Goal: Task Accomplishment & Management: Complete application form

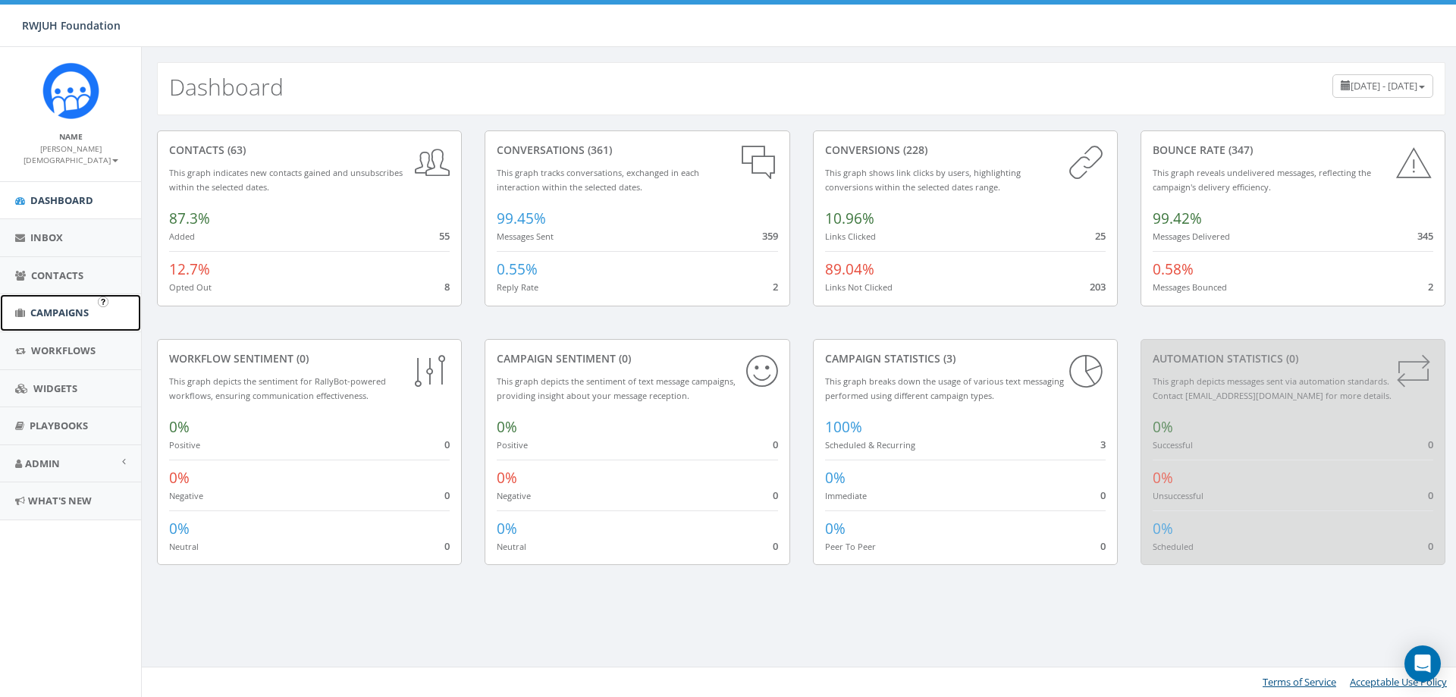
click at [65, 306] on span "Campaigns" at bounding box center [59, 313] width 58 height 14
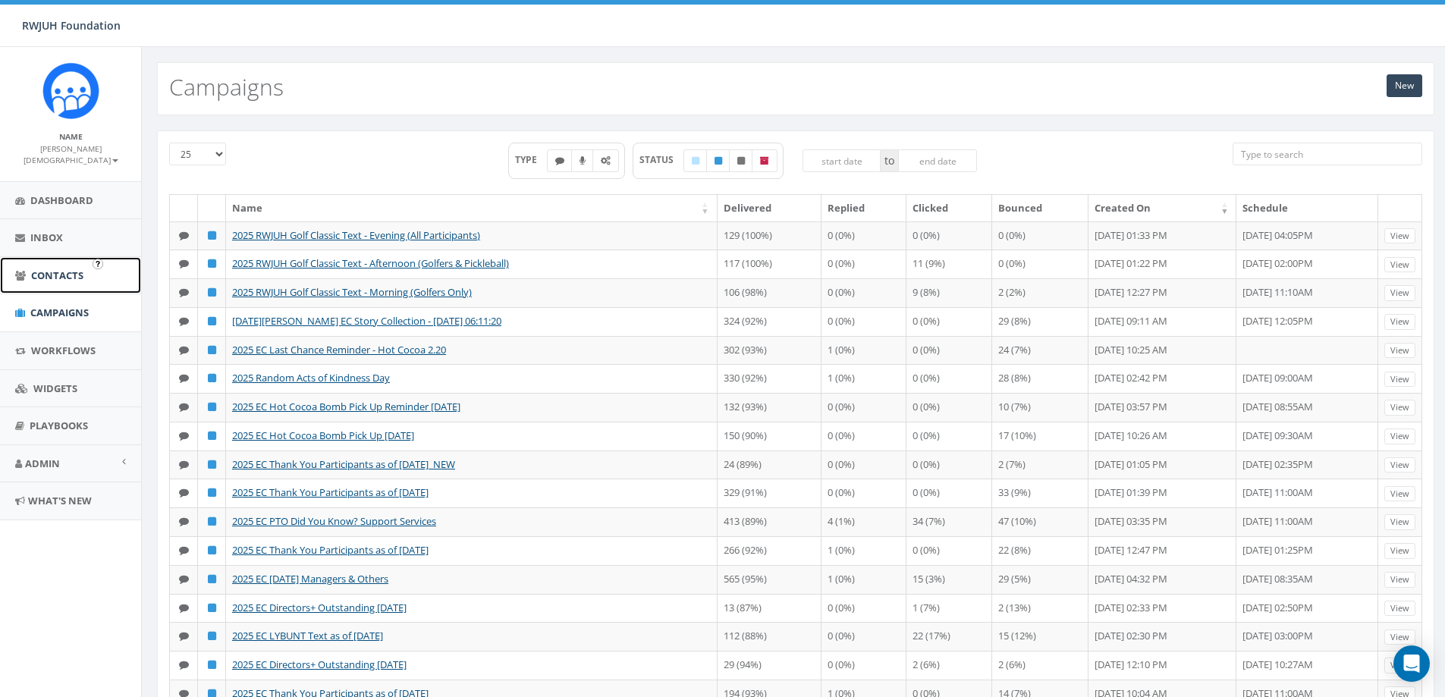
click at [60, 268] on span "Contacts" at bounding box center [57, 275] width 52 height 14
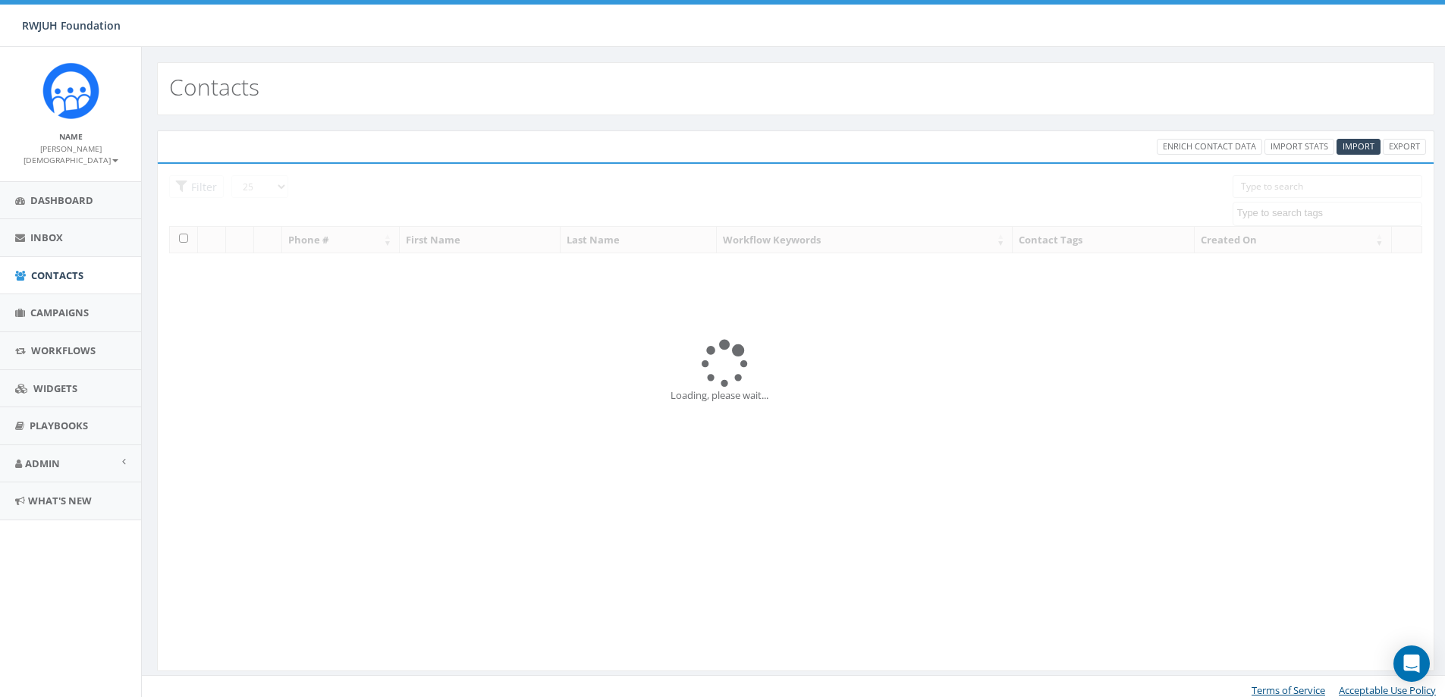
select select
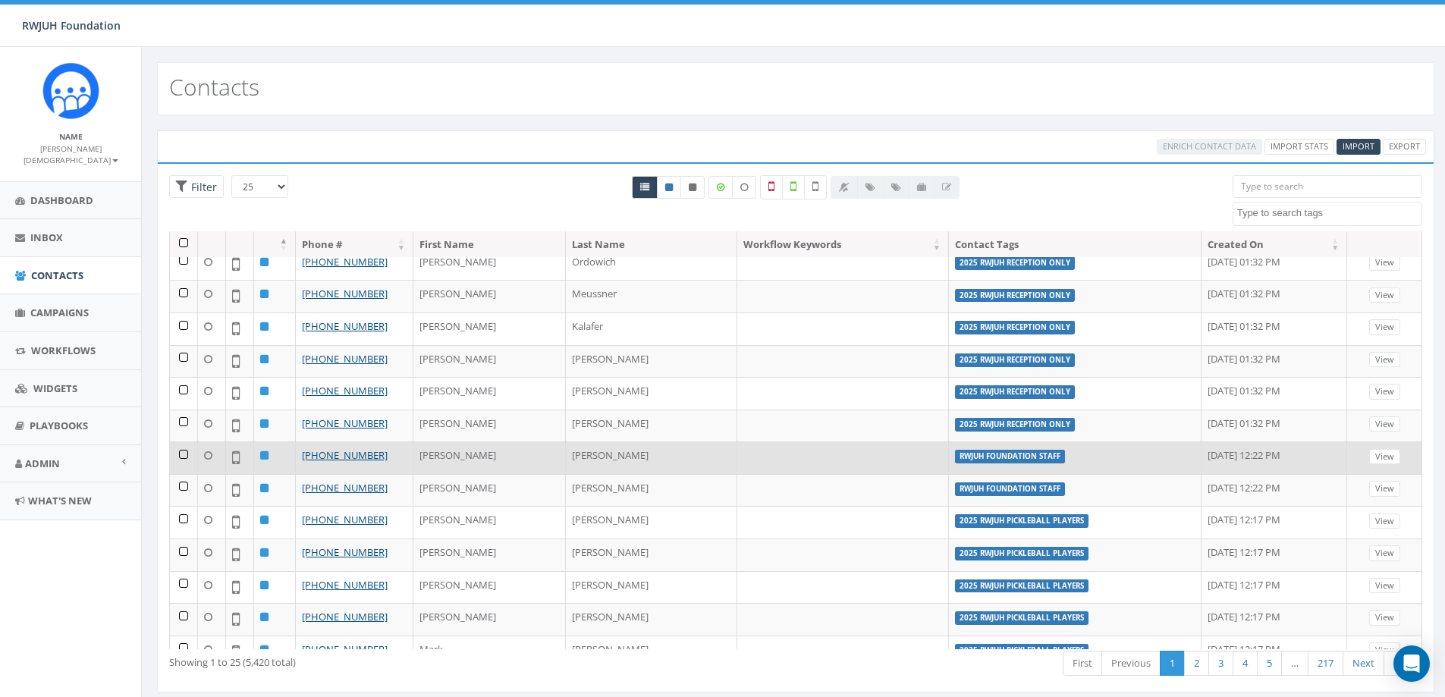
scroll to position [42, 0]
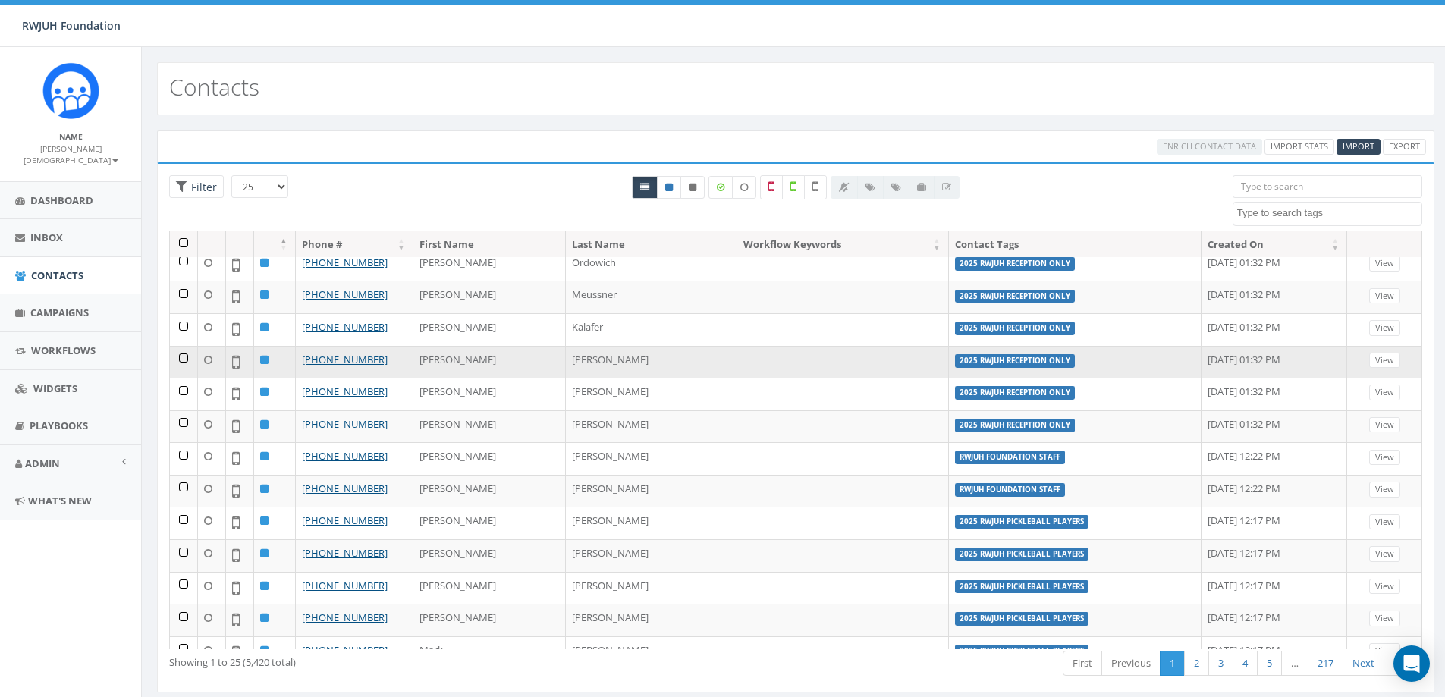
click at [955, 362] on label "2025 RWJUH Reception Only" at bounding box center [1015, 361] width 120 height 14
click at [1377, 360] on link "View" at bounding box center [1384, 361] width 31 height 16
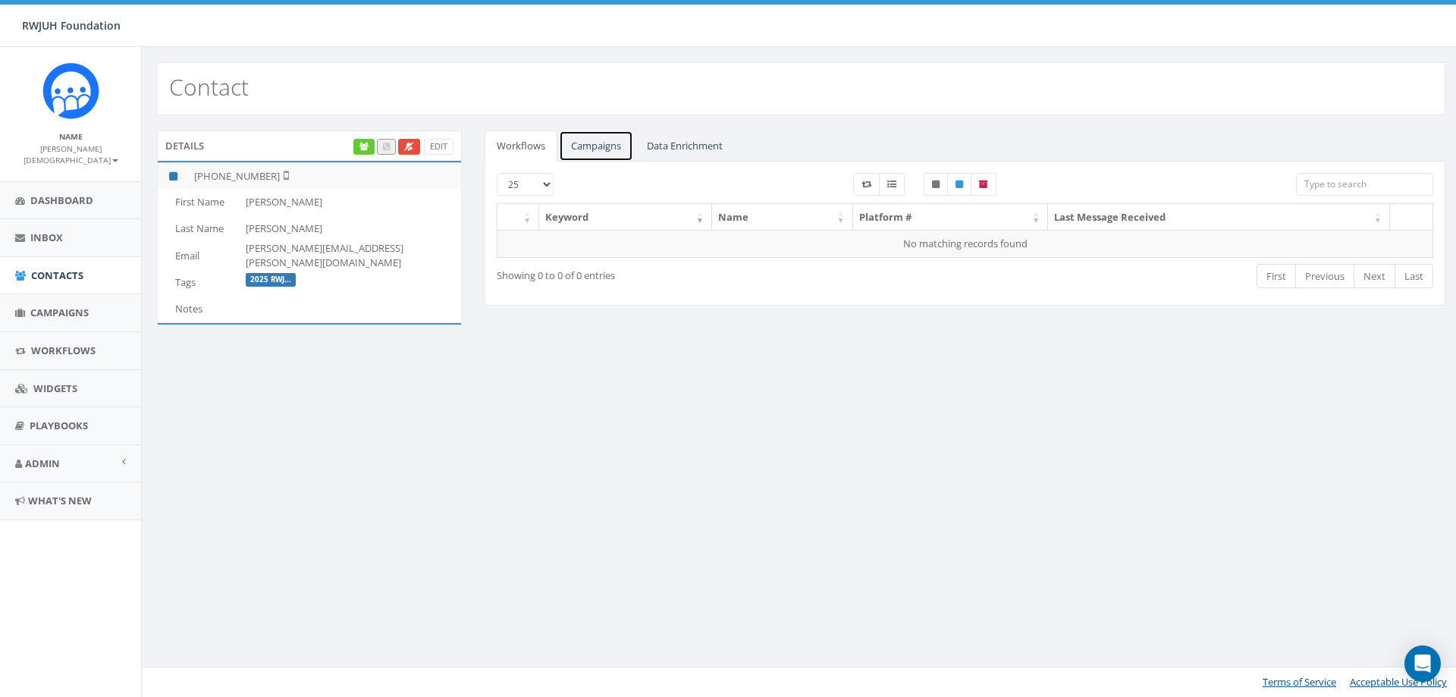
click at [609, 145] on link "Campaigns" at bounding box center [596, 145] width 74 height 31
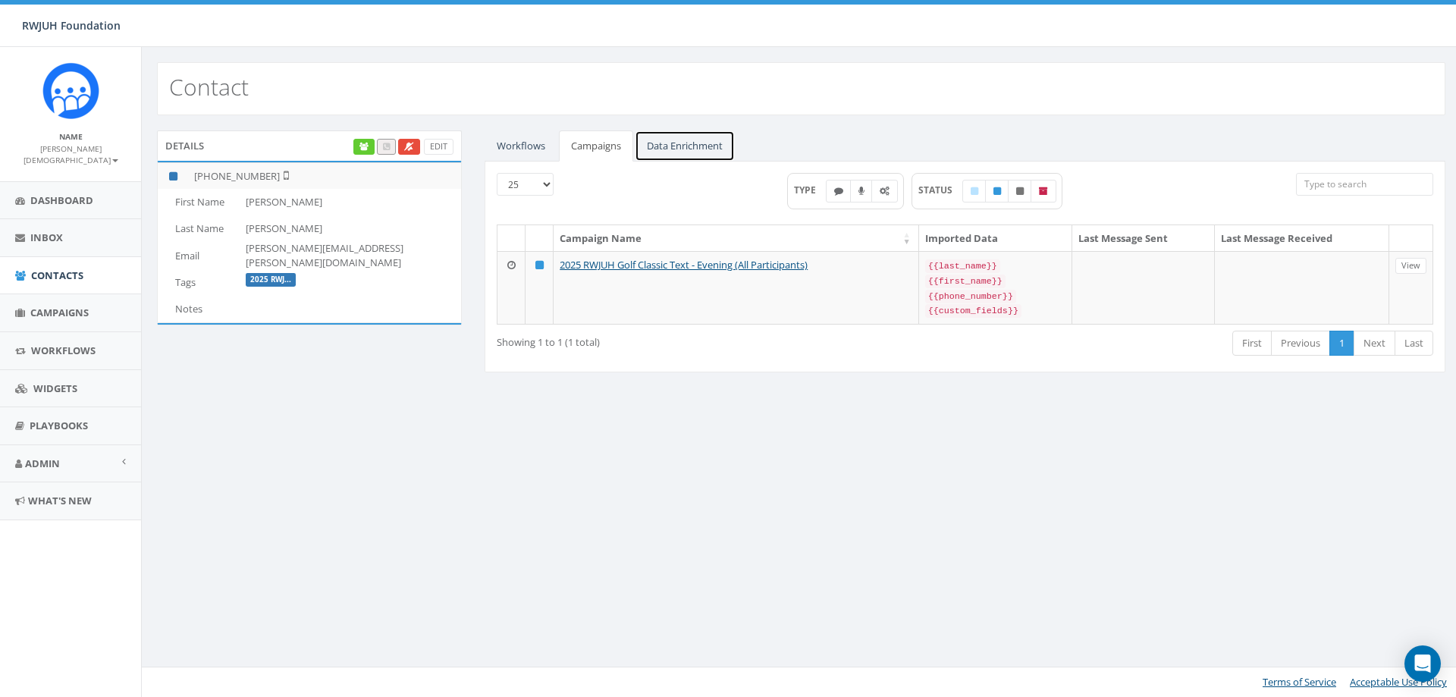
click at [657, 146] on link "Data Enrichment" at bounding box center [685, 145] width 100 height 31
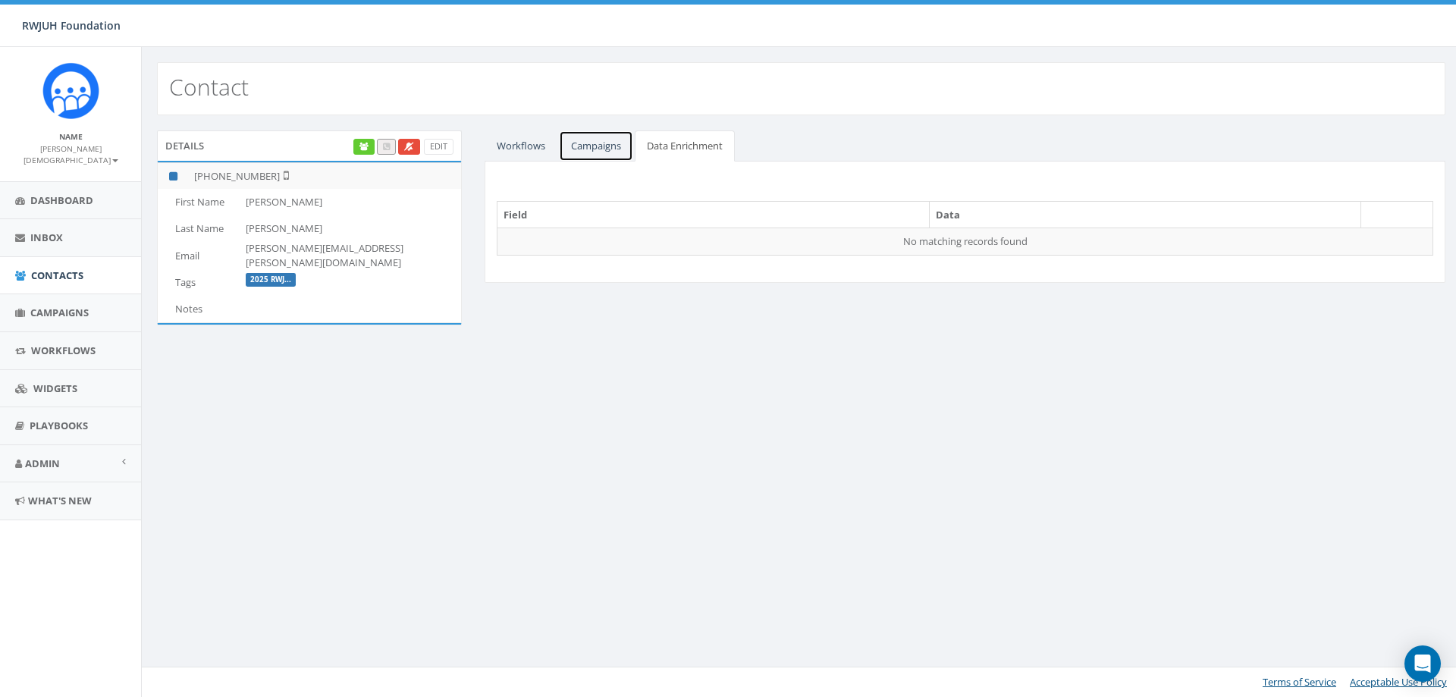
click at [609, 146] on link "Campaigns" at bounding box center [596, 145] width 74 height 31
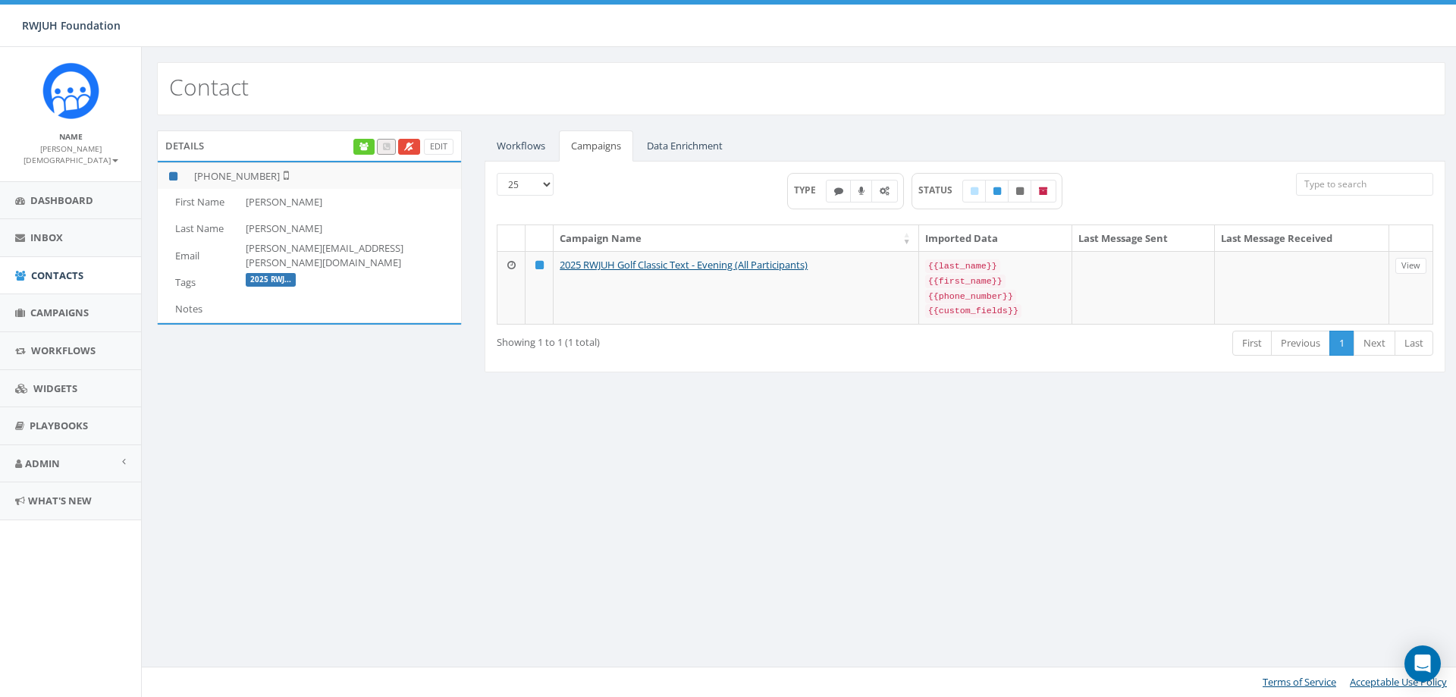
click at [345, 249] on td "Wendy.Gottsegen@rwjbh.org" at bounding box center [350, 255] width 221 height 28
click at [704, 139] on link "Data Enrichment" at bounding box center [685, 145] width 100 height 31
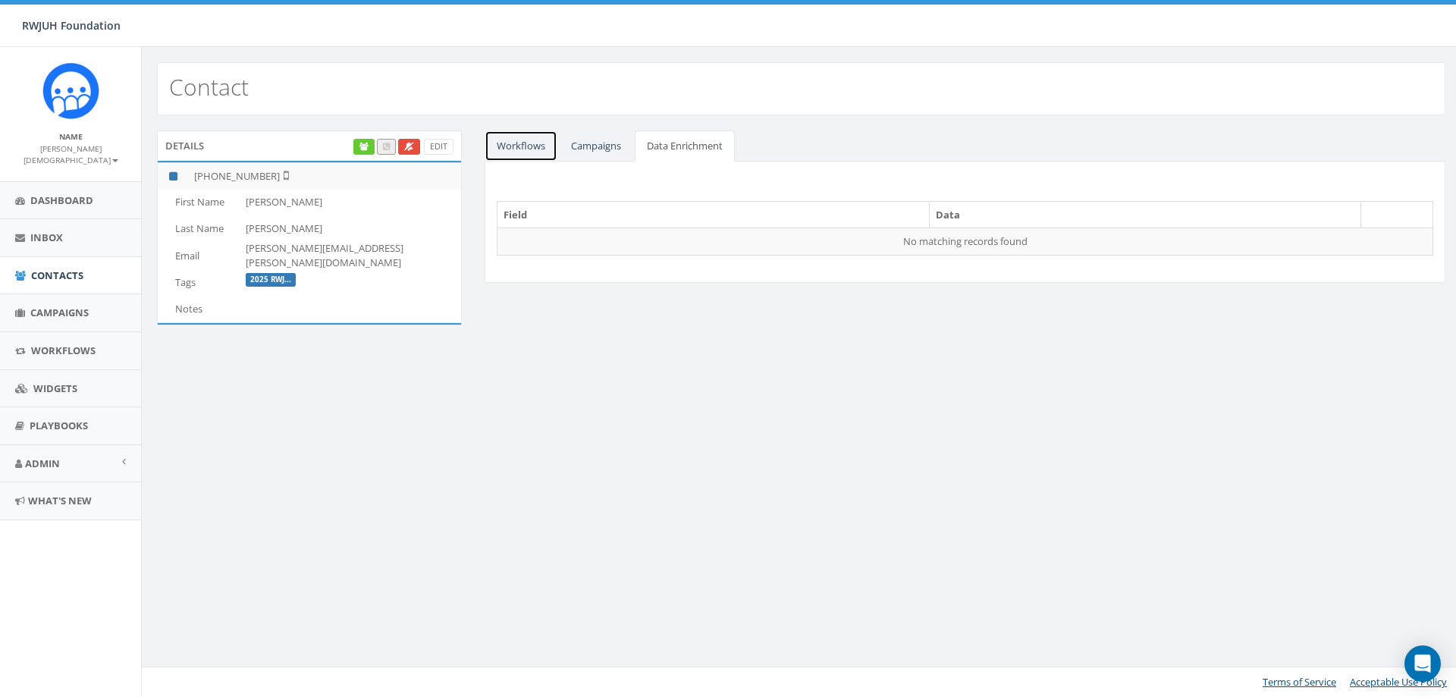
click at [524, 158] on link "Workflows" at bounding box center [521, 145] width 73 height 31
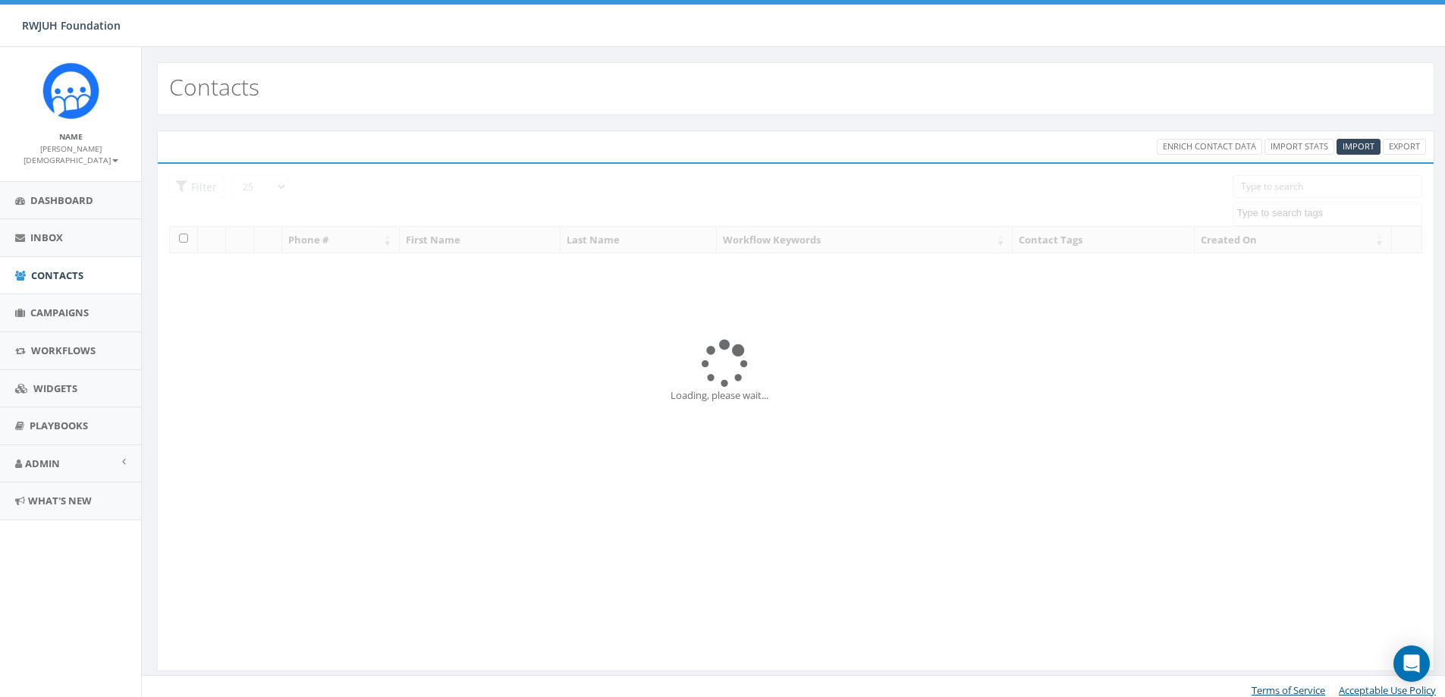
select select
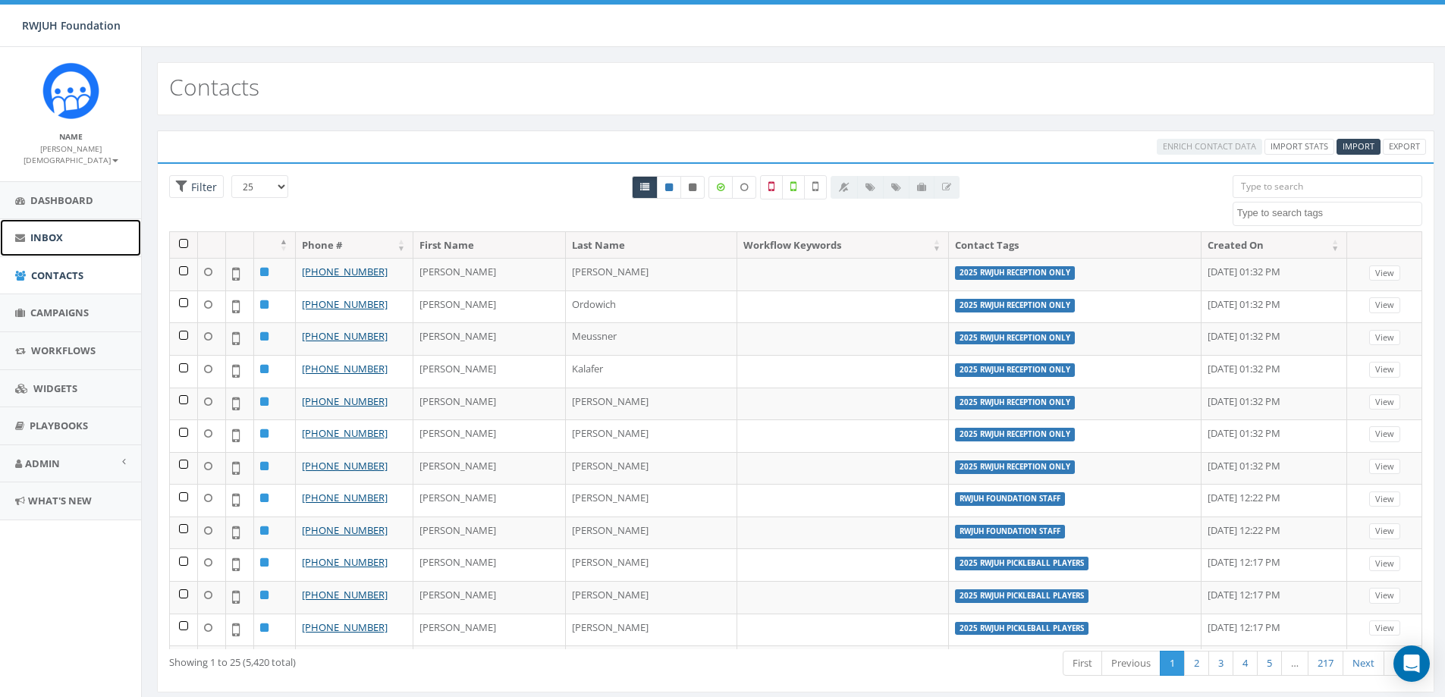
click at [66, 235] on link "Inbox" at bounding box center [70, 237] width 141 height 37
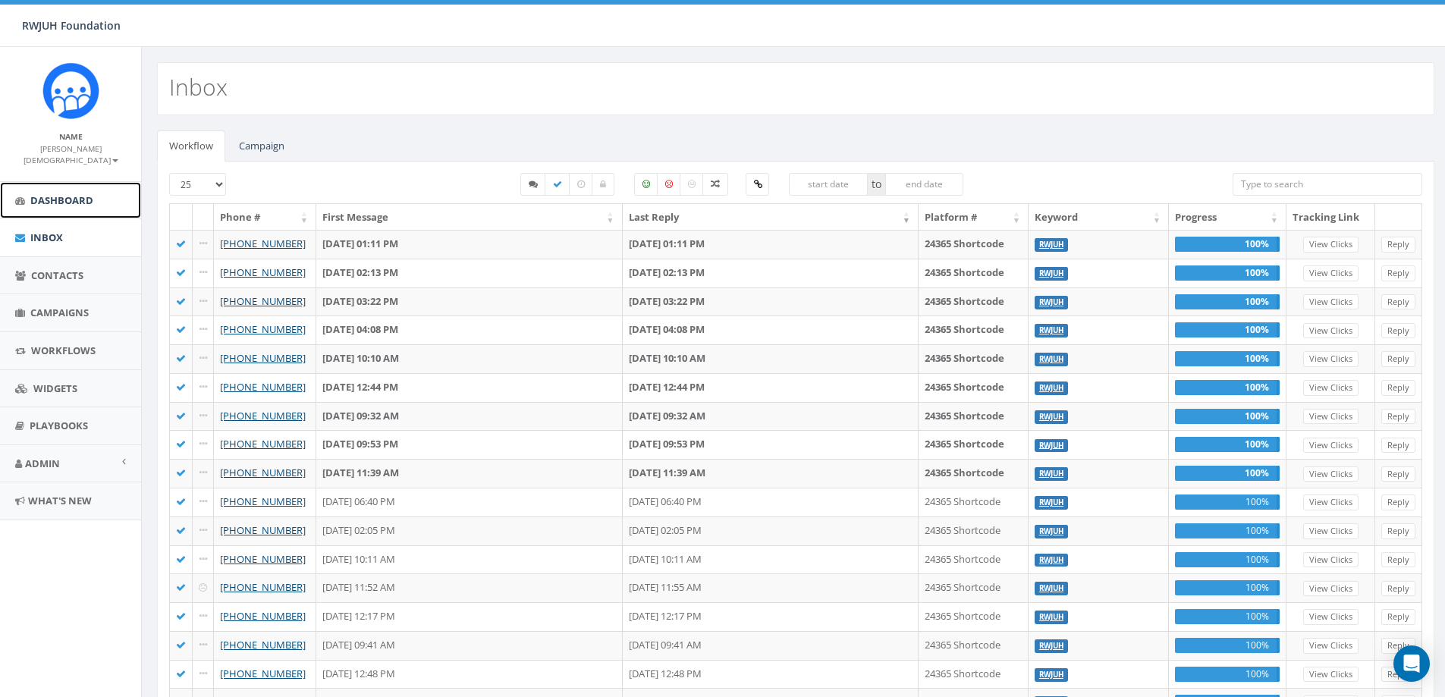
click at [63, 193] on span "Dashboard" at bounding box center [61, 200] width 63 height 14
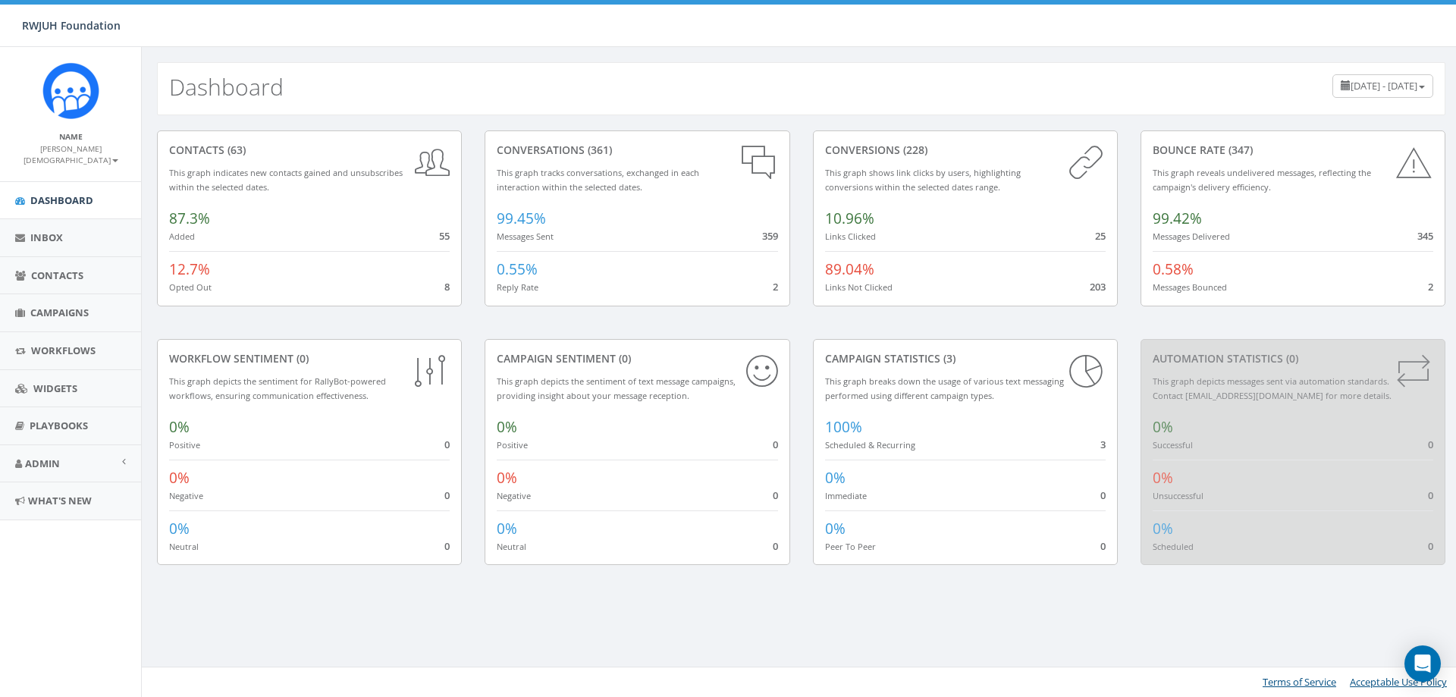
click at [460, 326] on div "contacts (63) This graph indicates new contacts gained and unsubscribes within …" at bounding box center [310, 234] width 328 height 209
click at [76, 306] on span "Campaigns" at bounding box center [59, 313] width 58 height 14
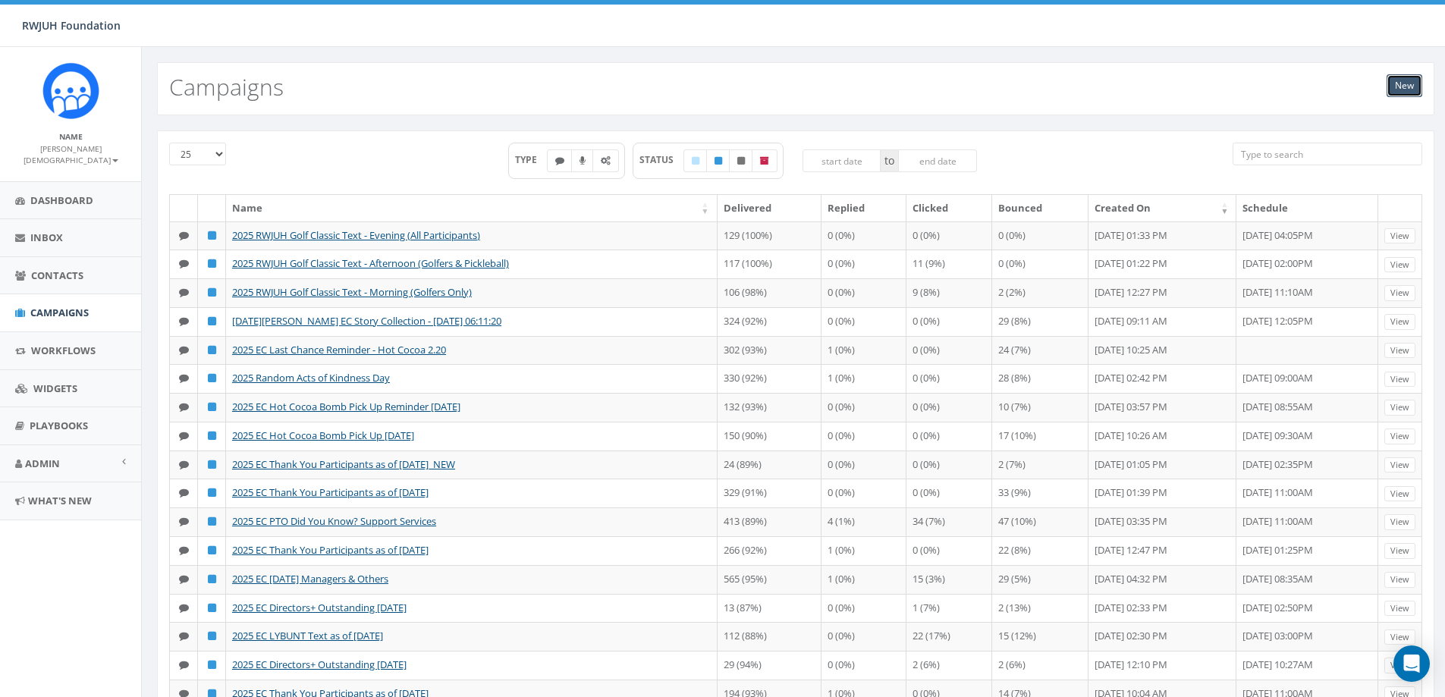
click at [1393, 82] on link "New" at bounding box center [1404, 85] width 36 height 23
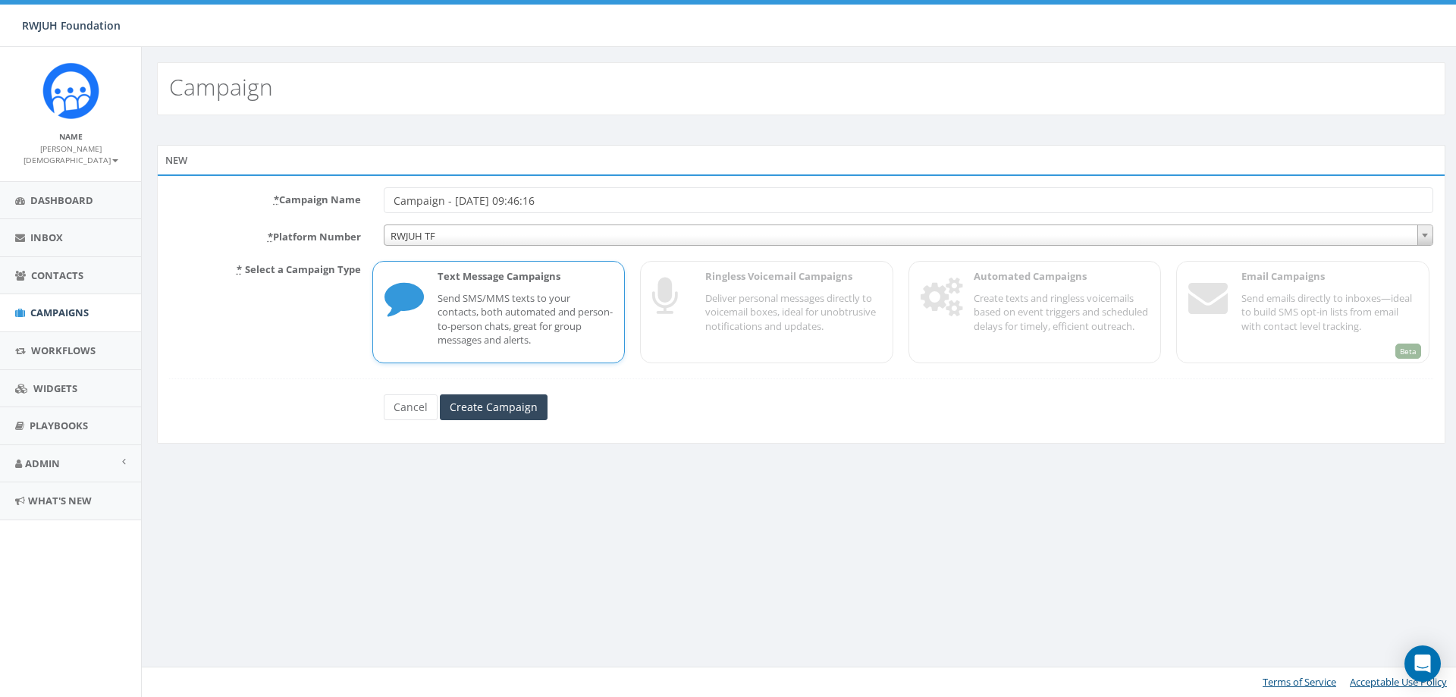
click at [448, 204] on input "Campaign - [DATE] 09:46:16" at bounding box center [909, 200] width 1050 height 26
drag, startPoint x: 443, startPoint y: 204, endPoint x: 315, endPoint y: 188, distance: 129.1
click at [315, 188] on div "* Campaign Name Campaign - [DATE] 09:46:16" at bounding box center [801, 200] width 1287 height 26
type input "2026 EC Outstanding Directors+ - [DATE] 09:46:16"
click at [485, 411] on input "Create Campaign" at bounding box center [494, 407] width 108 height 26
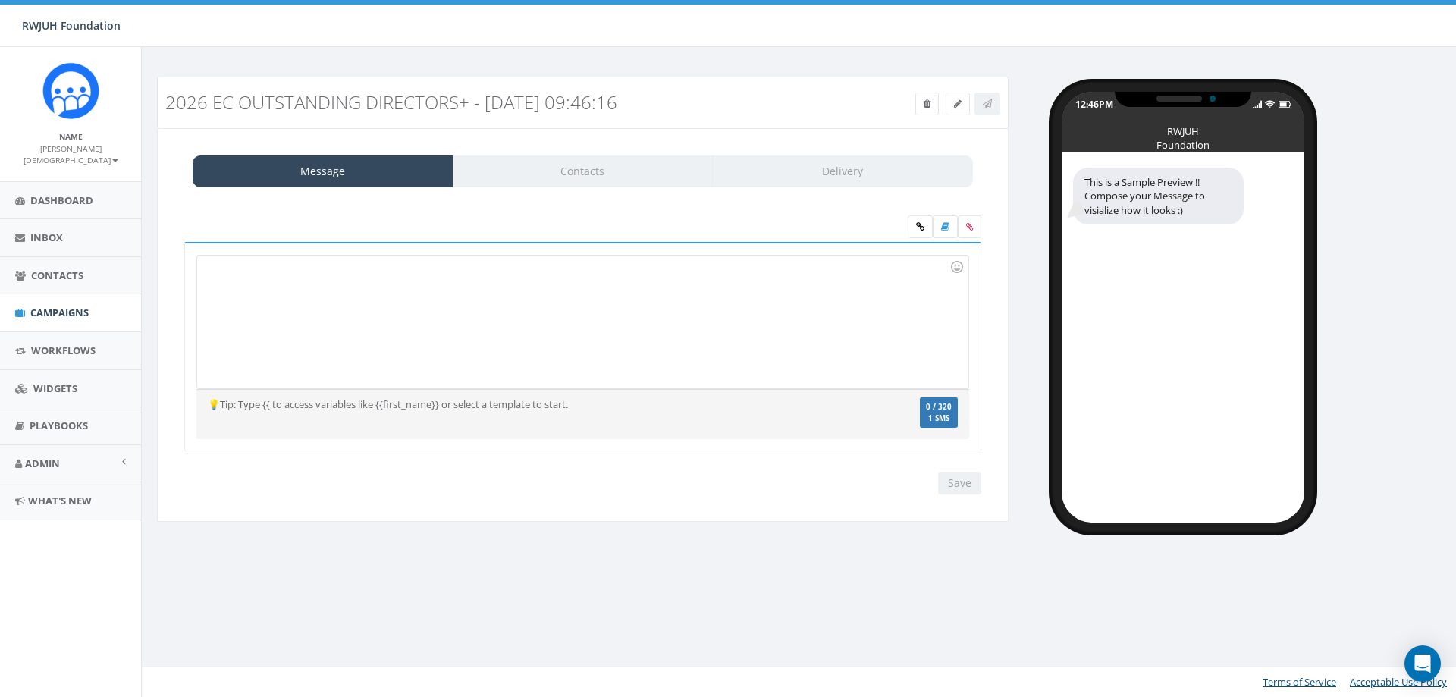
click at [630, 295] on div at bounding box center [582, 322] width 770 height 133
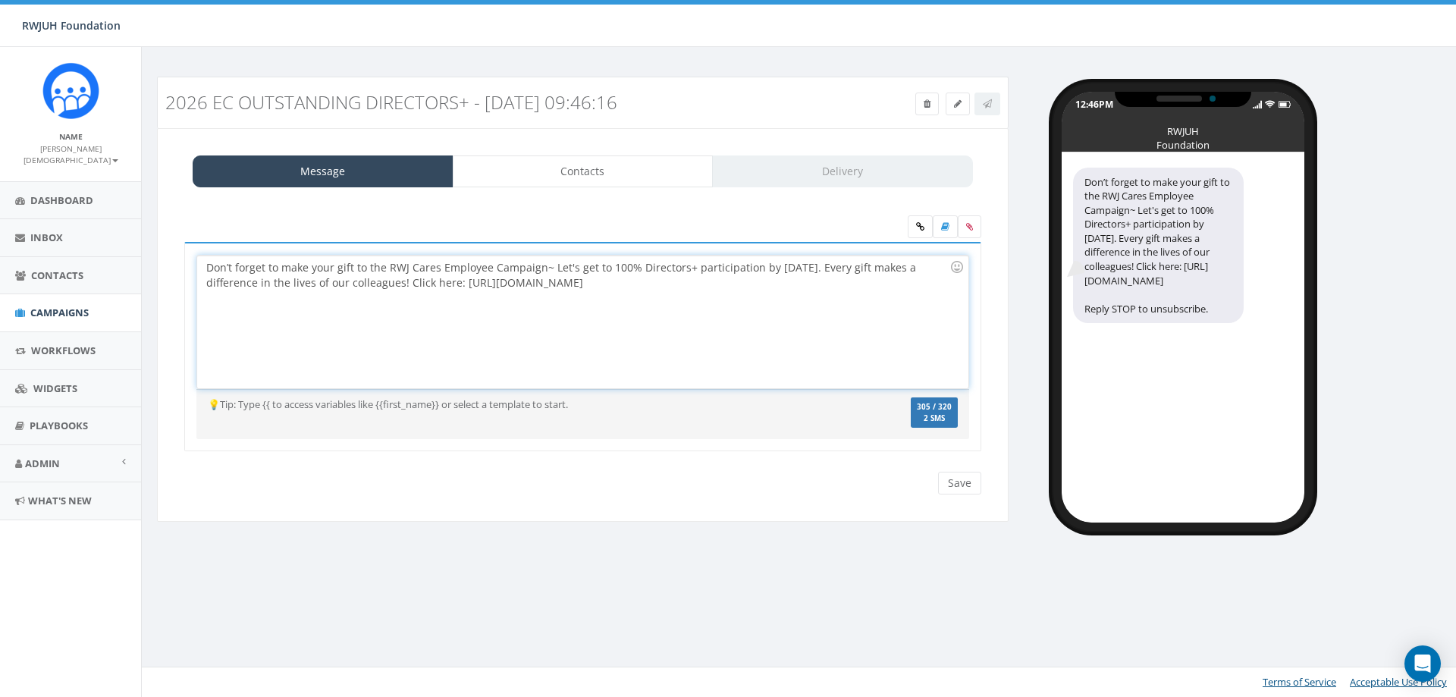
click at [544, 271] on div "Don’t forget to make your gift to the RWJ Cares Employee Campaign~ Let's get to…" at bounding box center [582, 322] width 770 height 133
drag, startPoint x: 868, startPoint y: 284, endPoint x: 457, endPoint y: 283, distance: 411.0
click at [457, 283] on div "Don’t forget to make your gift to the RWJ Cares Employee Campaign! Let's get to…" at bounding box center [582, 322] width 770 height 133
click at [973, 229] on label at bounding box center [970, 226] width 24 height 23
click at [0, 0] on input "file" at bounding box center [0, 0] width 0 height 0
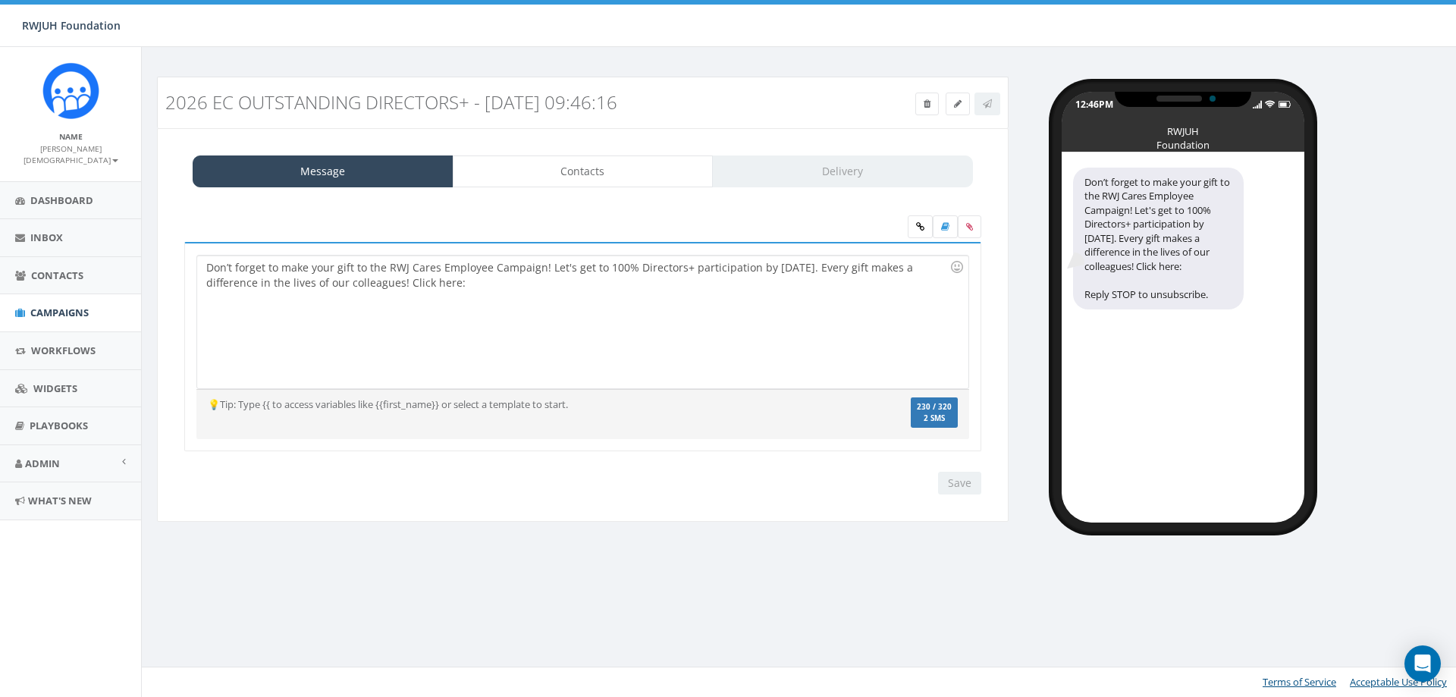
drag, startPoint x: 561, startPoint y: 293, endPoint x: 493, endPoint y: 297, distance: 68.4
click at [559, 293] on div "Don’t forget to make your gift to the RWJ Cares Employee Campaign! Let's get to…" at bounding box center [582, 322] width 770 height 133
click at [594, 318] on div "Don’t forget to make your gift to the RWJ Cares Employee Campaign! Let's get to…" at bounding box center [582, 322] width 770 height 133
click at [966, 230] on icon at bounding box center [969, 226] width 7 height 9
click at [0, 0] on input "file" at bounding box center [0, 0] width 0 height 0
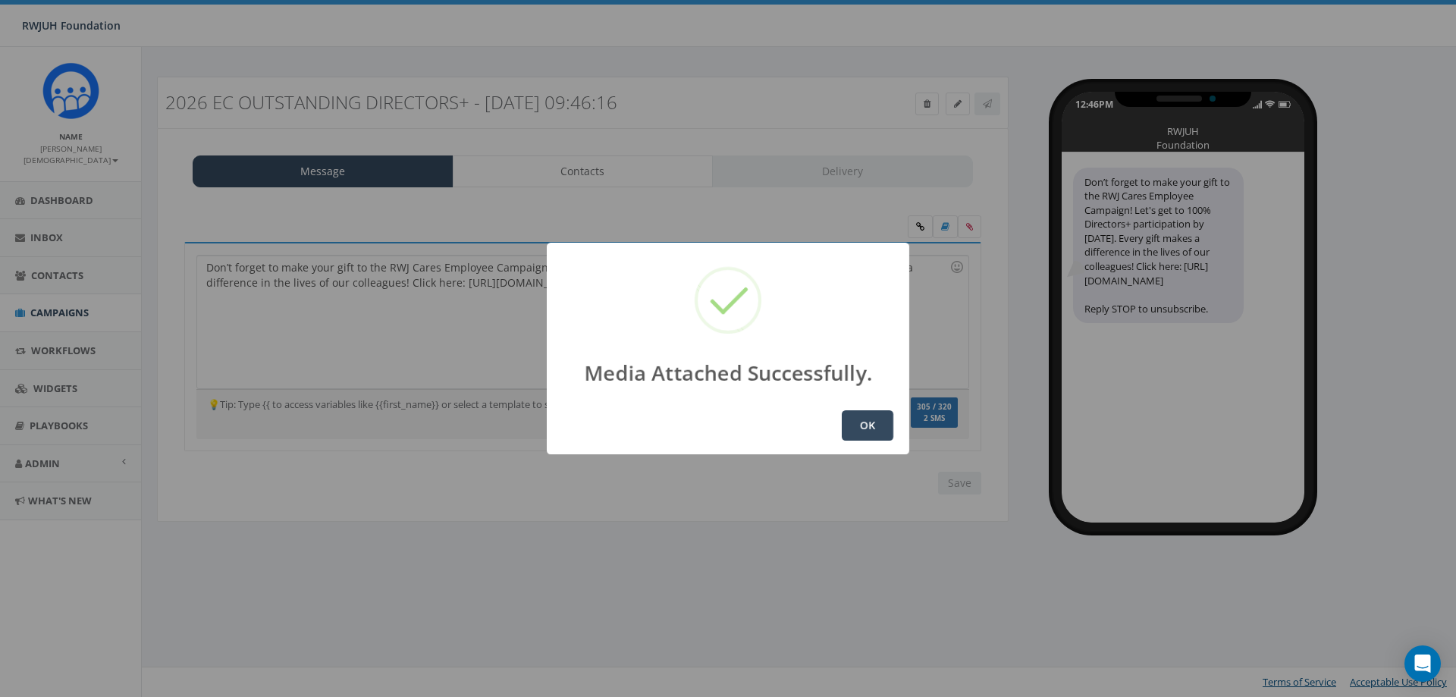
click at [858, 431] on button "OK" at bounding box center [868, 425] width 52 height 30
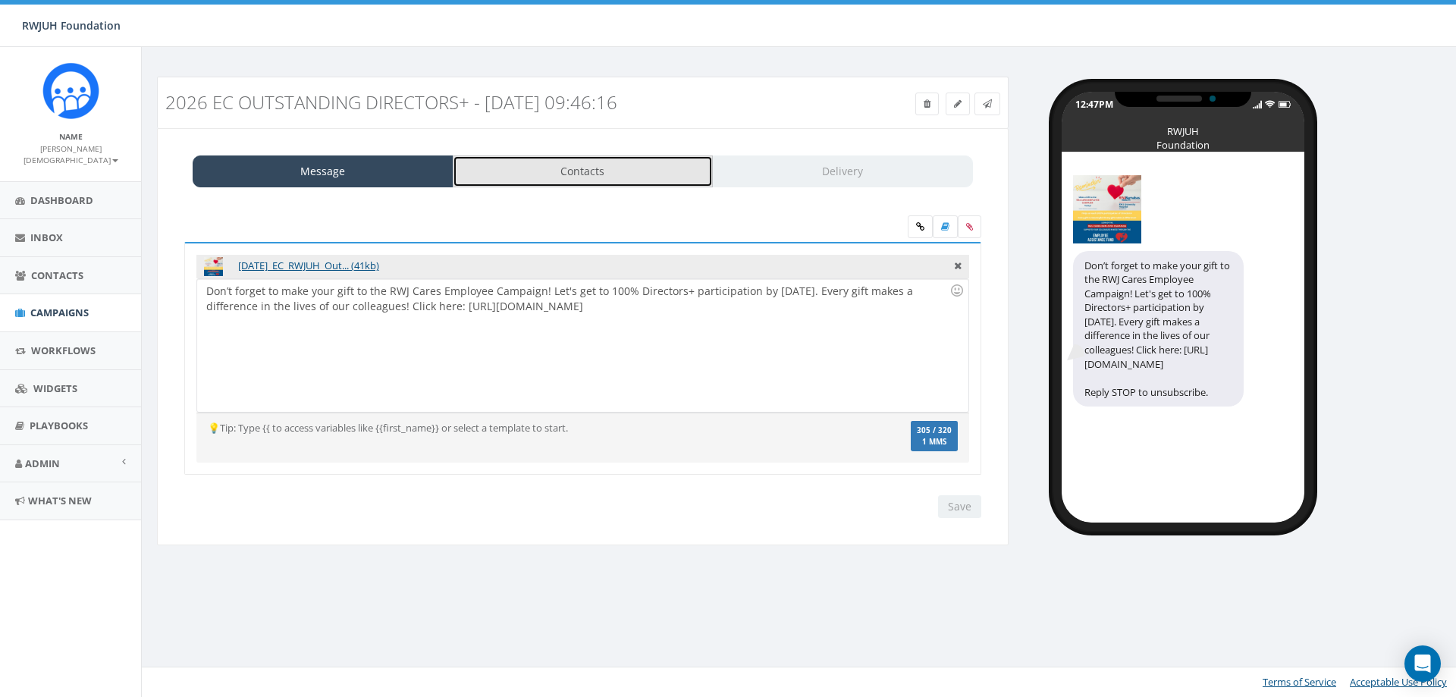
click at [551, 171] on link "Contacts" at bounding box center [583, 171] width 261 height 32
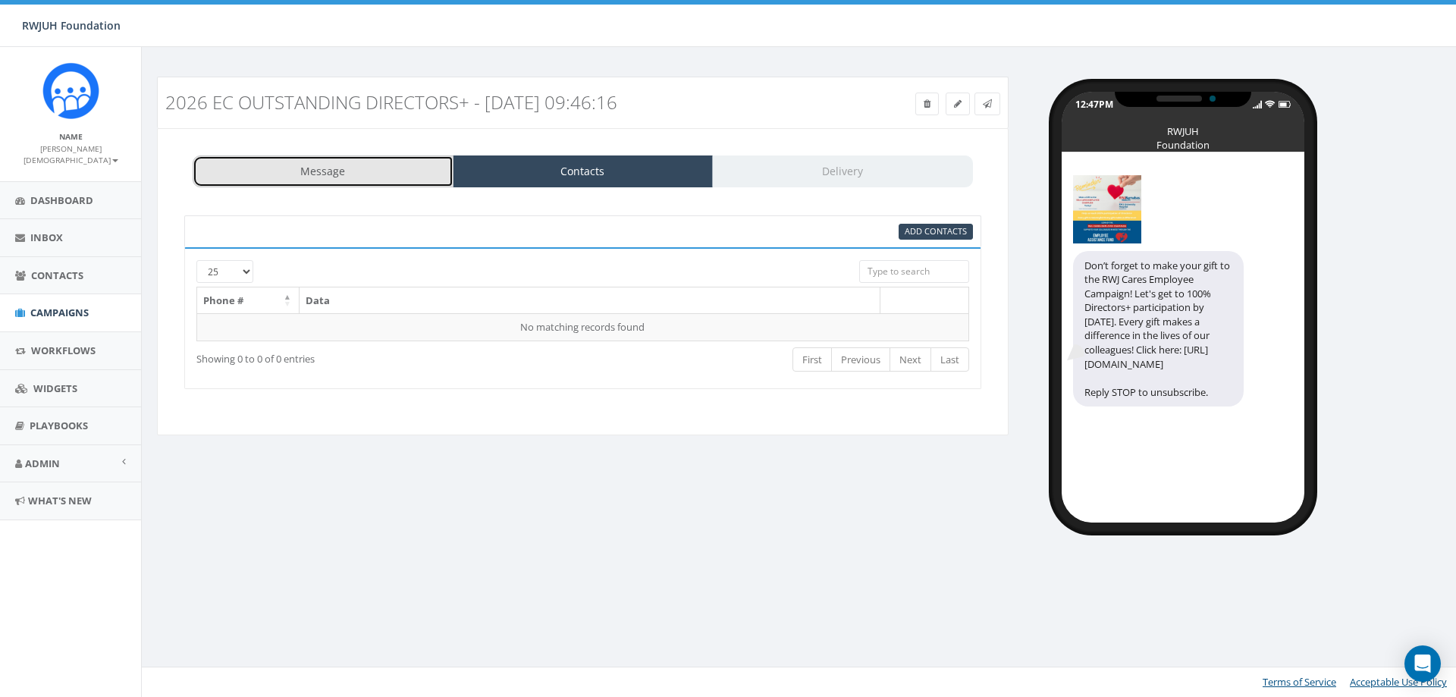
click at [388, 179] on link "Message" at bounding box center [323, 171] width 261 height 32
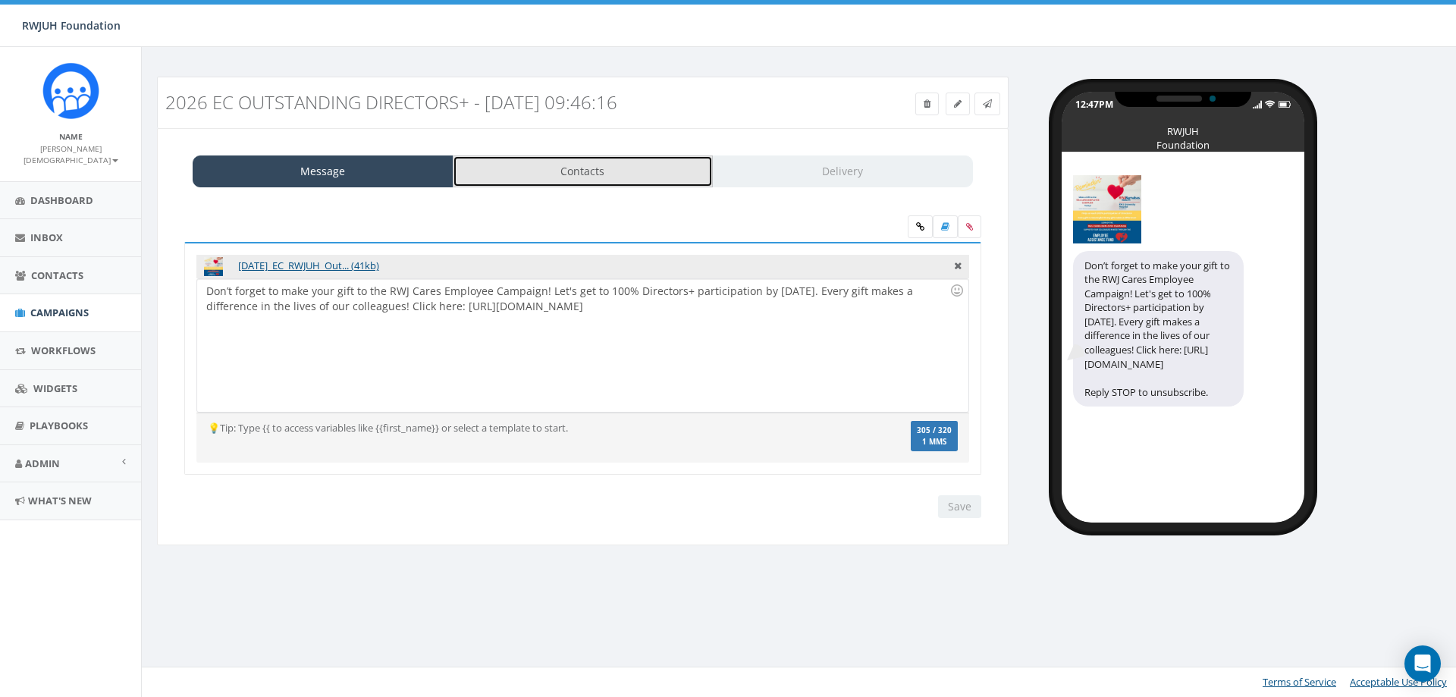
click at [539, 170] on link "Contacts" at bounding box center [583, 171] width 261 height 32
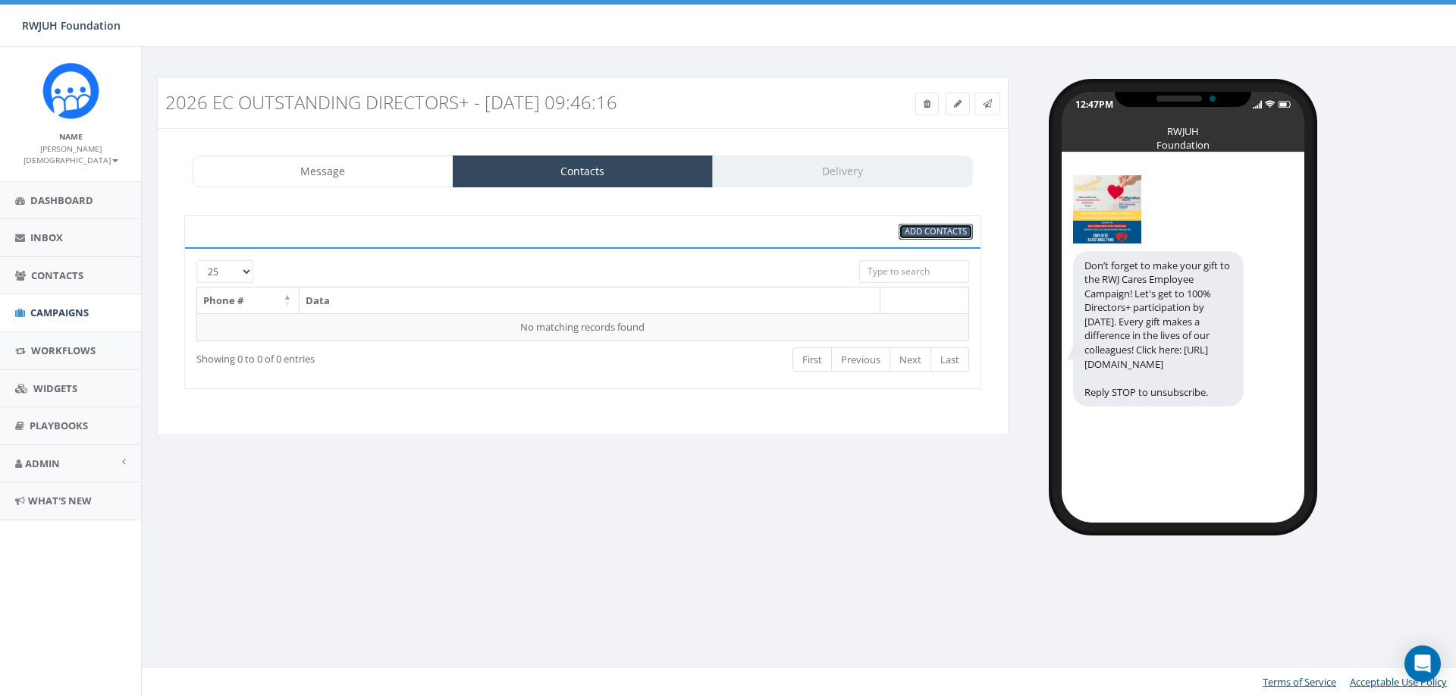
click at [918, 231] on span "Add Contacts" at bounding box center [936, 230] width 62 height 11
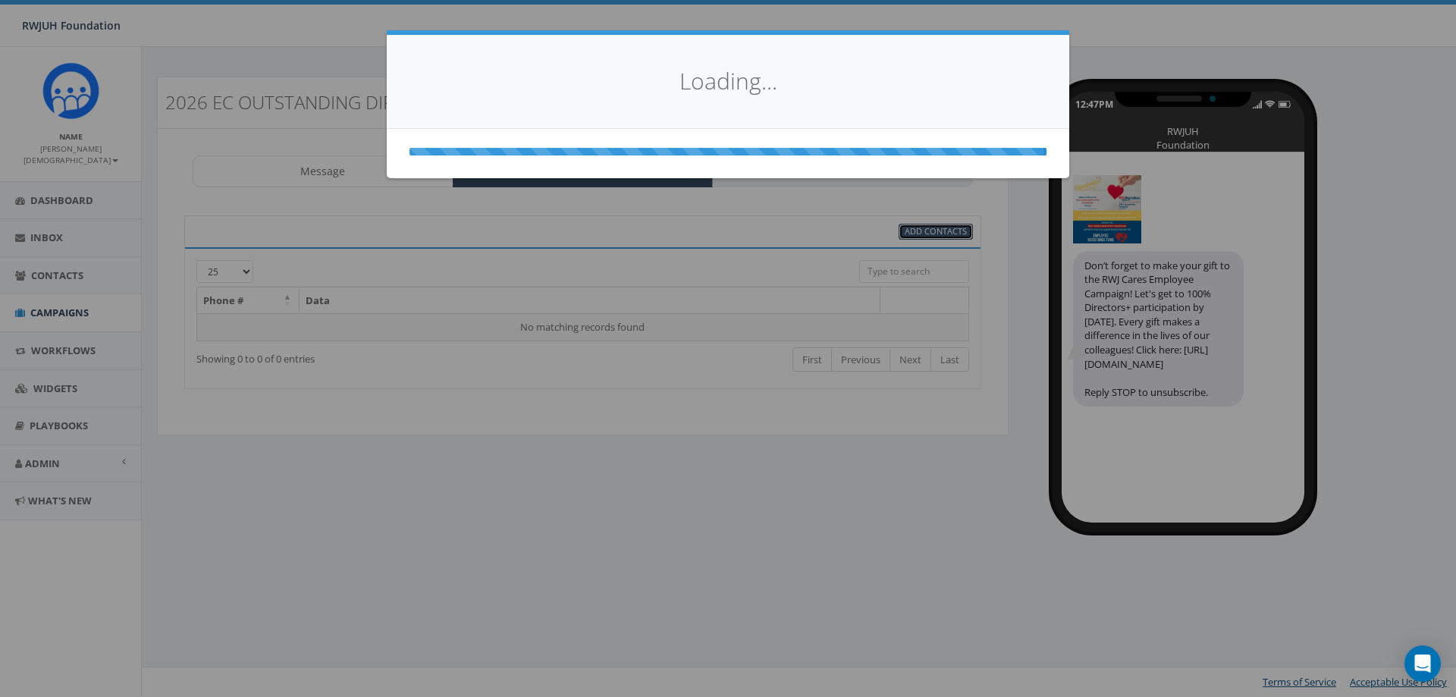
select select
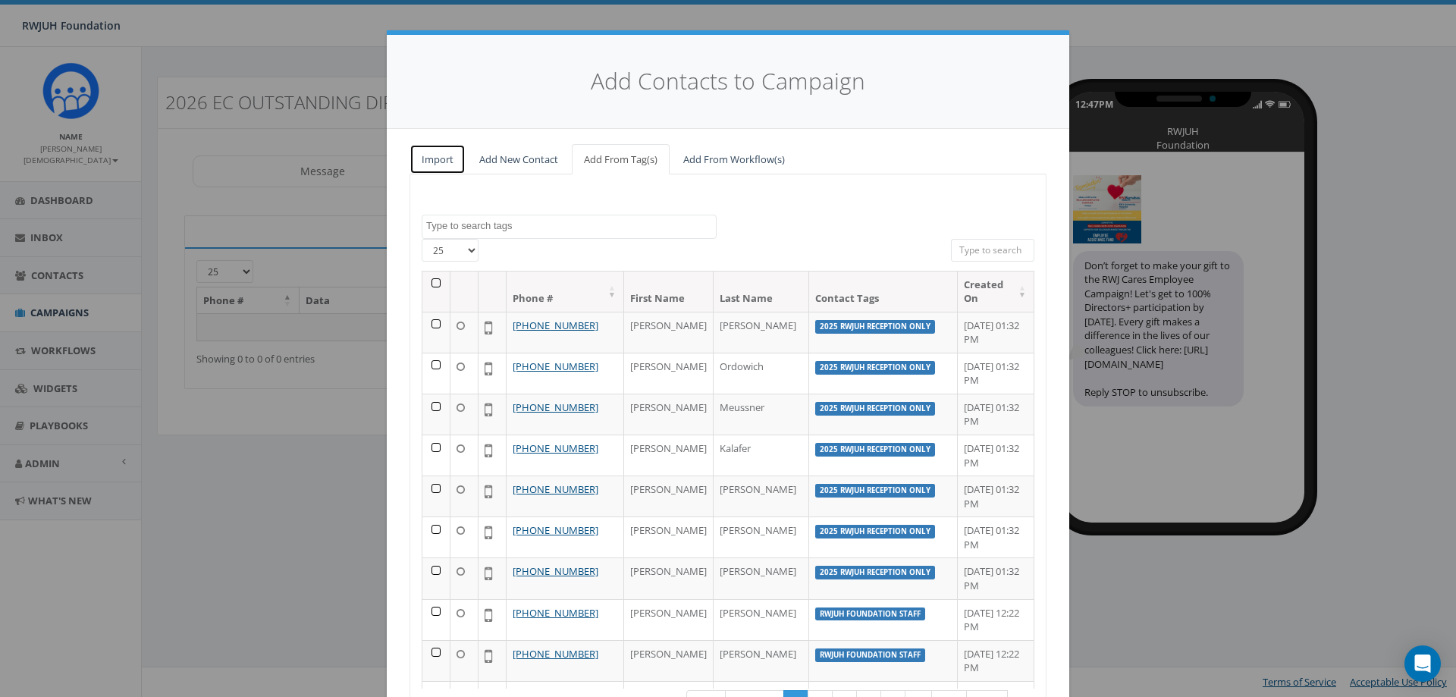
click at [437, 155] on link "Import" at bounding box center [437, 159] width 56 height 31
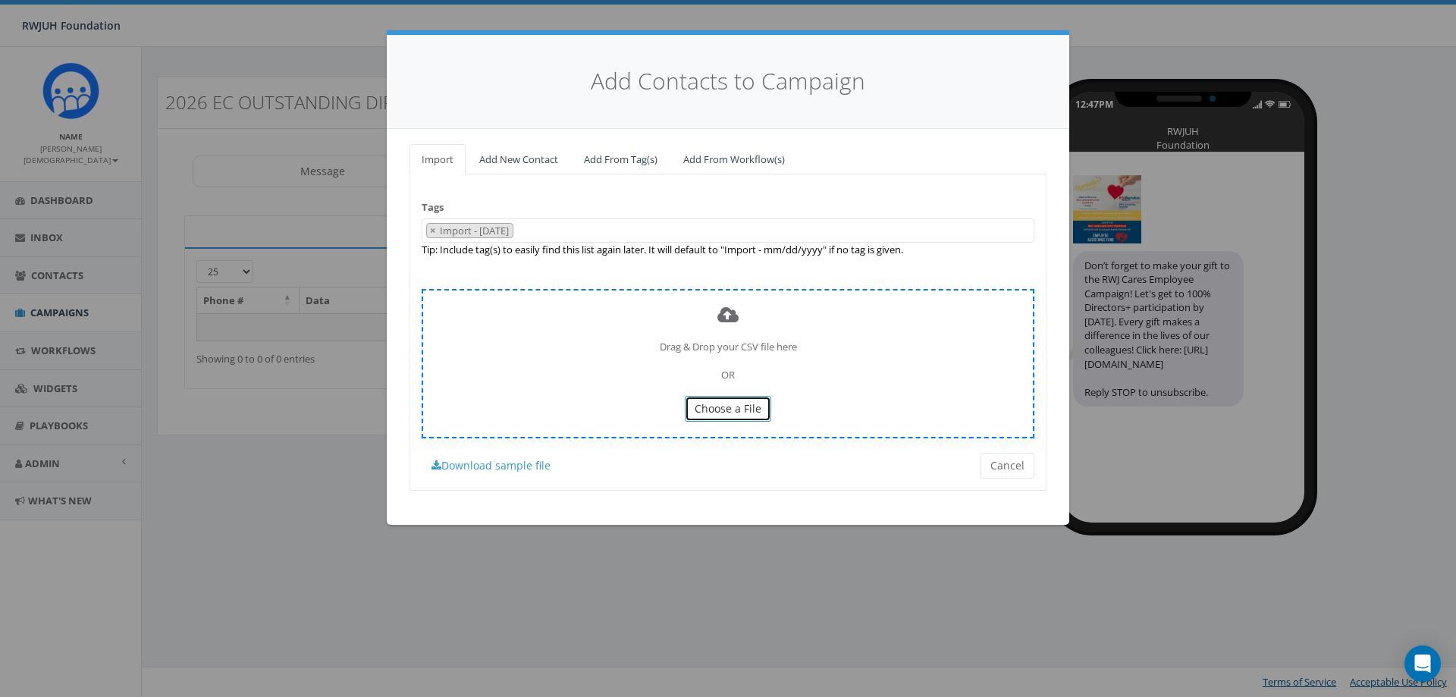
click at [746, 415] on span "Choose a File" at bounding box center [728, 408] width 67 height 14
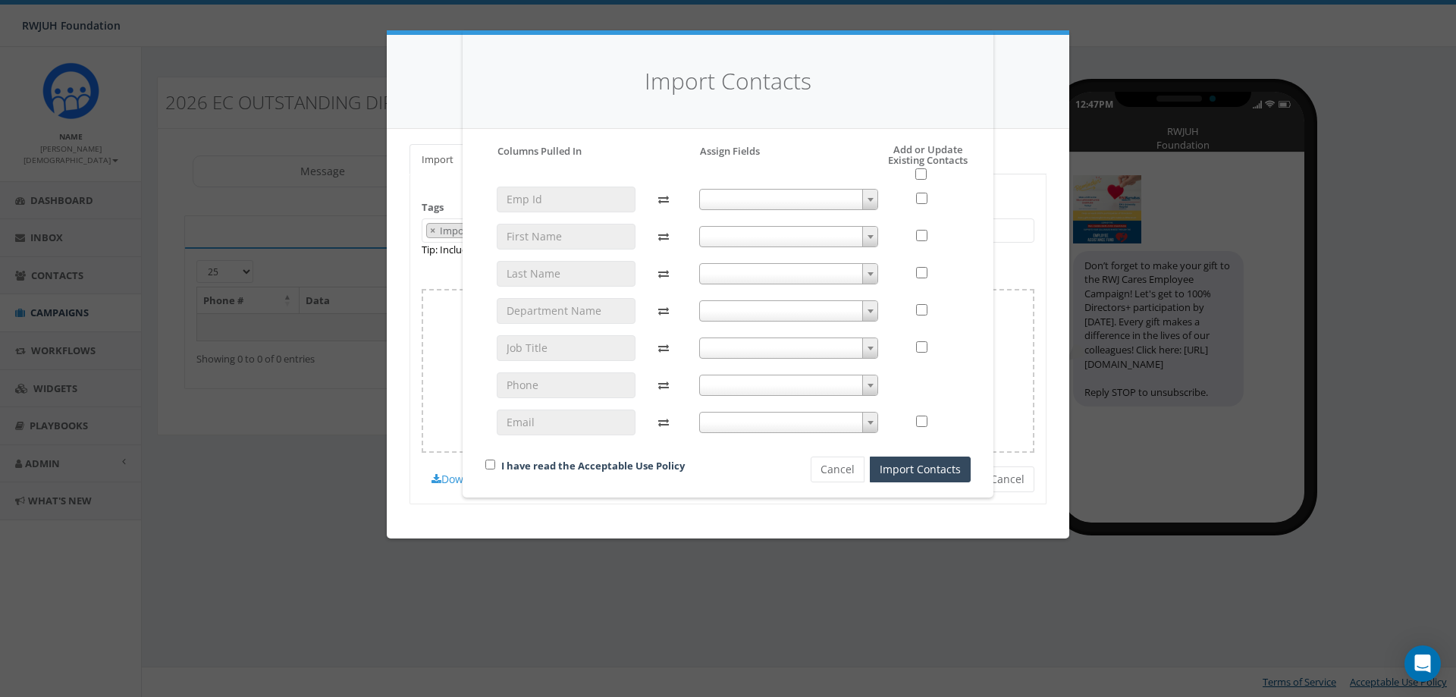
click at [866, 206] on span at bounding box center [869, 200] width 15 height 20
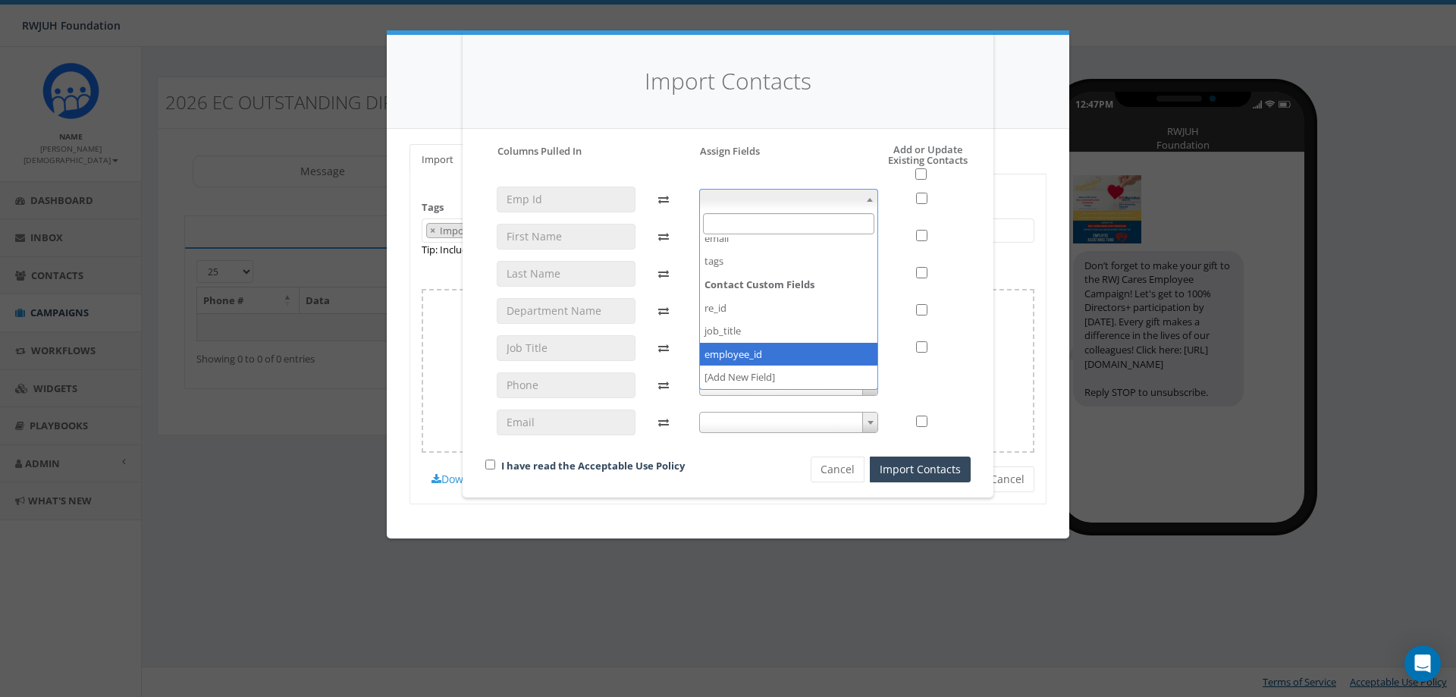
select select "employee_id"
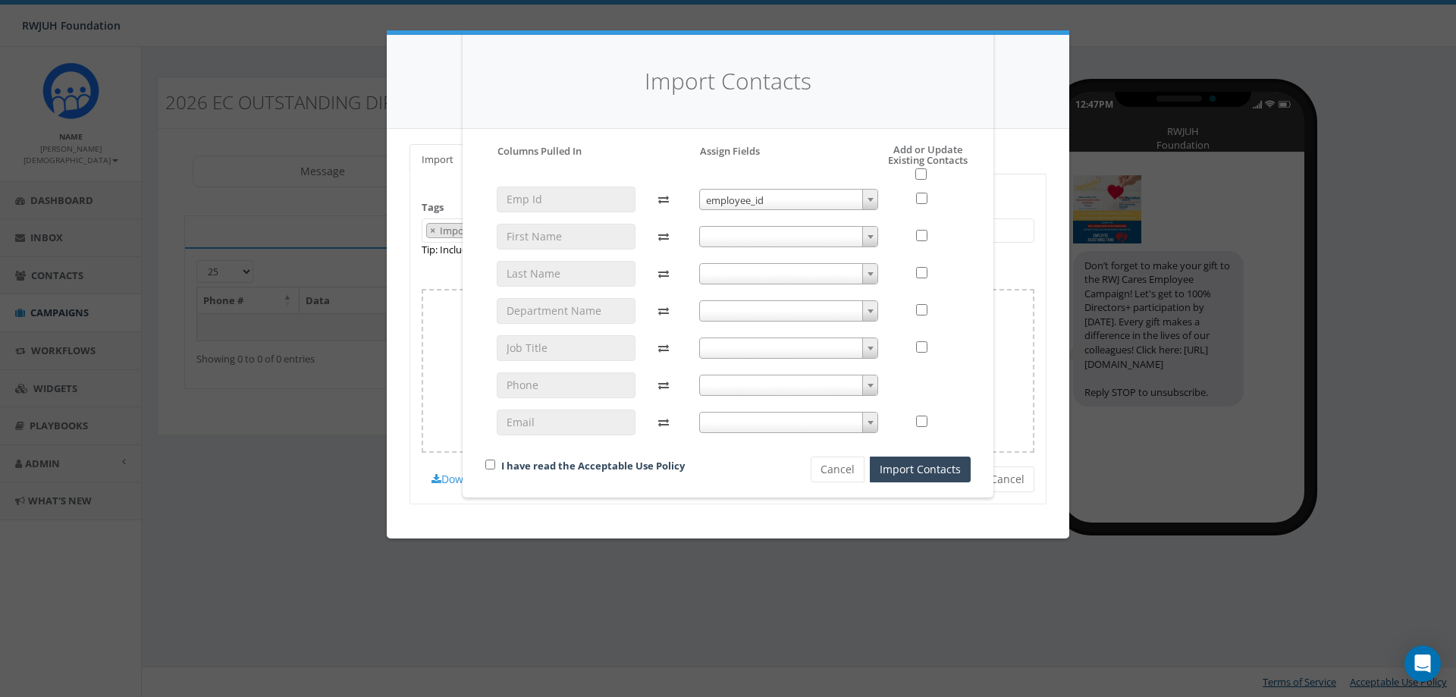
click at [741, 234] on span at bounding box center [789, 236] width 180 height 21
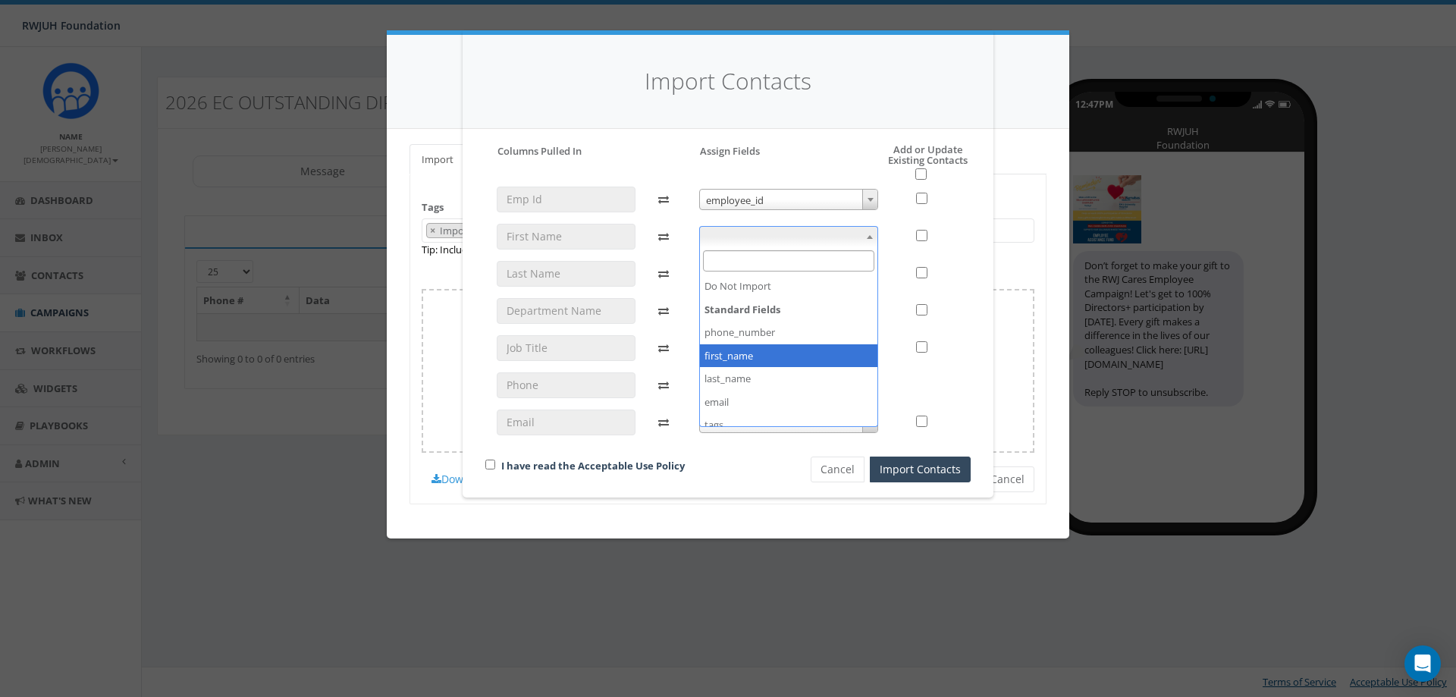
select select "first_name"
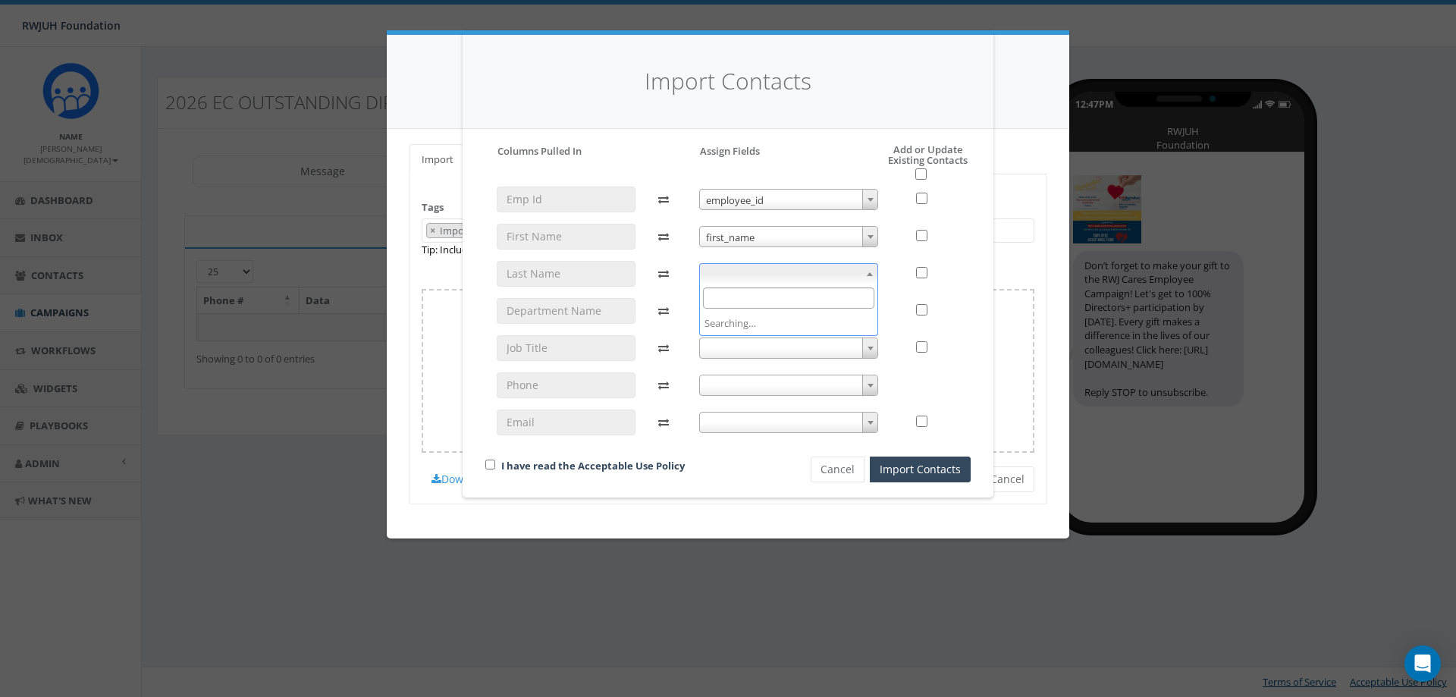
click at [742, 271] on span at bounding box center [789, 273] width 180 height 21
select select "last_name"
click at [728, 313] on span at bounding box center [789, 310] width 180 height 21
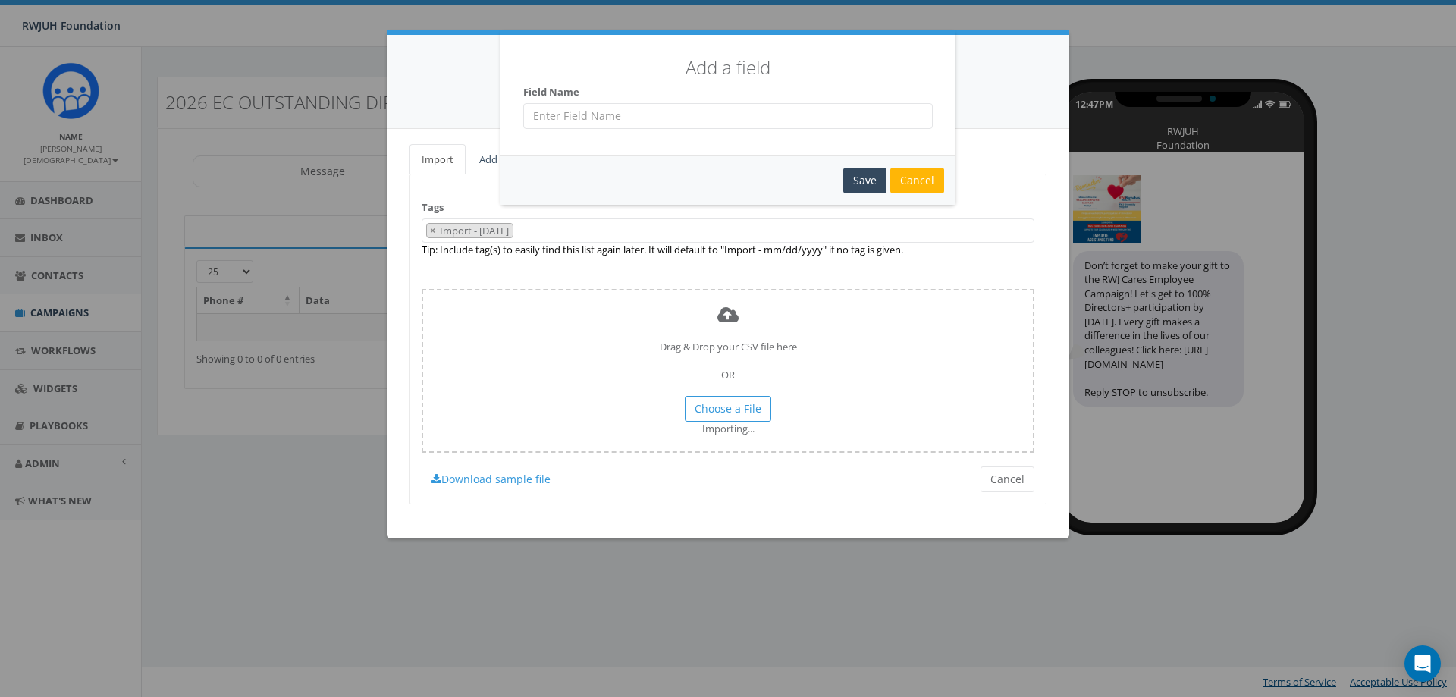
click at [834, 124] on input "text" at bounding box center [727, 116] width 409 height 26
type input "Department Title"
click at [864, 181] on div "Save" at bounding box center [864, 181] width 43 height 26
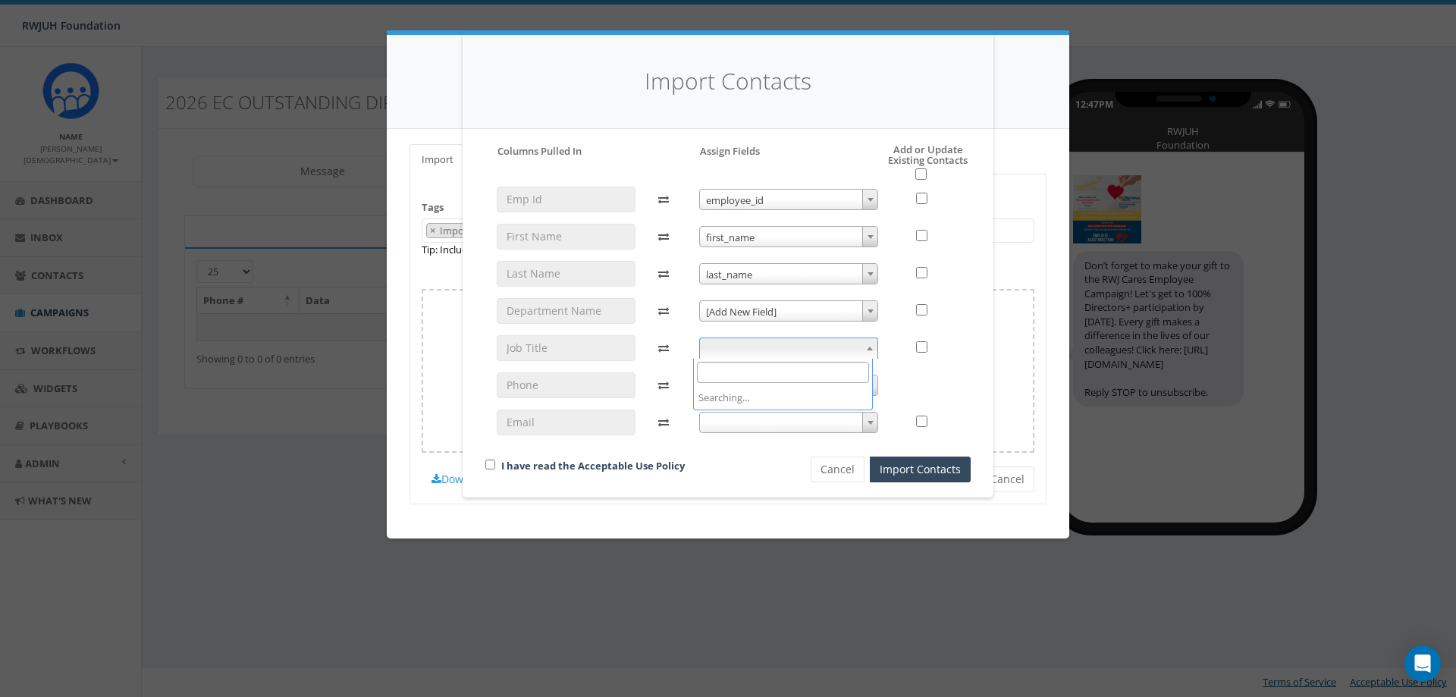
click at [744, 348] on span at bounding box center [789, 347] width 180 height 21
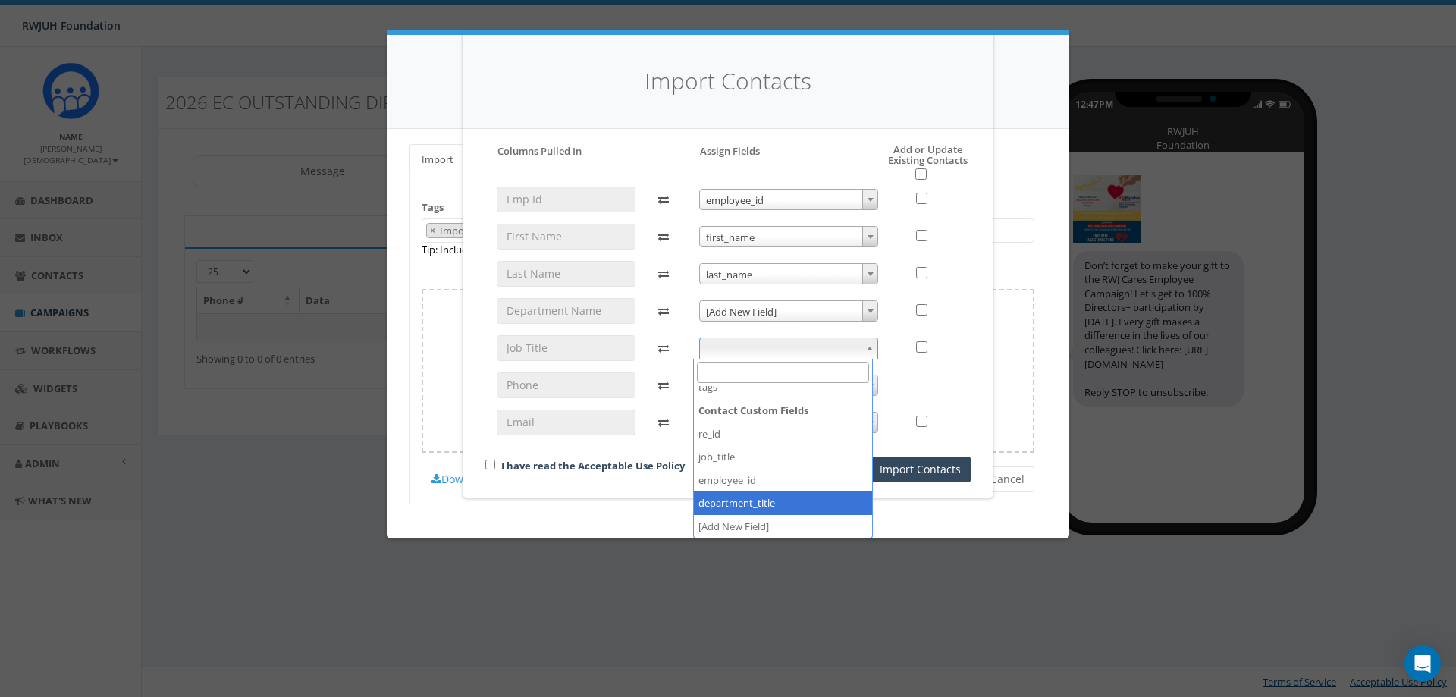
drag, startPoint x: 795, startPoint y: 508, endPoint x: 789, endPoint y: 502, distance: 8.6
select select "department_title"
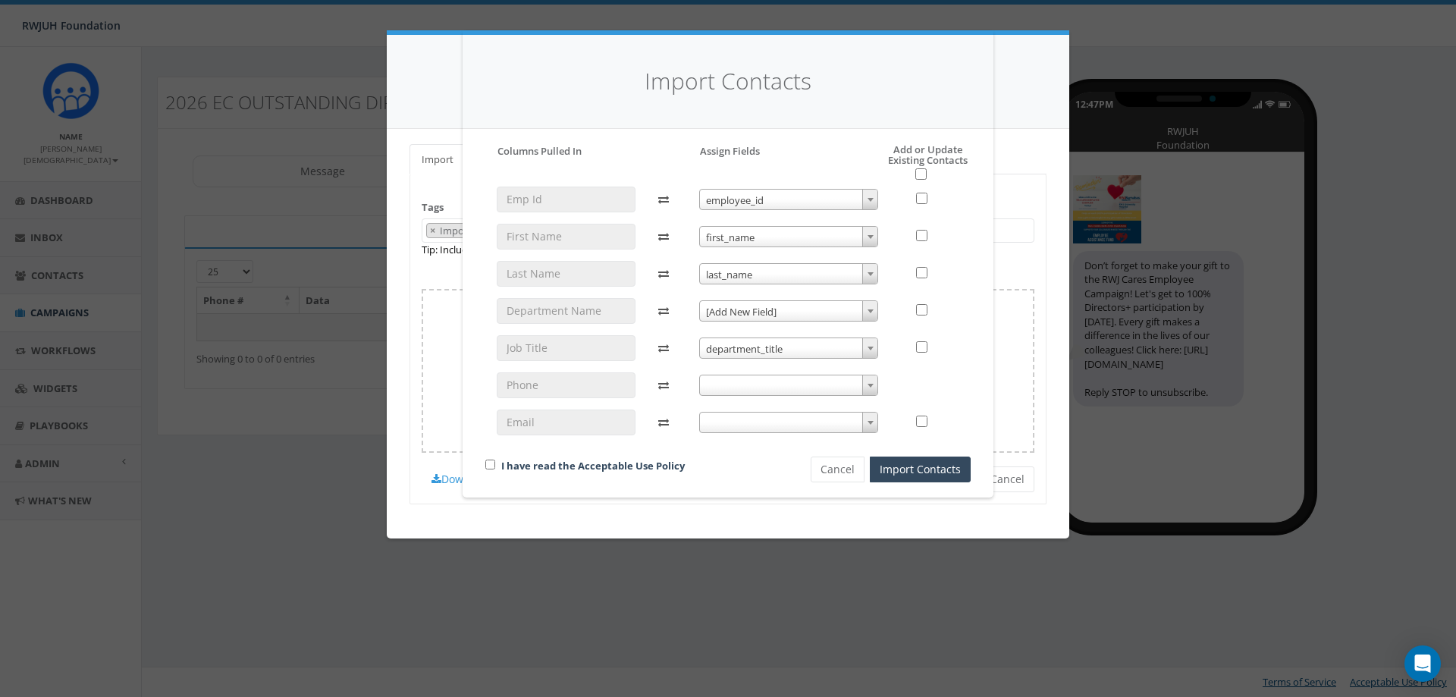
click at [713, 310] on span "[Add New Field]" at bounding box center [789, 311] width 178 height 21
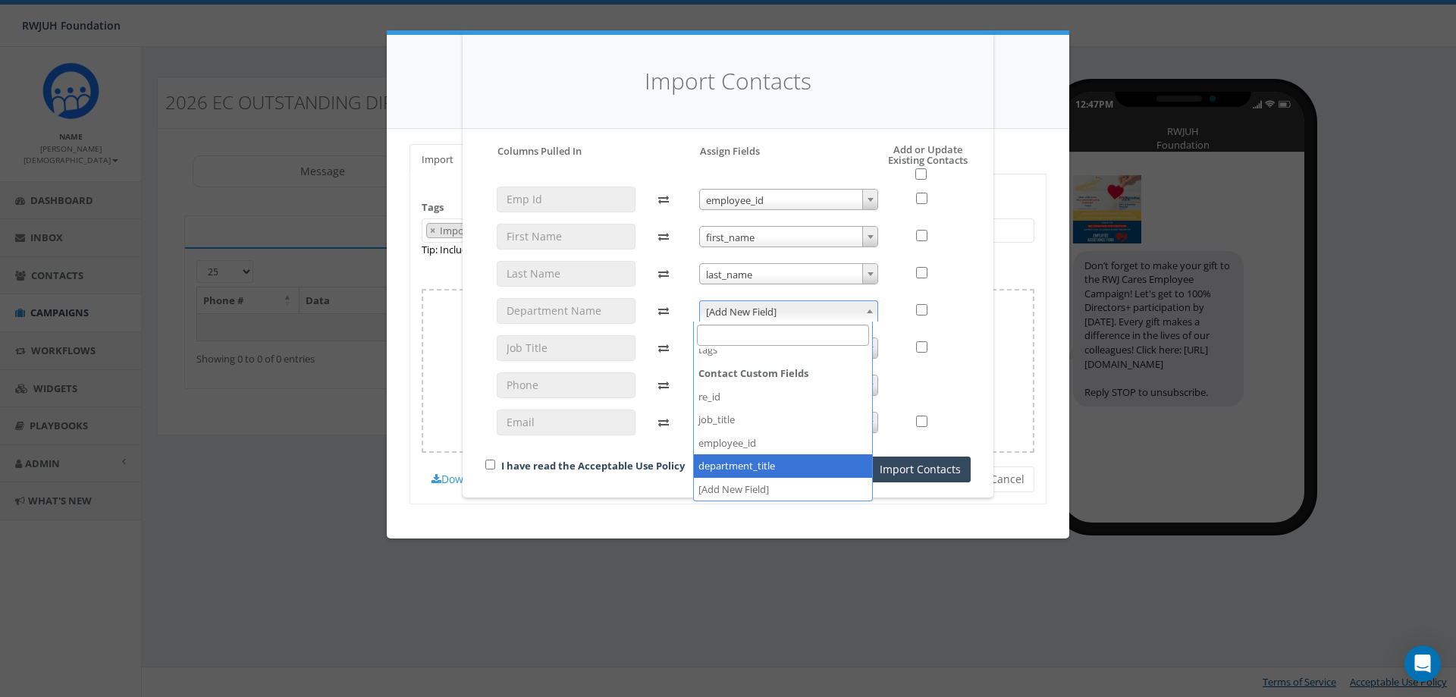
select select "department_title"
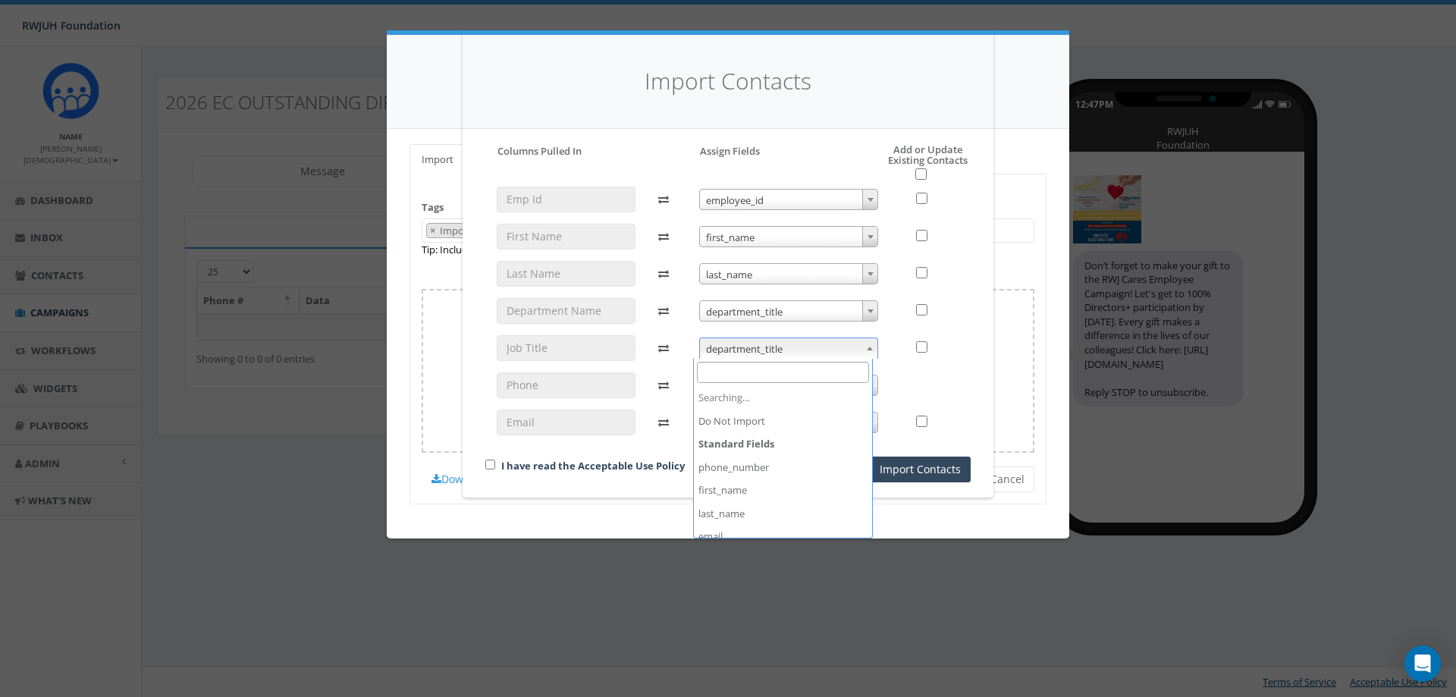
click at [734, 351] on span "department_title" at bounding box center [789, 348] width 178 height 21
click at [714, 353] on span "employee_id" at bounding box center [789, 348] width 178 height 21
select select "job_title"
click at [718, 381] on span at bounding box center [789, 385] width 180 height 21
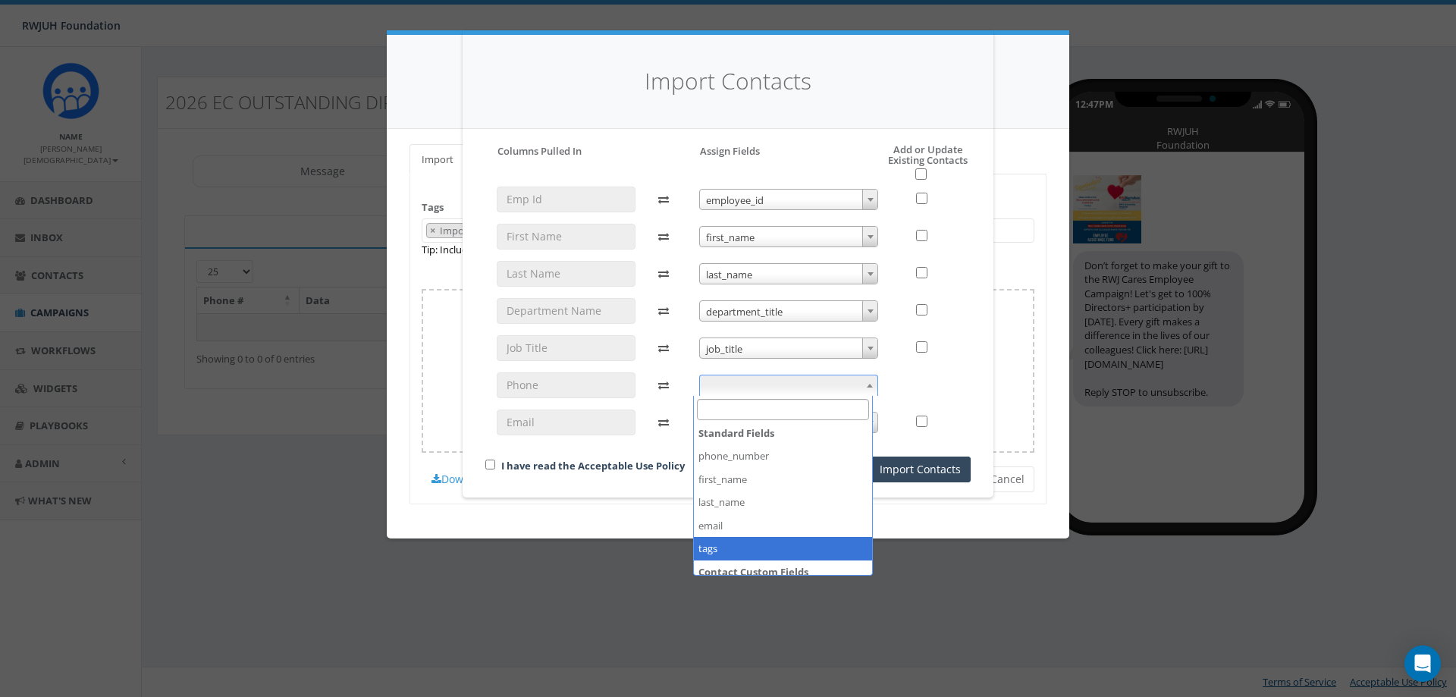
scroll to position [0, 0]
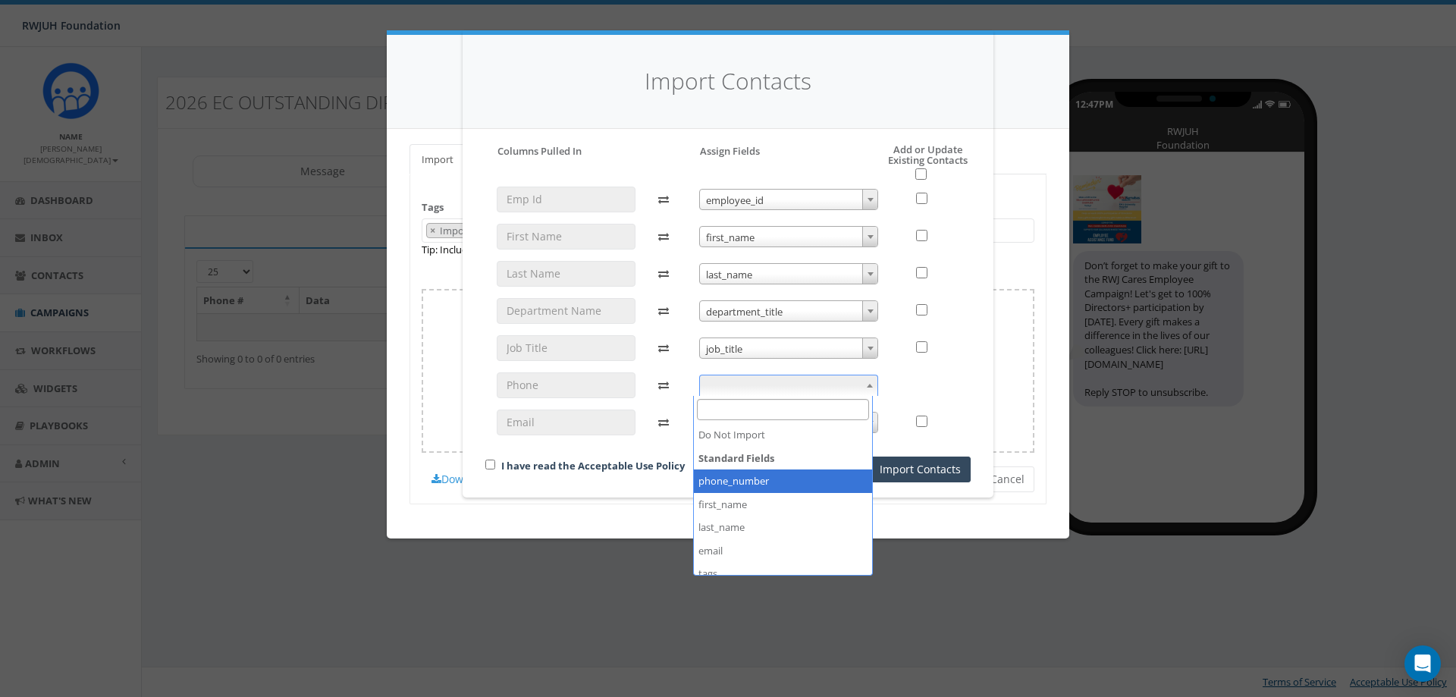
select select "phone_number"
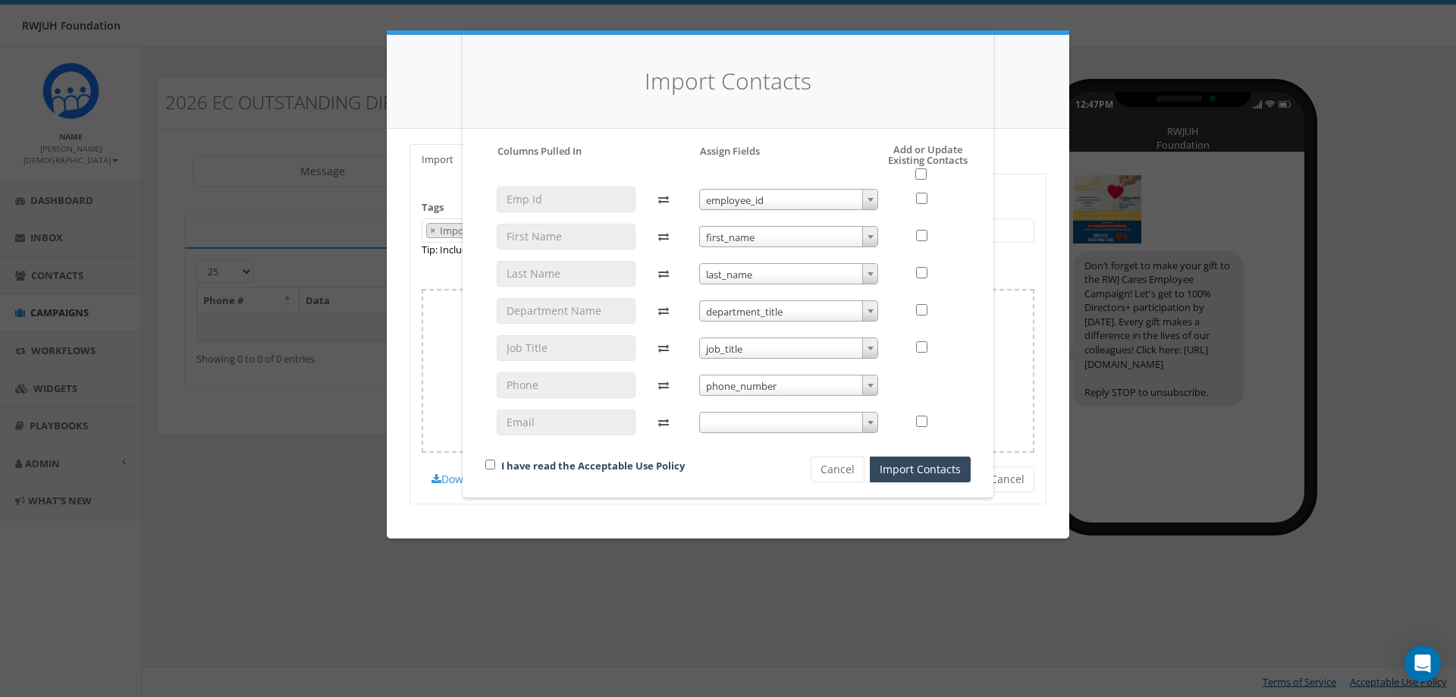
click at [699, 414] on span at bounding box center [789, 422] width 180 height 21
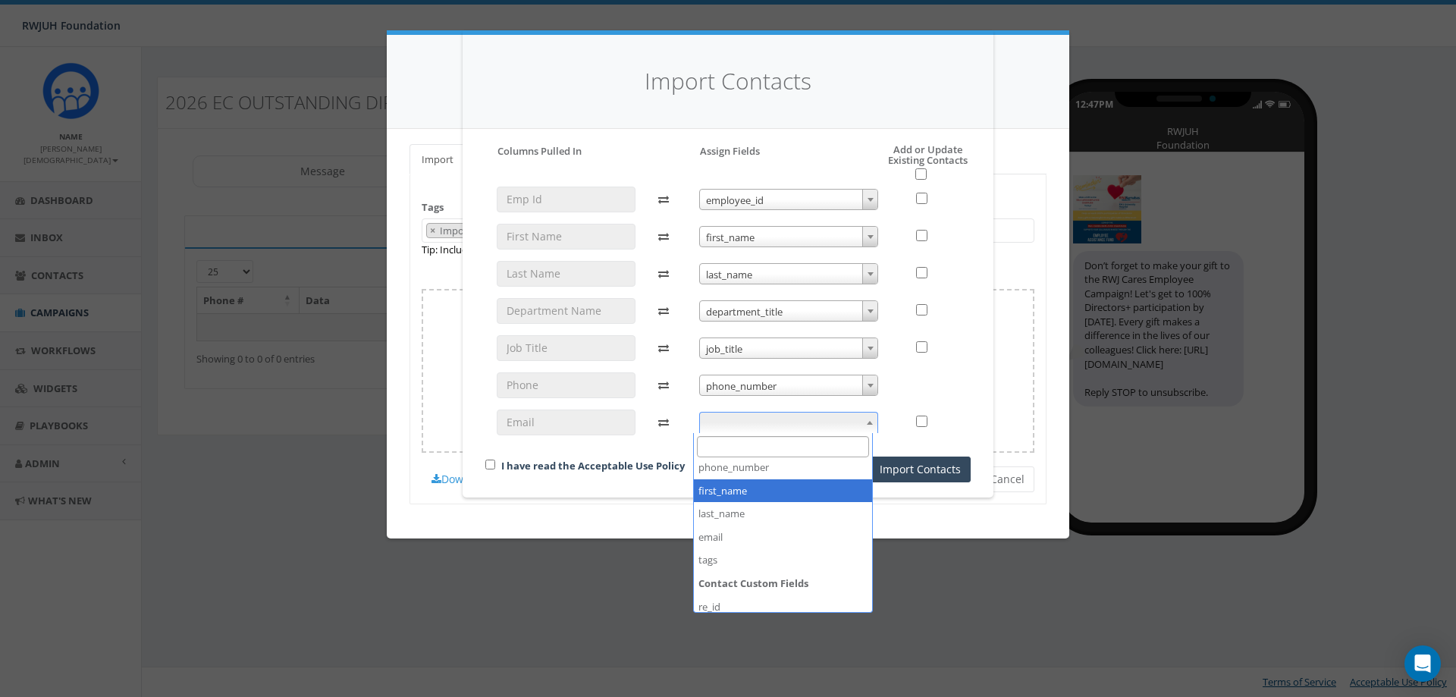
scroll to position [76, 0]
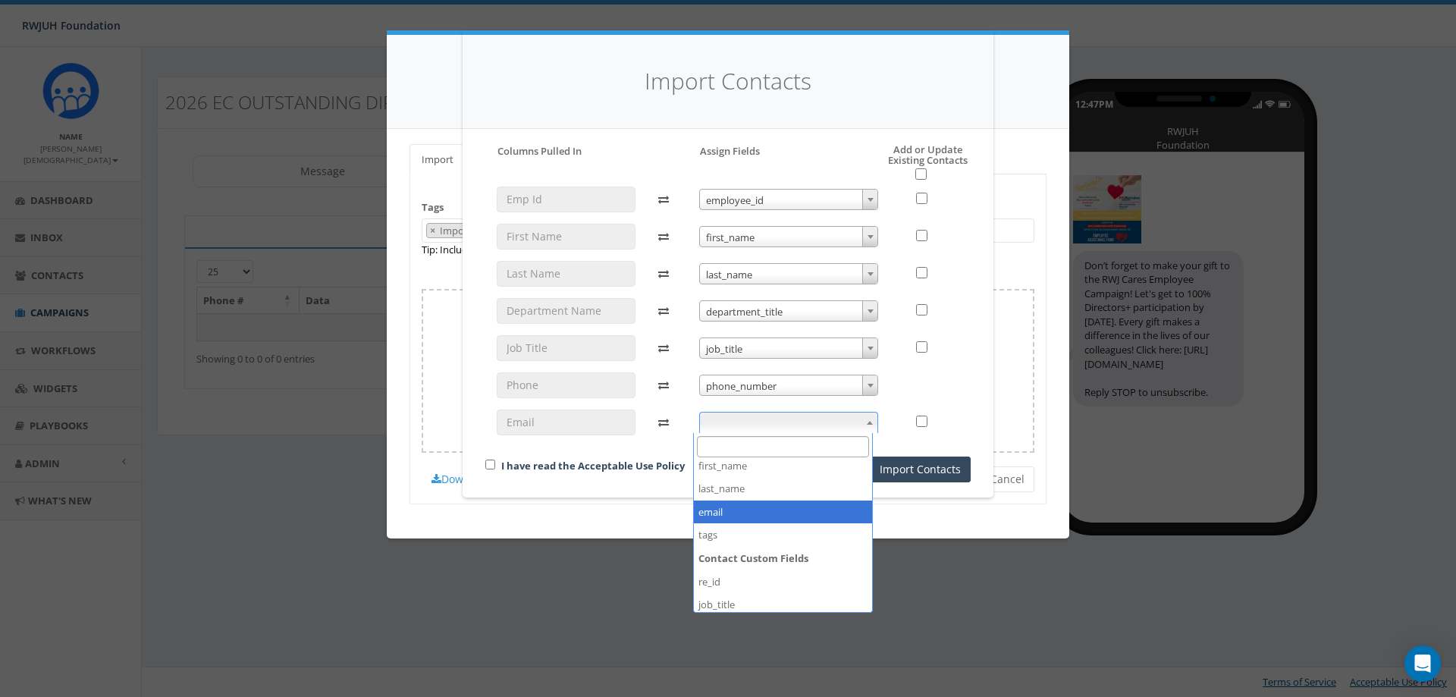
select select "email"
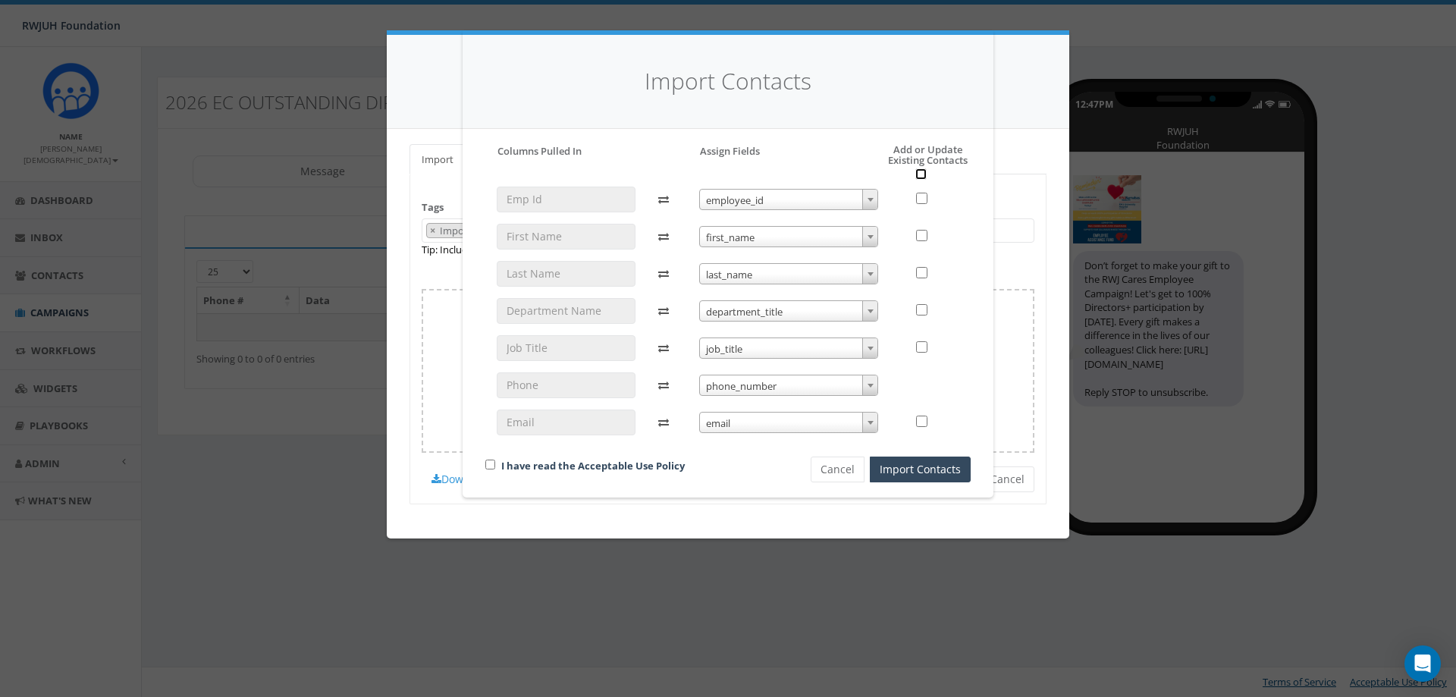
click at [916, 173] on input "checkbox" at bounding box center [920, 173] width 11 height 11
checkbox input "true"
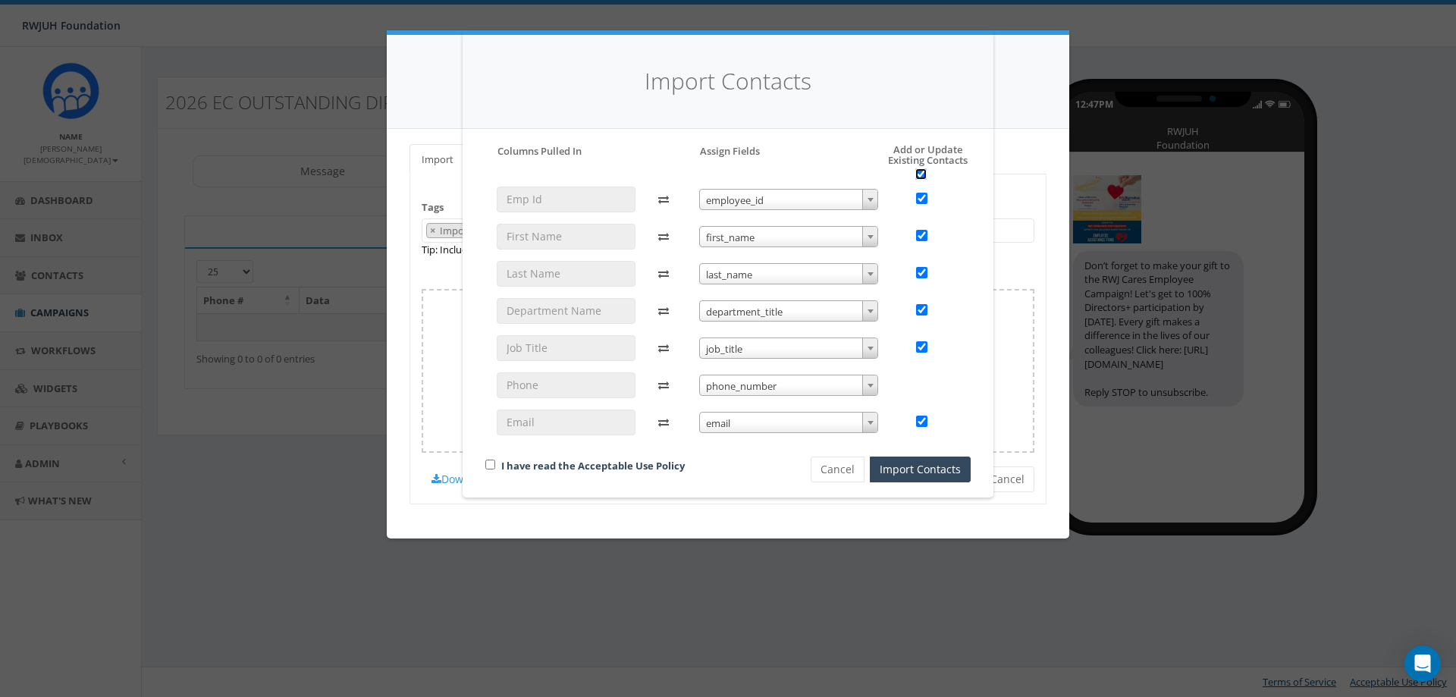
checkbox input "true"
click at [625, 474] on div "I have read the Acceptable Use Policy" at bounding box center [622, 467] width 297 height 20
drag, startPoint x: 529, startPoint y: 455, endPoint x: 504, endPoint y: 467, distance: 27.8
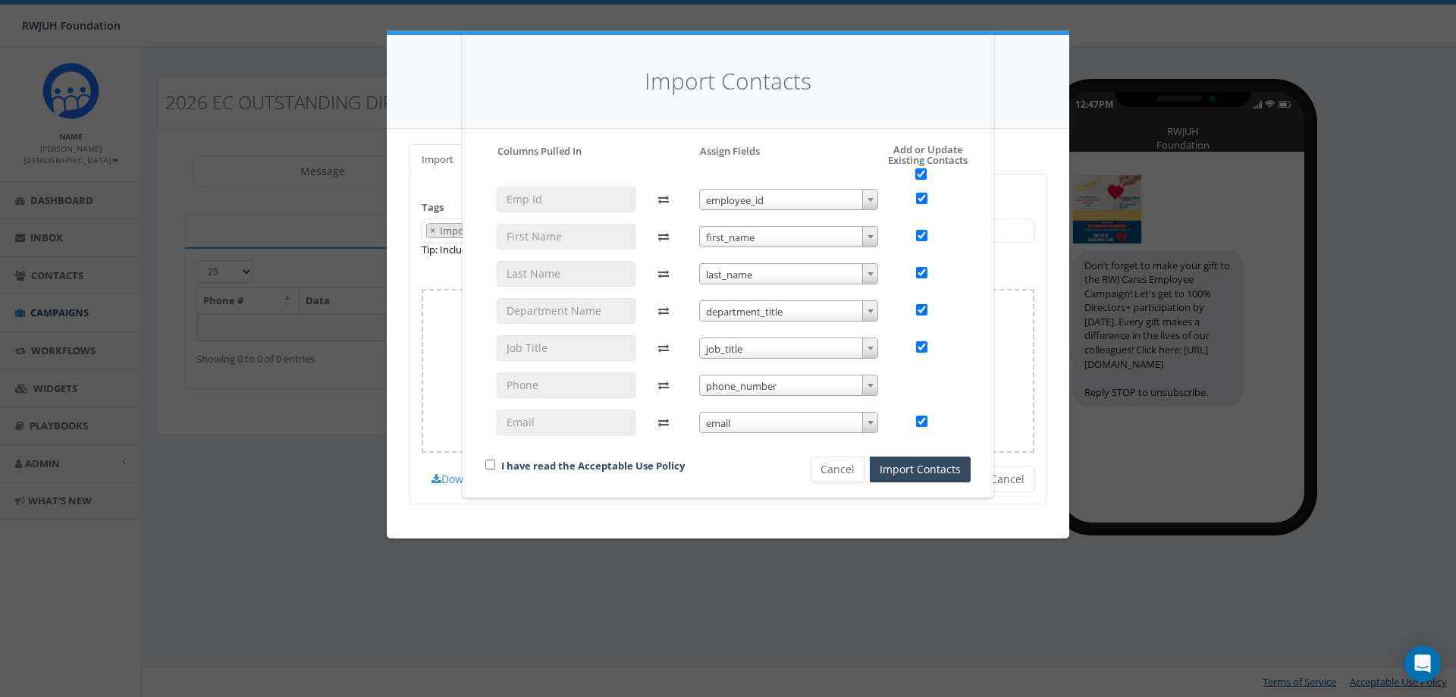
click at [528, 455] on div "I have read the Acceptable Use Policy Cancel Import Contacts" at bounding box center [728, 340] width 508 height 281
click at [503, 468] on link "I have read the Acceptable Use Policy" at bounding box center [593, 466] width 184 height 14
click at [486, 464] on input "checkbox" at bounding box center [490, 465] width 10 height 10
checkbox input "true"
click at [943, 466] on button "Import Contacts" at bounding box center [920, 470] width 101 height 26
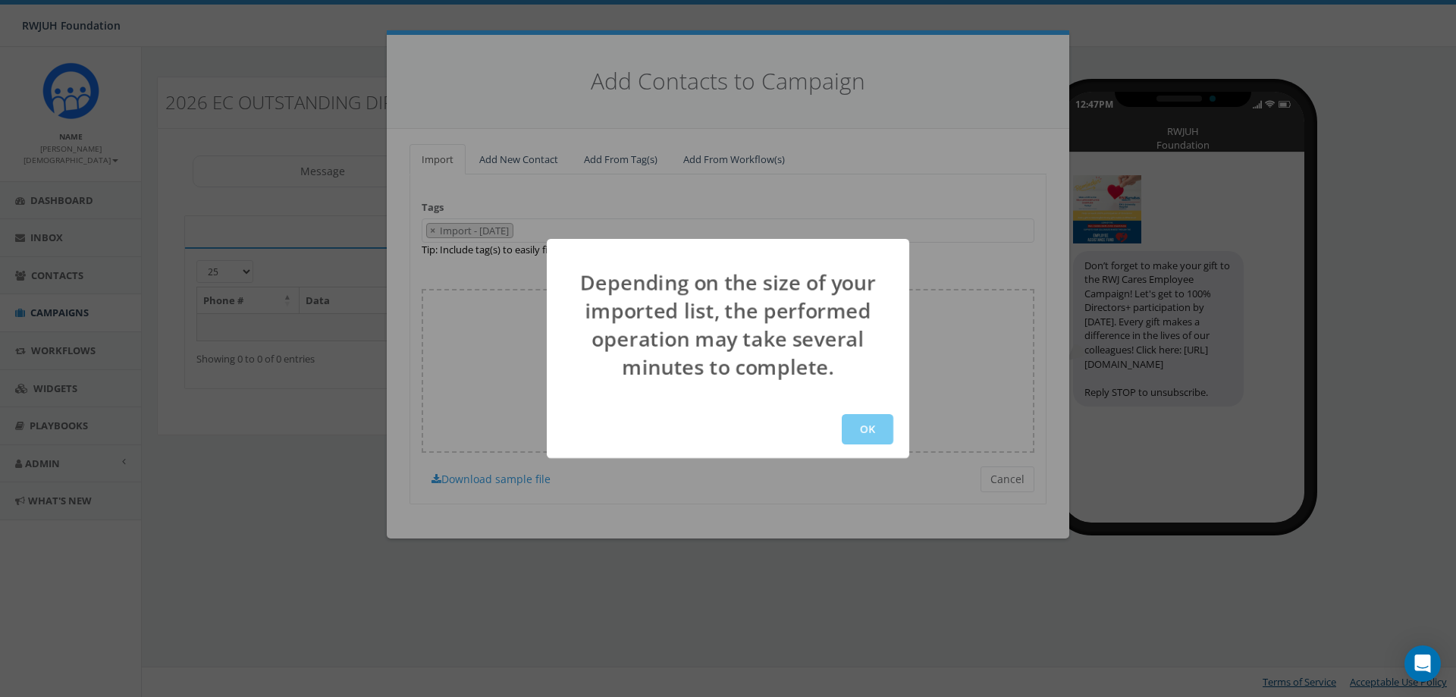
click at [875, 428] on button "OK" at bounding box center [868, 429] width 52 height 30
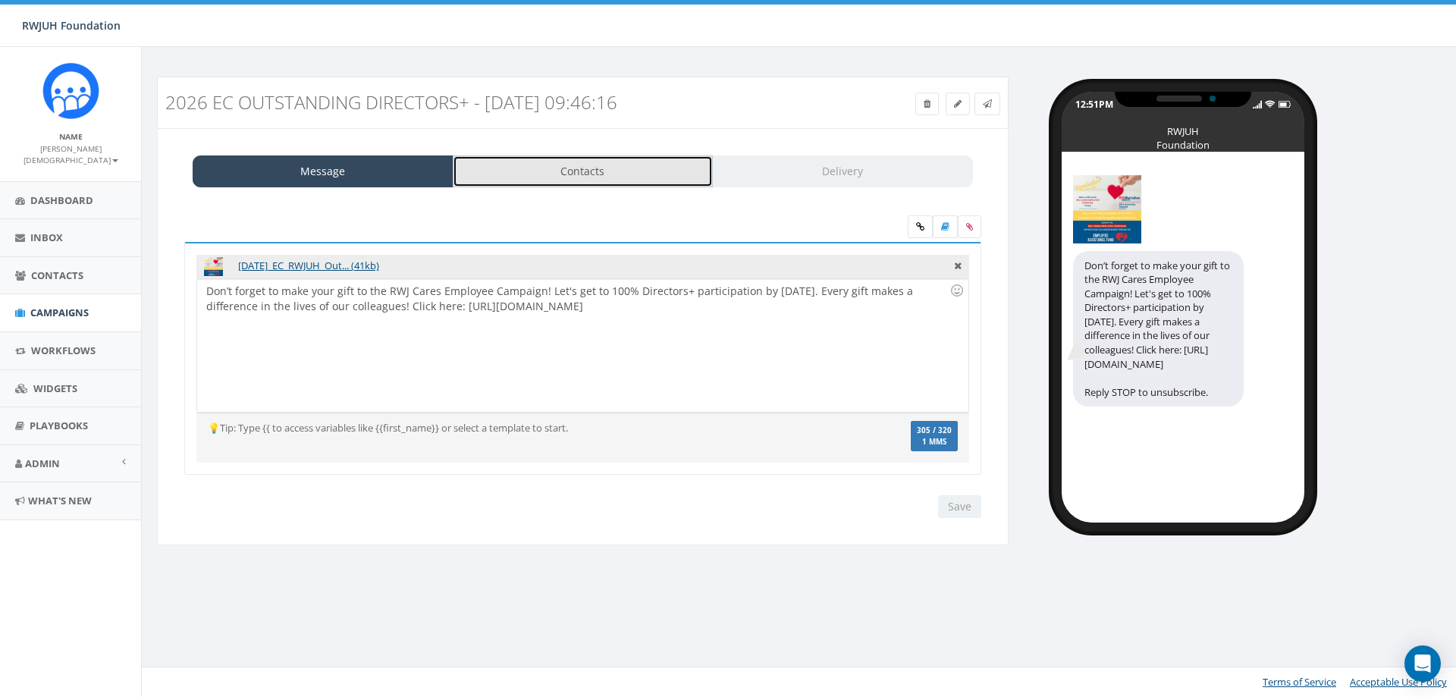
click at [623, 164] on link "Contacts" at bounding box center [583, 171] width 261 height 32
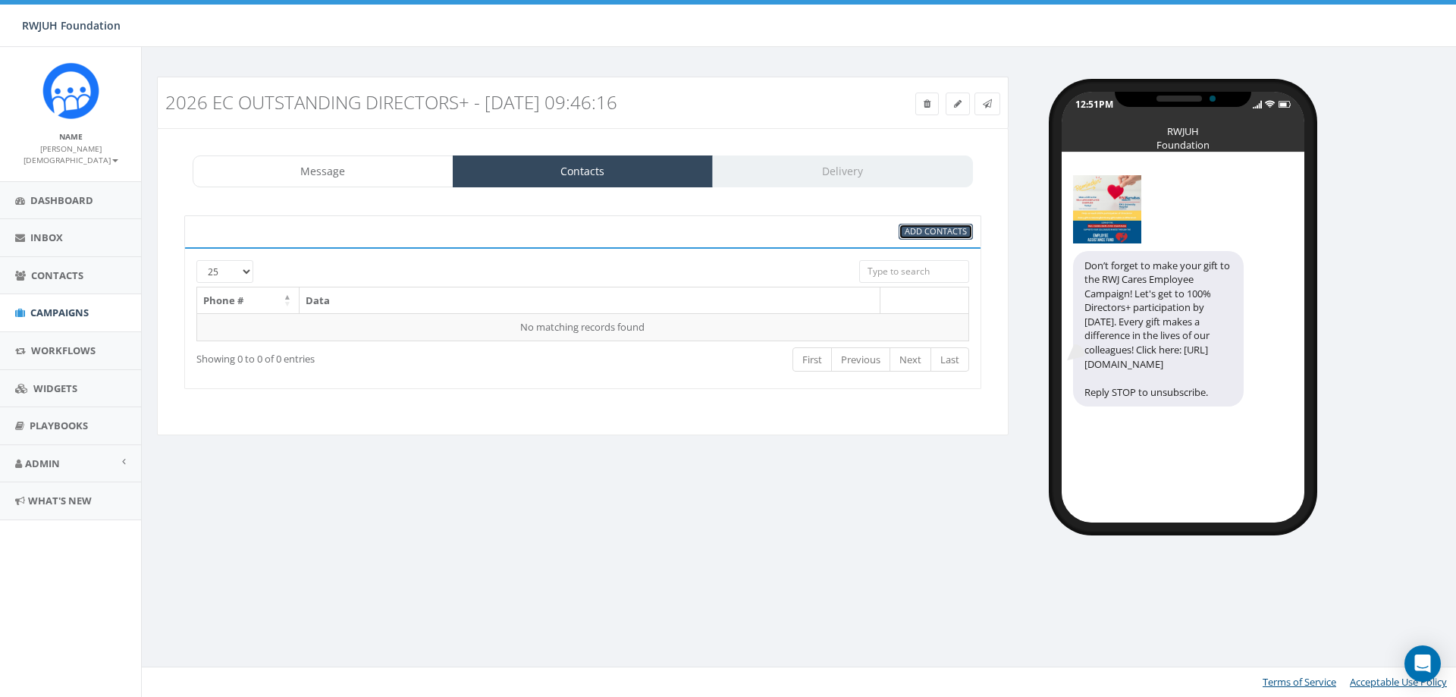
click at [923, 227] on span "Add Contacts" at bounding box center [936, 230] width 62 height 11
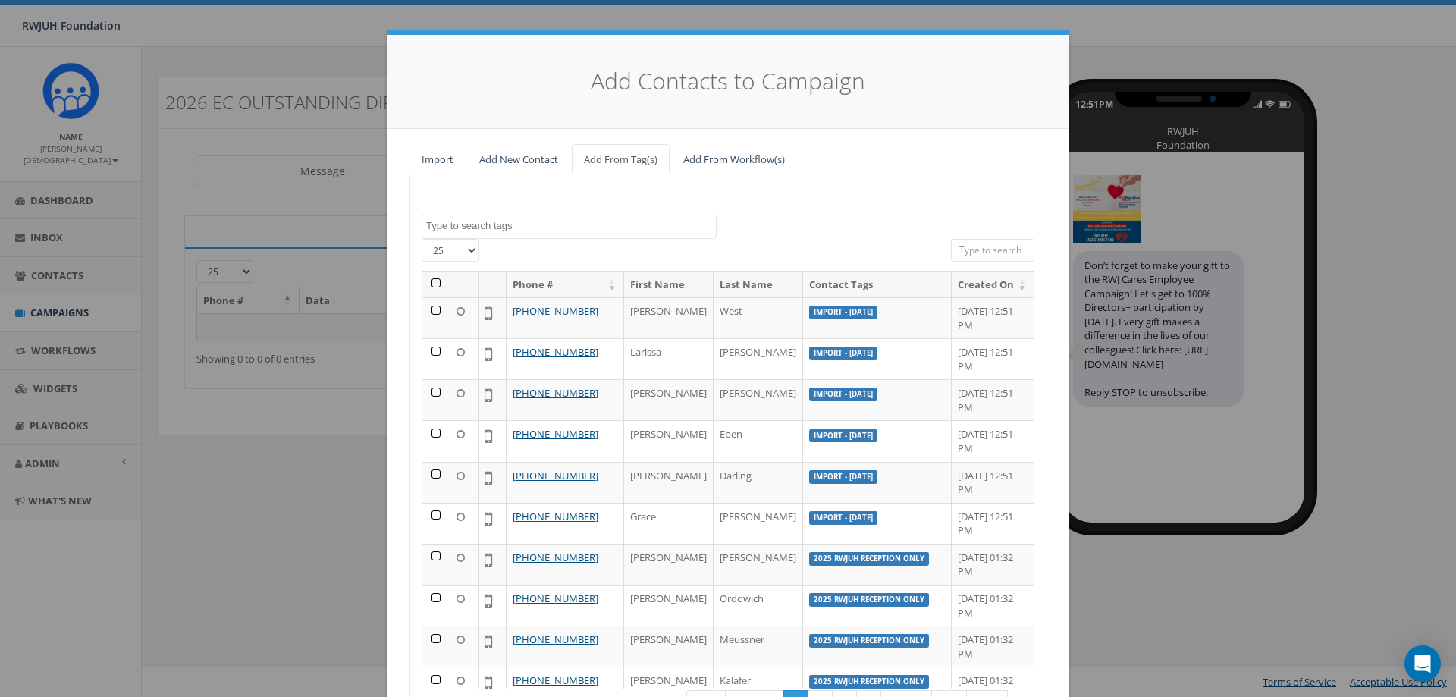
click at [427, 282] on th at bounding box center [436, 284] width 28 height 27
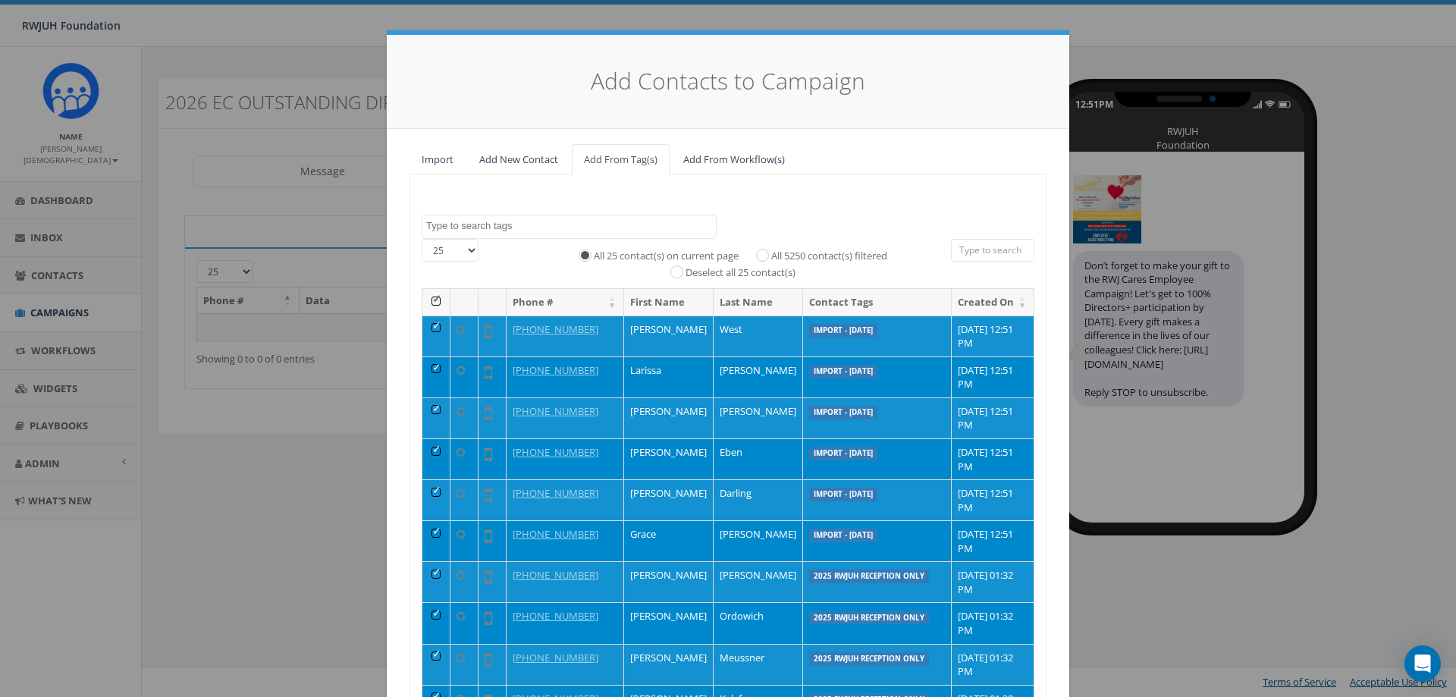
click at [429, 301] on th at bounding box center [436, 302] width 28 height 27
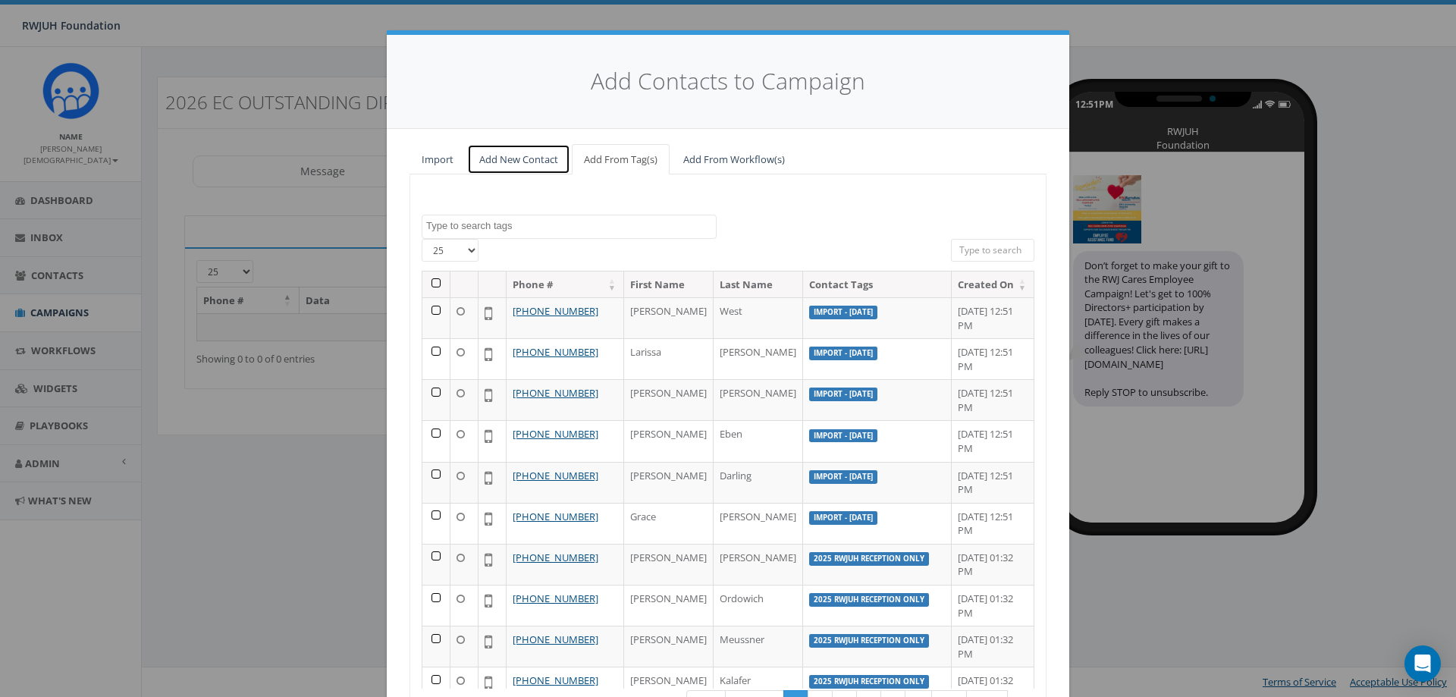
click at [531, 160] on link "Add New Contact" at bounding box center [518, 159] width 103 height 31
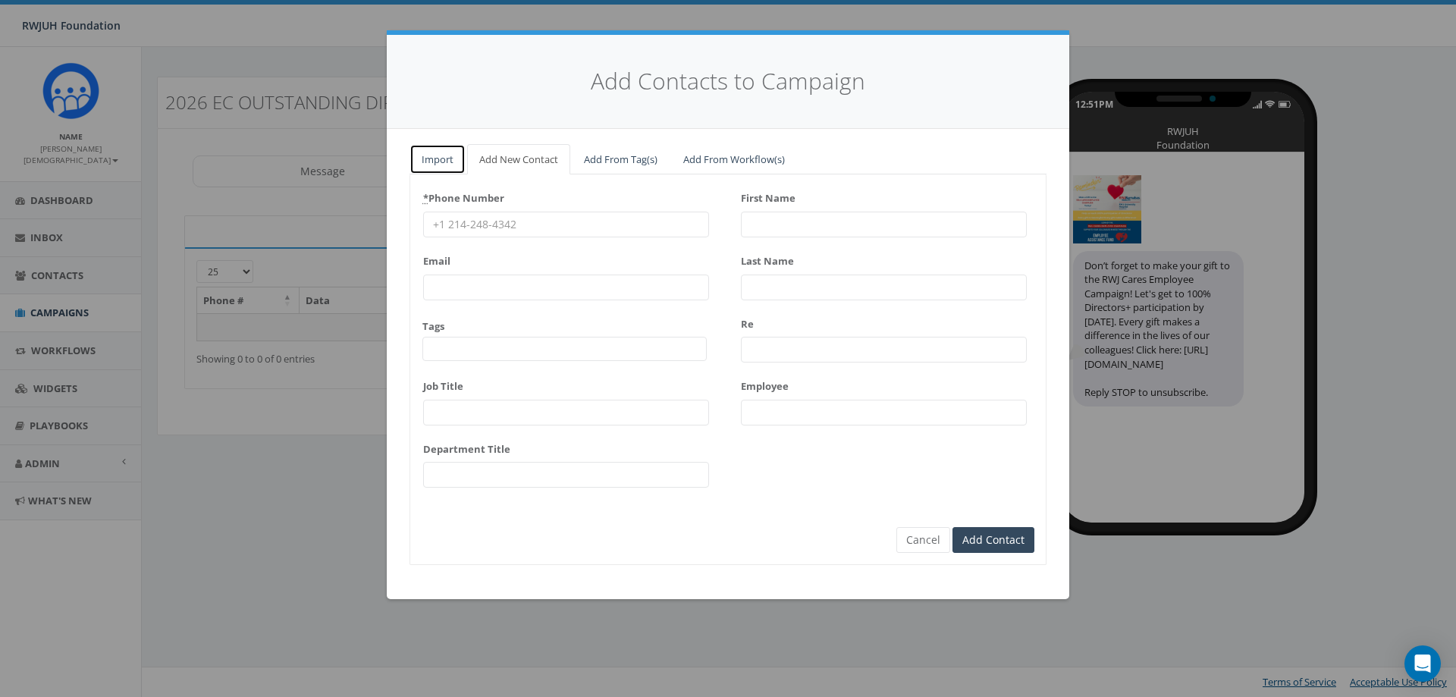
click at [446, 161] on link "Import" at bounding box center [437, 159] width 56 height 31
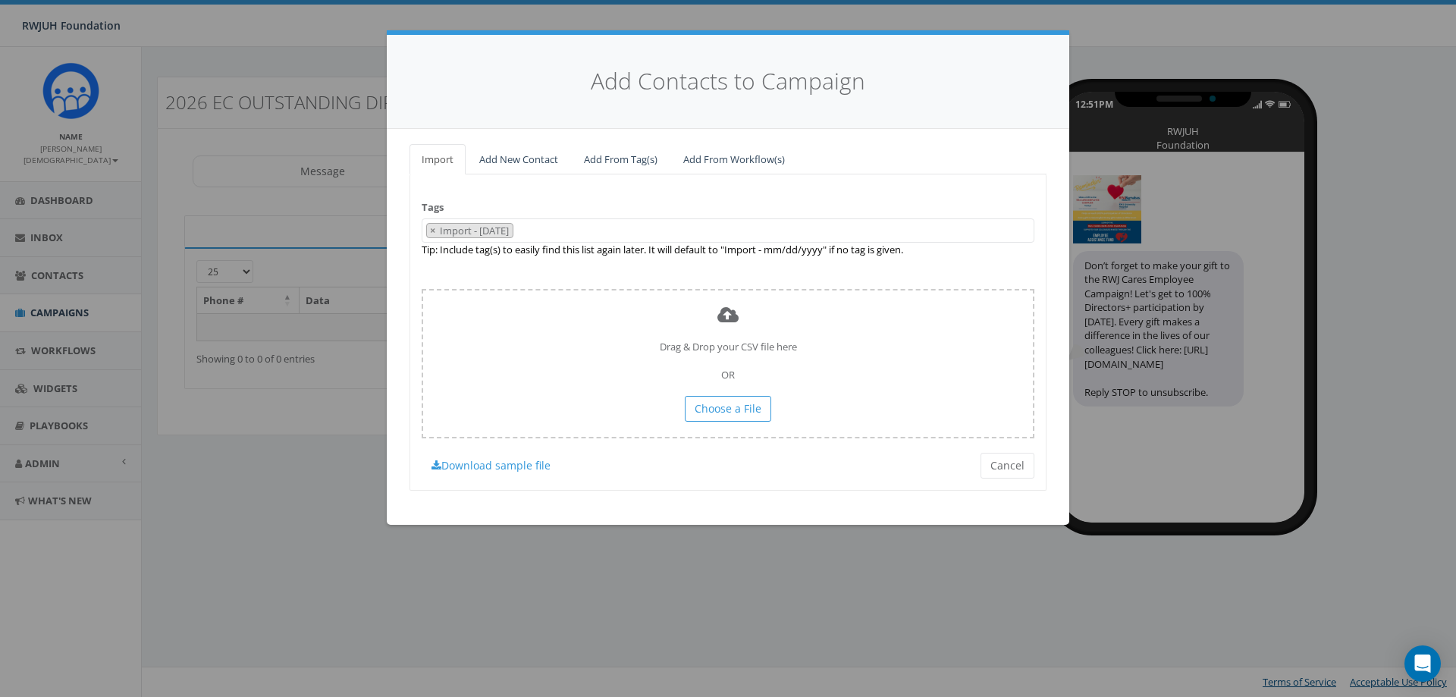
click at [513, 231] on 08\/26\/2025 "Import - [DATE]" at bounding box center [475, 231] width 74 height 14
click at [632, 159] on link "Add From Tag(s)" at bounding box center [621, 159] width 98 height 31
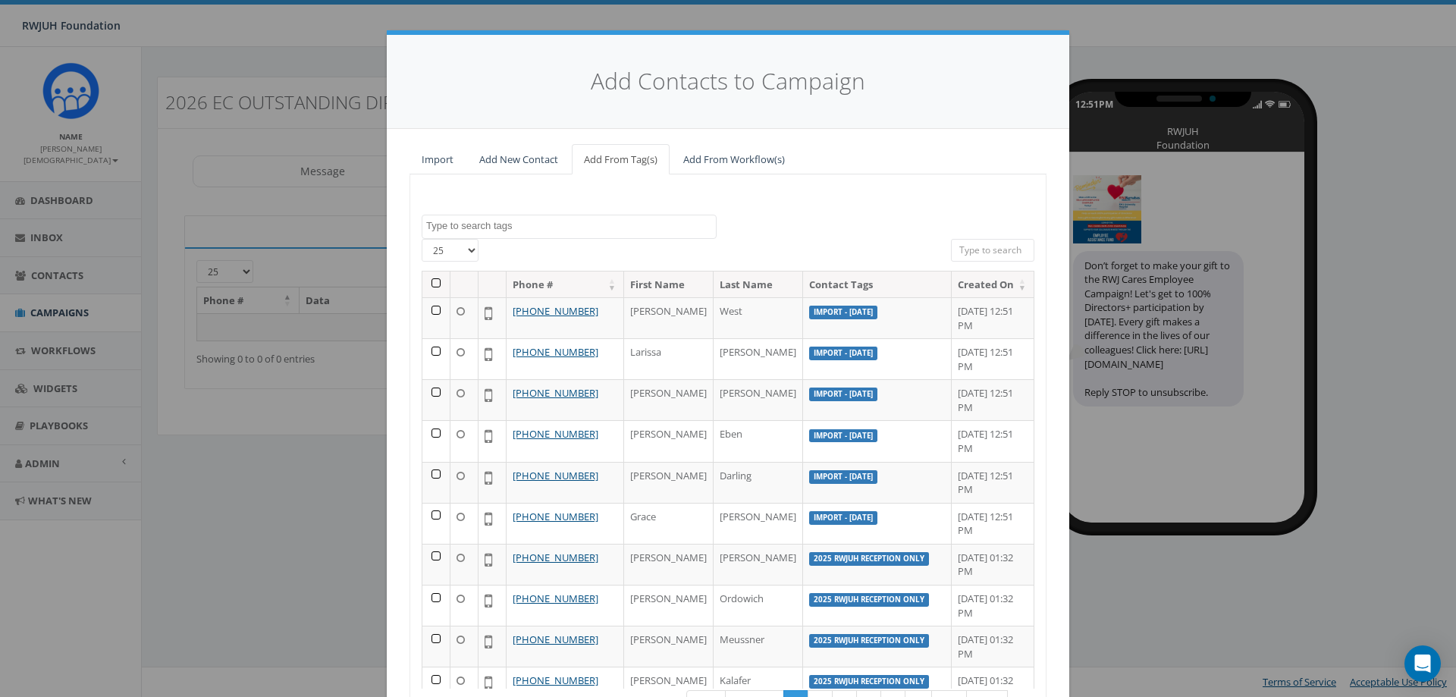
drag, startPoint x: 485, startPoint y: 239, endPoint x: 491, endPoint y: 222, distance: 18.0
click at [485, 239] on div "25 50 100" at bounding box center [517, 252] width 190 height 27
click at [492, 219] on textarea "Search" at bounding box center [571, 226] width 290 height 14
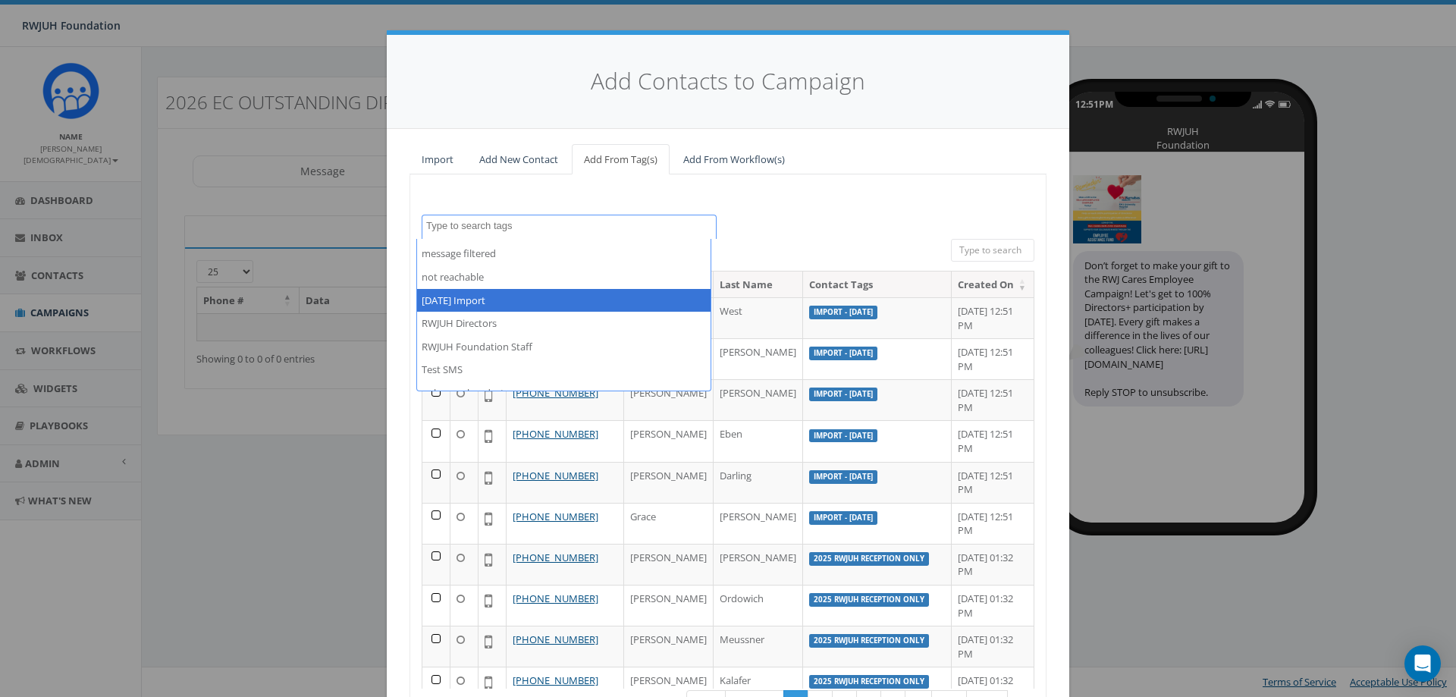
scroll to position [607, 0]
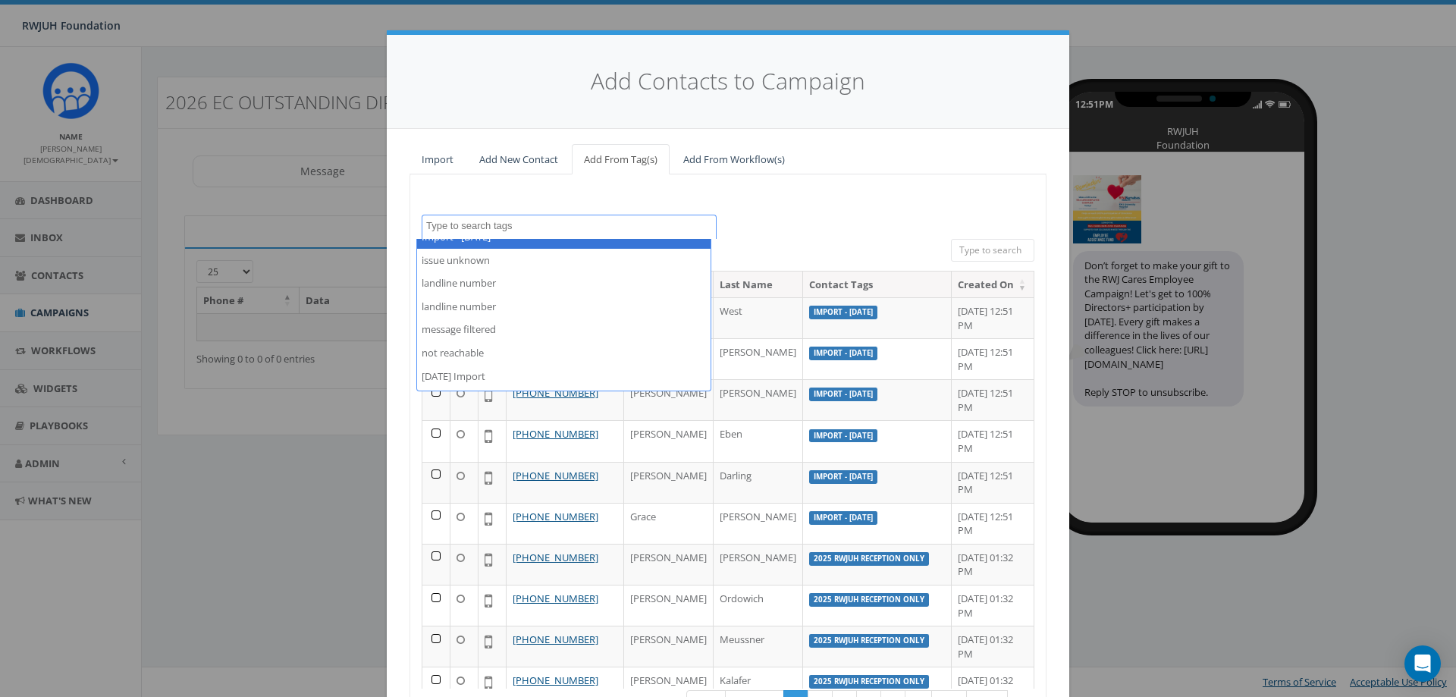
select select "Import - [DATE]"
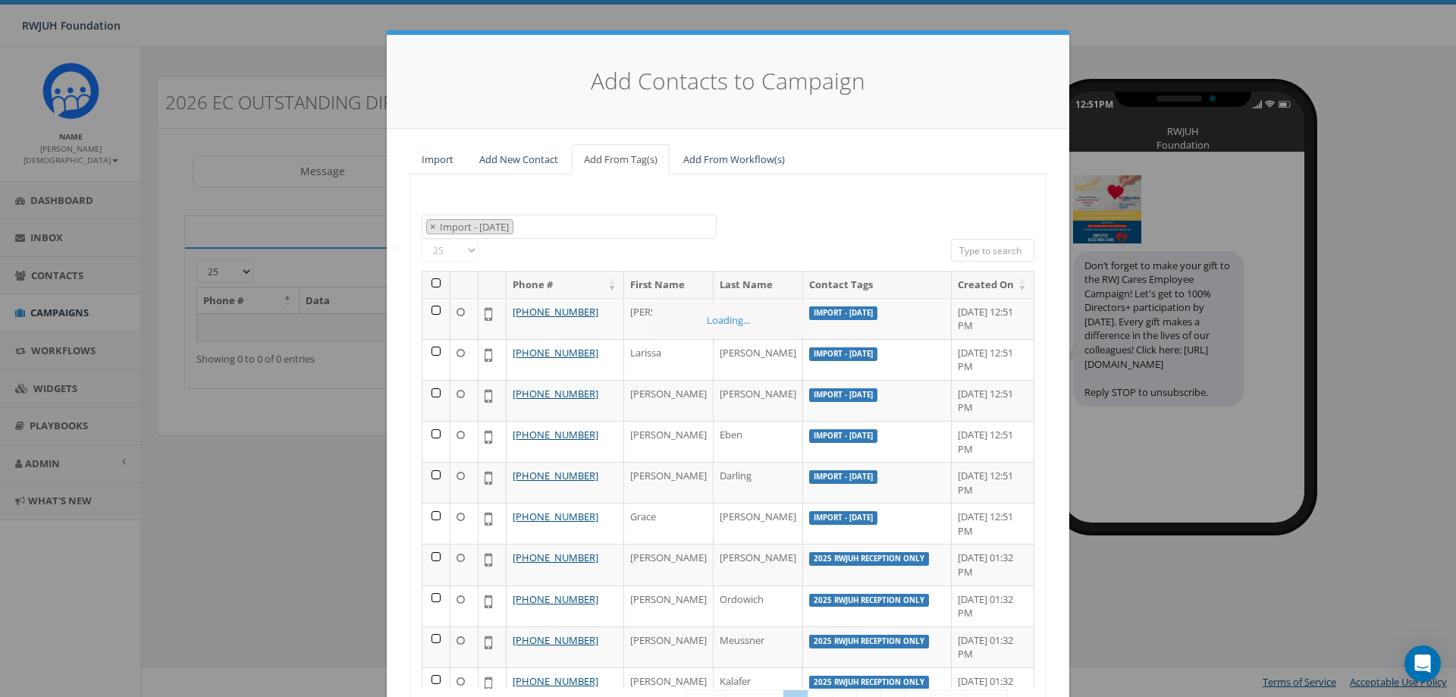
scroll to position [341, 0]
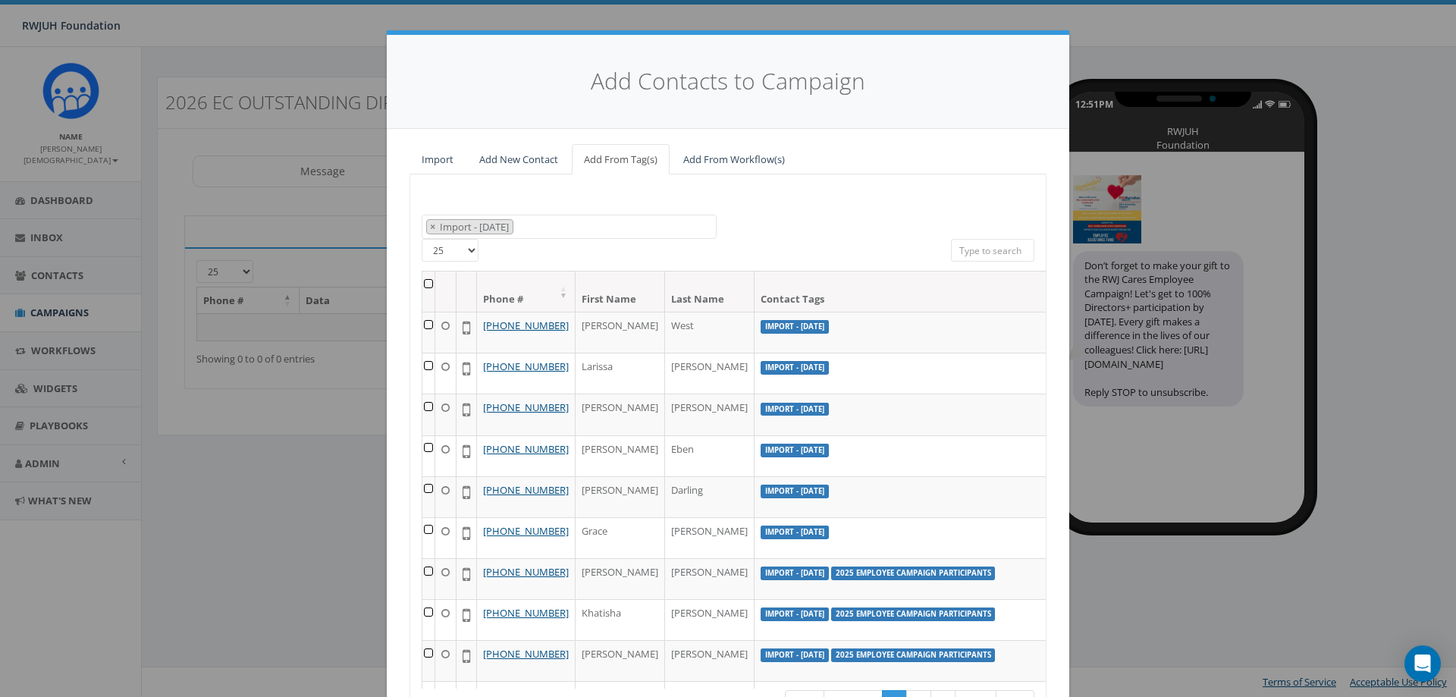
click at [423, 284] on th at bounding box center [428, 291] width 13 height 40
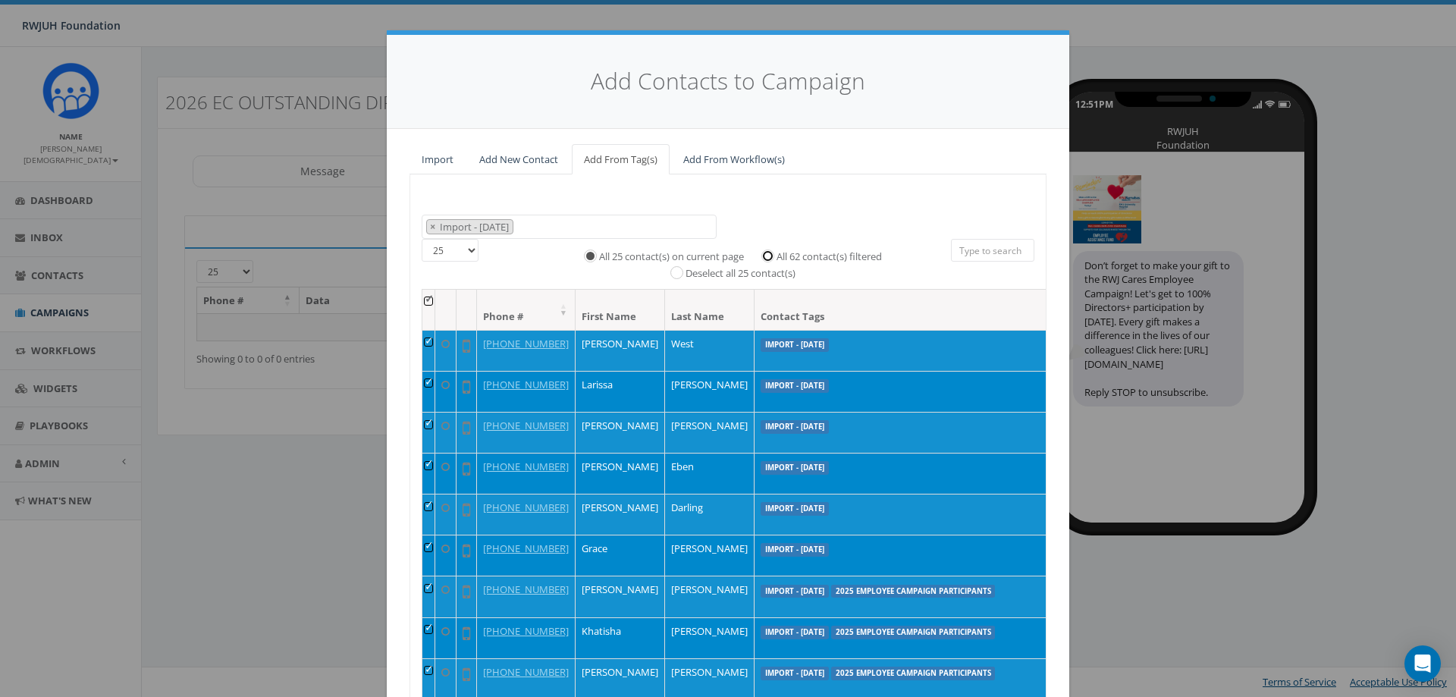
click at [767, 256] on input "All 62 contact(s) filtered" at bounding box center [772, 254] width 10 height 10
radio input "true"
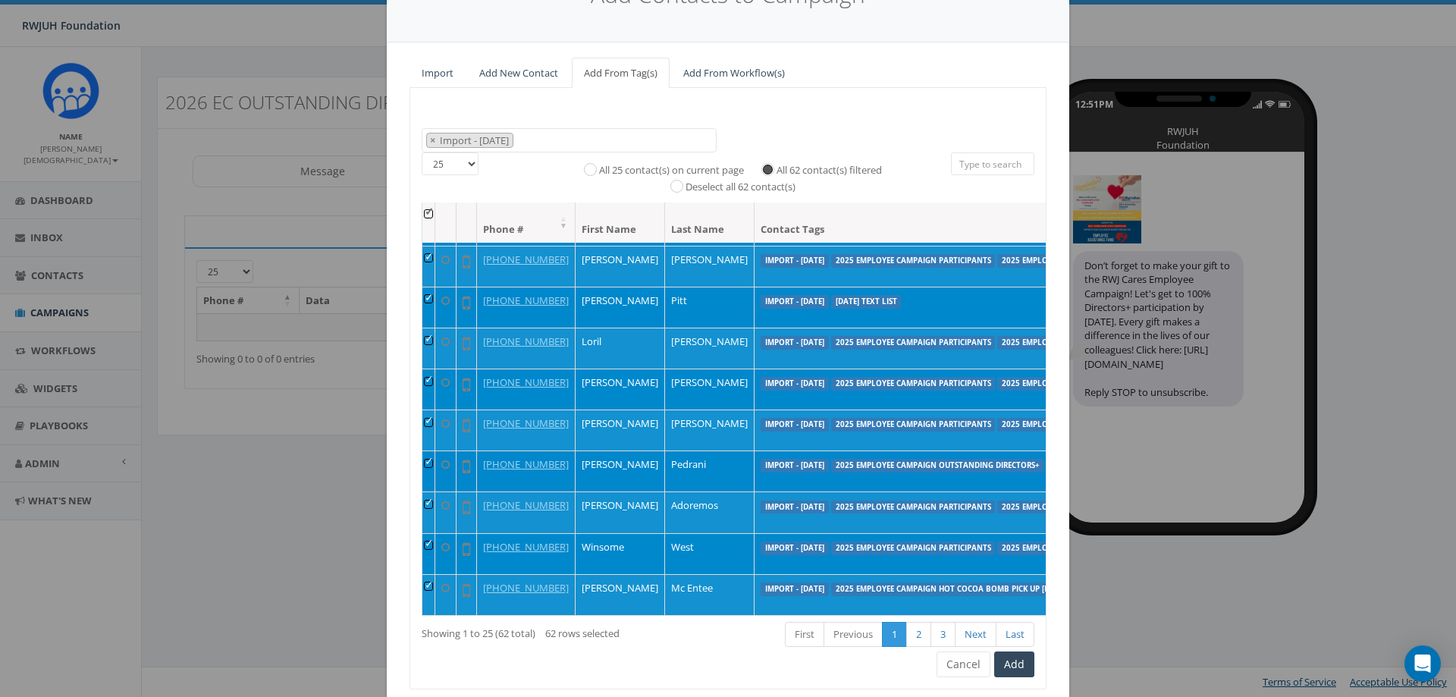
scroll to position [136, 0]
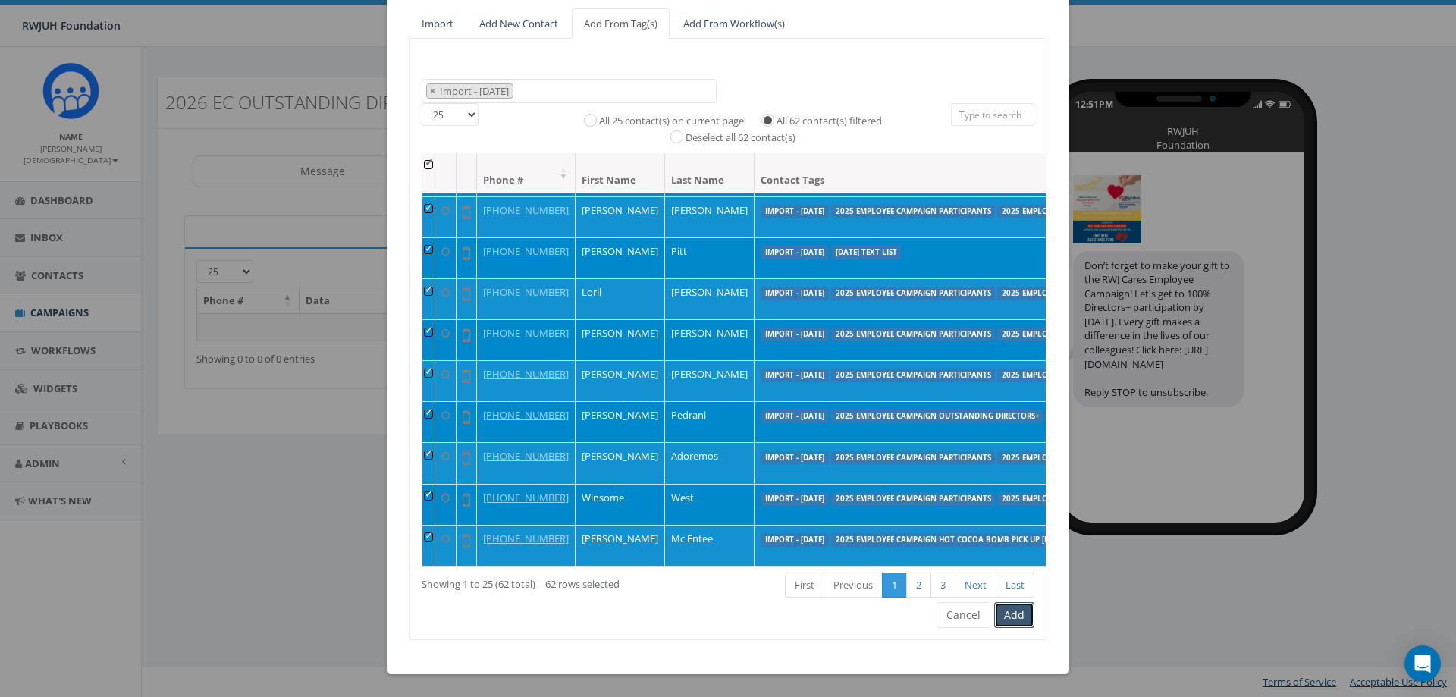
click at [1015, 617] on button "Add" at bounding box center [1014, 615] width 40 height 26
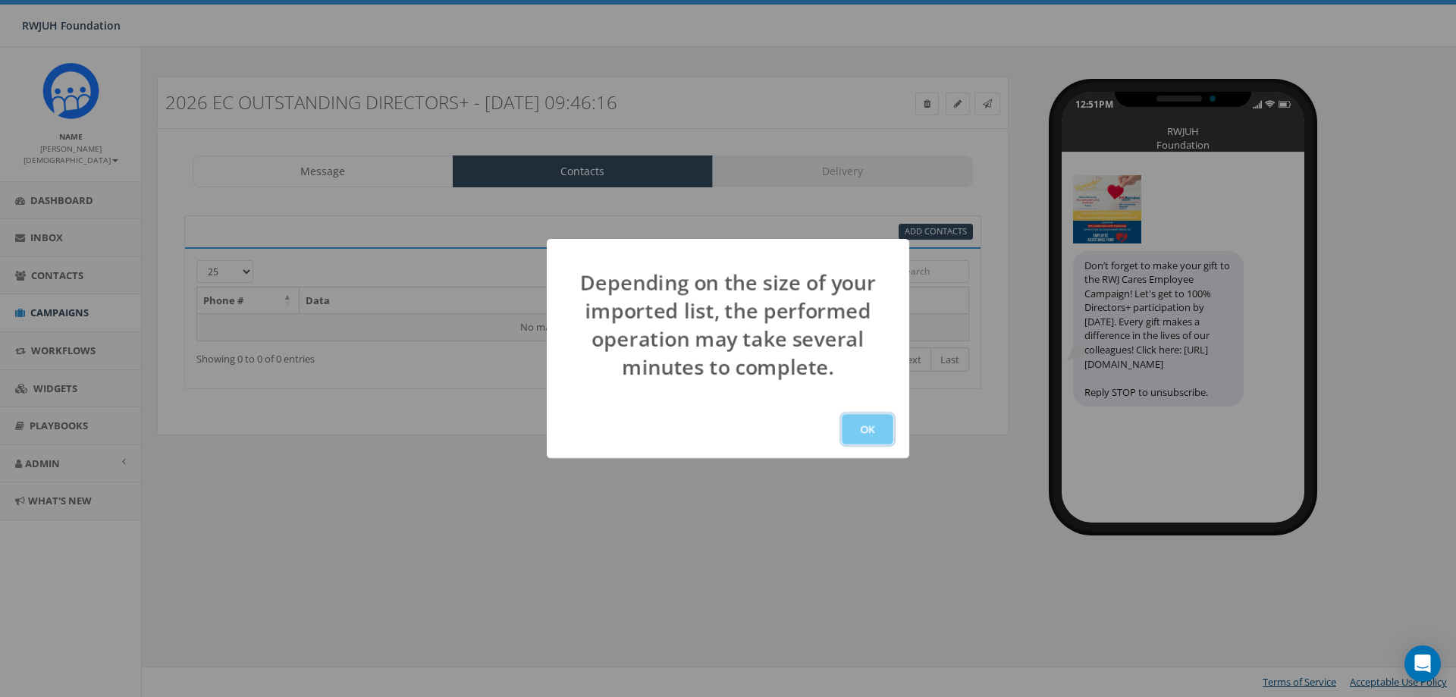
click at [858, 422] on button "OK" at bounding box center [868, 429] width 52 height 30
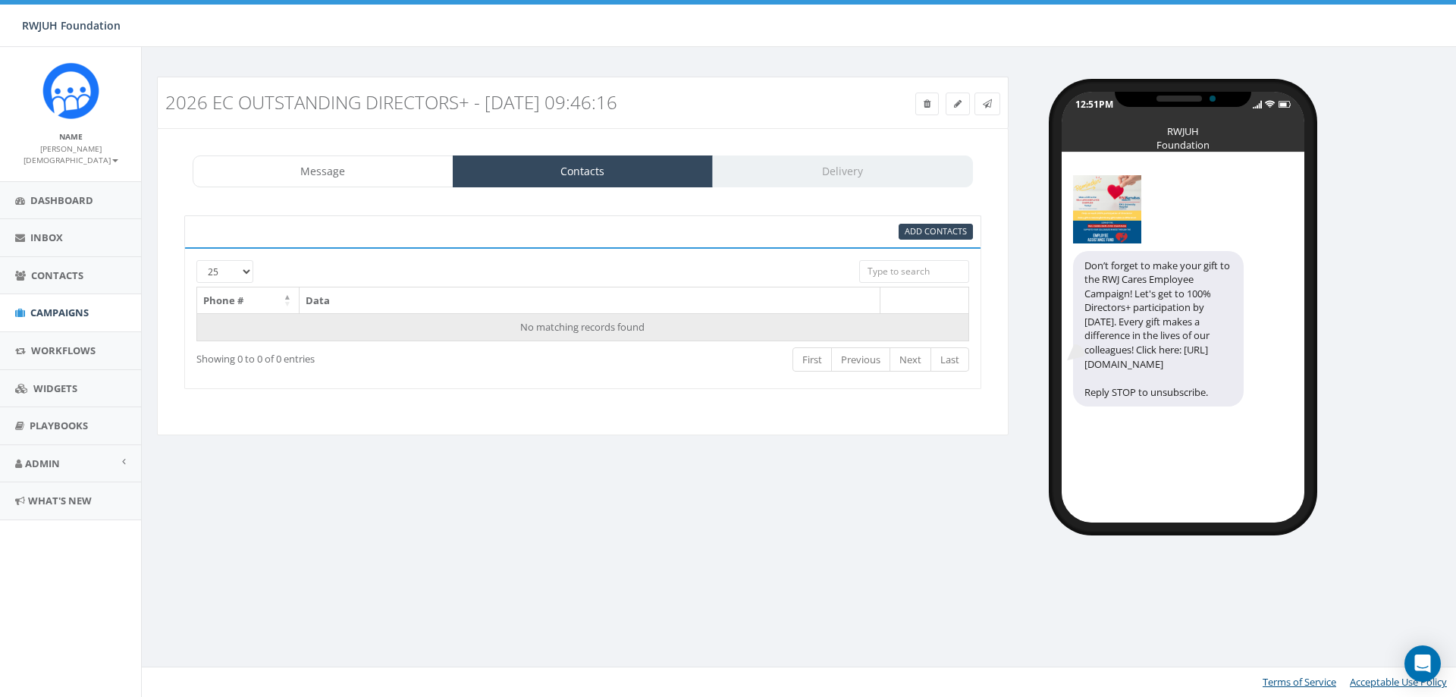
click at [601, 329] on td "No matching records found" at bounding box center [583, 326] width 772 height 27
click at [933, 231] on span "Add Contacts" at bounding box center [936, 230] width 62 height 11
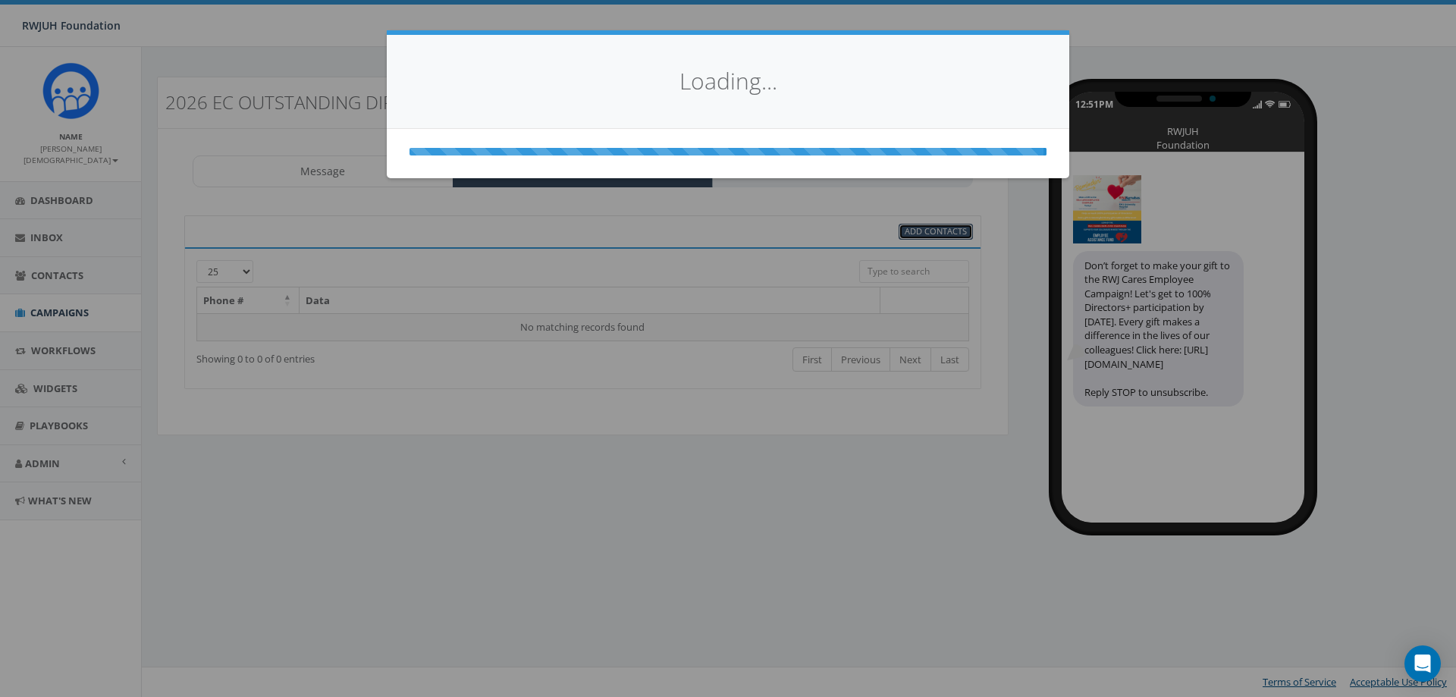
select select
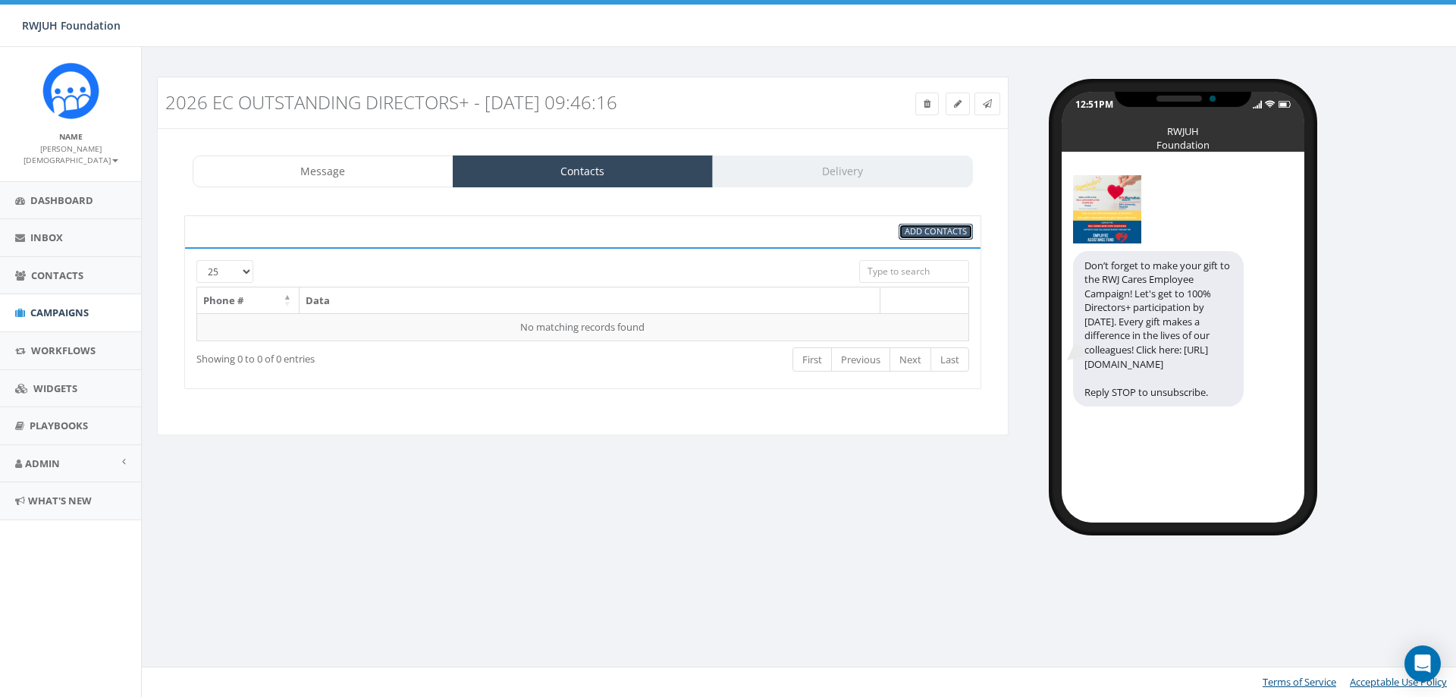
click at [959, 234] on span "Add Contacts" at bounding box center [936, 230] width 62 height 11
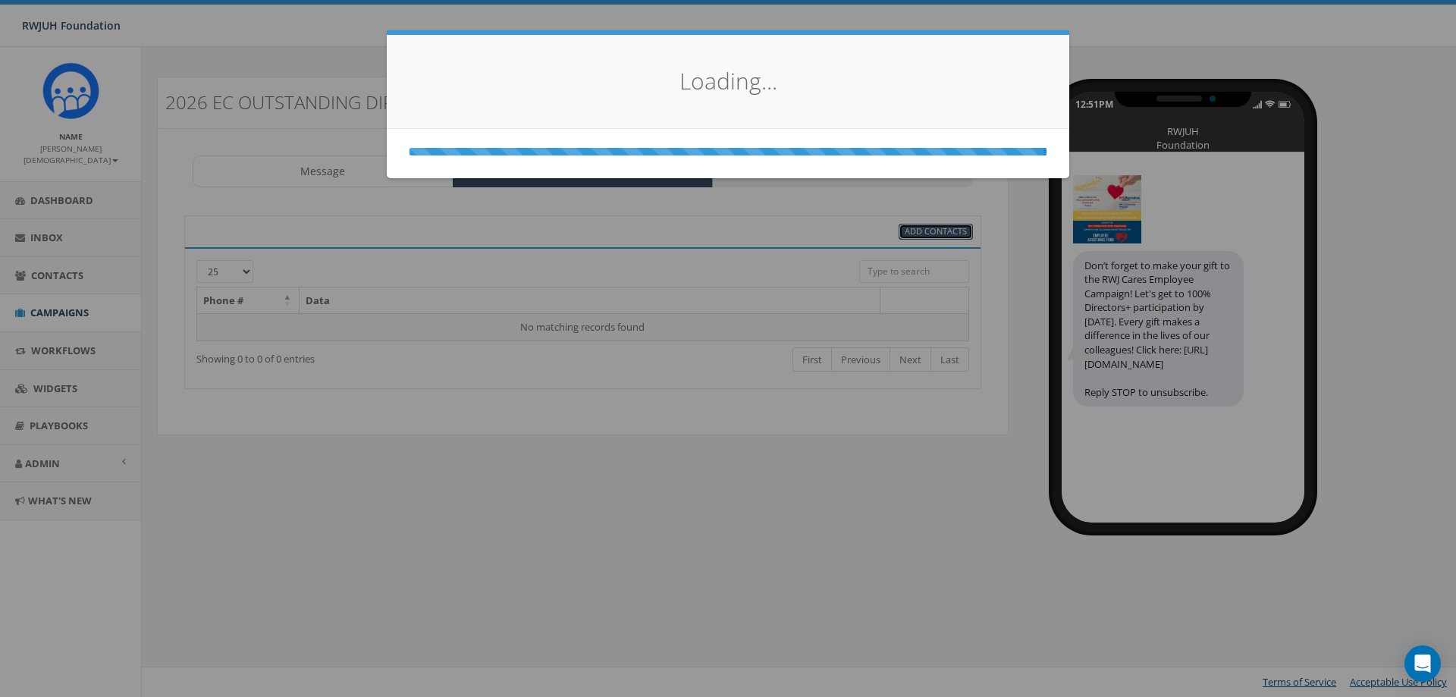
select select
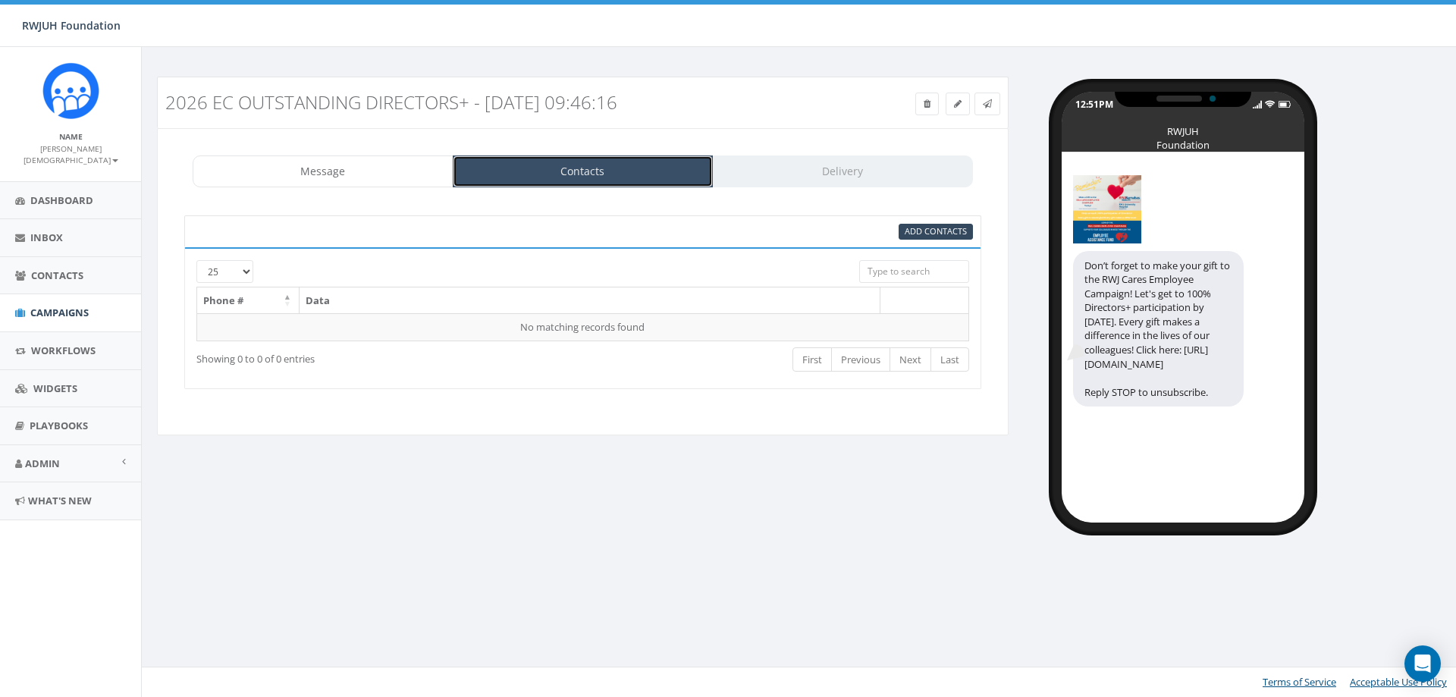
click at [613, 171] on link "Contacts" at bounding box center [583, 171] width 261 height 32
click at [939, 227] on span "Add Contacts" at bounding box center [936, 230] width 62 height 11
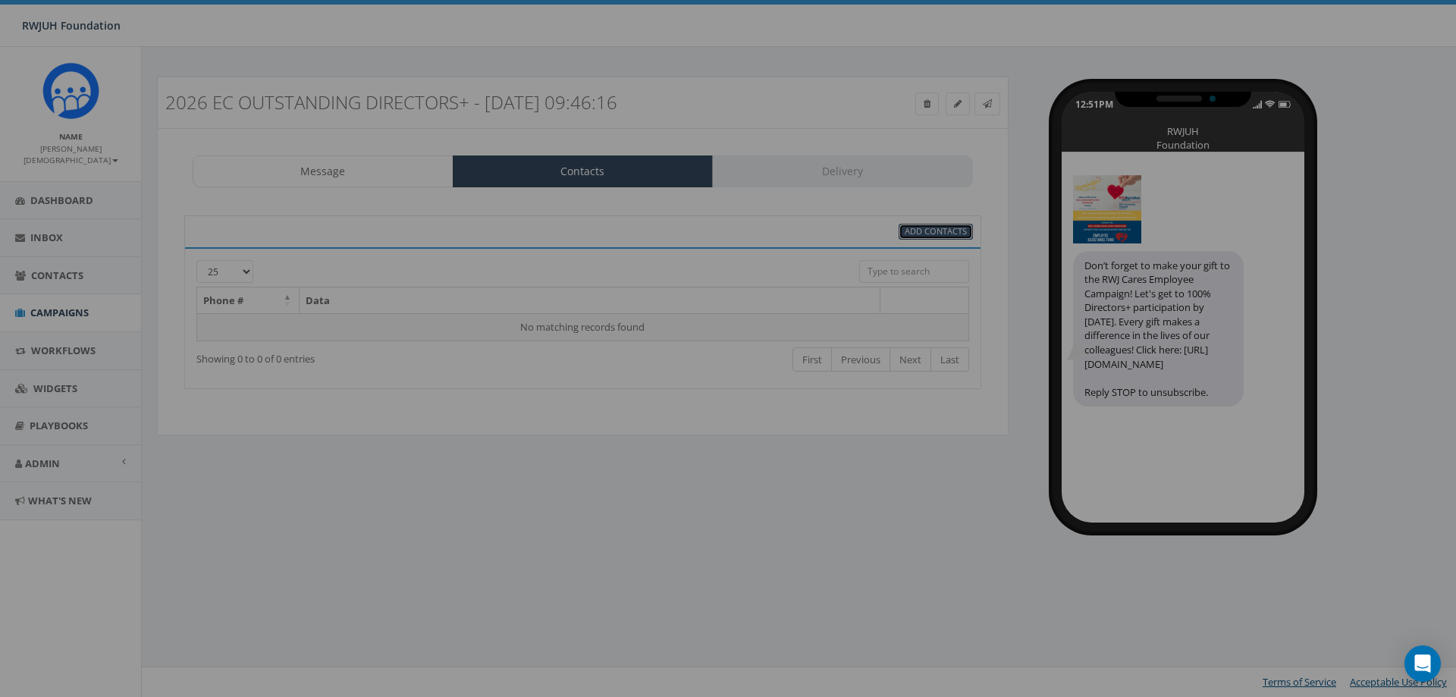
select select
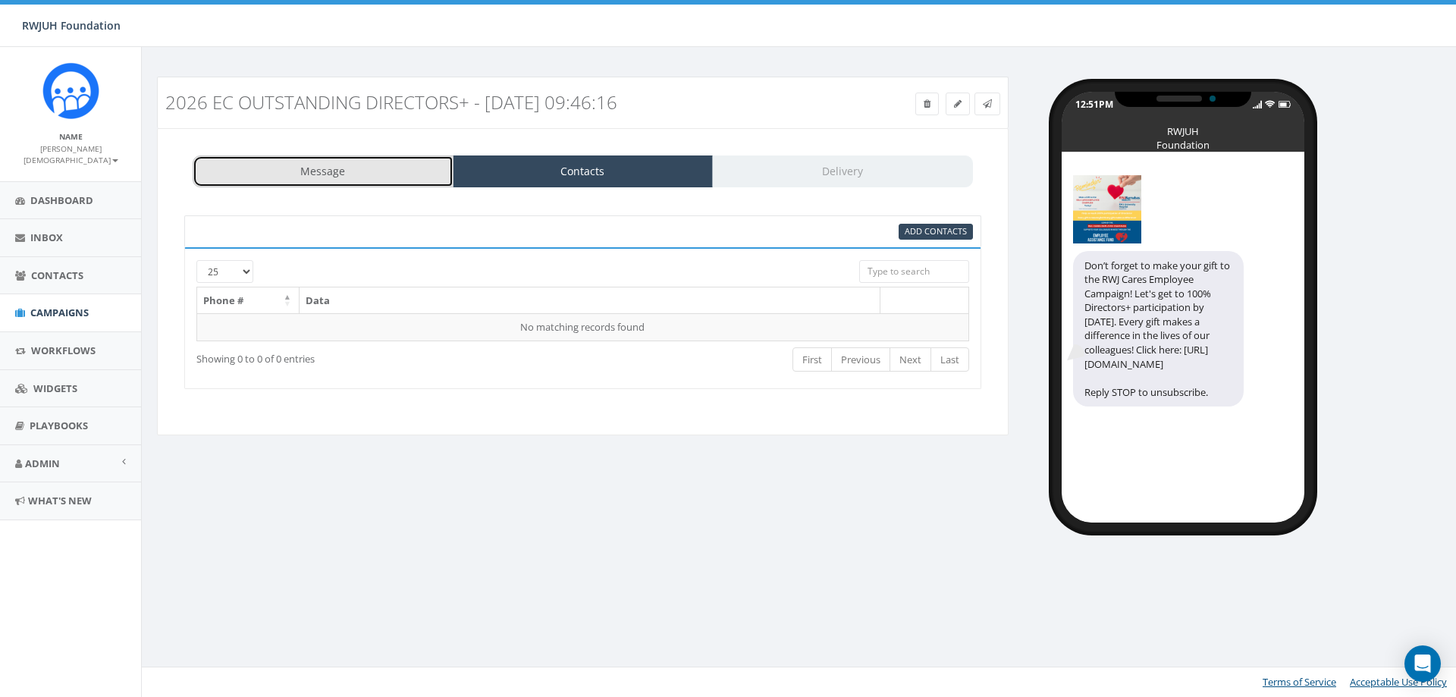
click at [280, 162] on link "Message" at bounding box center [323, 171] width 261 height 32
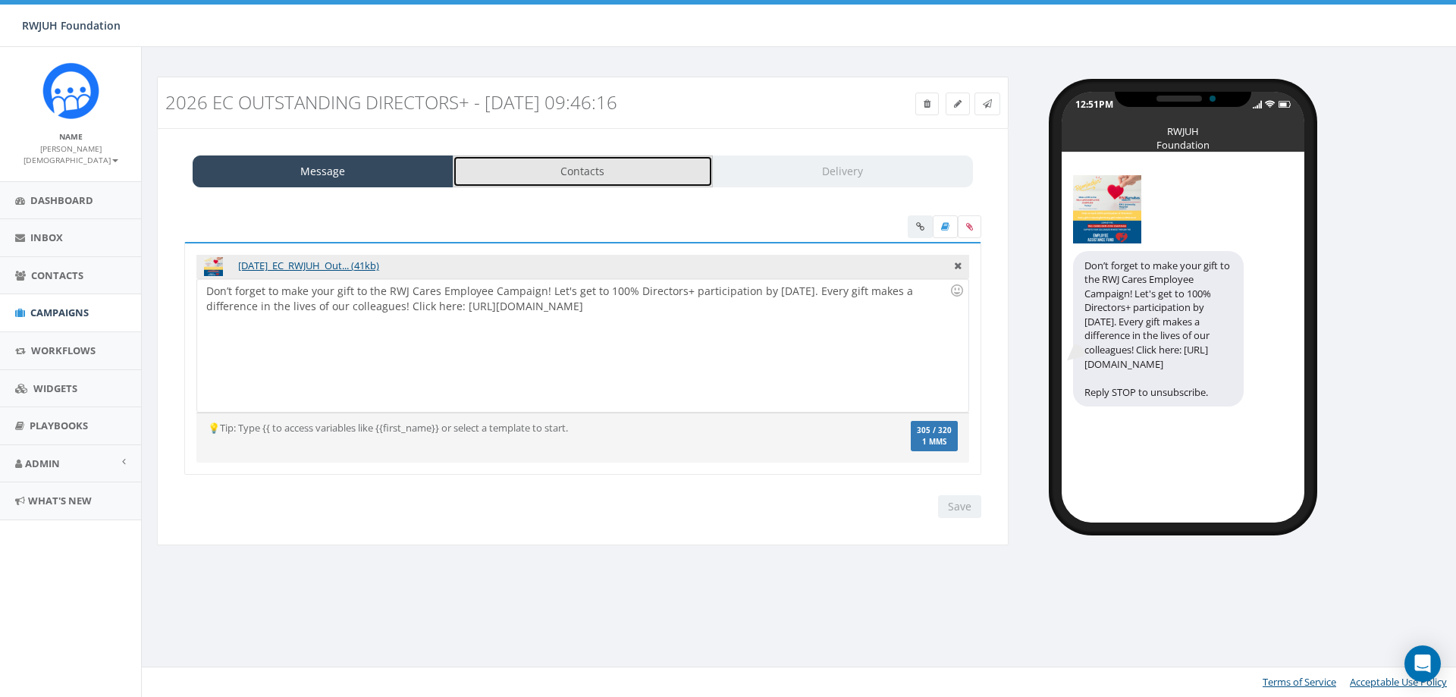
click at [554, 167] on link "Contacts" at bounding box center [583, 171] width 261 height 32
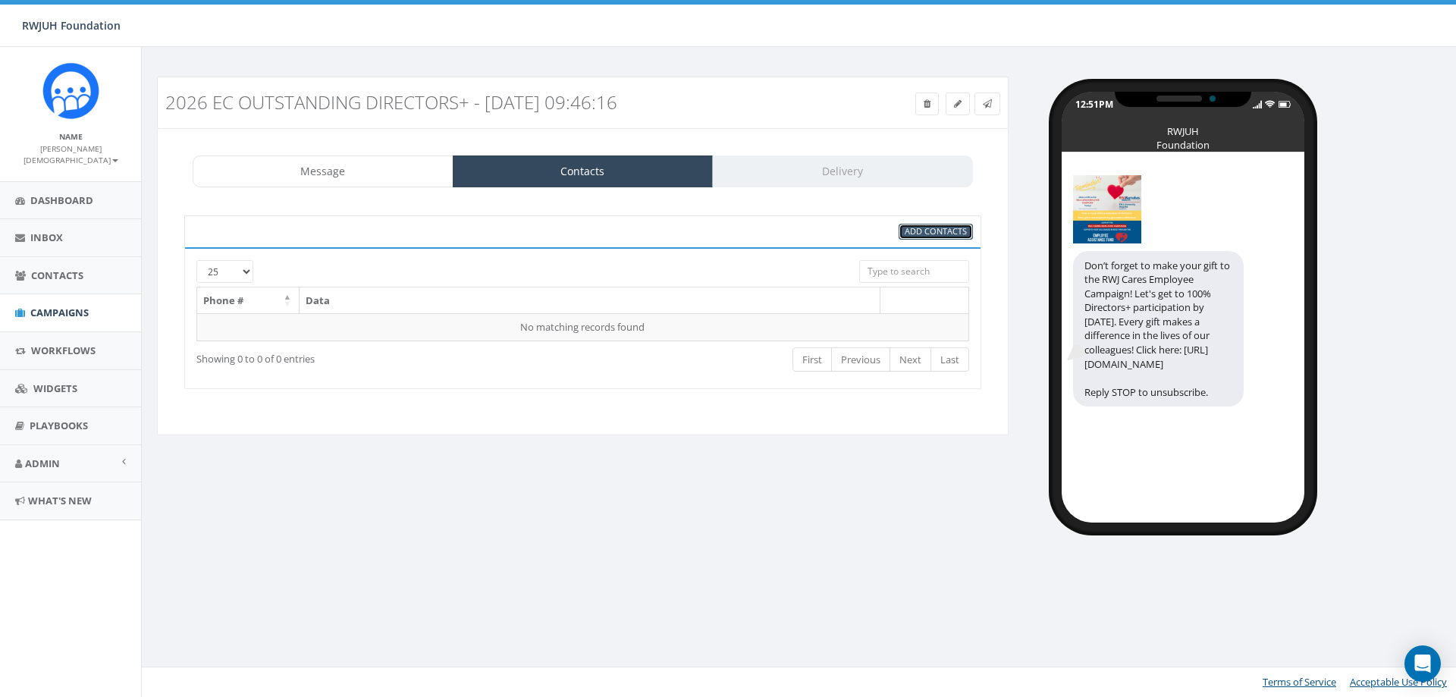
click at [948, 237] on span "Add Contacts" at bounding box center [936, 230] width 62 height 11
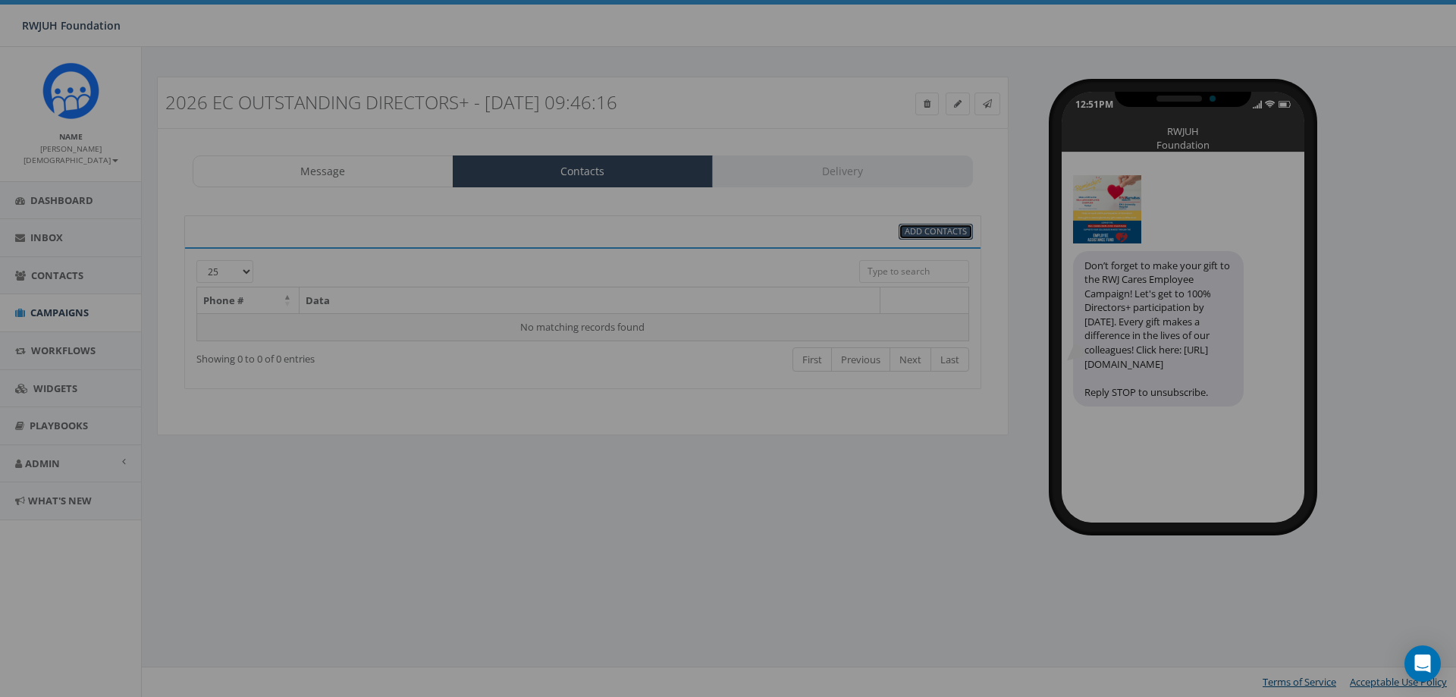
select select
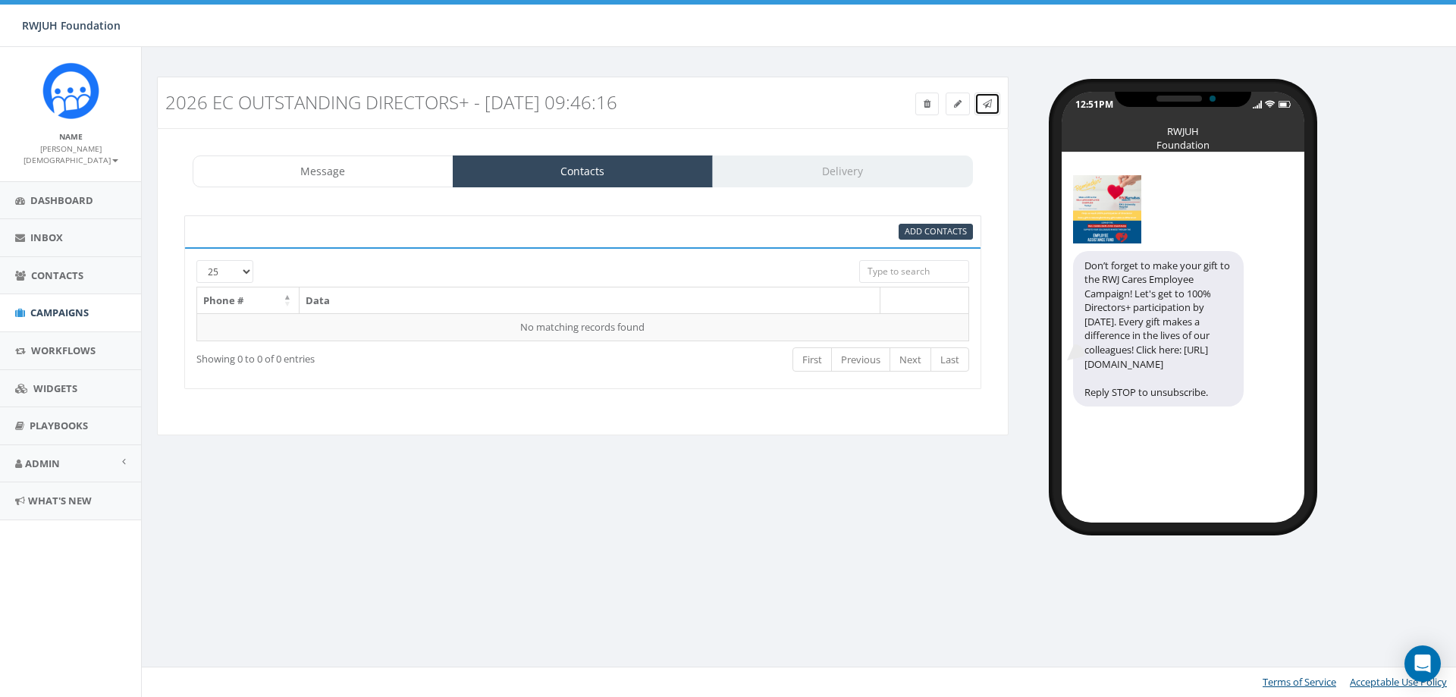
click at [983, 105] on icon at bounding box center [987, 103] width 9 height 9
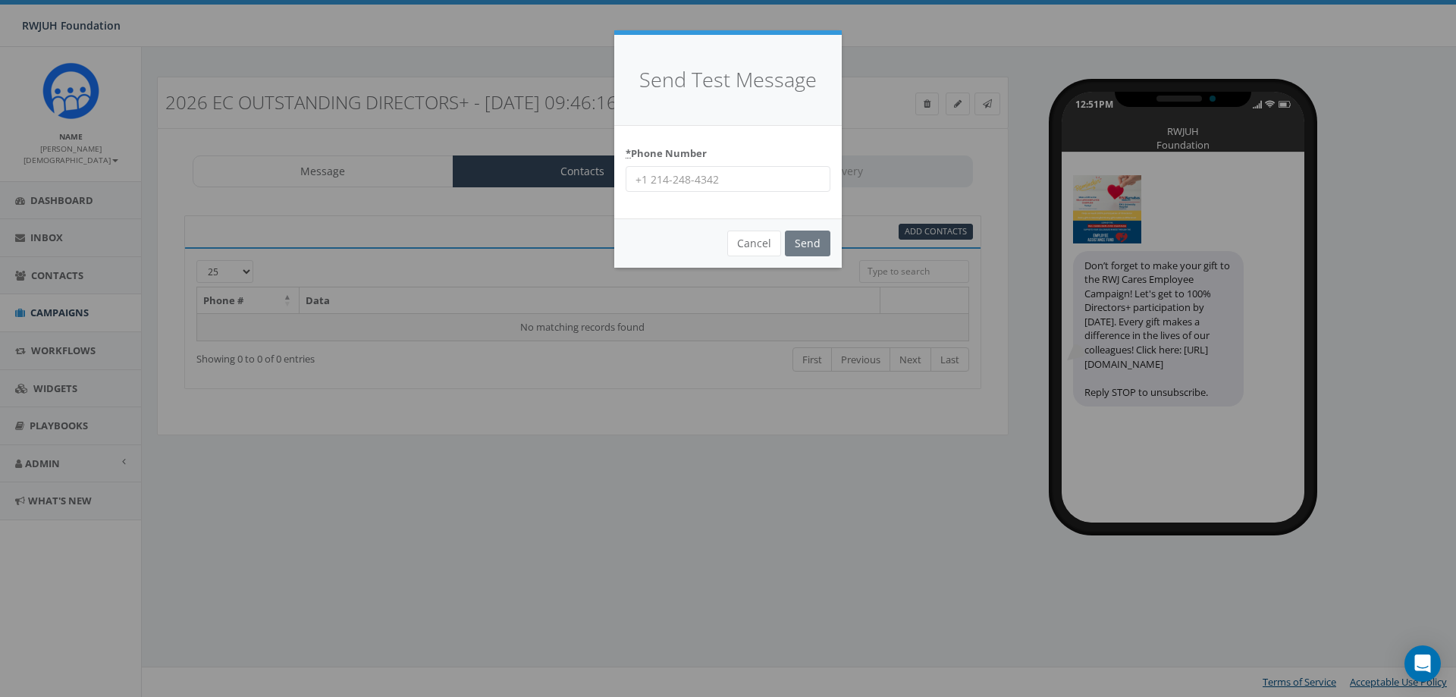
click at [724, 178] on input "* Phone Number" at bounding box center [728, 179] width 205 height 26
type input "7327709951"
click at [802, 237] on input "Send" at bounding box center [807, 244] width 45 height 26
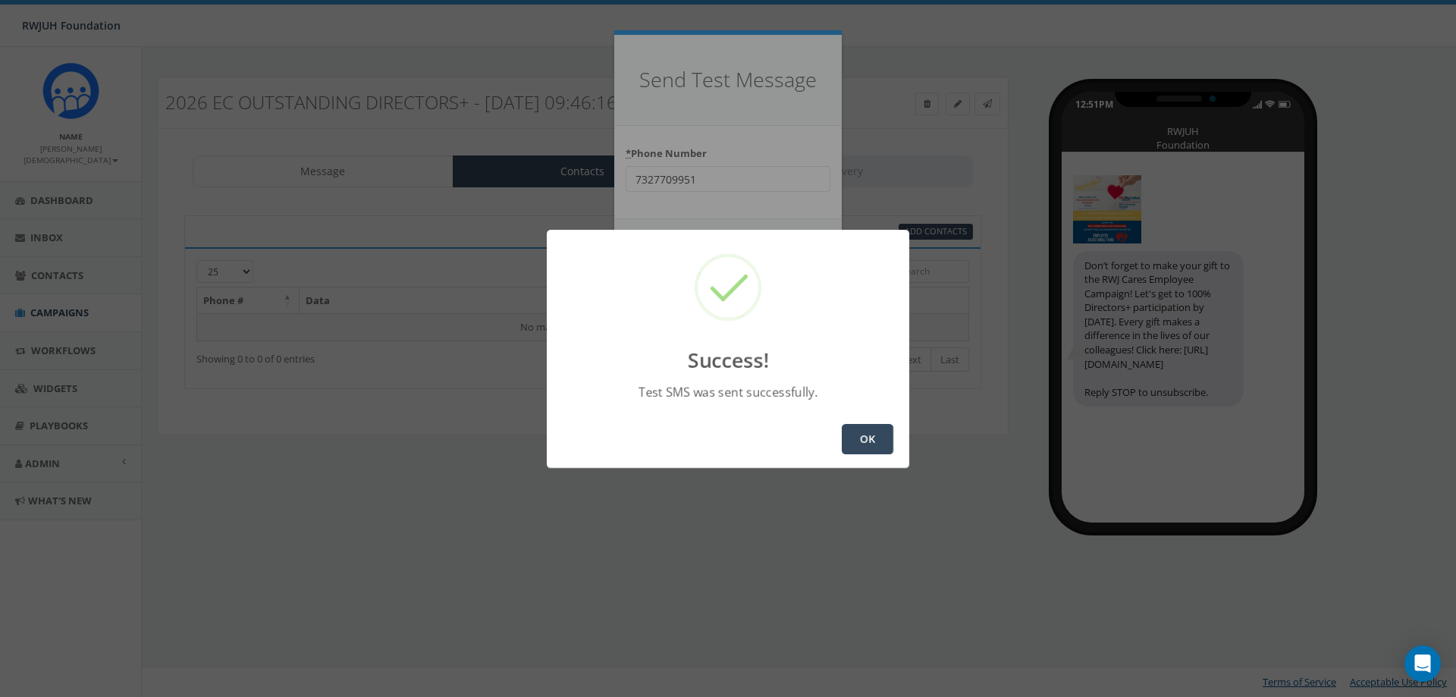
click at [872, 453] on button "OK" at bounding box center [868, 439] width 52 height 30
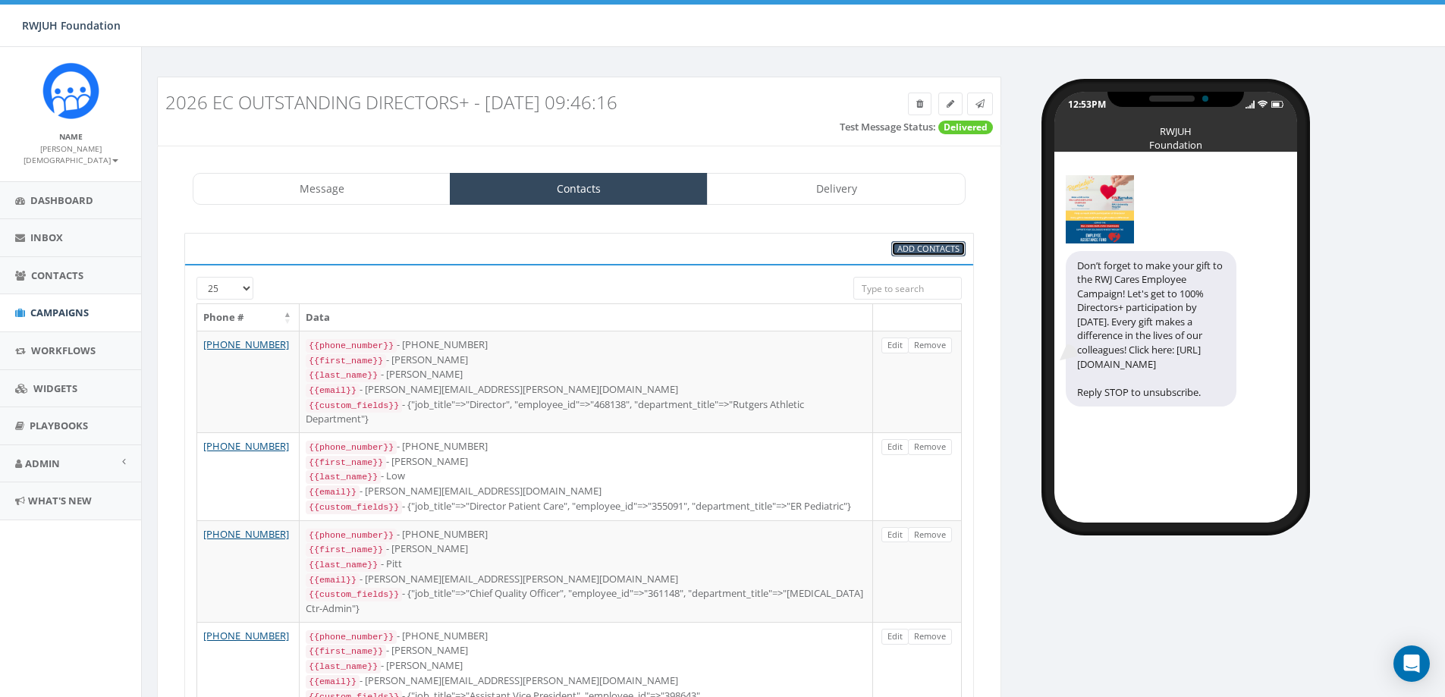
click at [959, 253] on link "Add Contacts" at bounding box center [928, 249] width 74 height 16
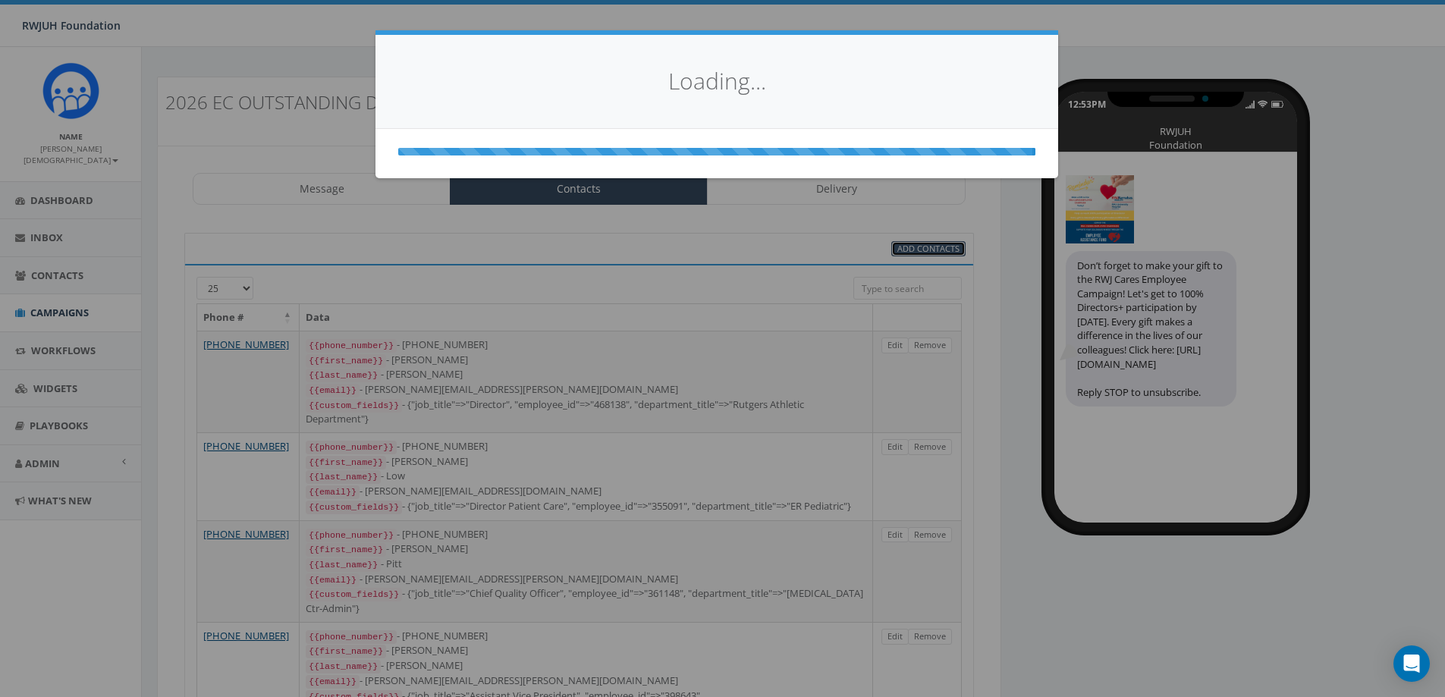
select select
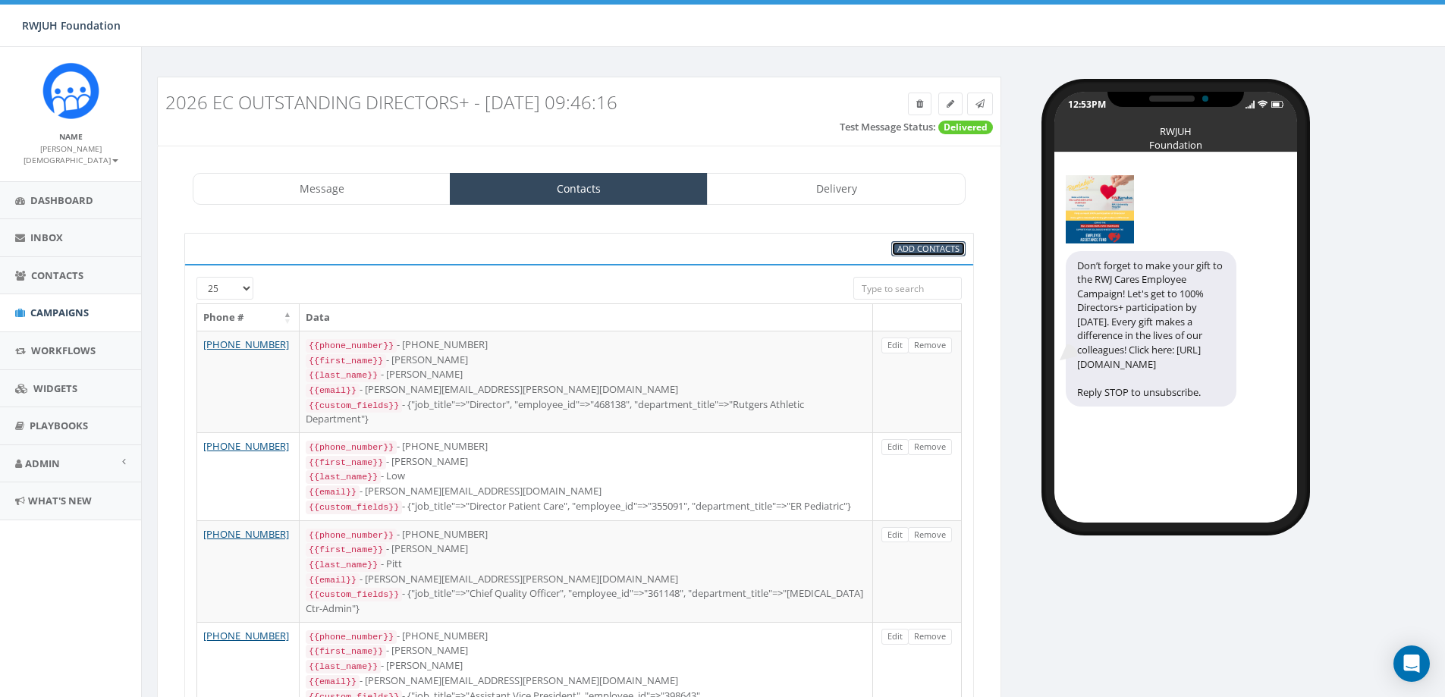
click at [905, 249] on span "Add Contacts" at bounding box center [928, 248] width 62 height 11
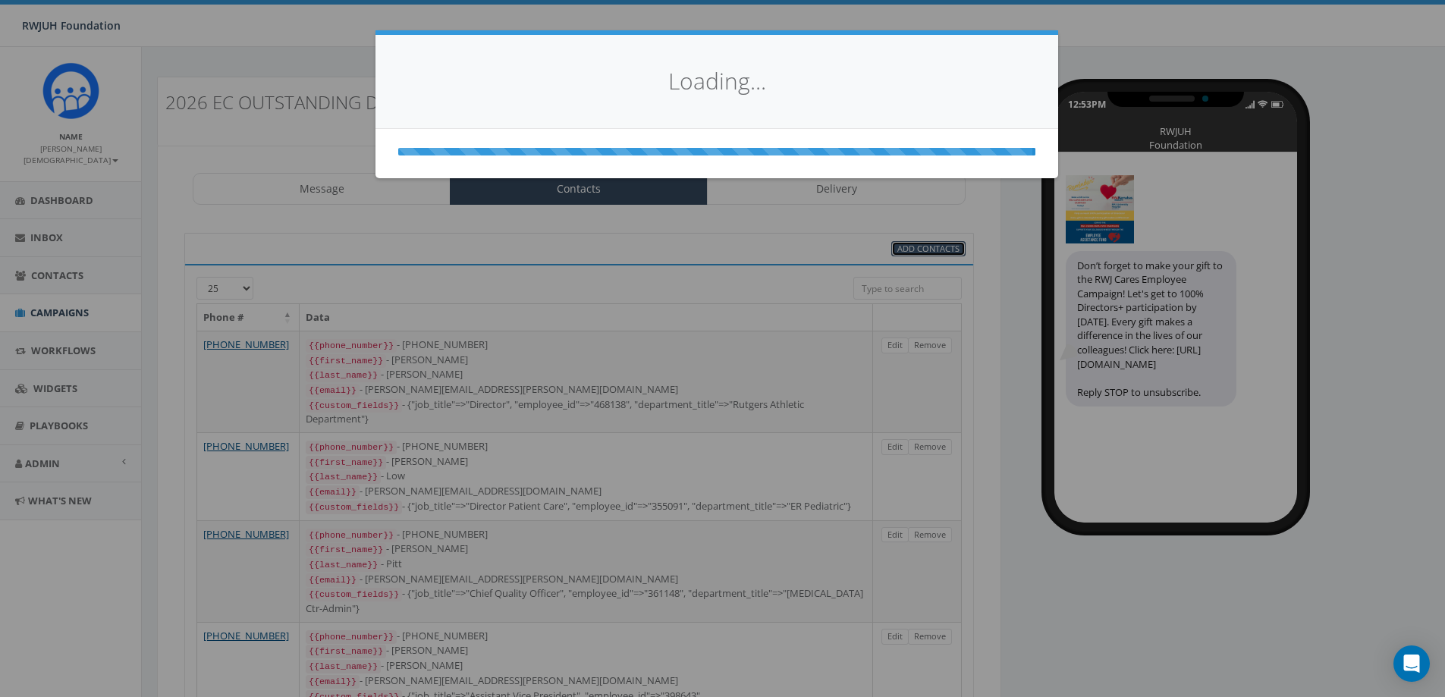
select select
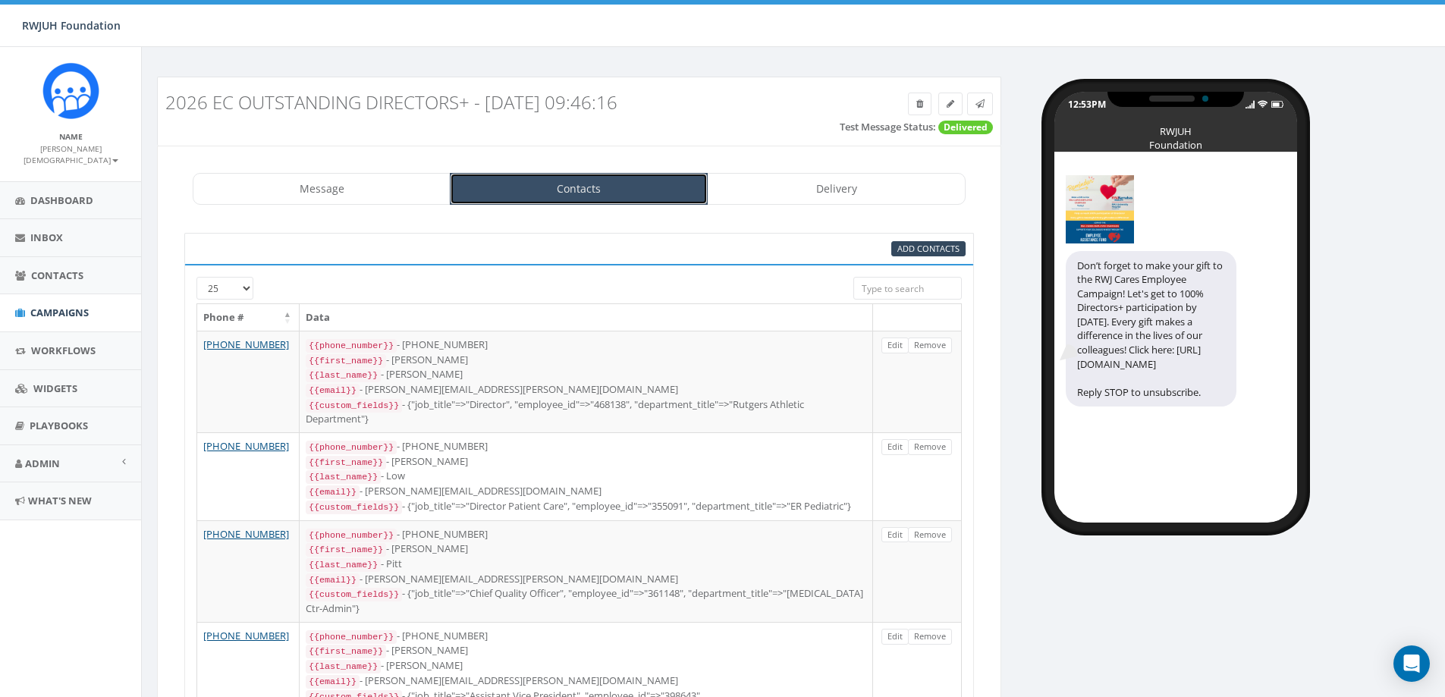
click at [600, 194] on link "Contacts" at bounding box center [579, 189] width 258 height 32
click at [942, 245] on span "Add Contacts" at bounding box center [928, 248] width 62 height 11
select select
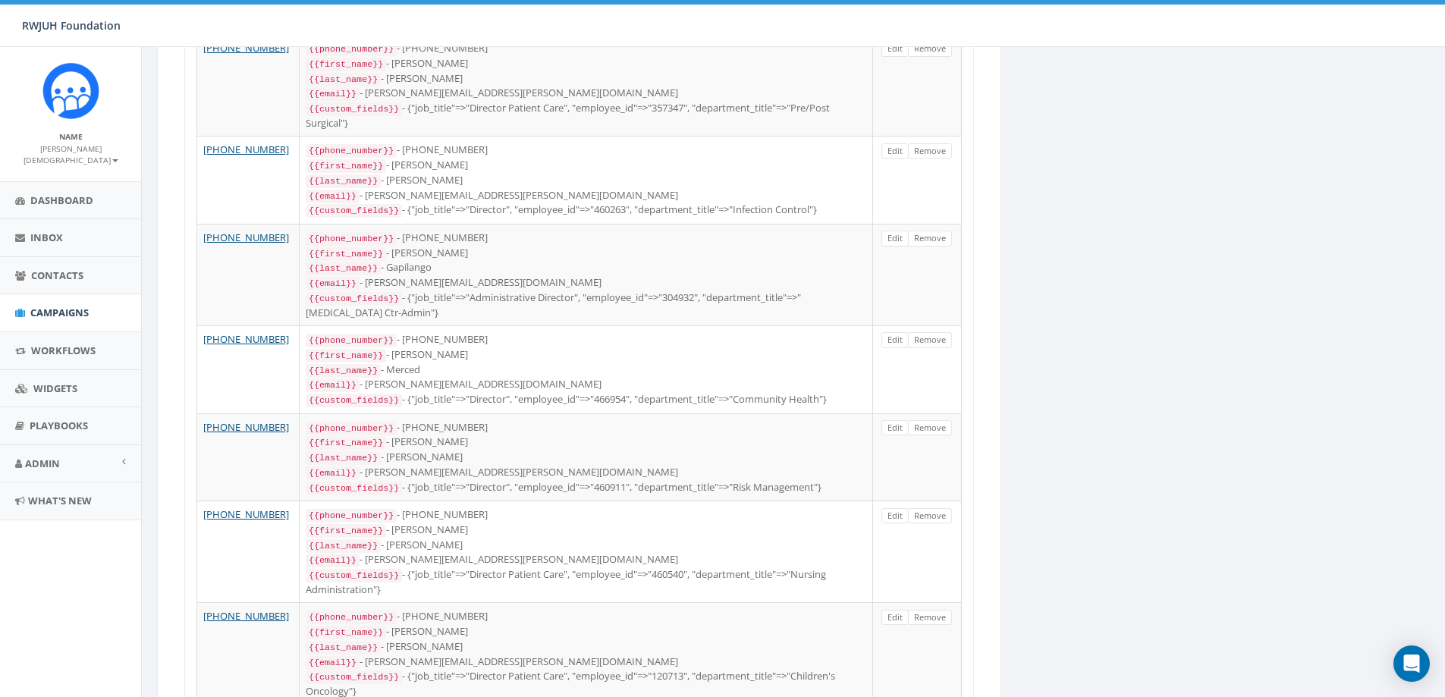
scroll to position [2127, 0]
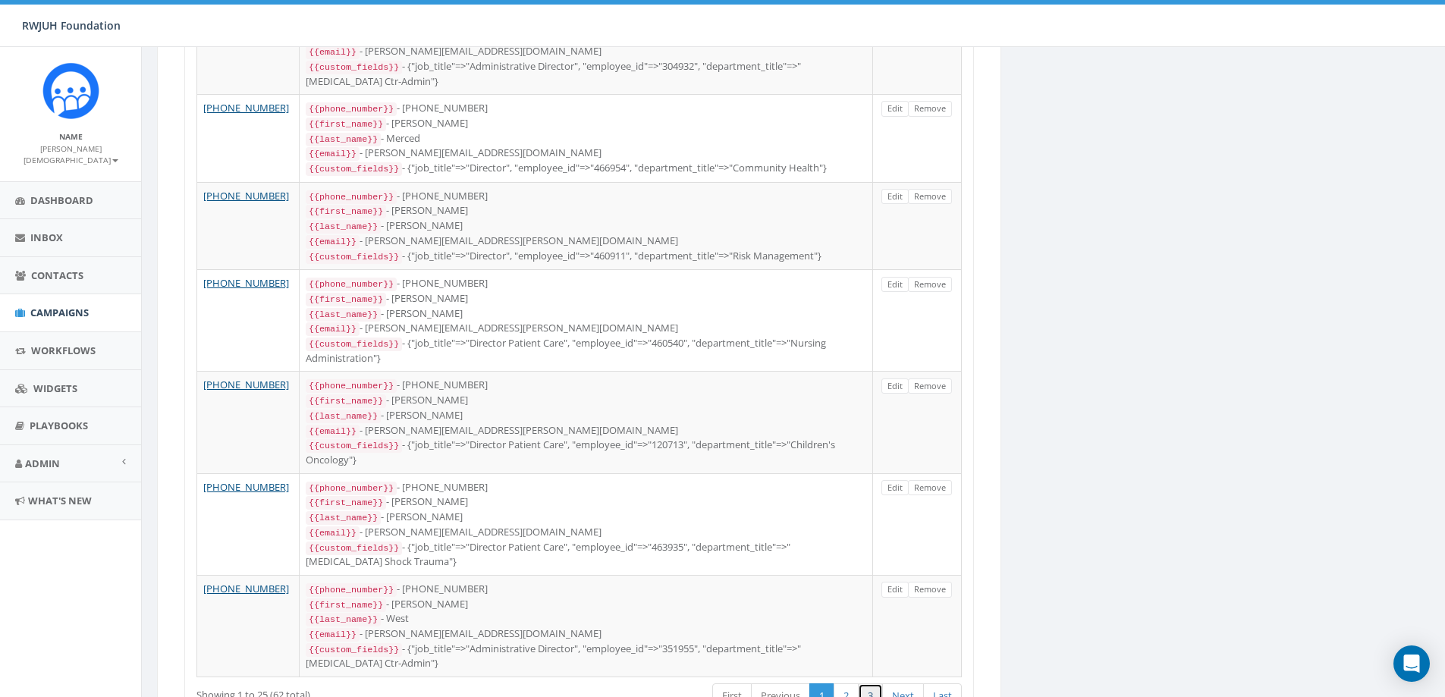
click at [858, 683] on link "3" at bounding box center [870, 695] width 25 height 25
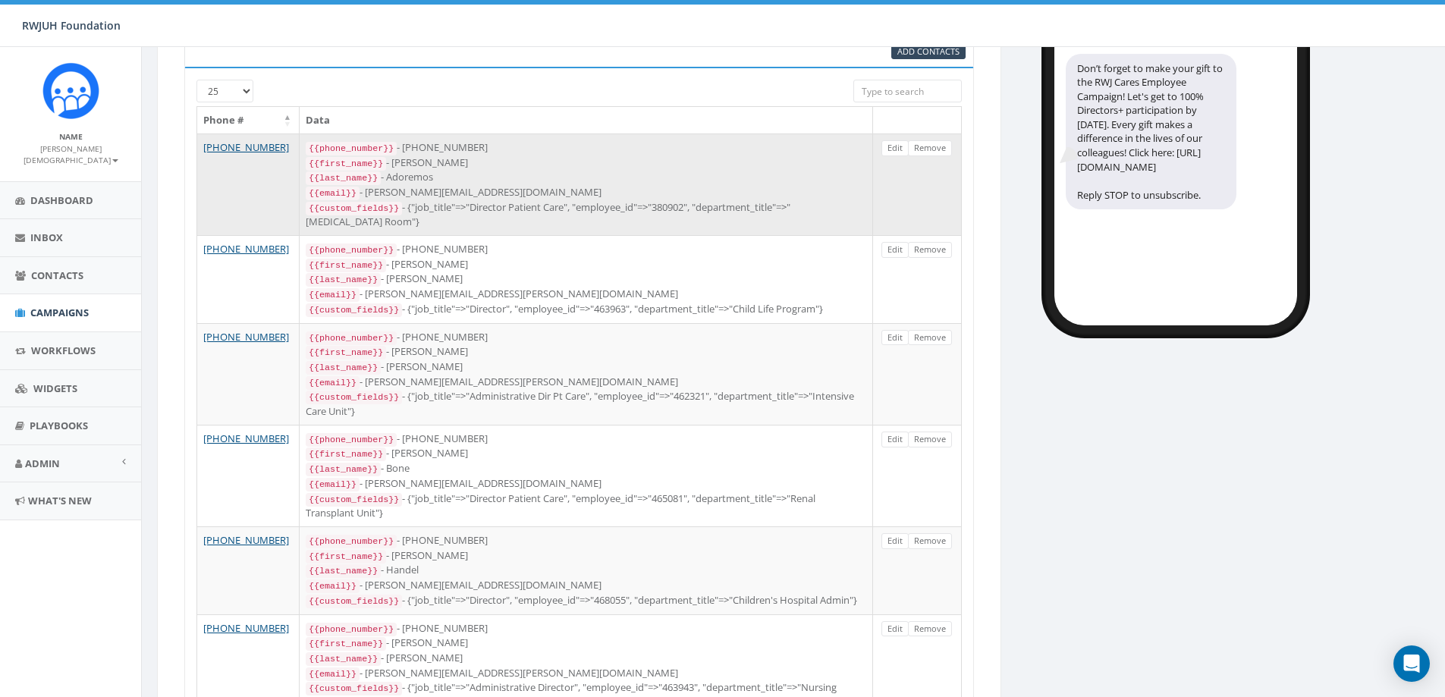
scroll to position [0, 0]
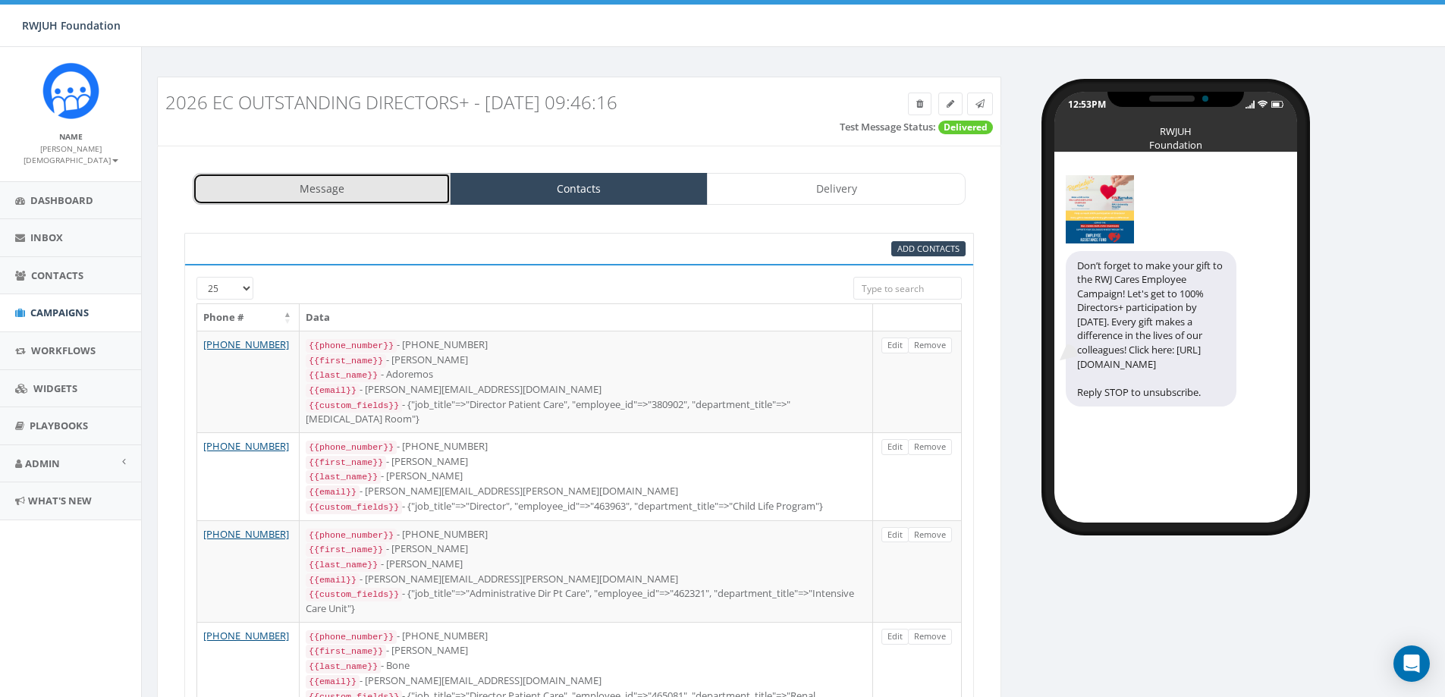
click at [306, 188] on link "Message" at bounding box center [322, 189] width 258 height 32
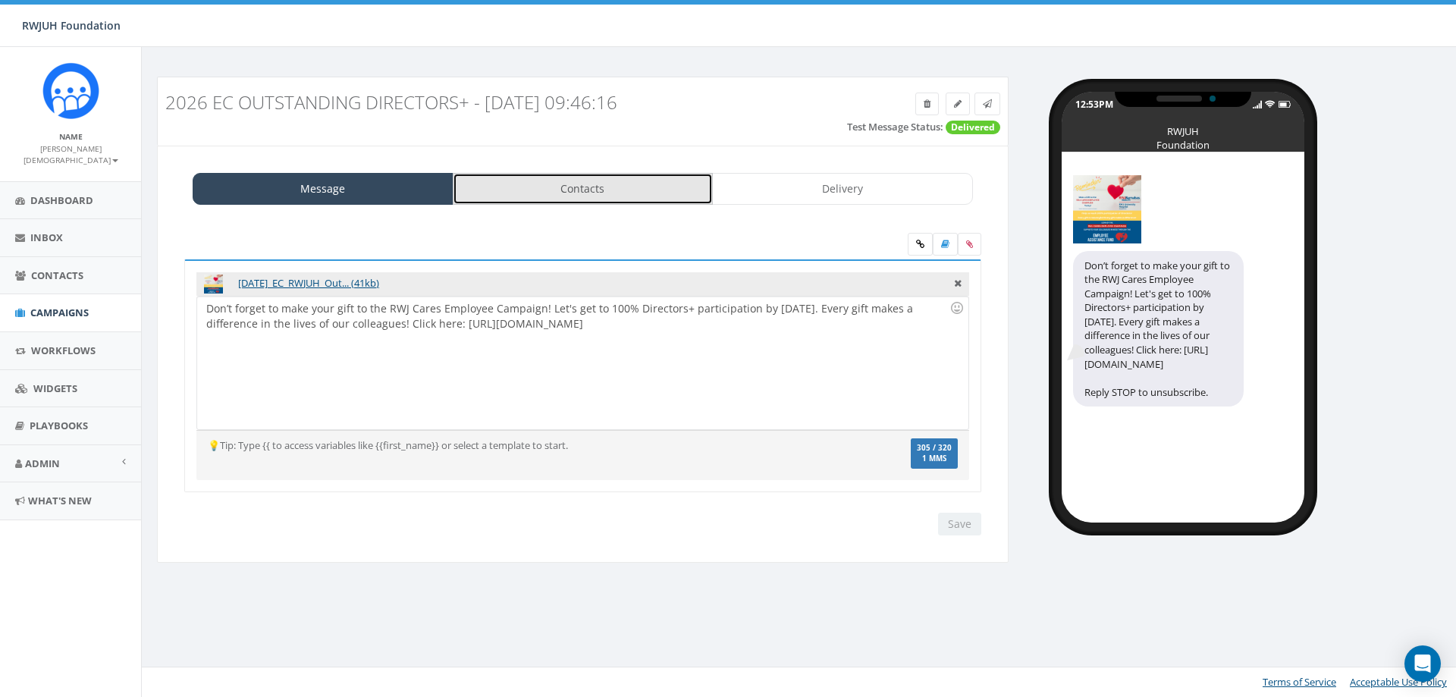
click at [589, 196] on link "Contacts" at bounding box center [583, 189] width 261 height 32
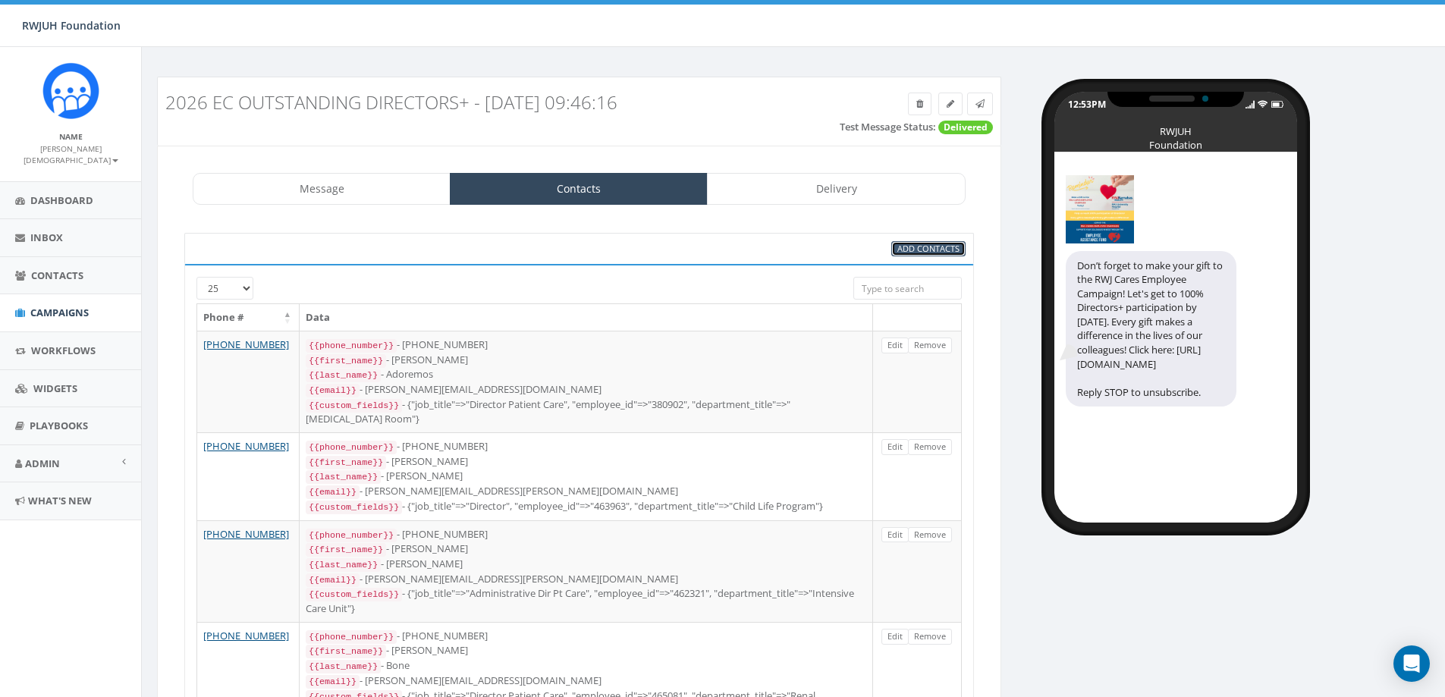
click at [928, 247] on span "Add Contacts" at bounding box center [928, 248] width 62 height 11
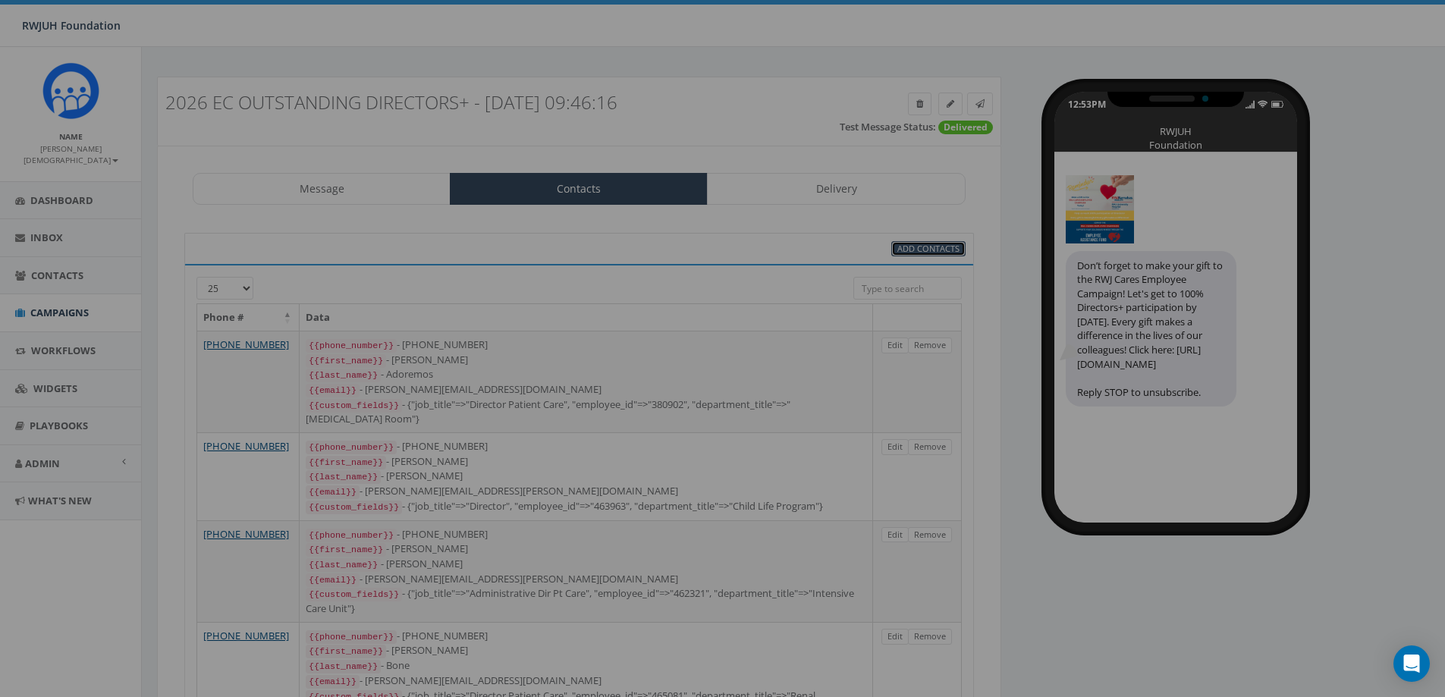
select select
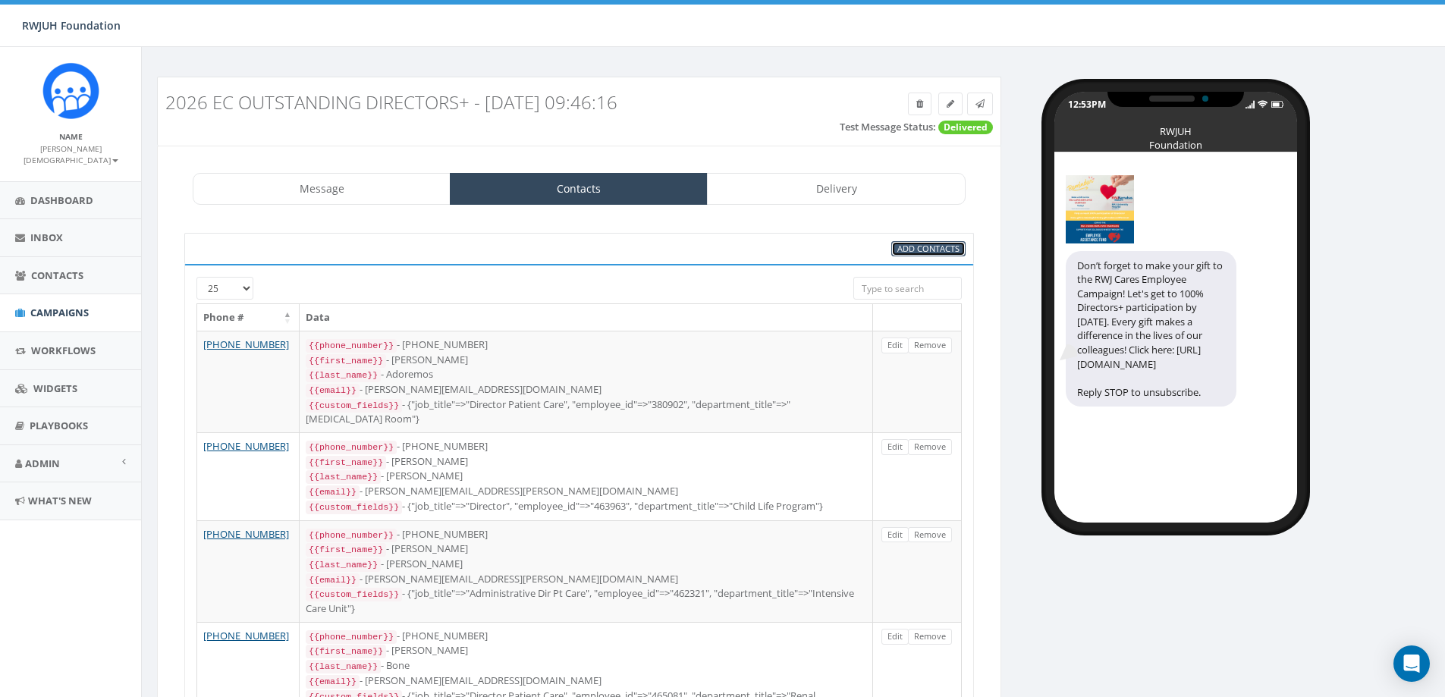
click at [921, 247] on span "Add Contacts" at bounding box center [928, 248] width 62 height 11
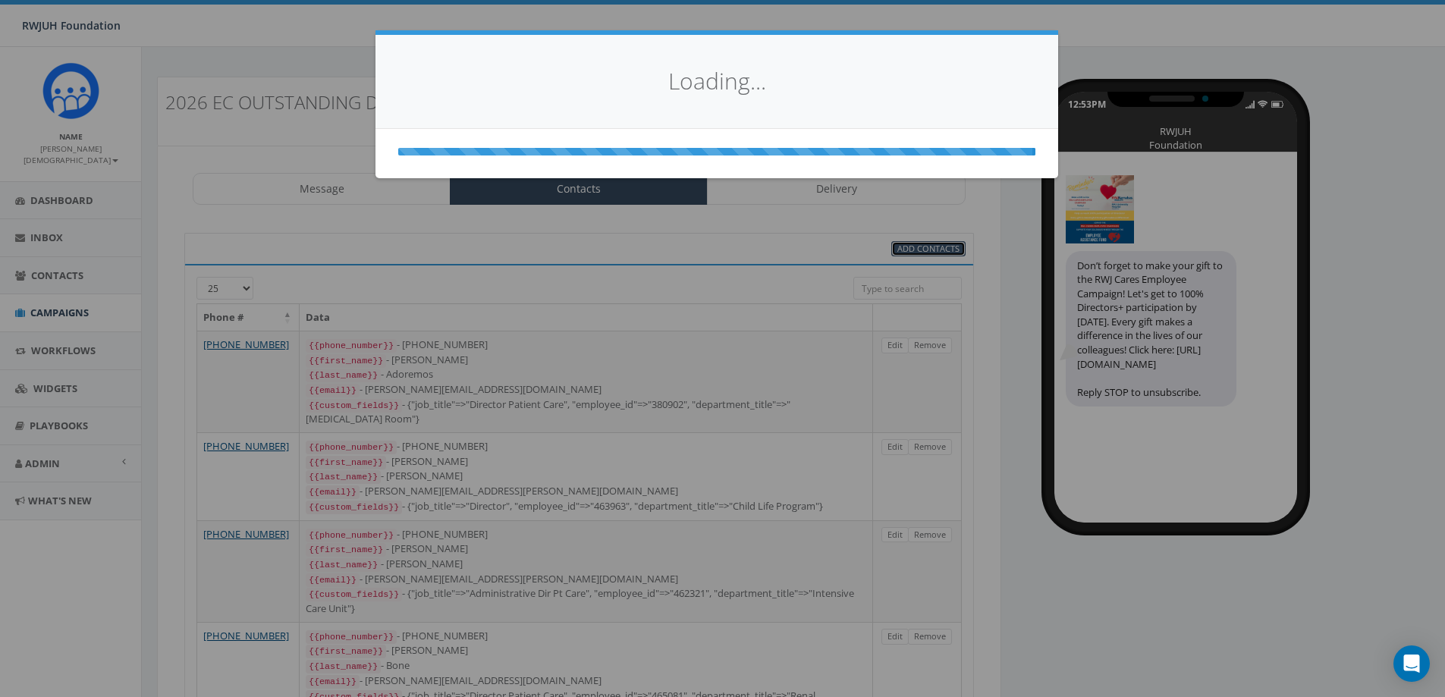
select select
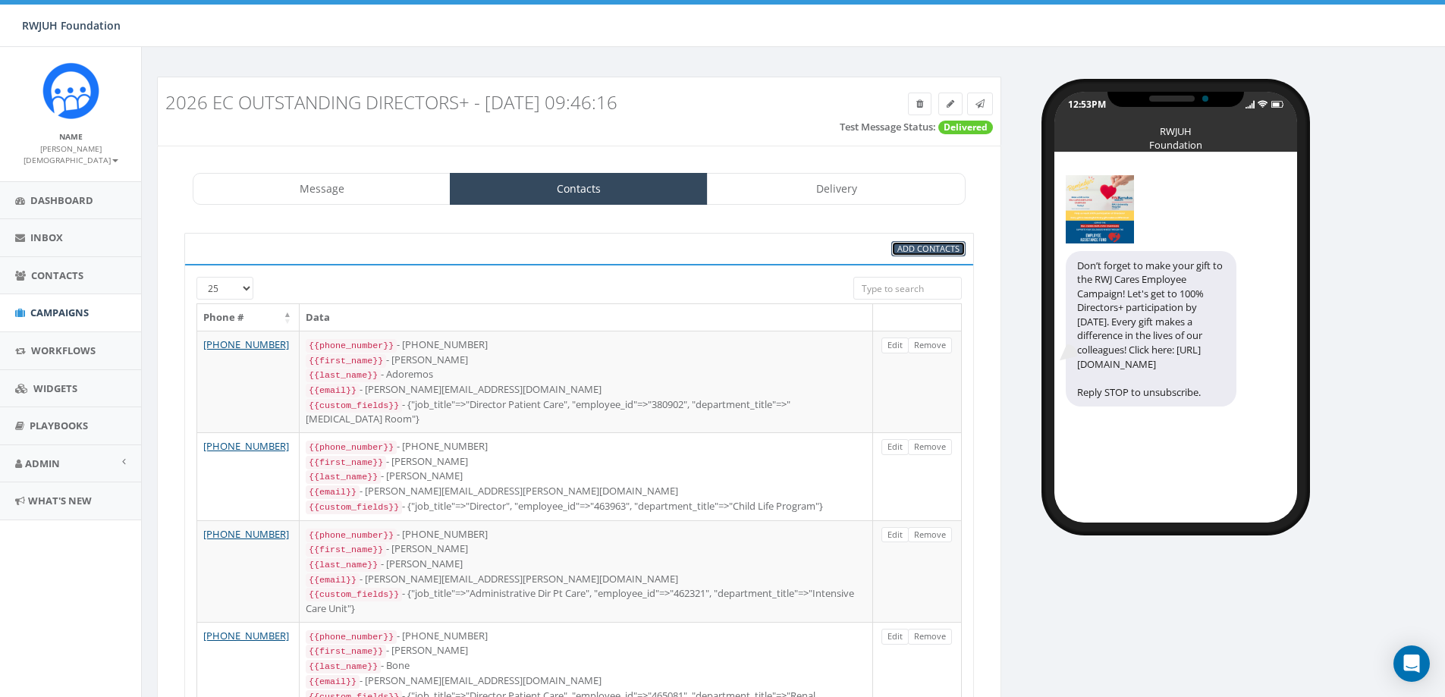
click at [921, 248] on span "Add Contacts" at bounding box center [928, 248] width 62 height 11
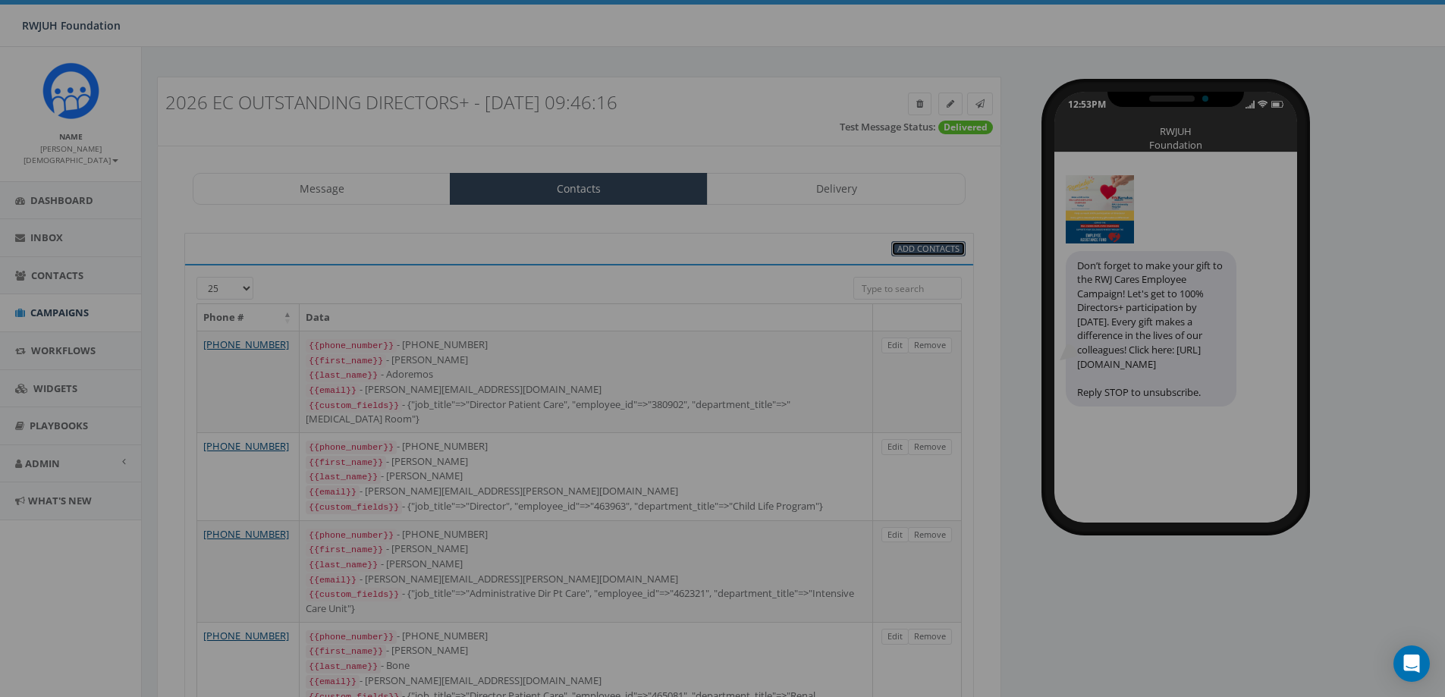
select select
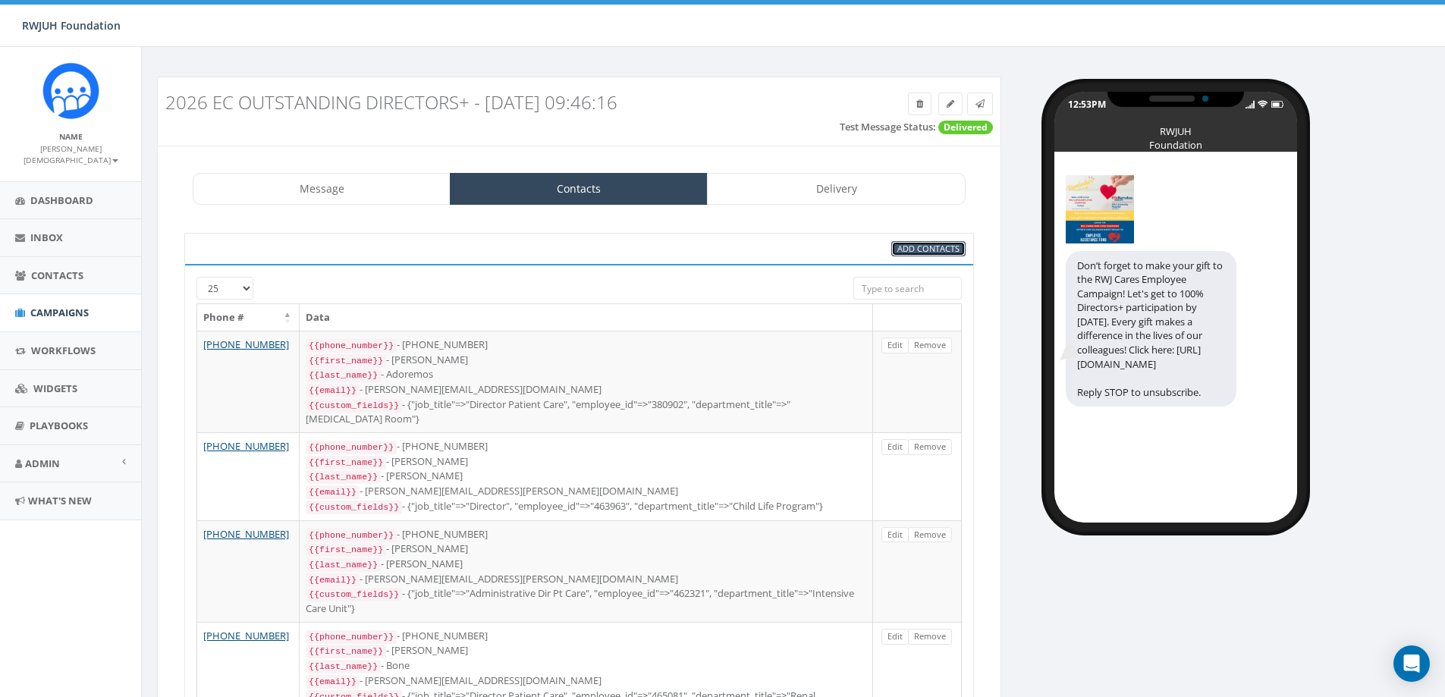
click at [920, 252] on span "Add Contacts" at bounding box center [928, 248] width 62 height 11
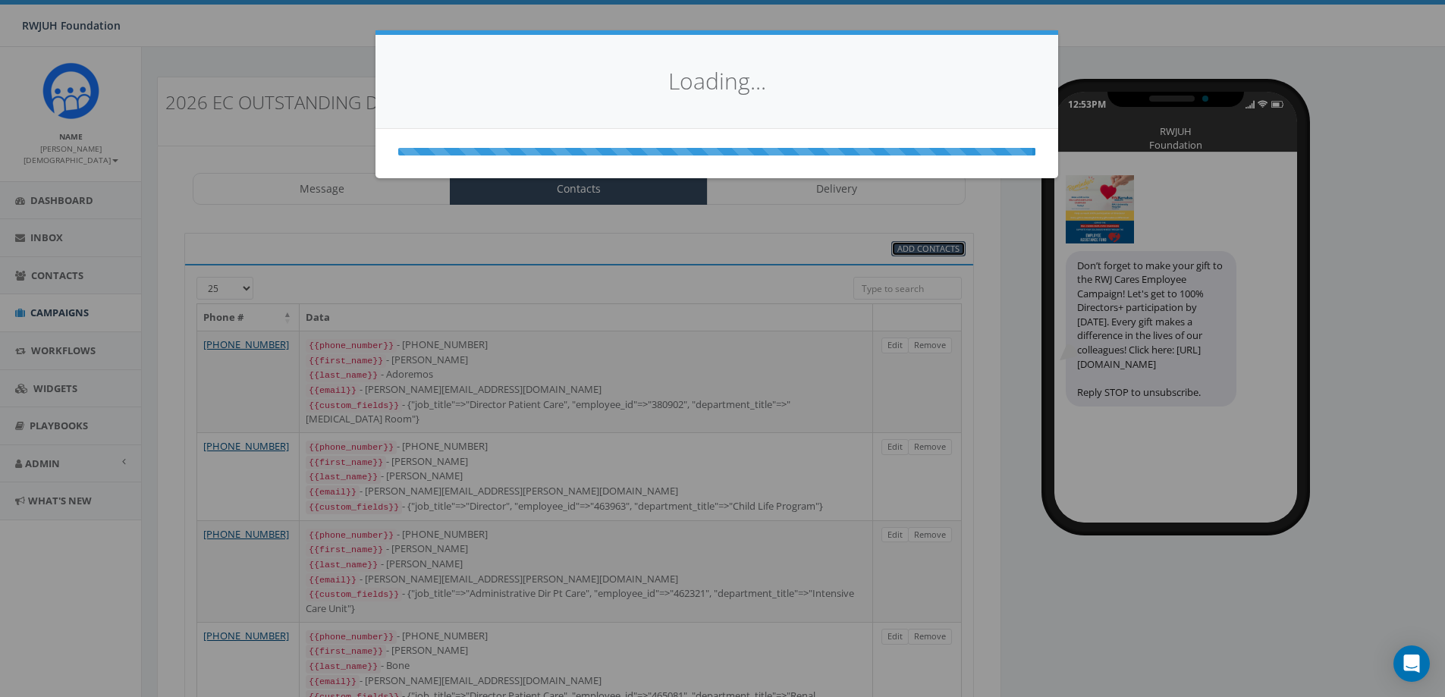
select select
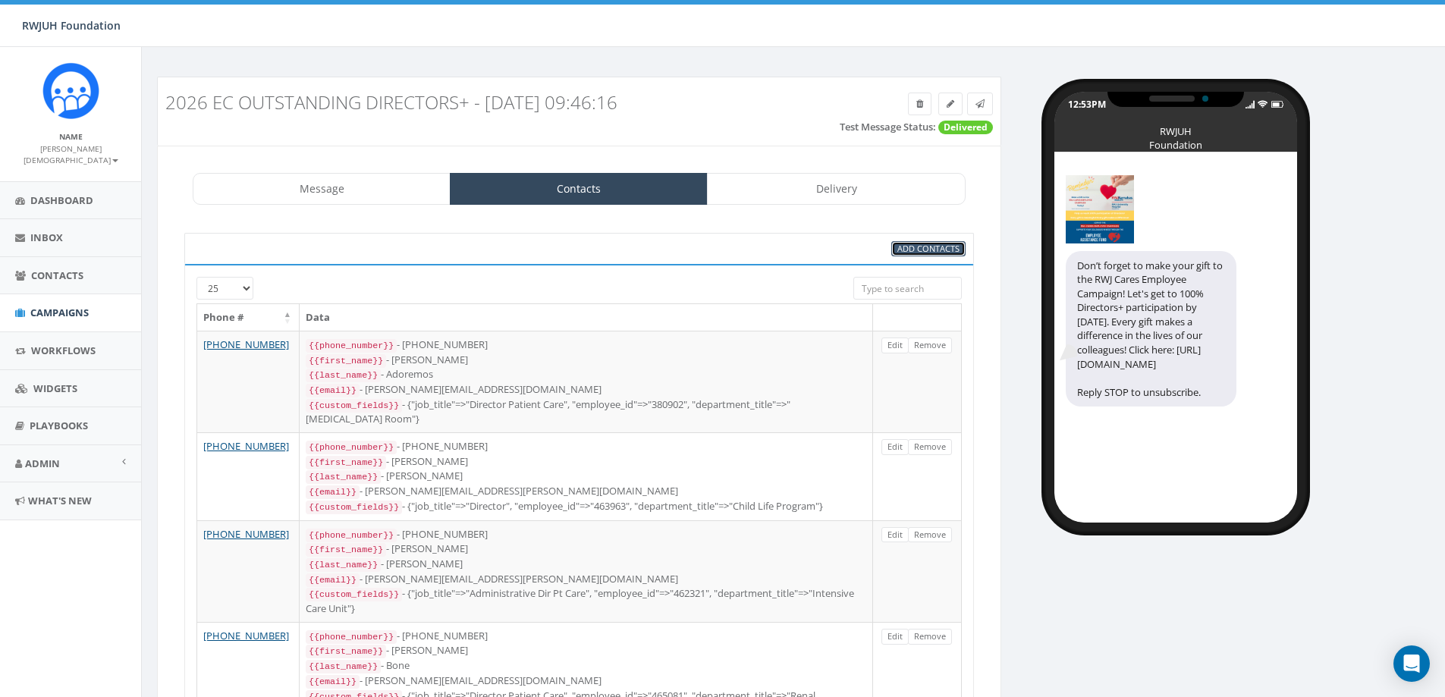
click at [937, 247] on span "Add Contacts" at bounding box center [928, 248] width 62 height 11
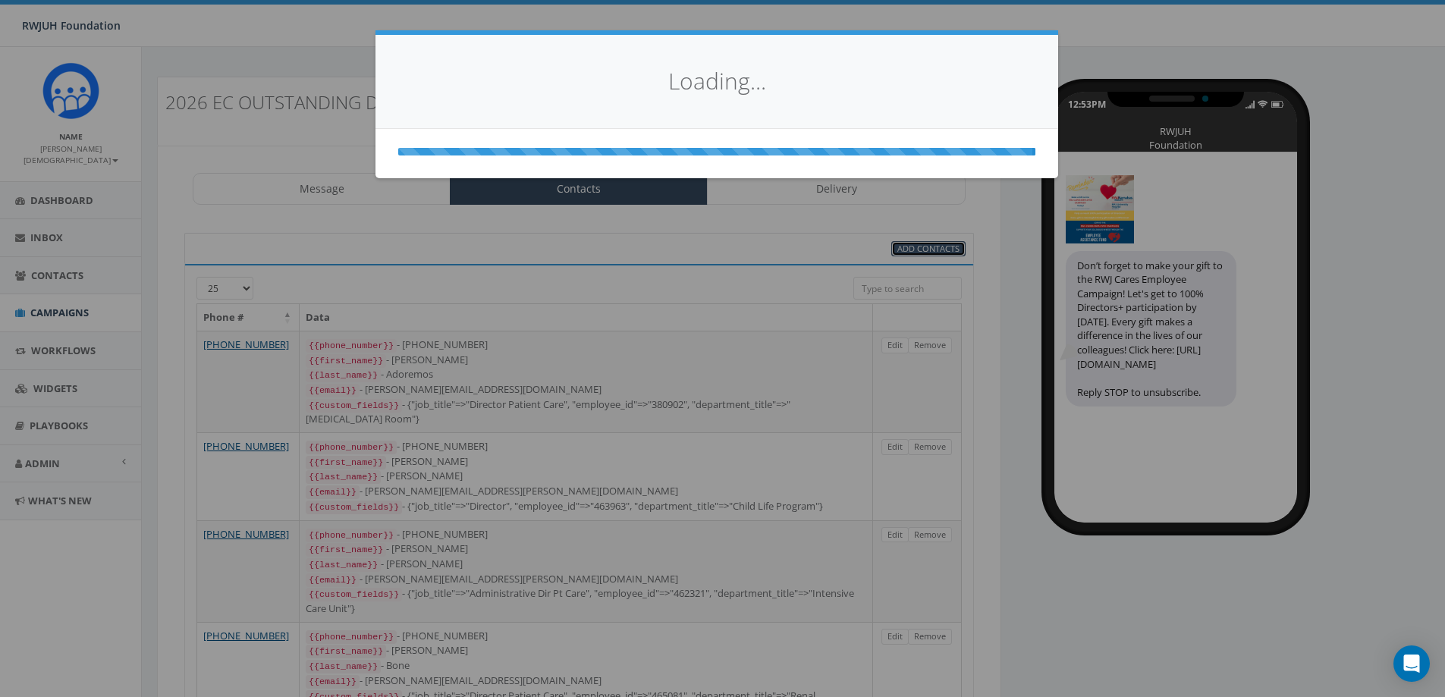
select select
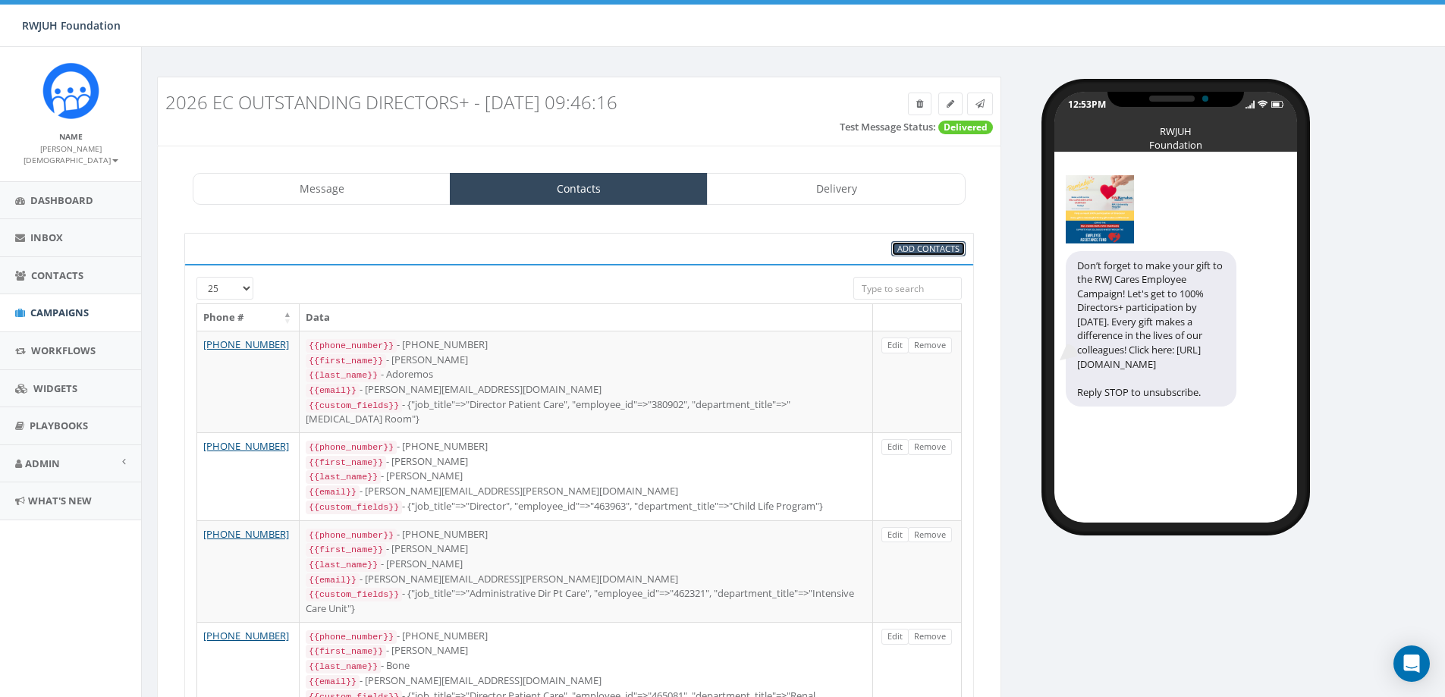
click at [921, 245] on span "Add Contacts" at bounding box center [928, 248] width 62 height 11
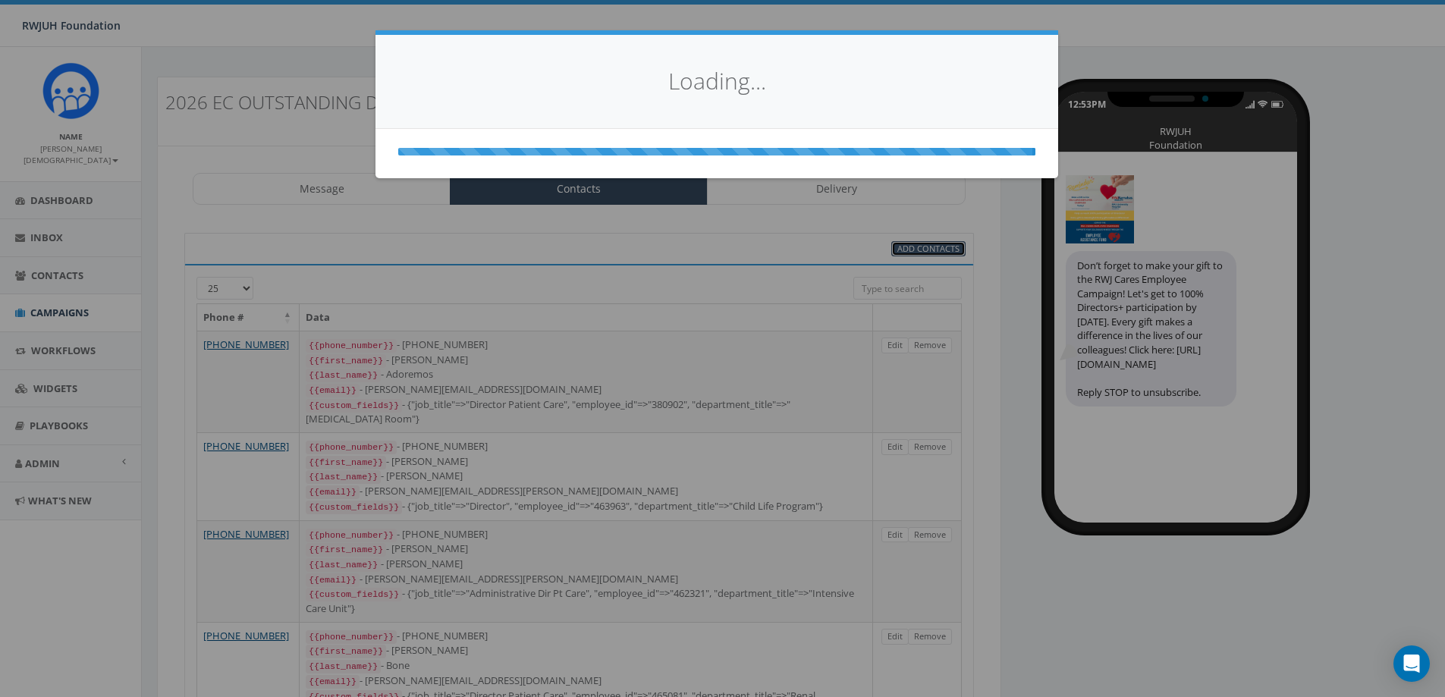
select select
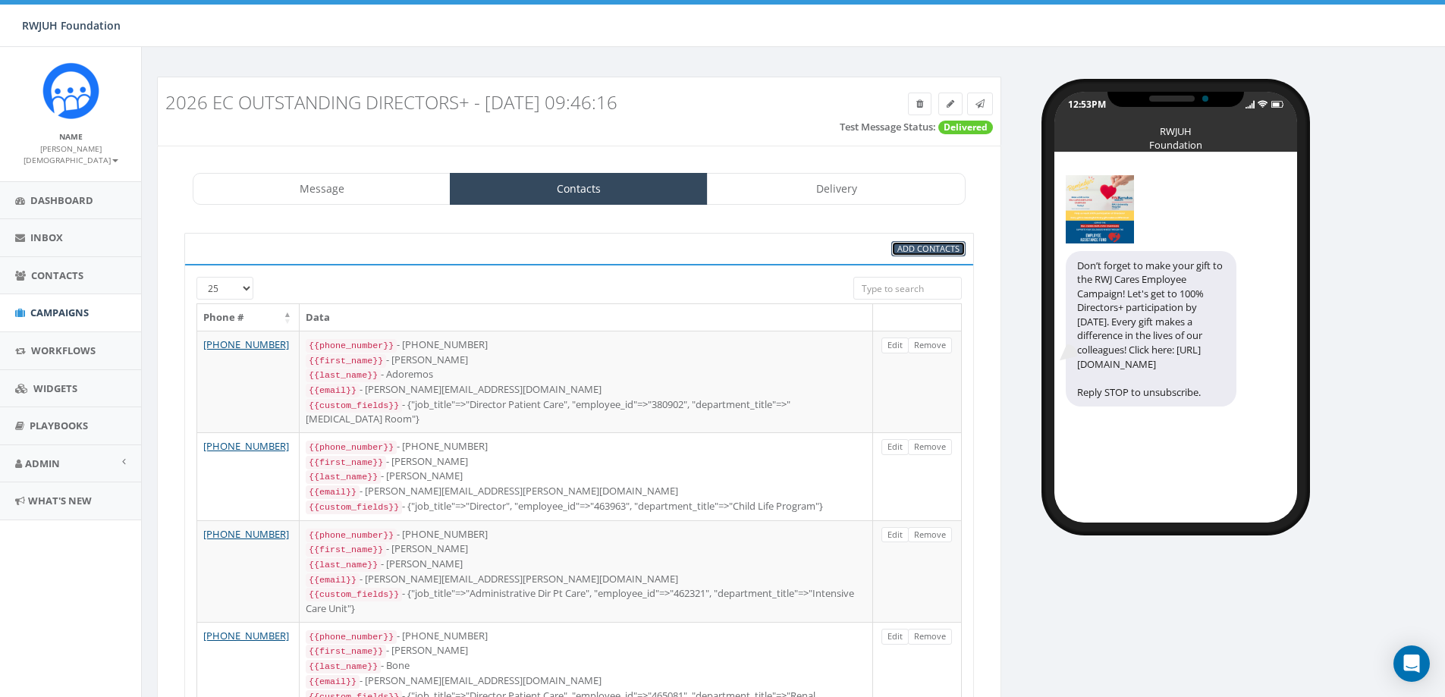
click at [904, 249] on span "Add Contacts" at bounding box center [928, 248] width 62 height 11
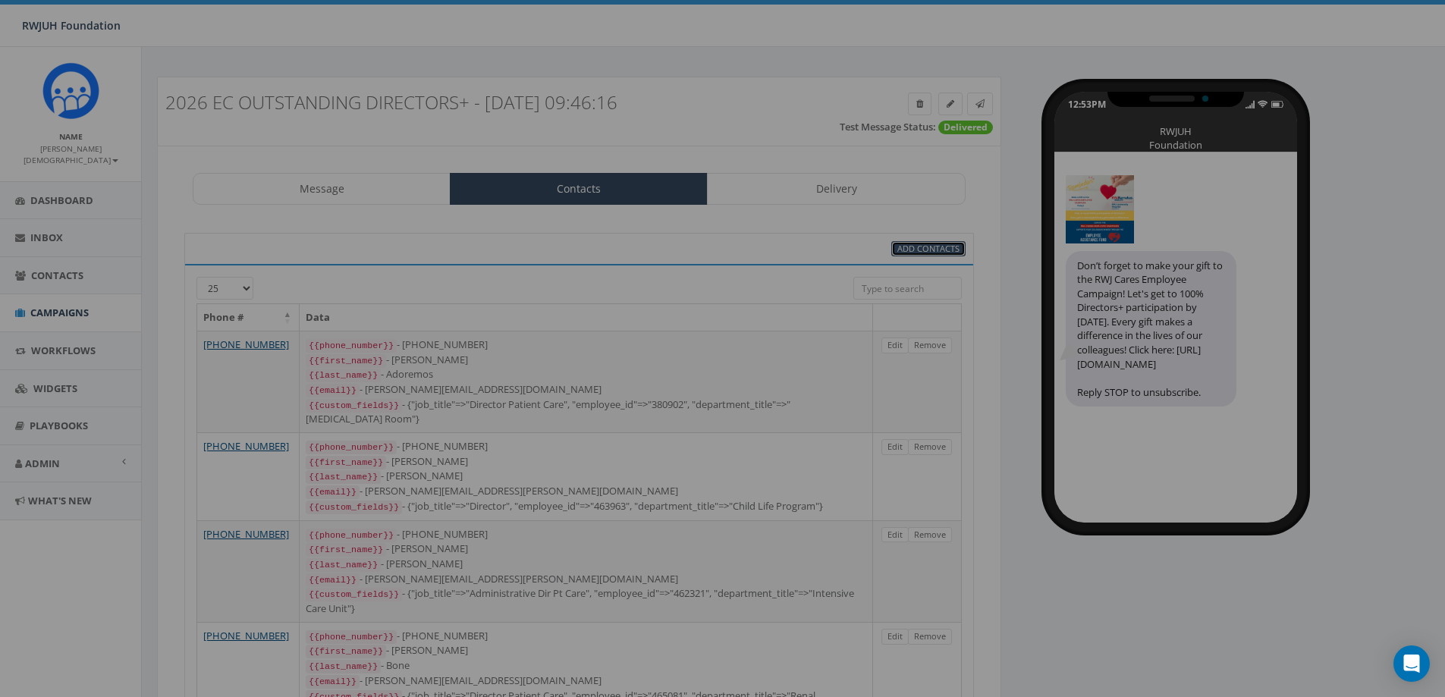
select select
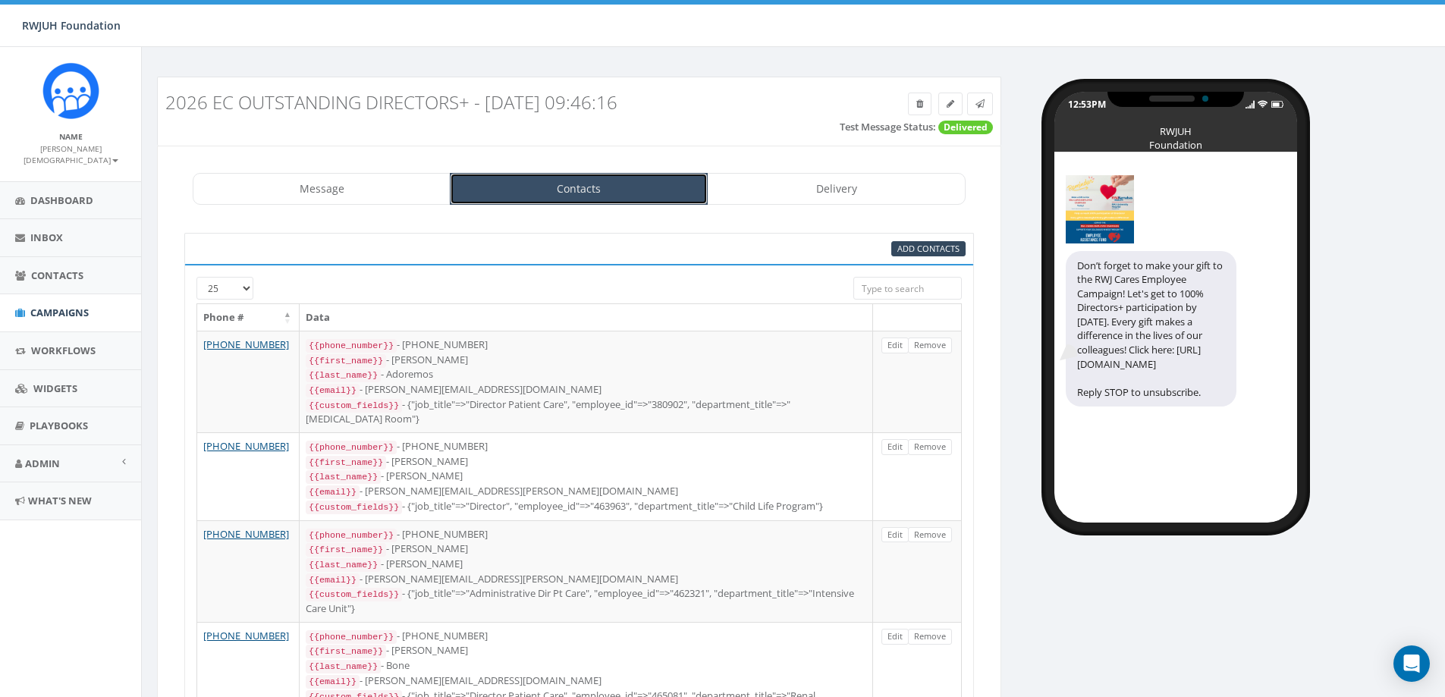
click at [538, 190] on link "Contacts" at bounding box center [579, 189] width 258 height 32
click at [70, 268] on span "Contacts" at bounding box center [57, 275] width 52 height 14
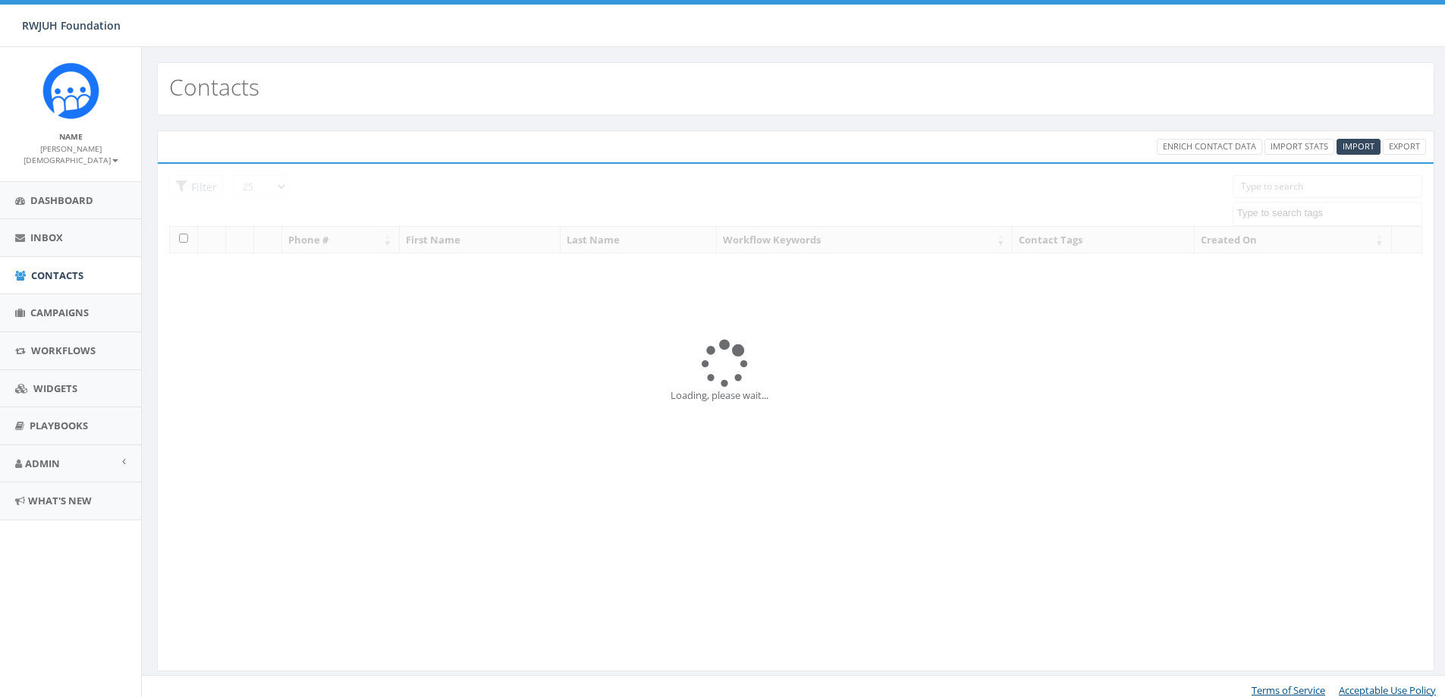
select select
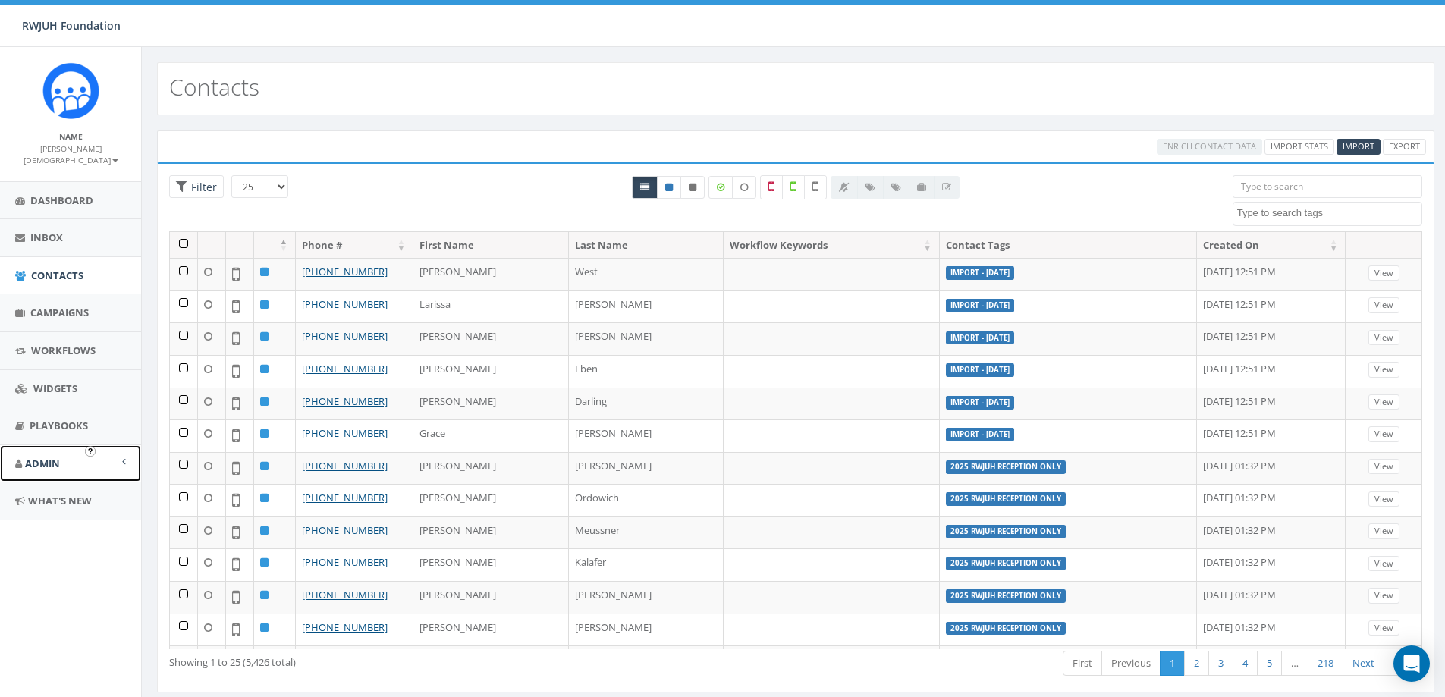
click at [65, 449] on link "Admin" at bounding box center [70, 463] width 141 height 37
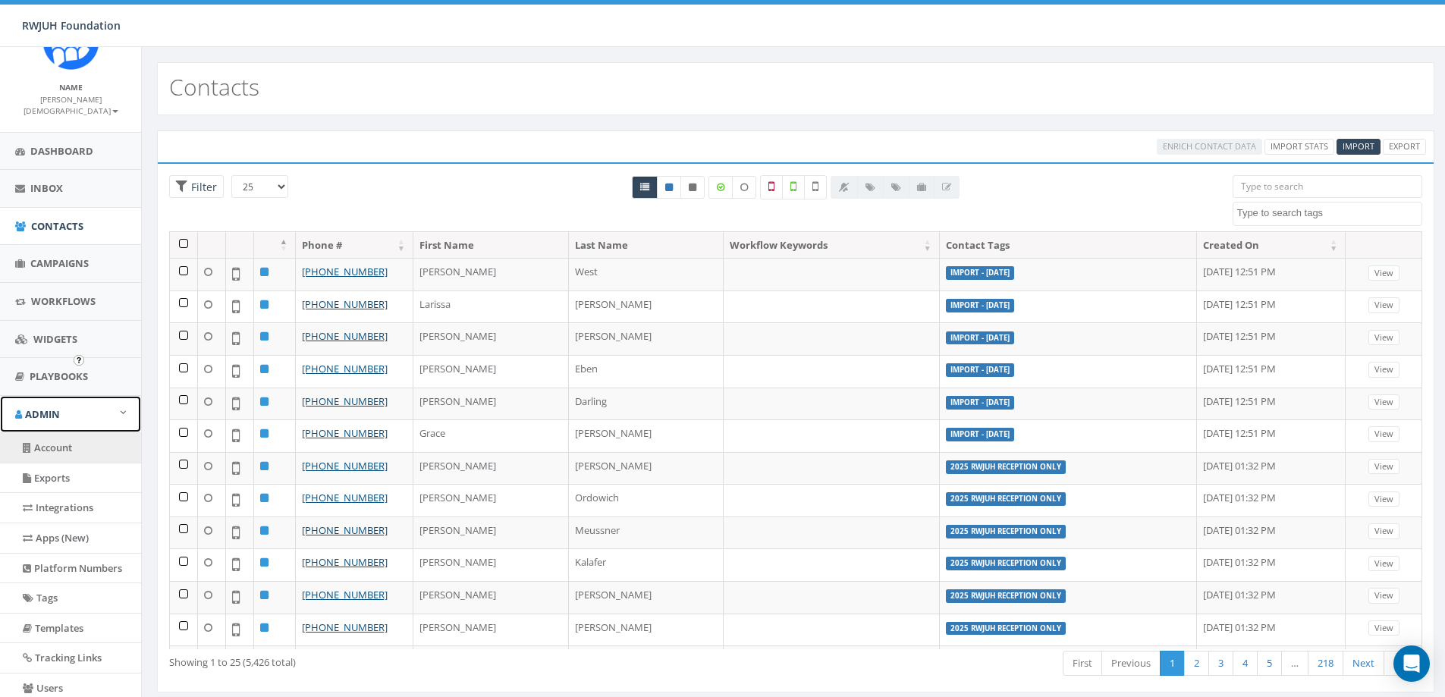
scroll to position [152, 0]
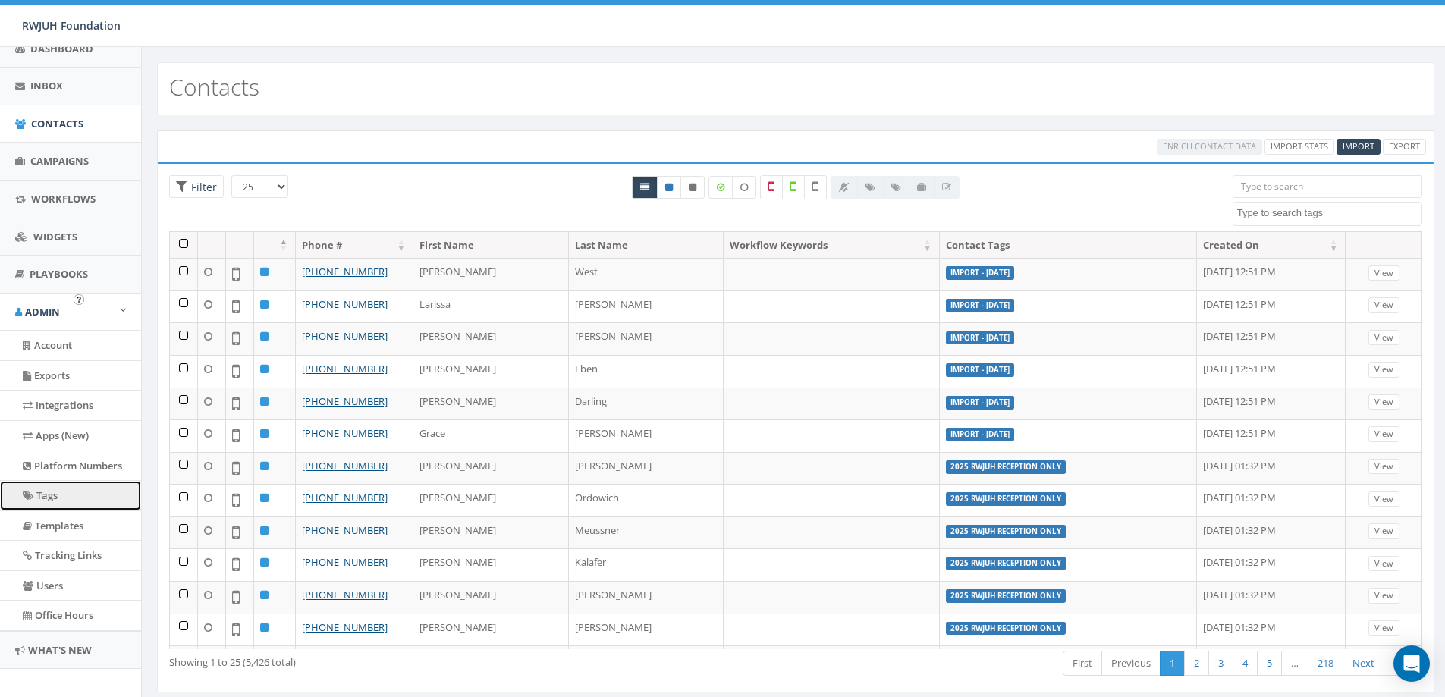
click at [82, 485] on link "Tags" at bounding box center [70, 496] width 141 height 30
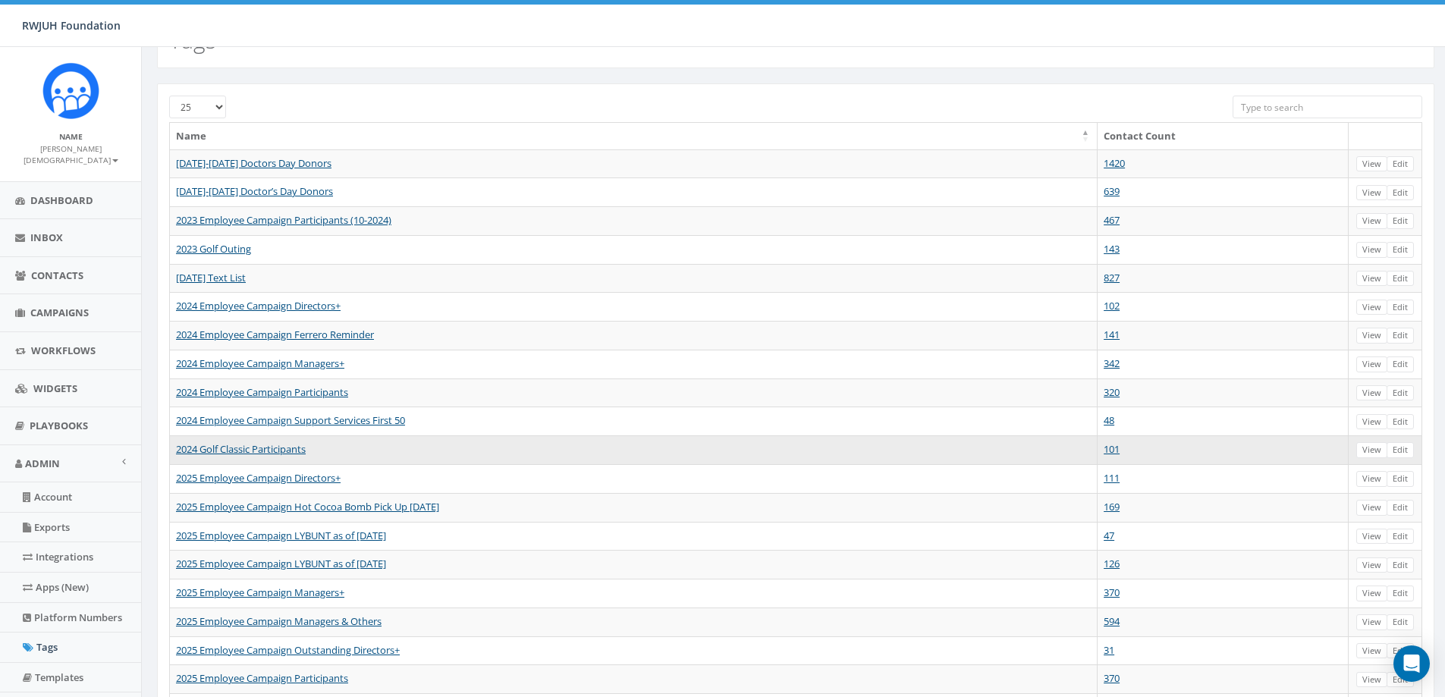
scroll to position [298, 0]
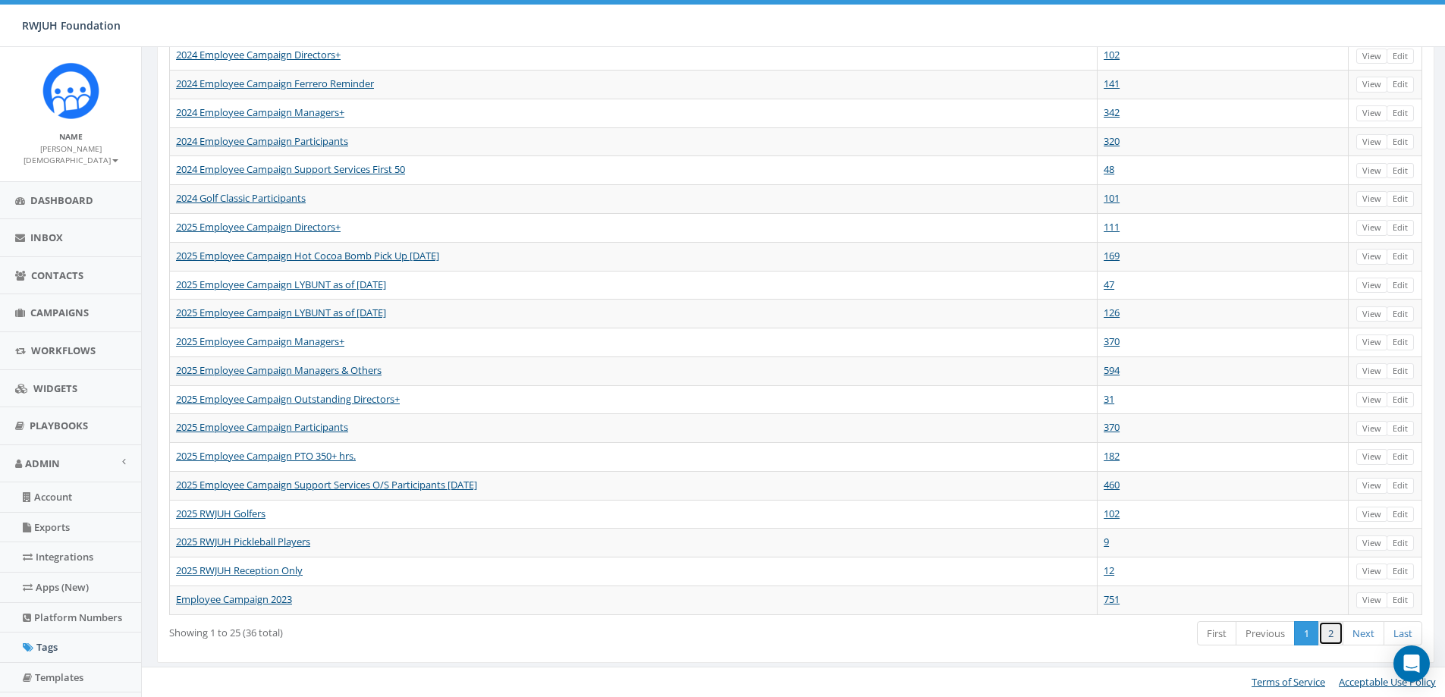
click at [1329, 635] on link "2" at bounding box center [1330, 633] width 25 height 25
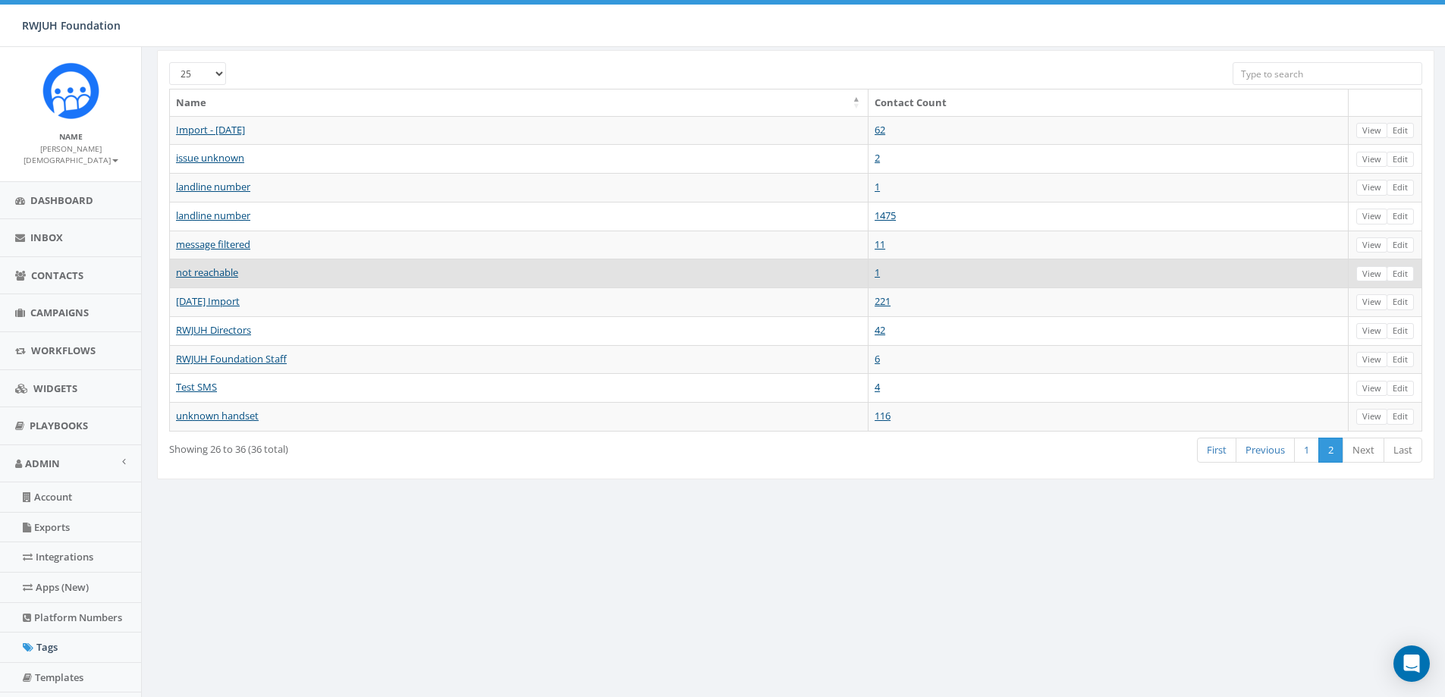
scroll to position [0, 0]
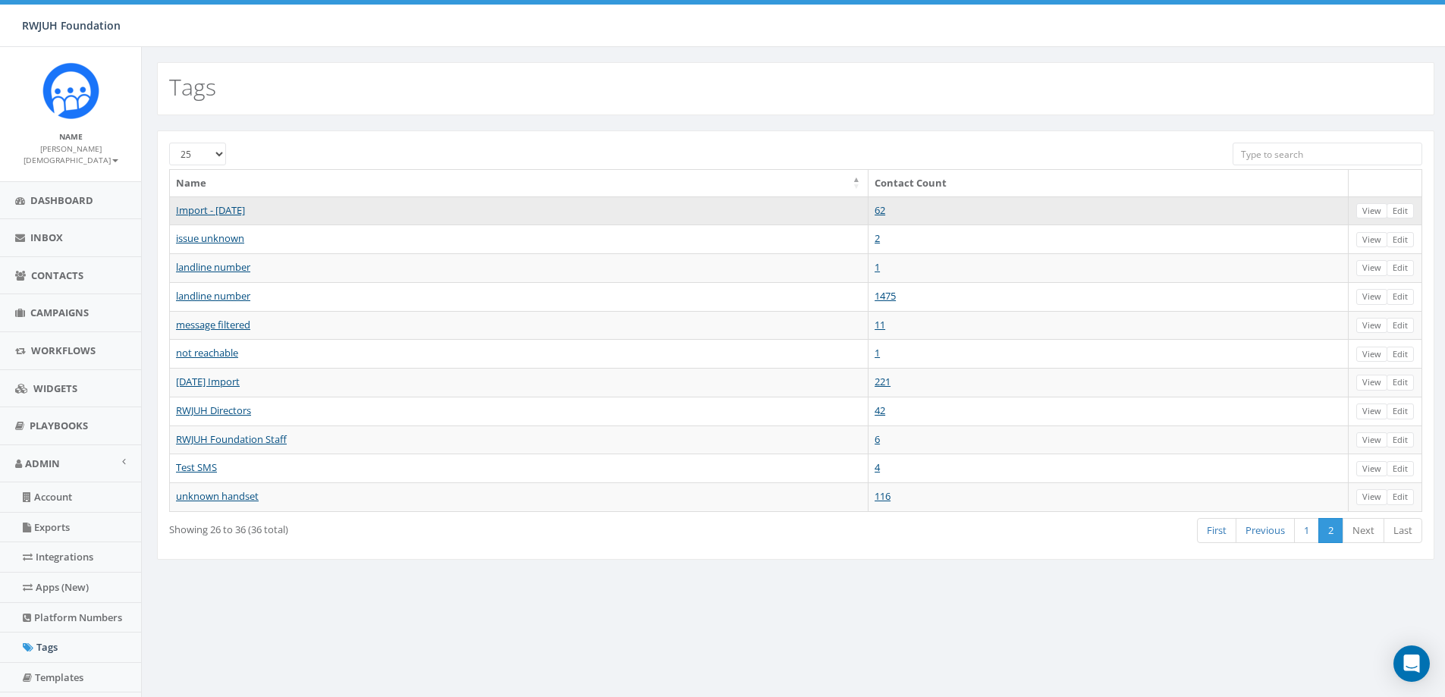
drag, startPoint x: 237, startPoint y: 211, endPoint x: 1420, endPoint y: 206, distance: 1183.0
click at [1420, 206] on td "View Edit" at bounding box center [1385, 210] width 74 height 29
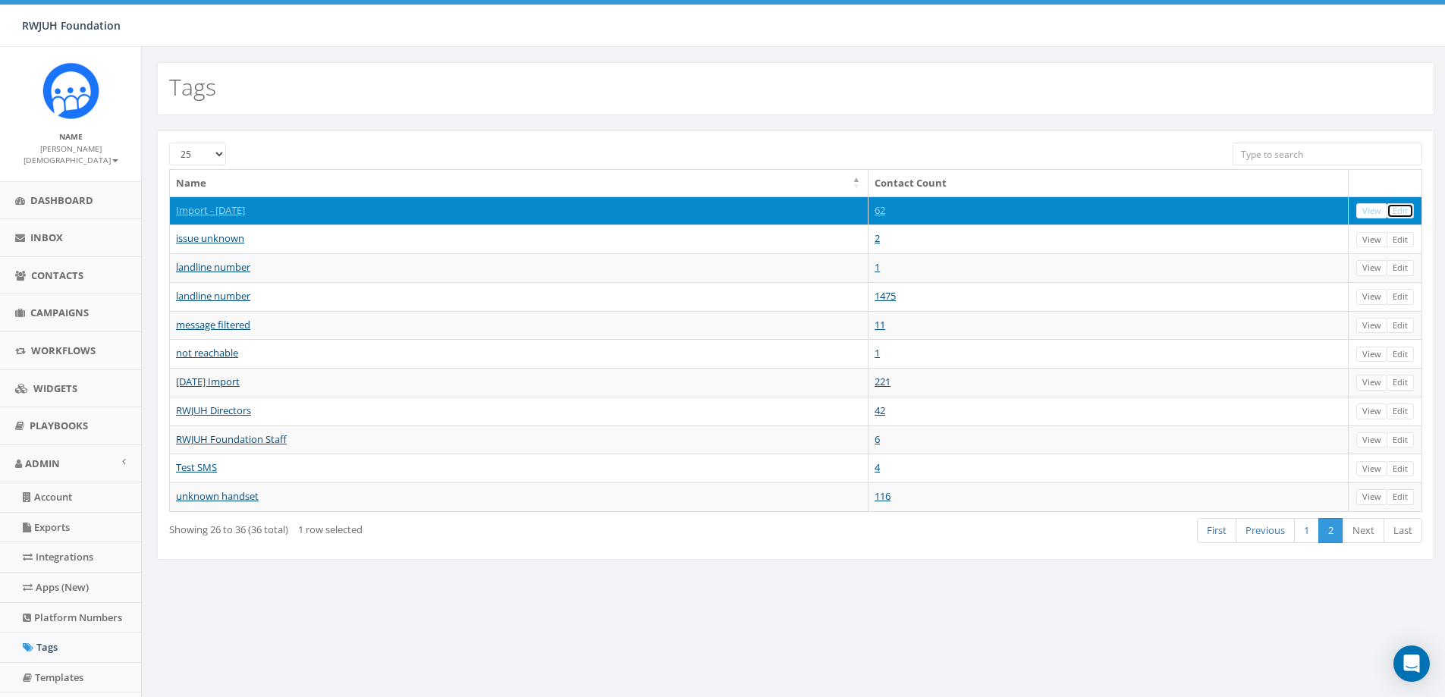
click at [1404, 210] on link "Edit" at bounding box center [1399, 211] width 27 height 16
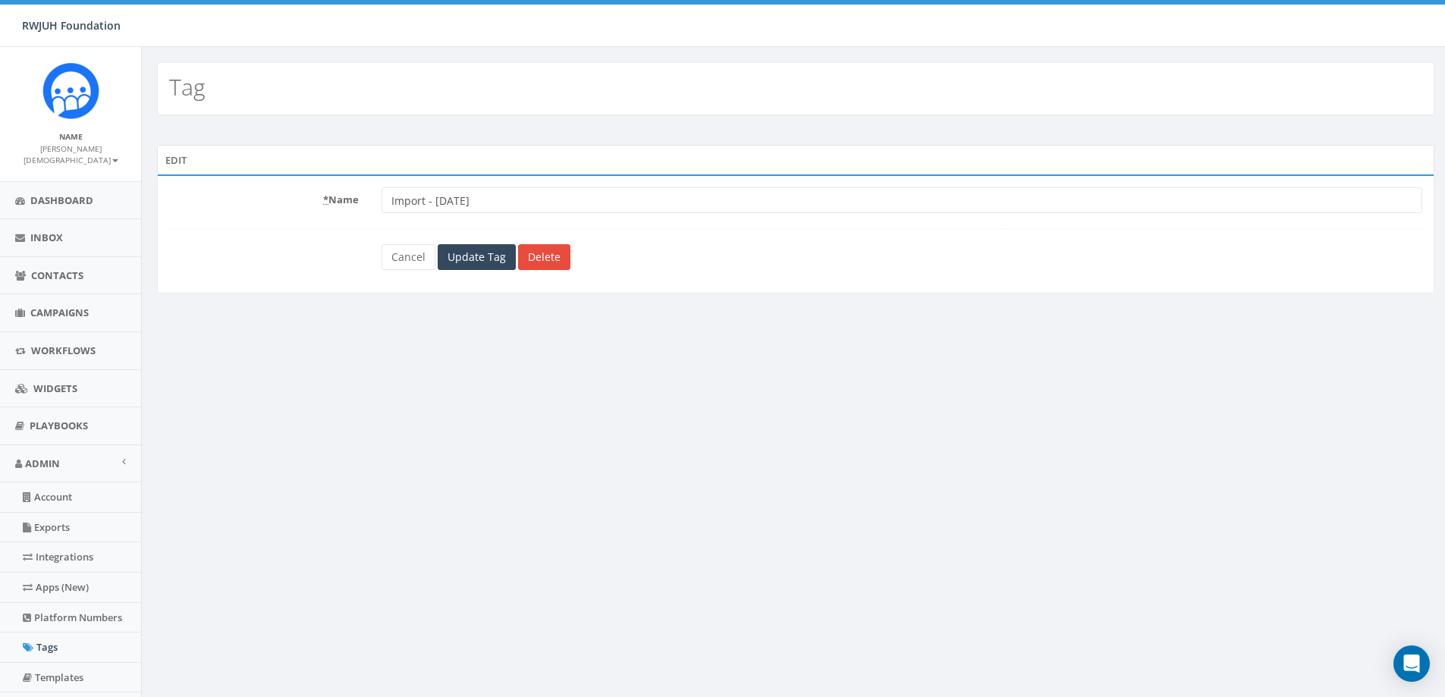
click at [446, 199] on input "Import - [DATE]" at bounding box center [901, 200] width 1040 height 26
click at [456, 196] on input "Import - [DATE]" at bounding box center [901, 200] width 1040 height 26
click at [458, 195] on input "Import - [DATE]" at bounding box center [901, 200] width 1040 height 26
drag, startPoint x: 515, startPoint y: 198, endPoint x: 283, endPoint y: 186, distance: 232.4
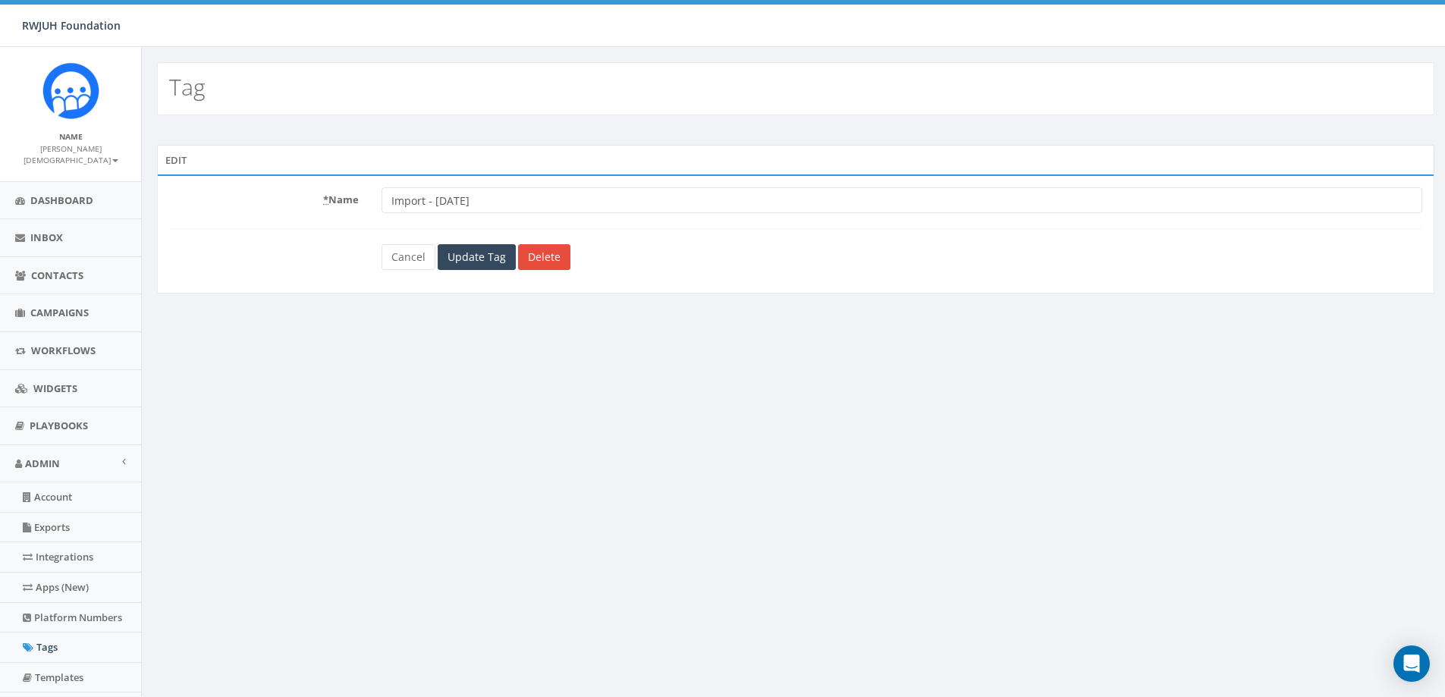
click at [283, 186] on div "* Name Import - [DATE] Cancel Update Tag Delete" at bounding box center [795, 233] width 1277 height 119
click at [390, 202] on input "EC Outstanding Directors [DATE]" at bounding box center [901, 200] width 1040 height 26
type input "2026 EC Outstanding Directors [DATE]"
drag, startPoint x: 475, startPoint y: 262, endPoint x: 438, endPoint y: 267, distance: 37.4
click at [448, 263] on input "Update Tag" at bounding box center [477, 257] width 78 height 26
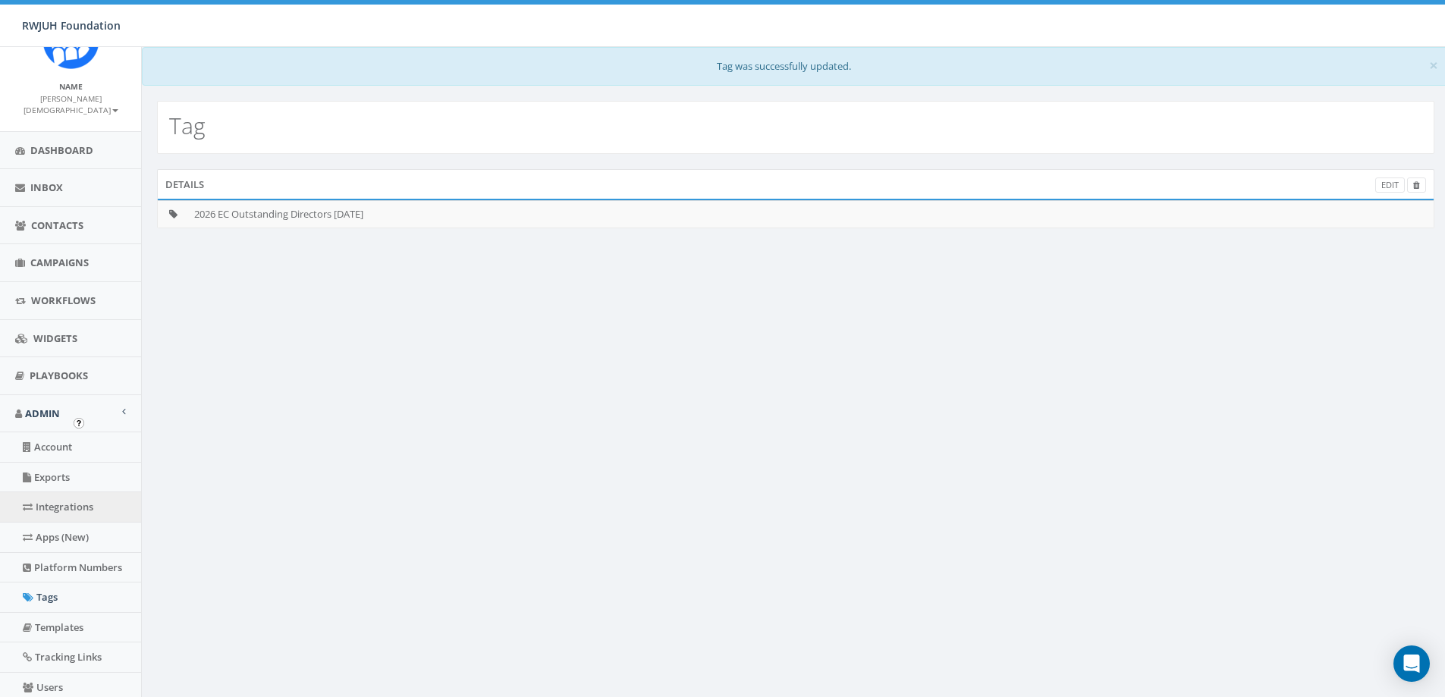
scroll to position [76, 0]
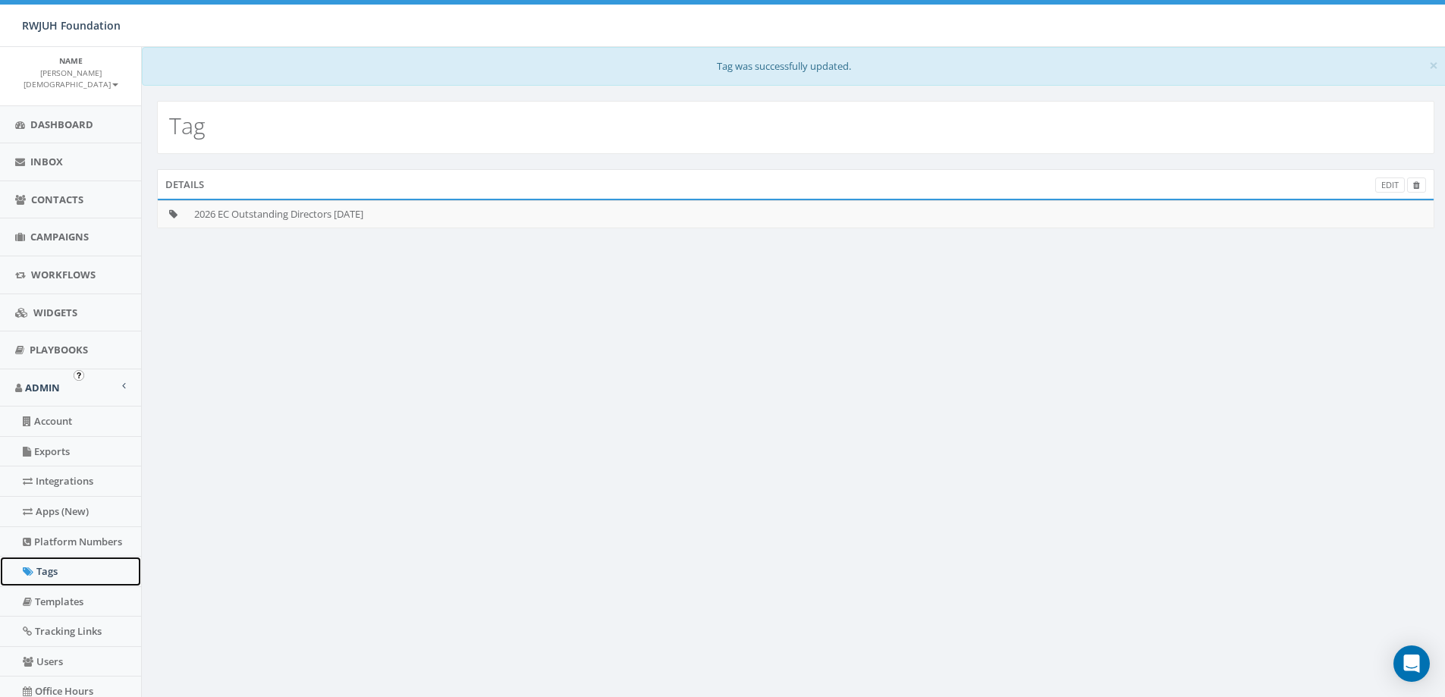
click at [60, 557] on link "Tags" at bounding box center [70, 572] width 141 height 30
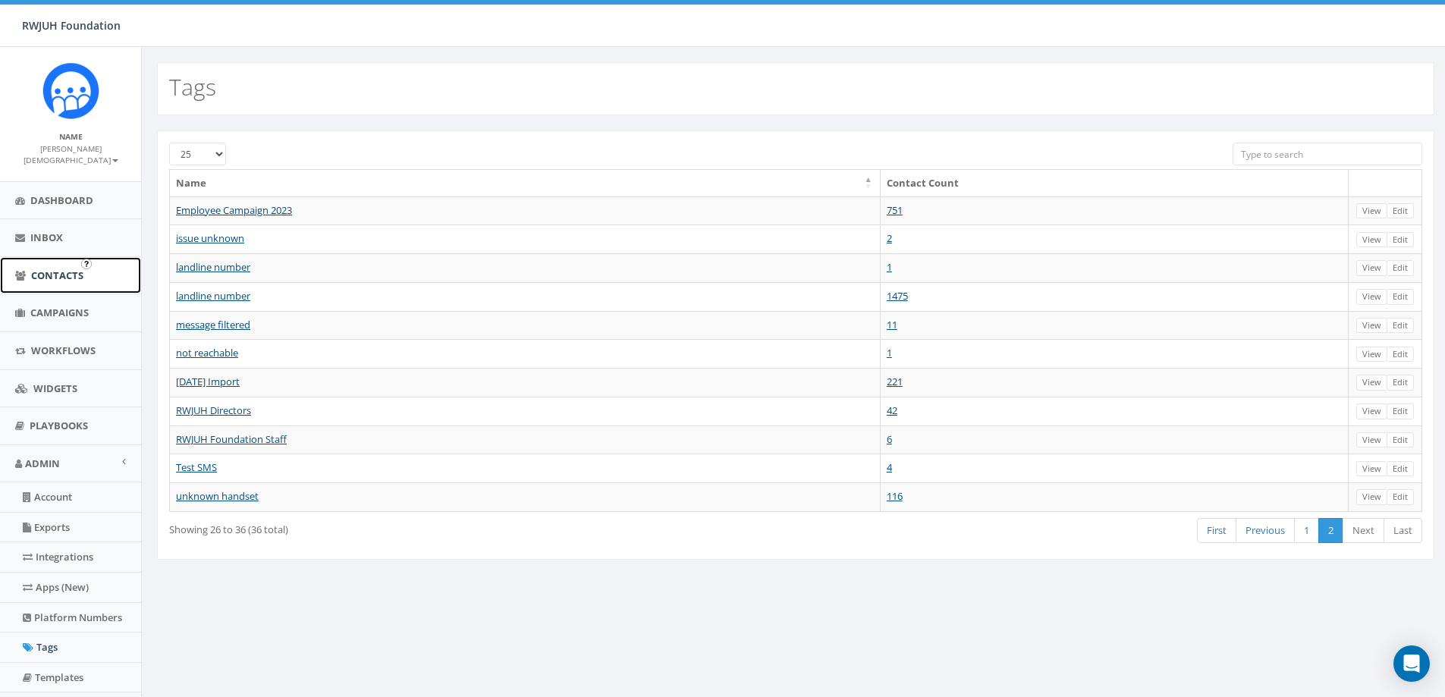
click at [51, 268] on span "Contacts" at bounding box center [57, 275] width 52 height 14
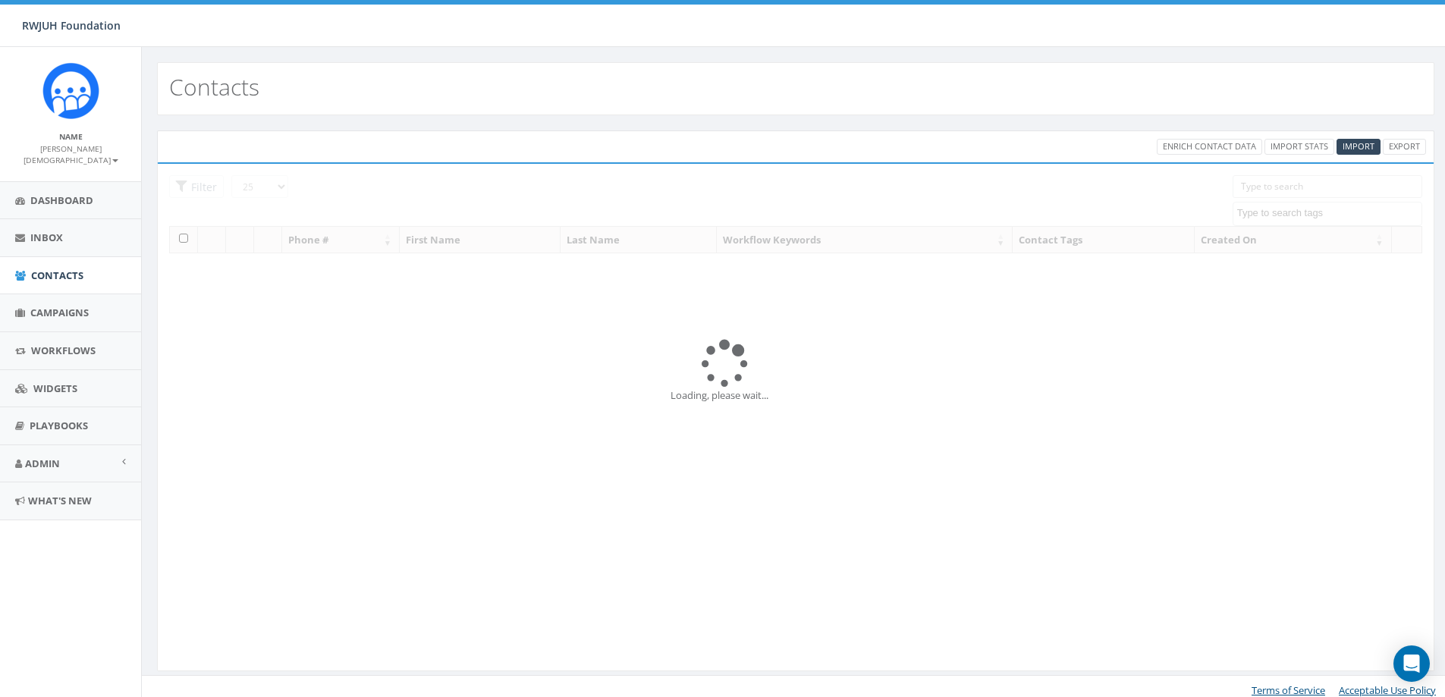
select select
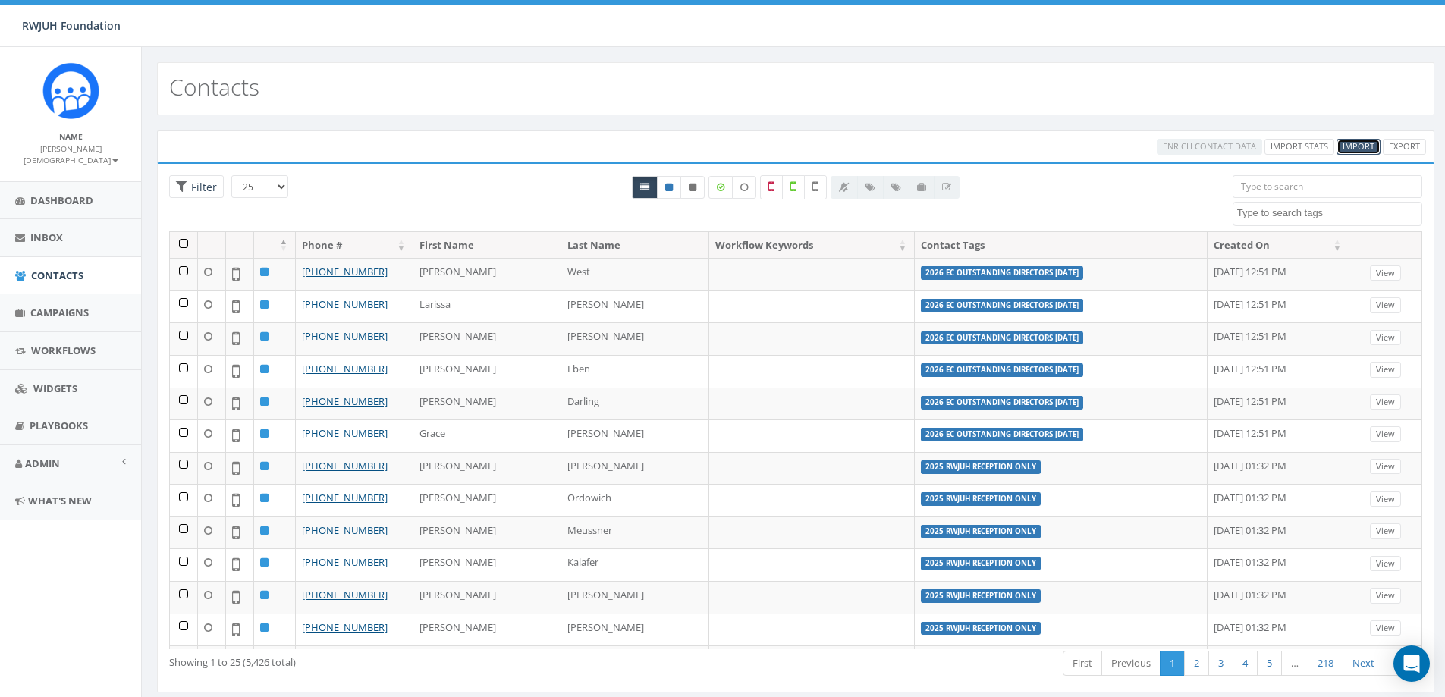
click at [1357, 149] on span "Import" at bounding box center [1358, 145] width 32 height 11
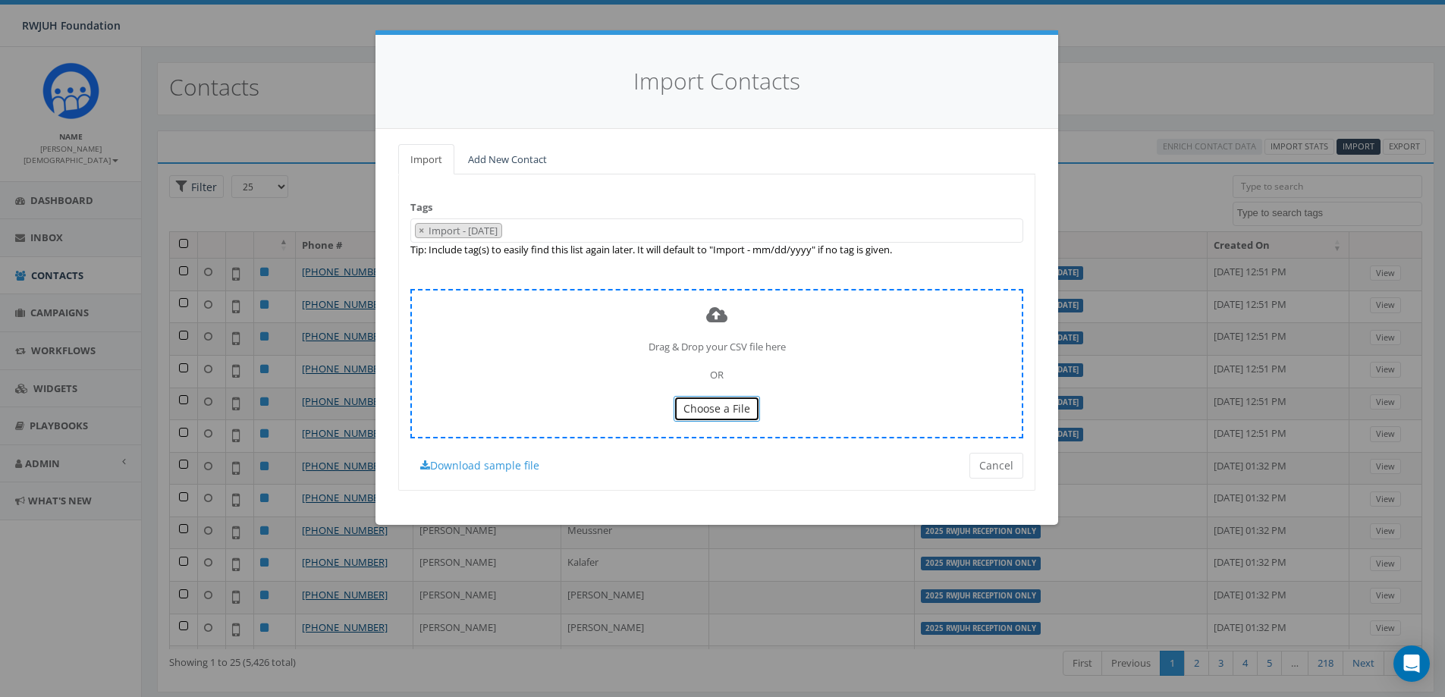
click at [722, 400] on button "Choose a File" at bounding box center [716, 409] width 86 height 26
click at [1012, 471] on button "Cancel" at bounding box center [996, 466] width 54 height 26
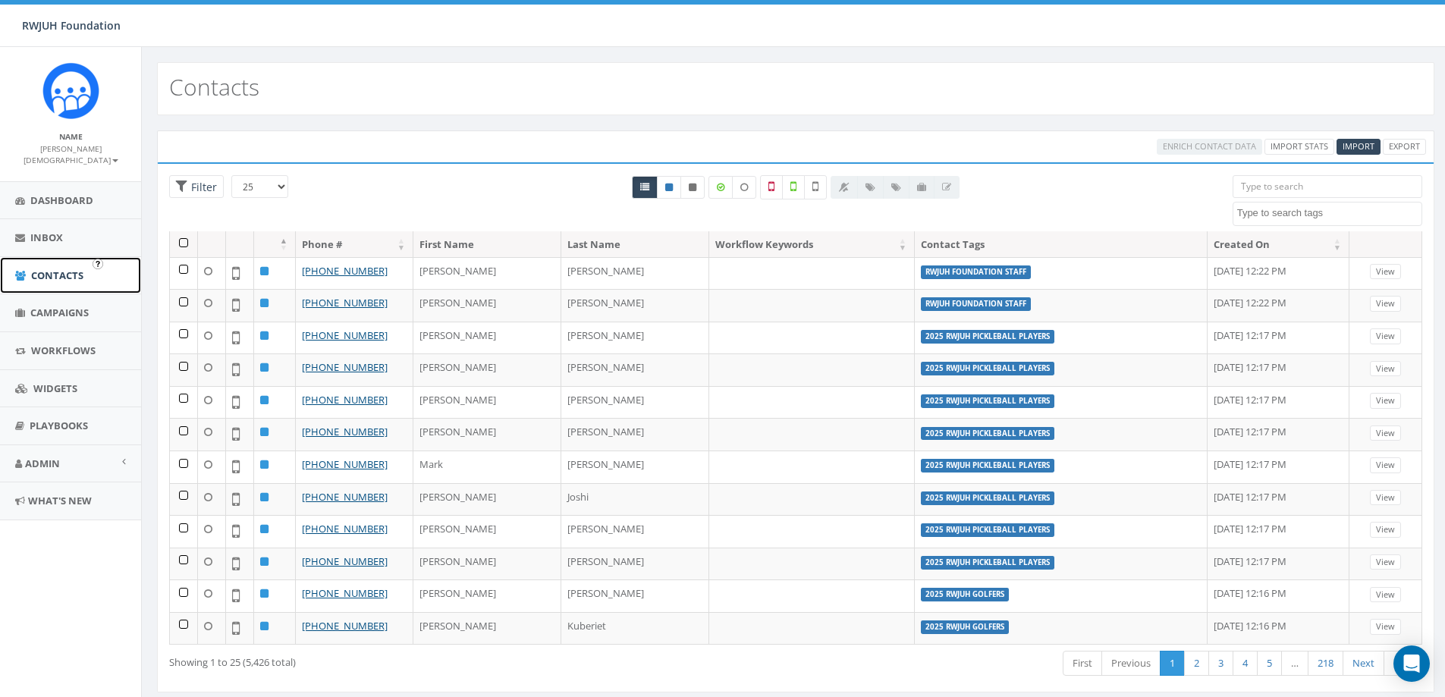
click at [64, 268] on span "Contacts" at bounding box center [57, 275] width 52 height 14
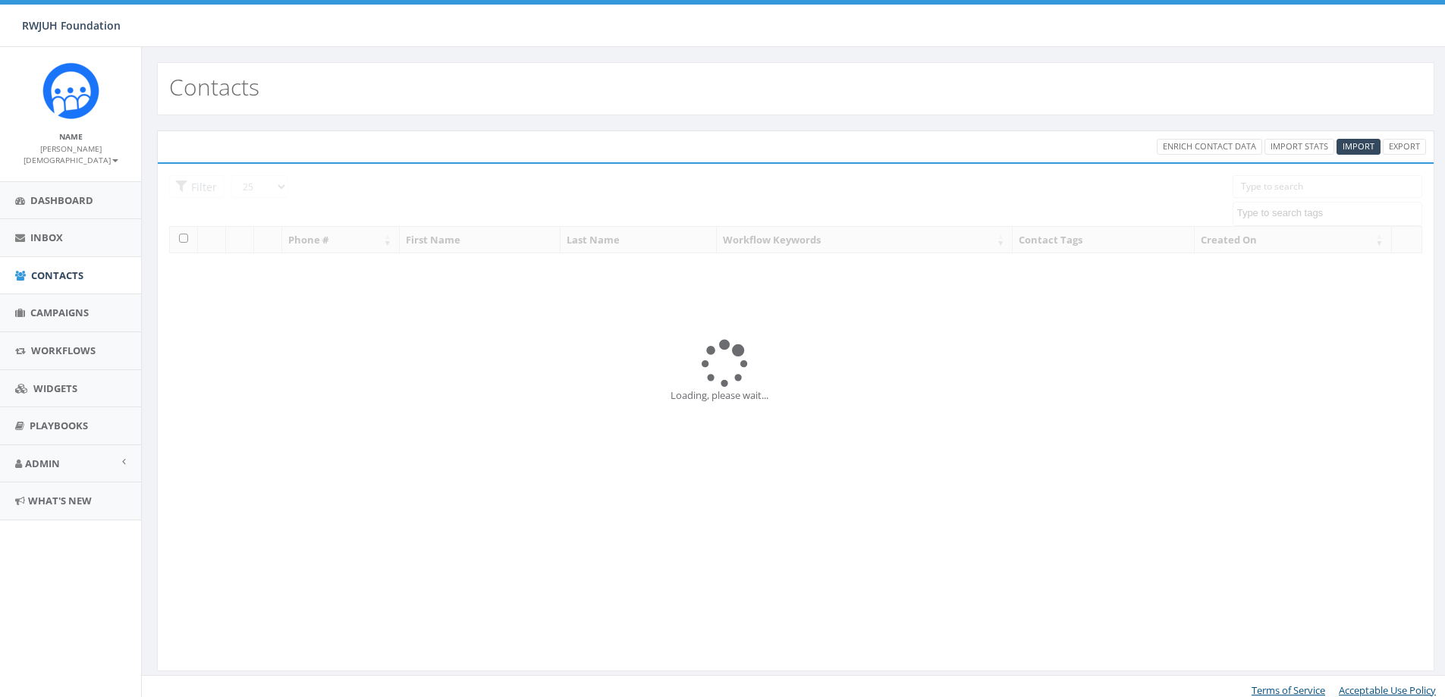
select select
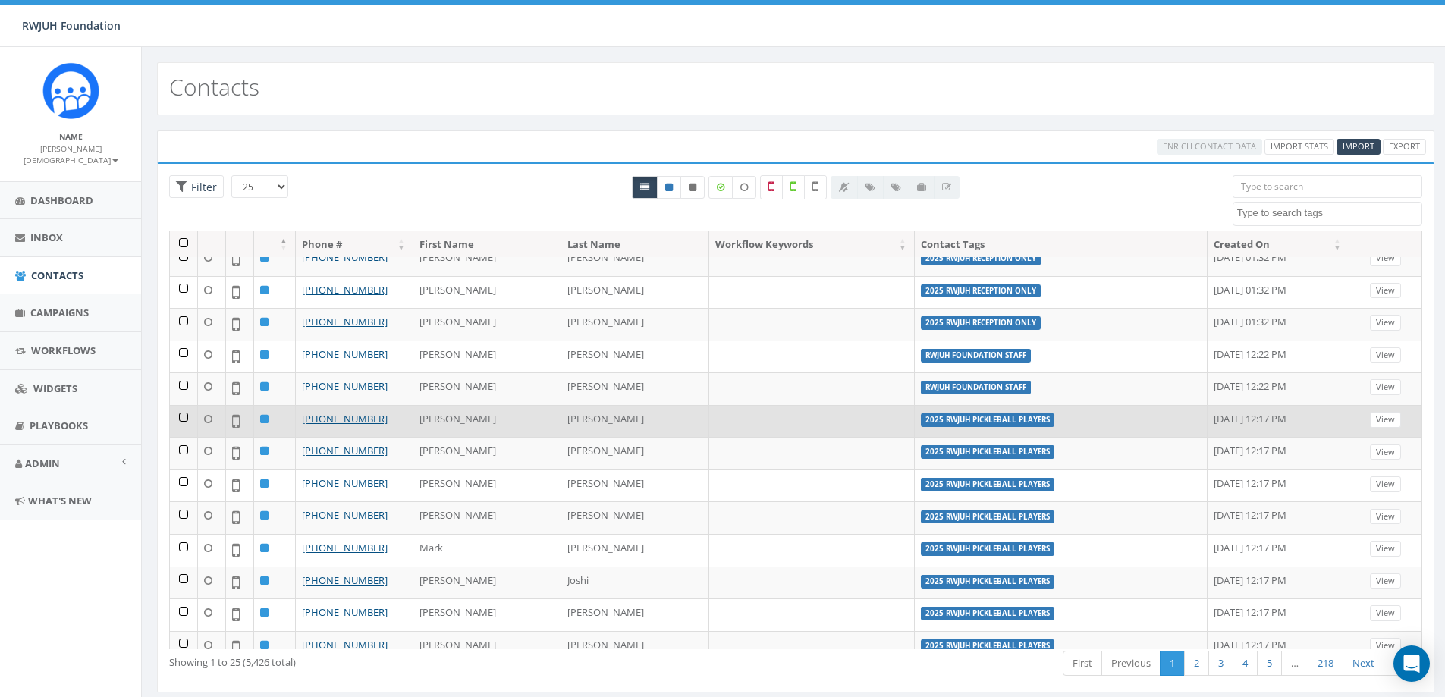
scroll to position [421, 0]
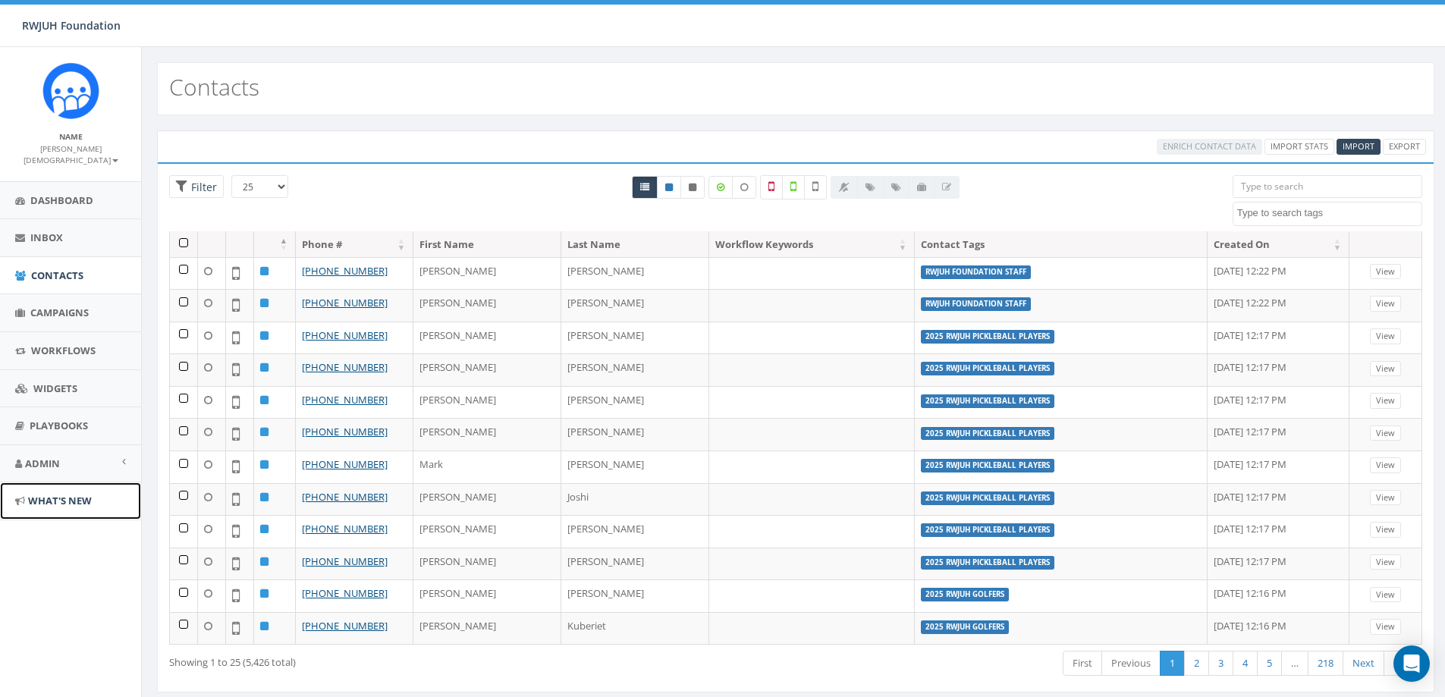
click at [49, 494] on span "What's New" at bounding box center [60, 501] width 64 height 14
click at [53, 457] on span "Admin" at bounding box center [42, 464] width 35 height 14
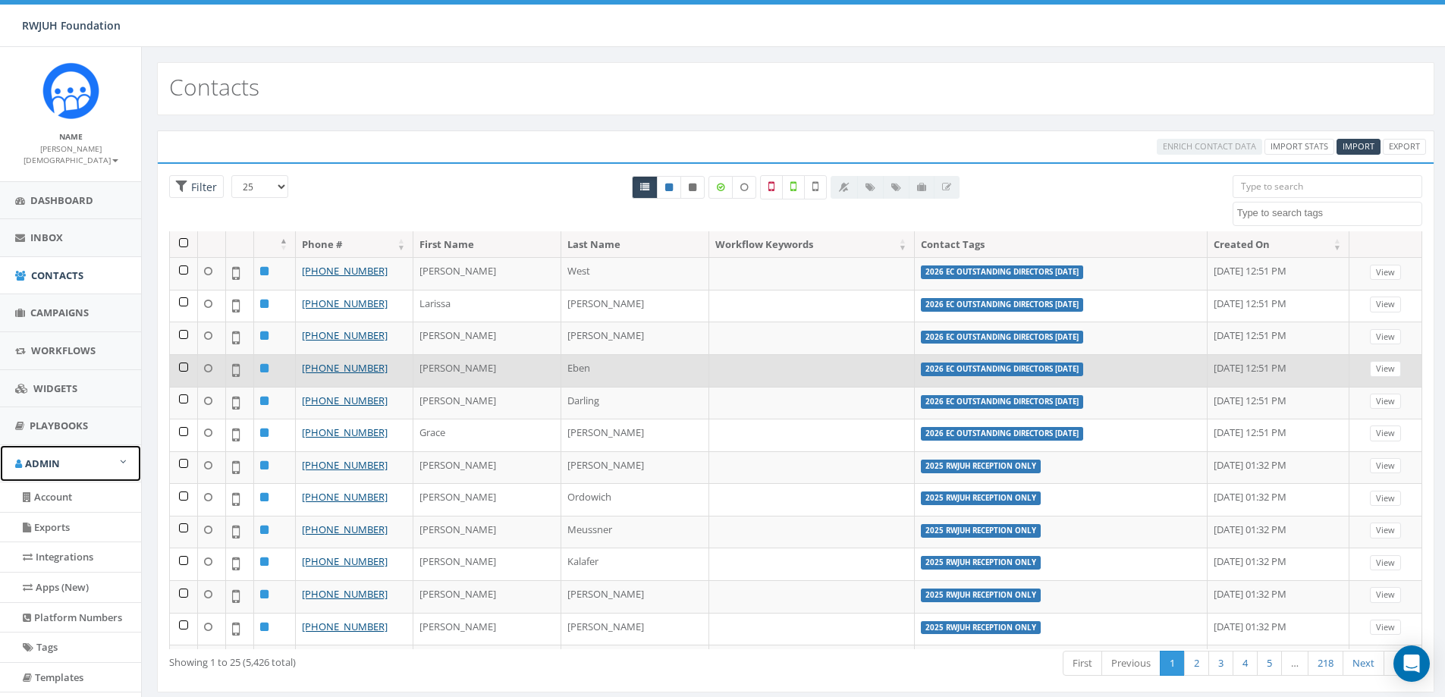
scroll to position [0, 0]
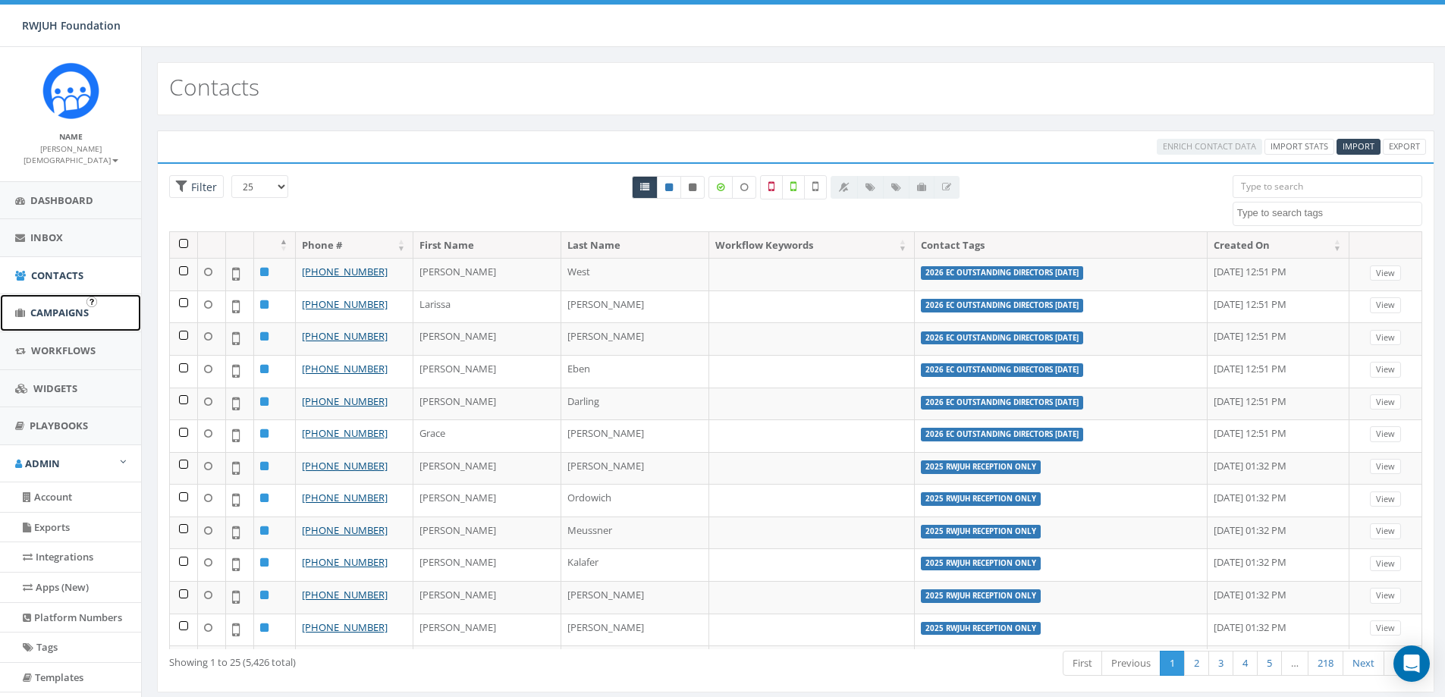
click at [53, 311] on link "Campaigns" at bounding box center [70, 312] width 141 height 37
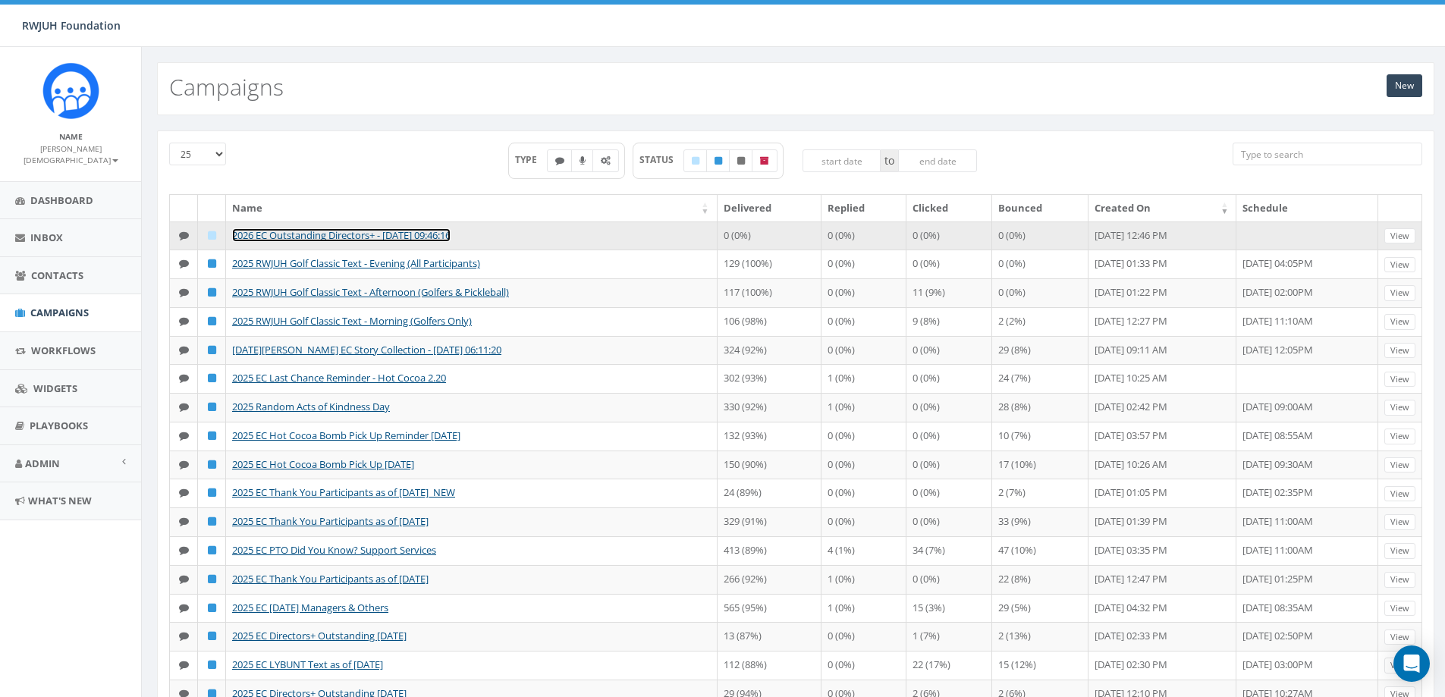
click at [382, 239] on link "2026 EC Outstanding Directors+ - [DATE] 09:46:16" at bounding box center [341, 235] width 218 height 14
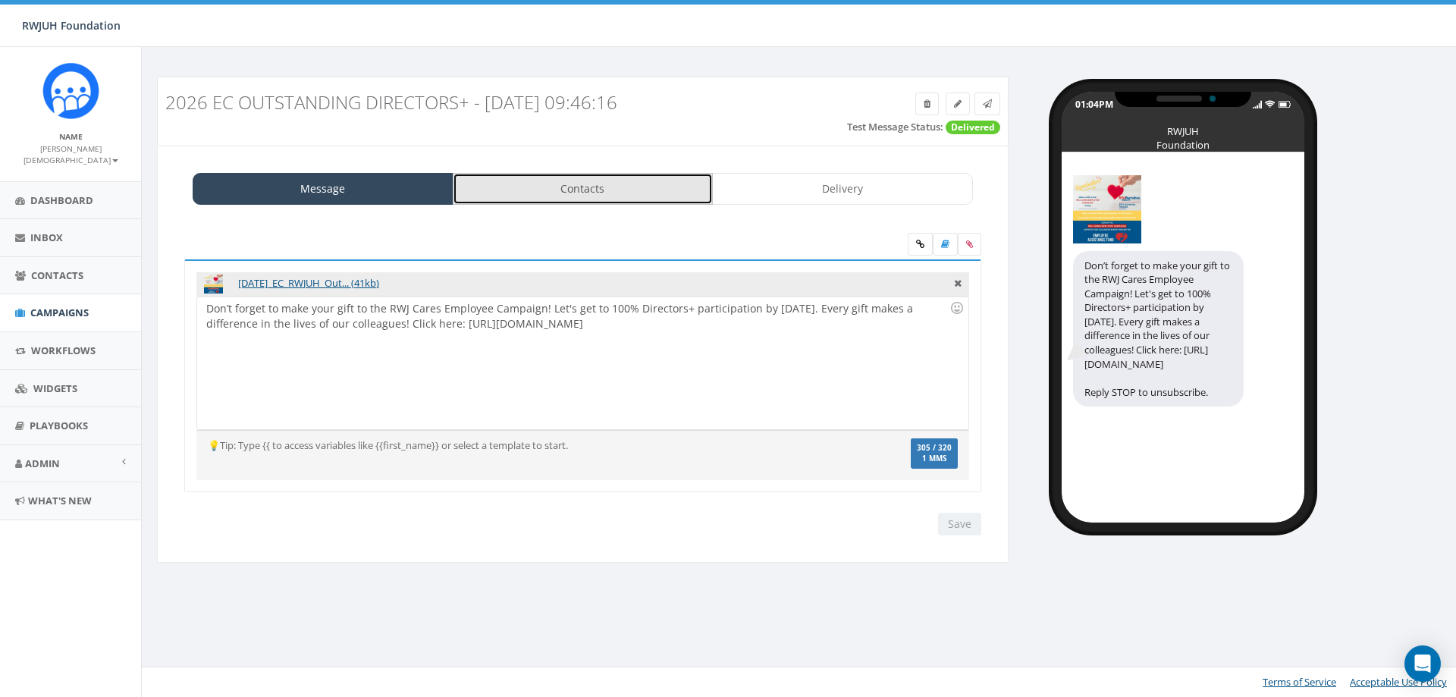
click at [589, 185] on link "Contacts" at bounding box center [583, 189] width 261 height 32
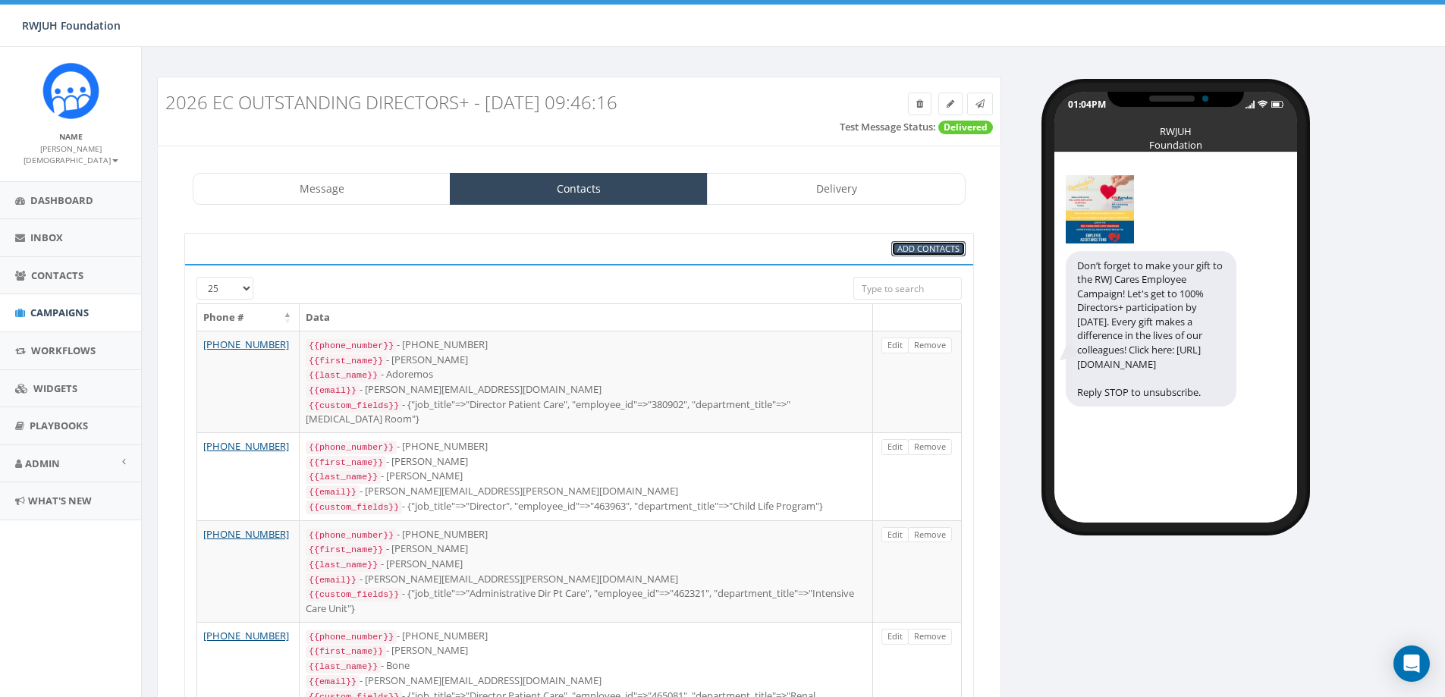
click at [943, 252] on span "Add Contacts" at bounding box center [928, 248] width 62 height 11
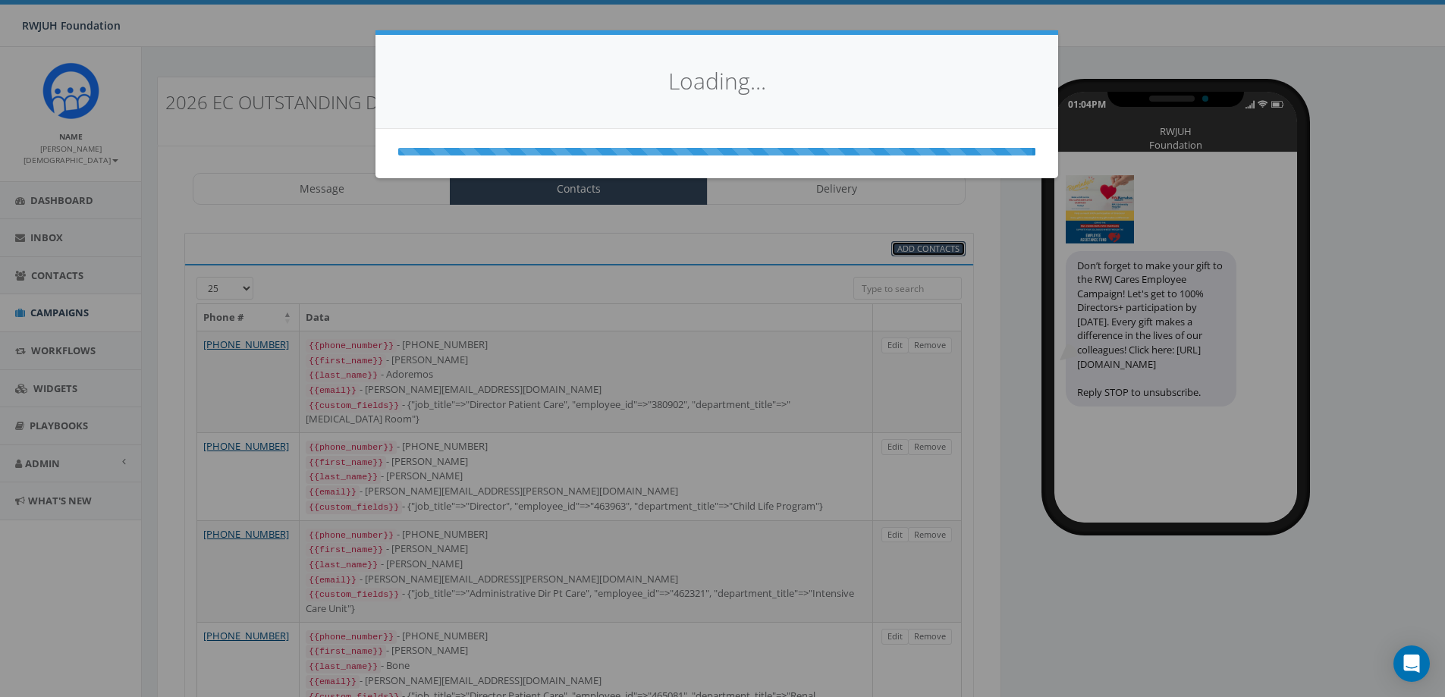
select select
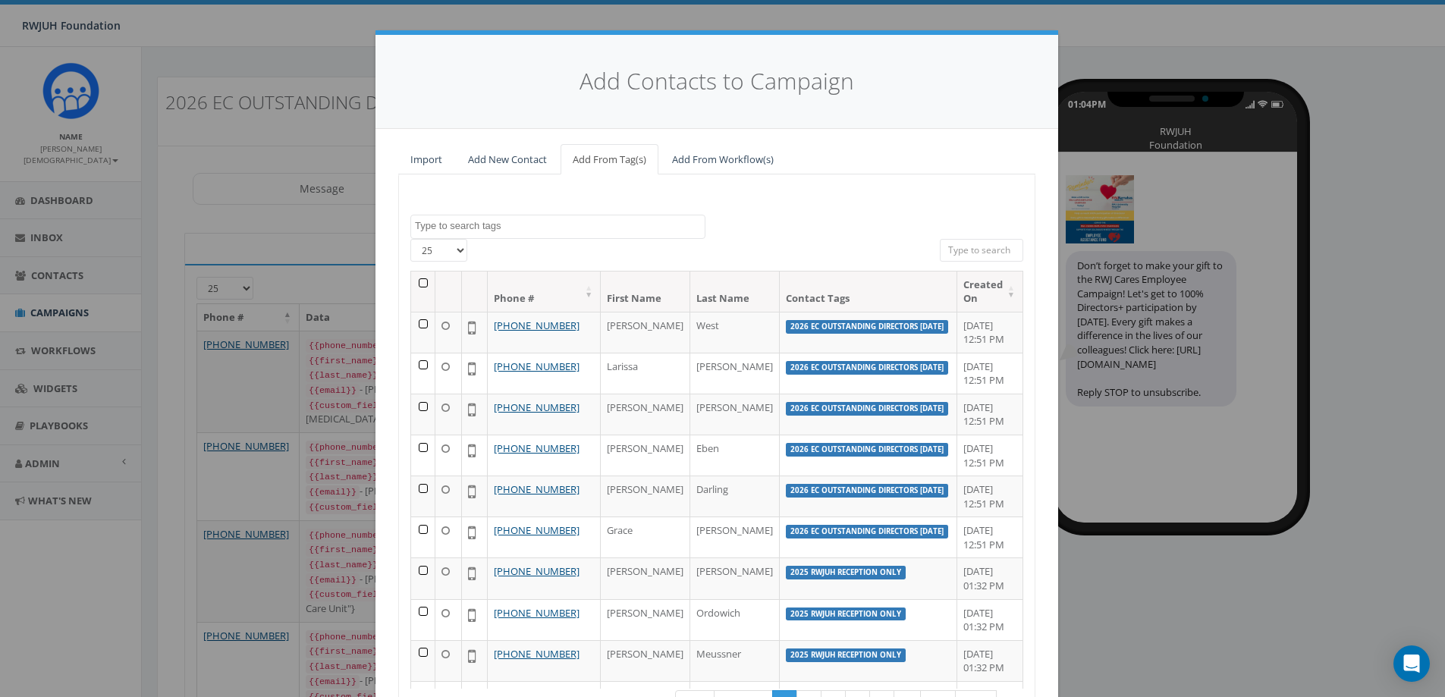
click at [552, 230] on textarea "Search" at bounding box center [560, 226] width 290 height 14
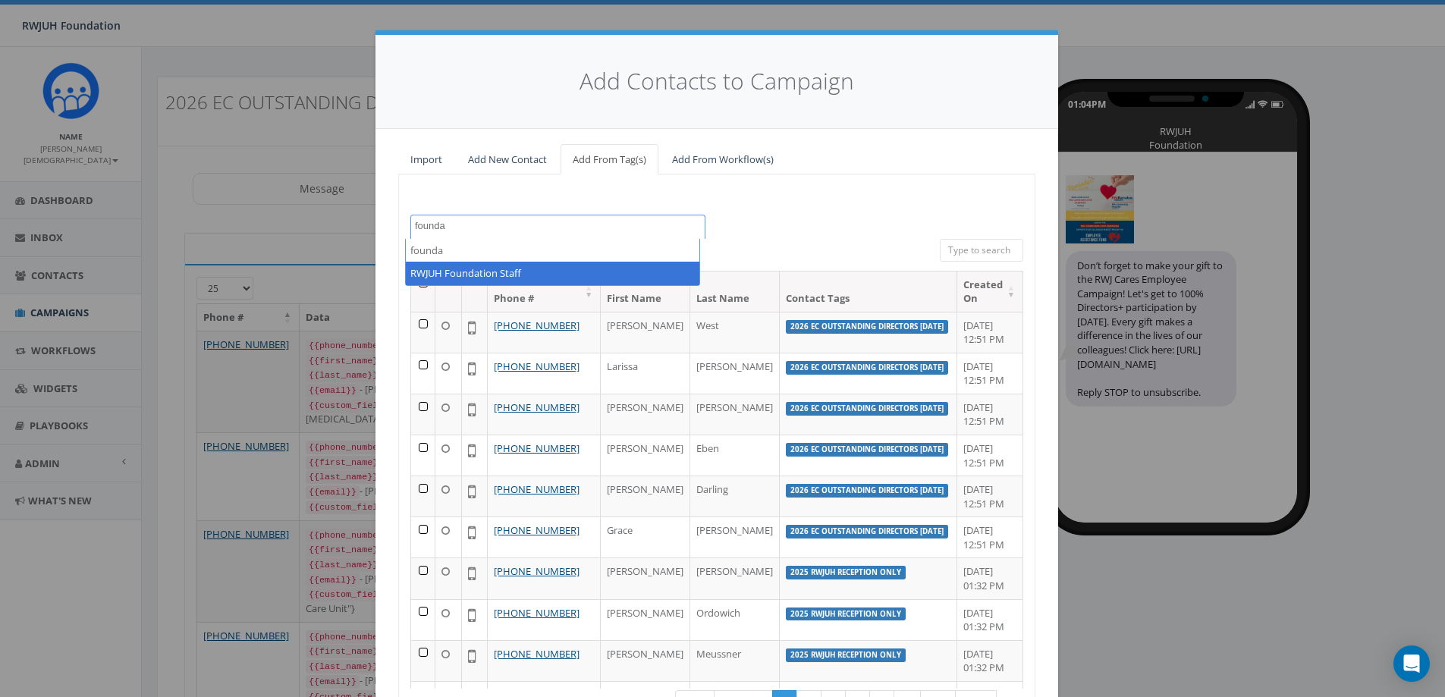
type textarea "founda"
select select "RWJUH Foundation Staff"
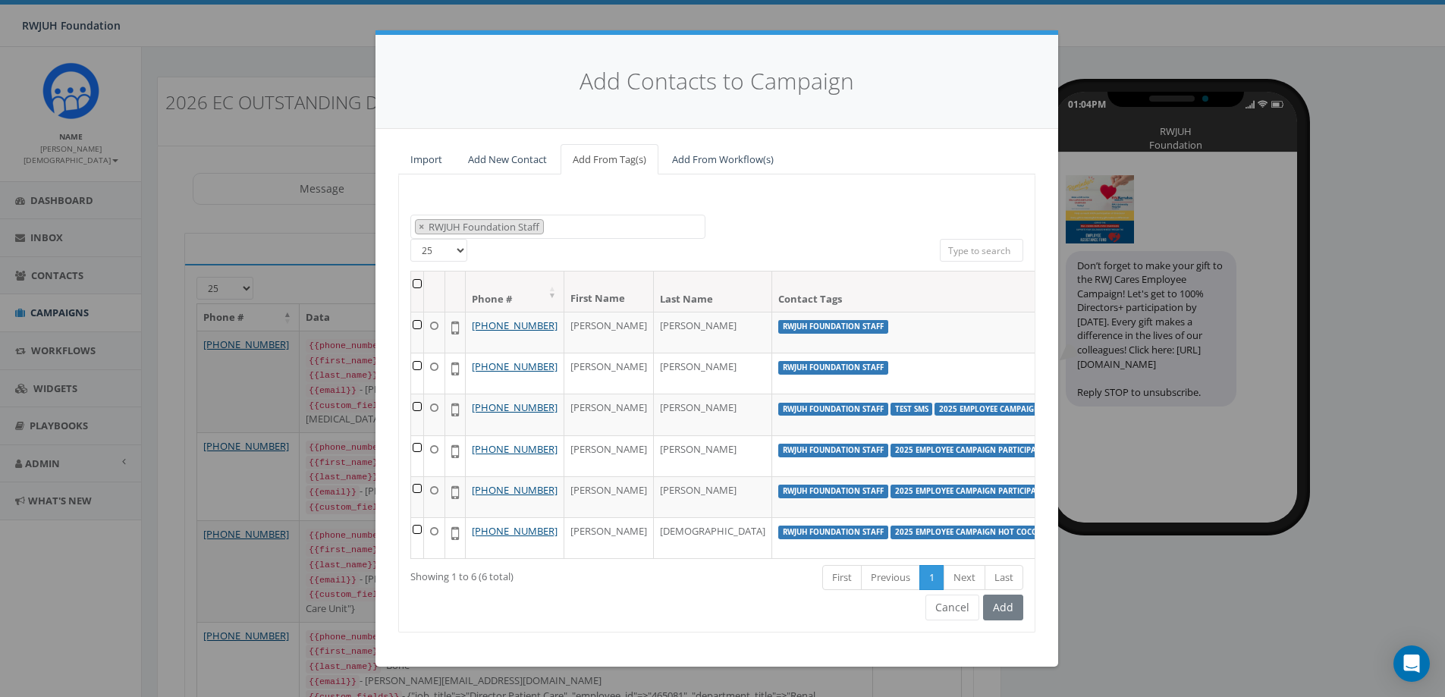
scroll to position [88, 0]
click at [414, 271] on th at bounding box center [417, 291] width 13 height 40
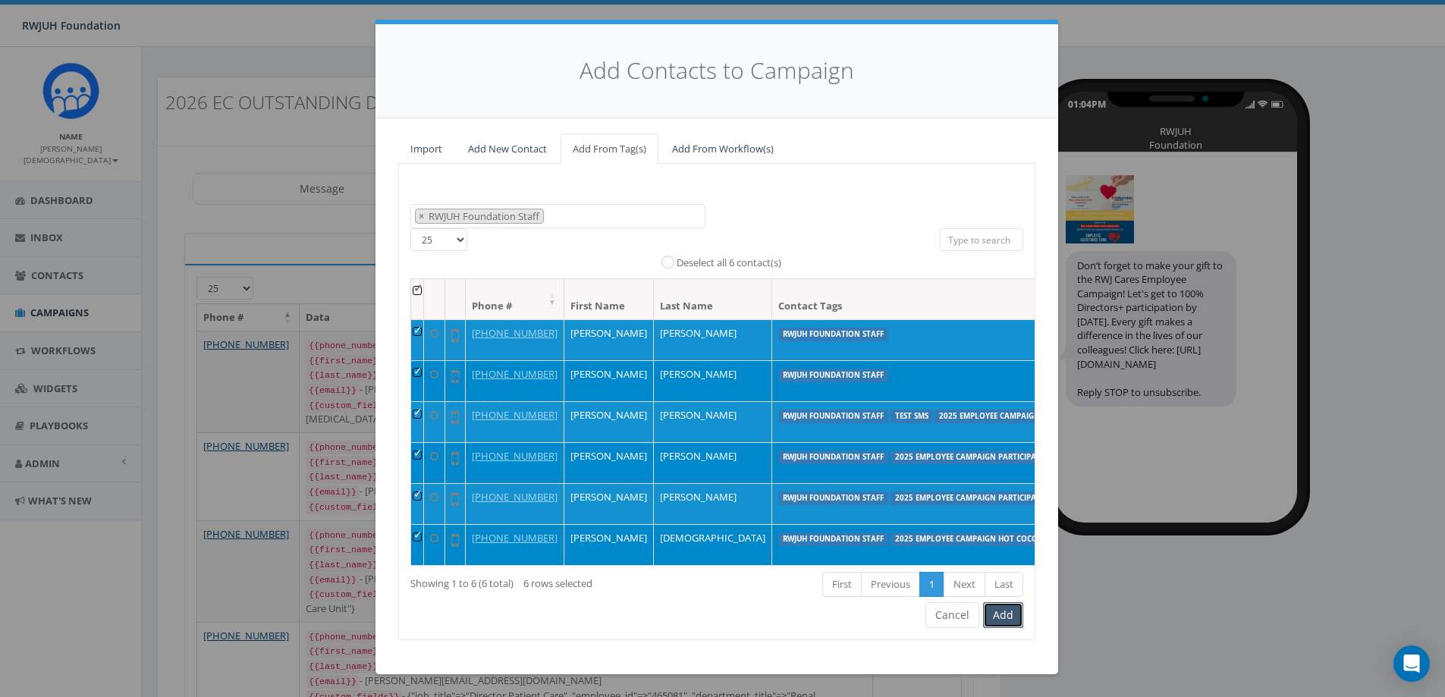
click at [999, 628] on button "Add" at bounding box center [1003, 615] width 40 height 26
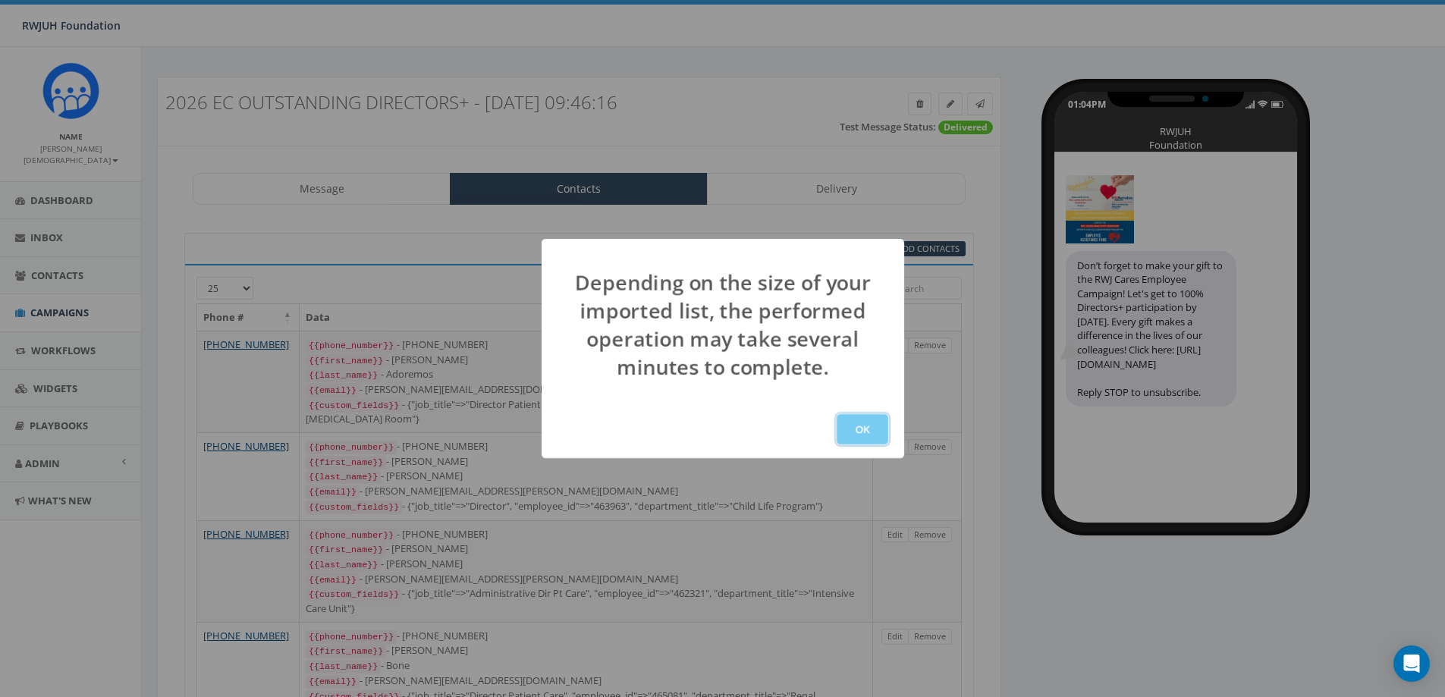
click at [874, 428] on button "OK" at bounding box center [862, 429] width 52 height 30
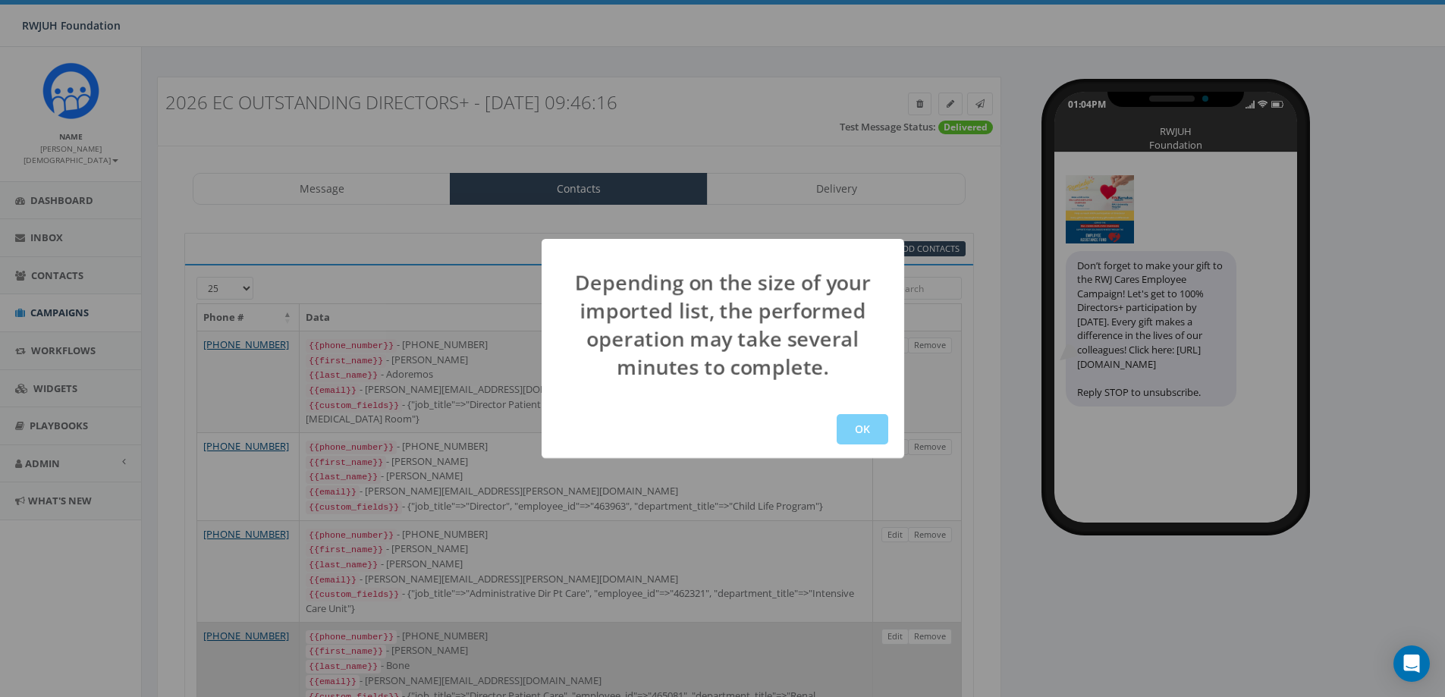
scroll to position [218, 0]
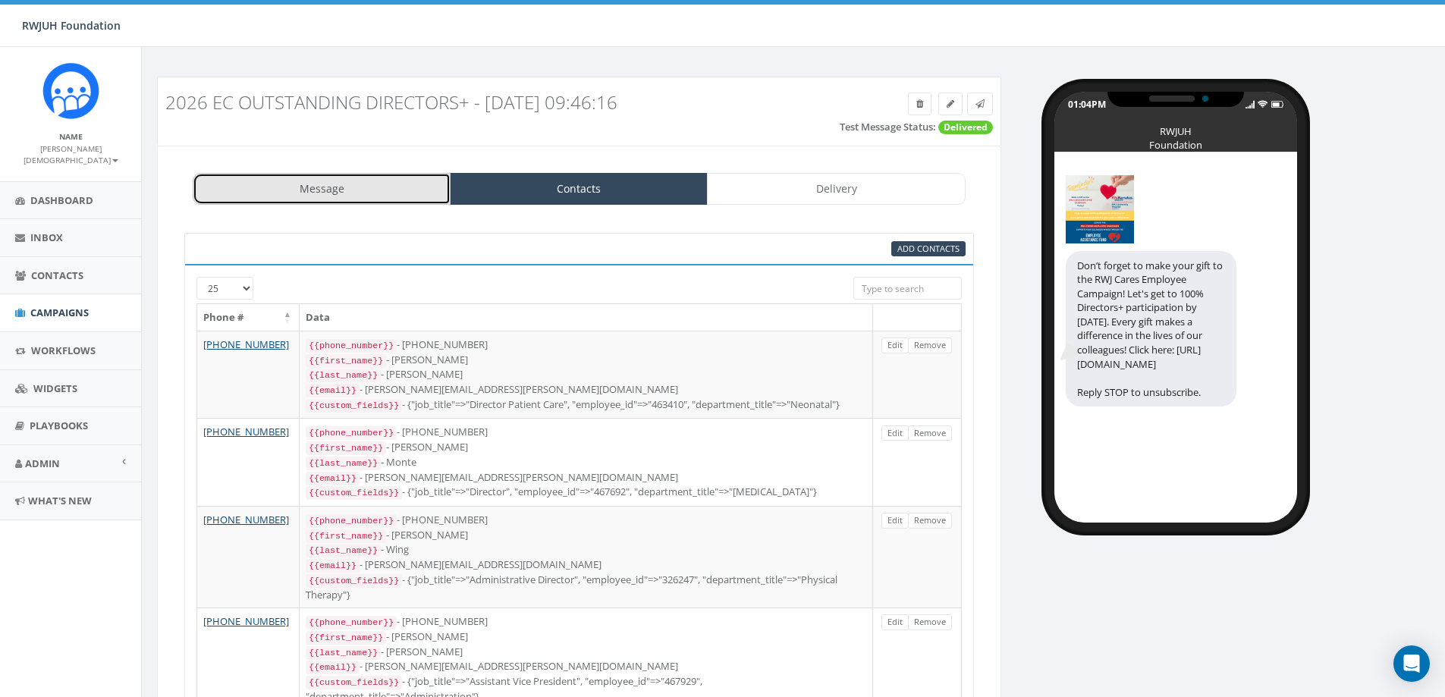
click at [361, 196] on link "Message" at bounding box center [322, 189] width 258 height 32
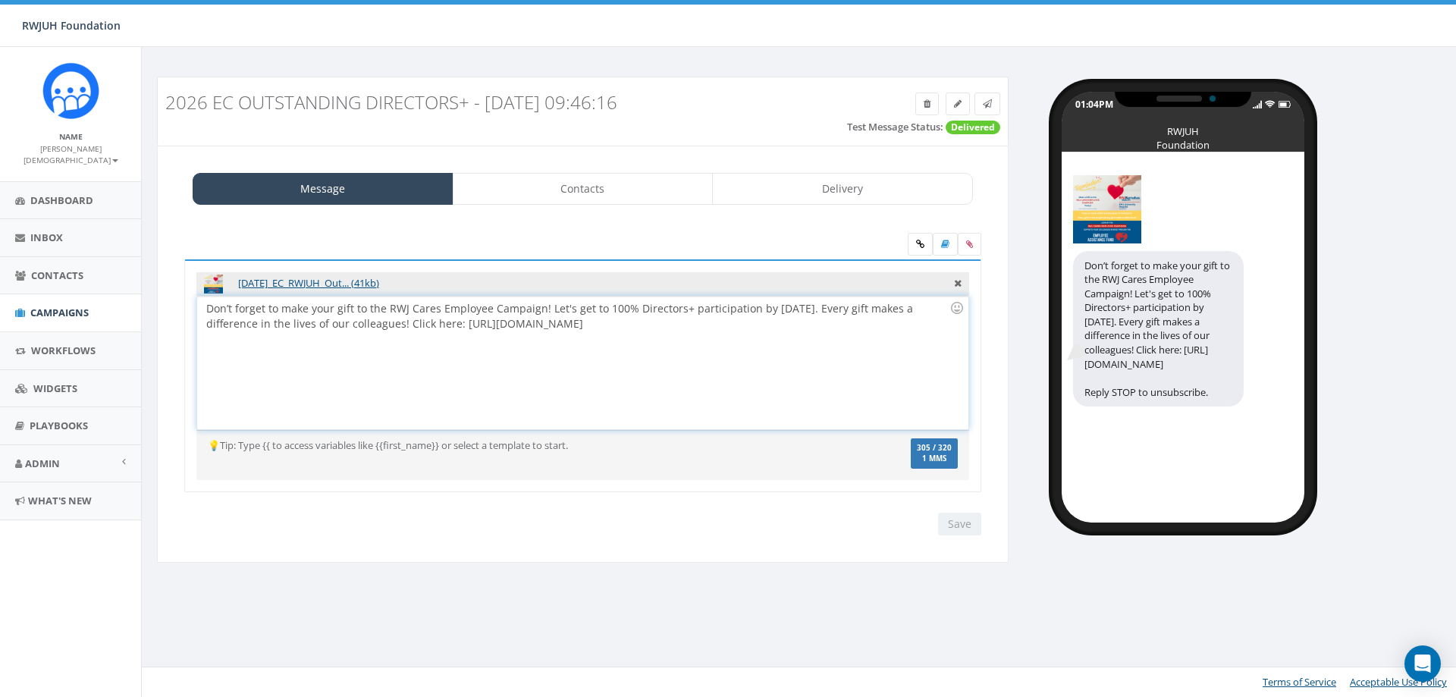
click at [789, 338] on div "Don’t forget to make your gift to the RWJ Cares Employee Campaign! Let's get to…" at bounding box center [582, 363] width 770 height 133
click at [830, 353] on div "Don’t forget to make your gift to the RWJ Cares Employee Campaign! Let's get to…" at bounding box center [582, 363] width 770 height 133
click at [875, 325] on div "Don’t forget to make your gift to the RWJ Cares Employee Campaign! Let's get to…" at bounding box center [582, 363] width 770 height 133
drag, startPoint x: 456, startPoint y: 323, endPoint x: 422, endPoint y: 320, distance: 33.5
click at [408, 325] on div "Don’t forget to make your gift to the RWJ Cares Employee Campaign! Let's get to…" at bounding box center [582, 363] width 770 height 133
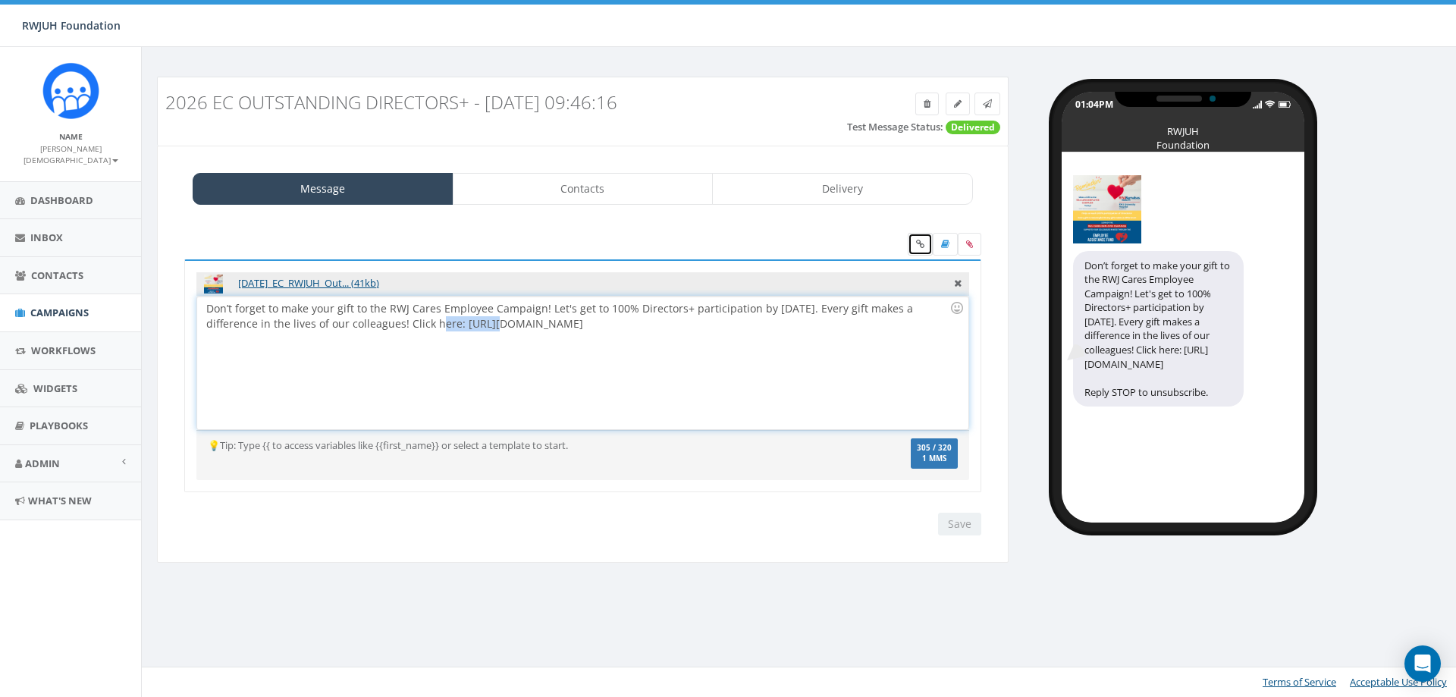
click at [918, 246] on icon at bounding box center [920, 244] width 8 height 9
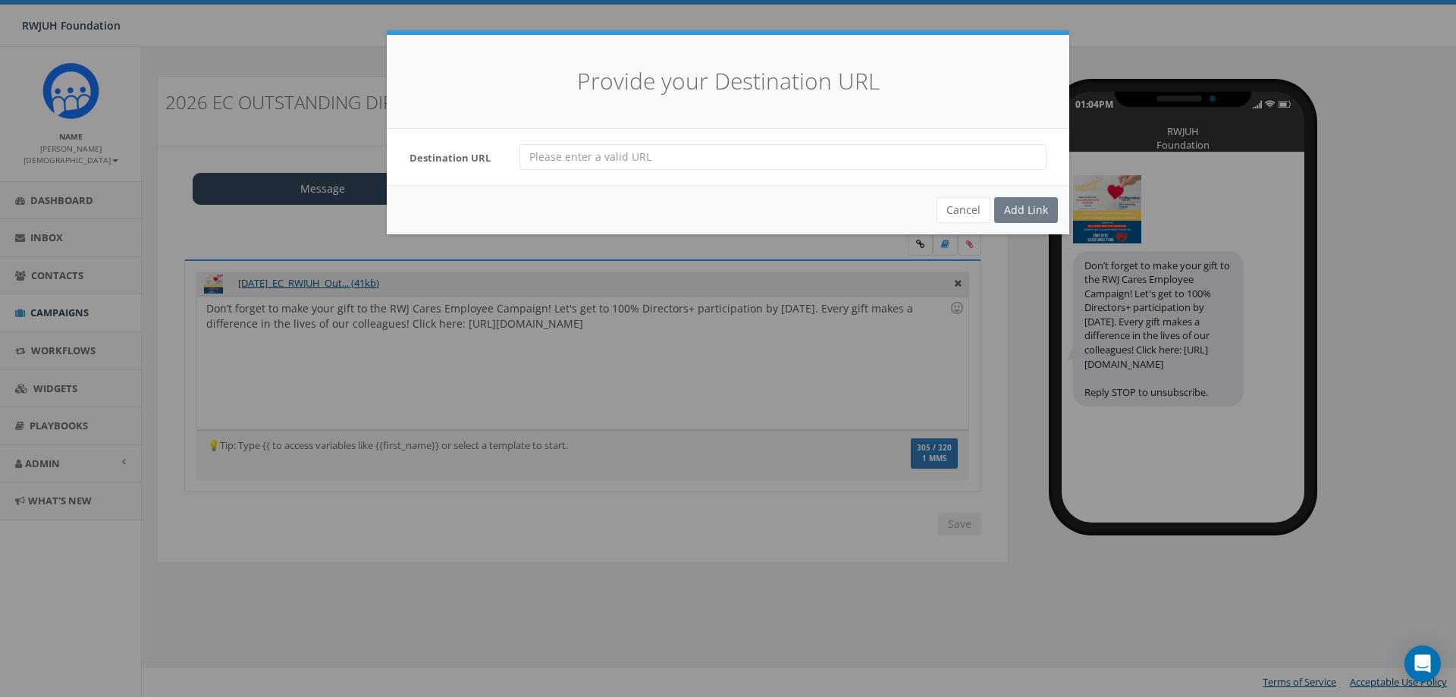
click at [604, 152] on input "url" at bounding box center [782, 157] width 527 height 26
click at [962, 217] on button "Cancel" at bounding box center [964, 210] width 54 height 26
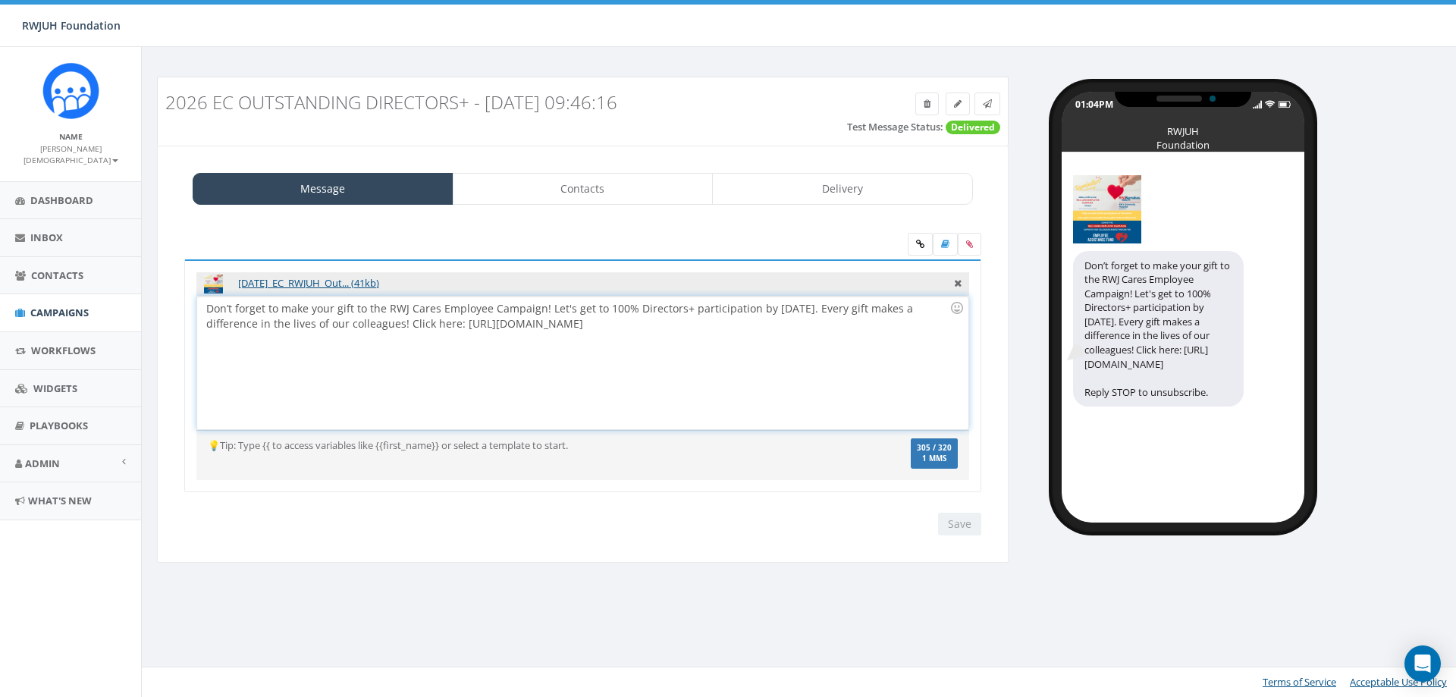
click at [870, 350] on div "Don’t forget to make your gift to the RWJ Cares Employee Campaign! Let's get to…" at bounding box center [582, 363] width 770 height 133
drag, startPoint x: 864, startPoint y: 325, endPoint x: 460, endPoint y: 333, distance: 405.0
click at [460, 333] on div "Don’t forget to make your gift to the RWJ Cares Employee Campaign! Let's get to…" at bounding box center [582, 363] width 770 height 133
copy div "https://www.rwjbh.org/giving/rwjbarnabas-health-foundation/employee-giving/"
click at [442, 343] on div "Don’t forget to make your gift to the RWJ Cares Employee Campaign! Let's get to…" at bounding box center [582, 363] width 770 height 133
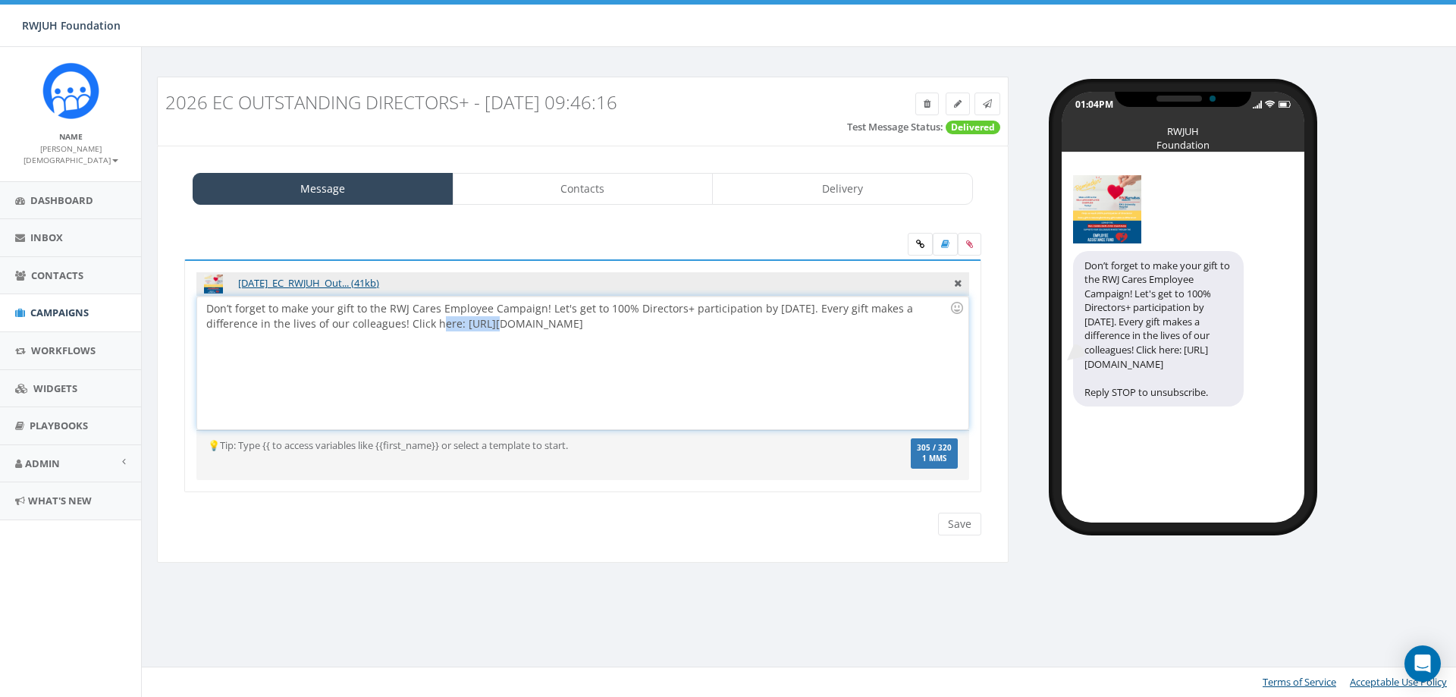
drag, startPoint x: 407, startPoint y: 323, endPoint x: 457, endPoint y: 322, distance: 49.3
click at [457, 322] on div "Don’t forget to make your gift to the RWJ Cares Employee Campaign! Let's get to…" at bounding box center [582, 363] width 770 height 133
click at [919, 240] on icon at bounding box center [920, 244] width 8 height 9
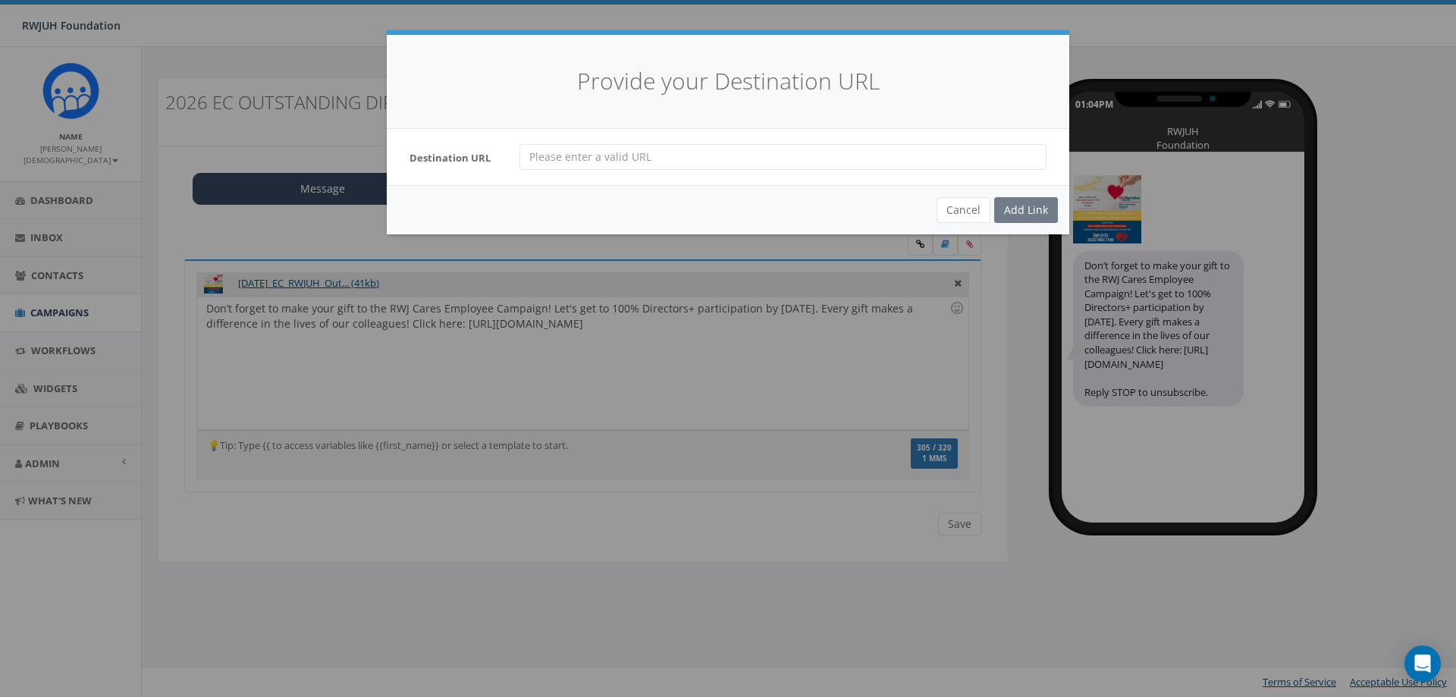
click at [601, 160] on input "url" at bounding box center [782, 157] width 527 height 26
paste input "https://www.rwjbh.org/giving/rwjbarnabas-health-foundation/employee-giving/"
type input "https://www.rwjbh.org/giving/rwjbarnabas-health-foundation/employee-giving/"
click at [1022, 211] on div "Add Link" at bounding box center [1026, 210] width 64 height 26
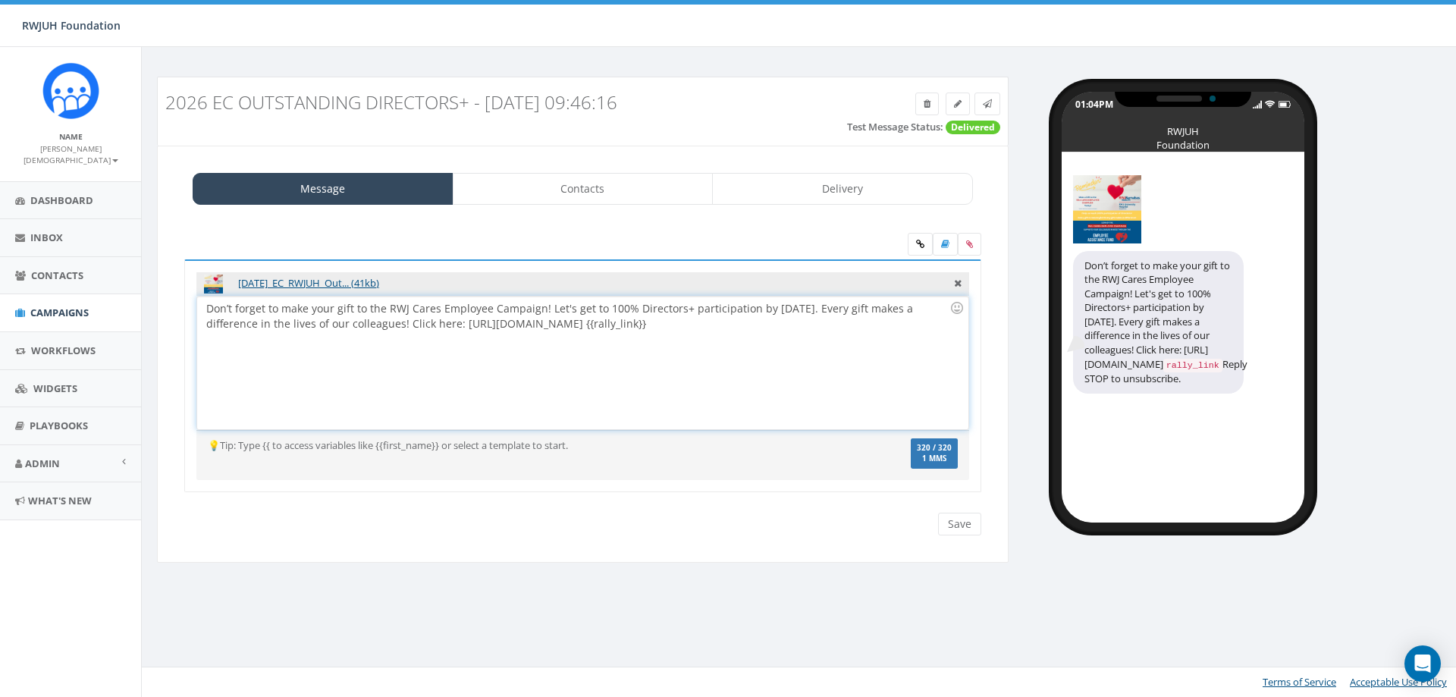
drag, startPoint x: 851, startPoint y: 325, endPoint x: 457, endPoint y: 327, distance: 393.6
click at [457, 327] on div "Don’t forget to make your gift to the RWJ Cares Employee Campaign! Let's get to…" at bounding box center [582, 363] width 770 height 133
click at [659, 347] on div "Don’t forget to make your gift to the RWJ Cares Employee Campaign! Let's get to…" at bounding box center [582, 363] width 770 height 133
drag, startPoint x: 649, startPoint y: 322, endPoint x: 468, endPoint y: 319, distance: 181.3
click at [649, 321] on div "Don’t forget to make your gift to the RWJ Cares Employee Campaign! Let's get to…" at bounding box center [582, 363] width 770 height 133
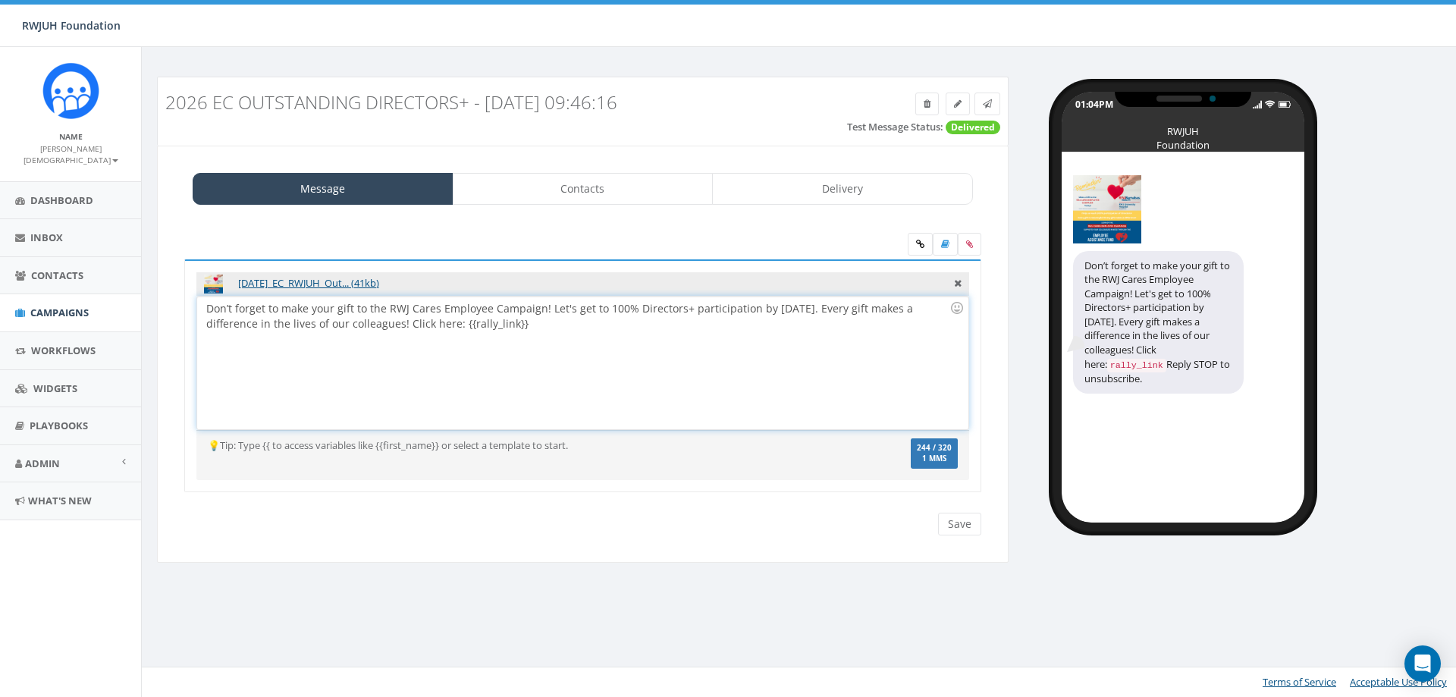
drag, startPoint x: 531, startPoint y: 329, endPoint x: 460, endPoint y: 326, distance: 70.6
click at [460, 326] on div "Don’t forget to make your gift to the RWJ Cares Employee Campaign! Let's get to…" at bounding box center [582, 363] width 770 height 133
click at [601, 354] on div "Don’t forget to make your gift to the RWJ Cares Employee Campaign! Let's get to…" at bounding box center [582, 363] width 770 height 133
click at [984, 99] on icon at bounding box center [987, 103] width 9 height 9
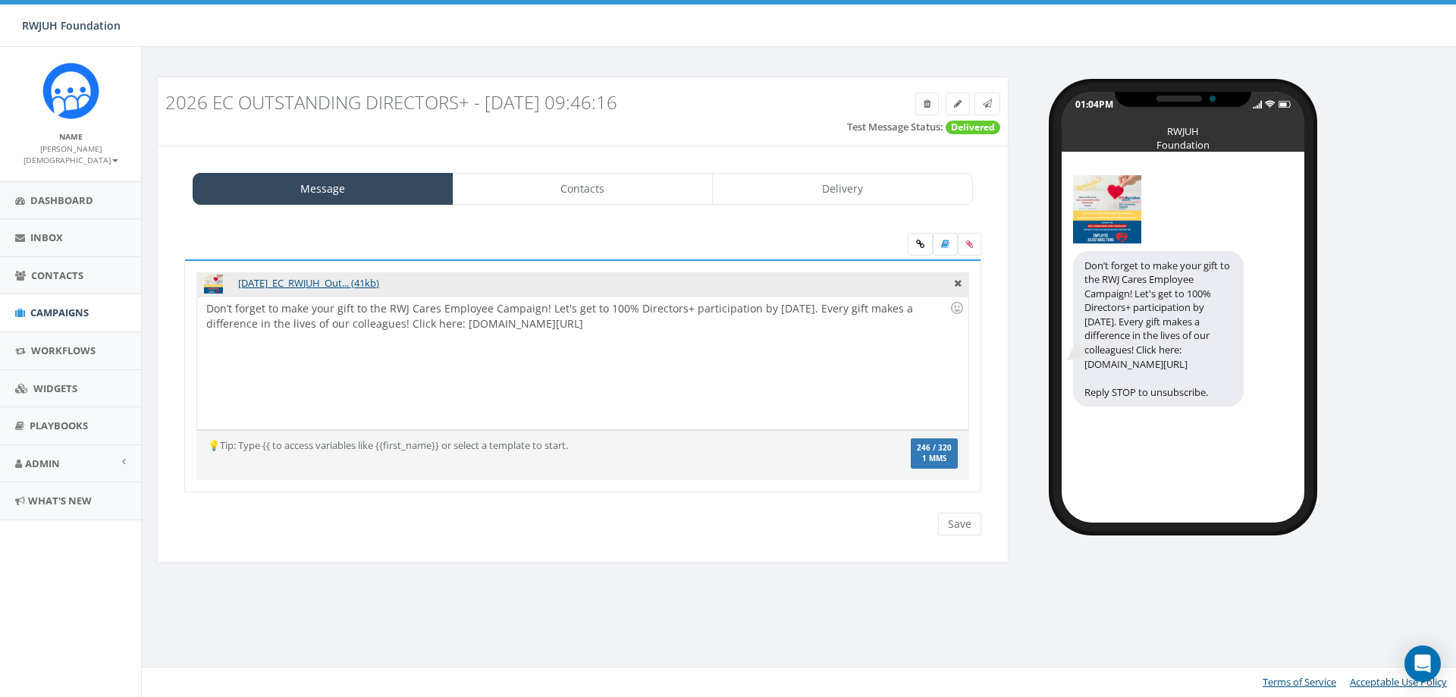
click at [840, 112] on div "2026 EC Outstanding Directors+ - [DATE] 09:46:16" at bounding box center [583, 102] width 858 height 35
click at [618, 379] on div "Don’t forget to make your gift to the RWJ Cares Employee Campaign! Let's get to…" at bounding box center [582, 363] width 770 height 133
click at [987, 108] on icon at bounding box center [987, 103] width 9 height 9
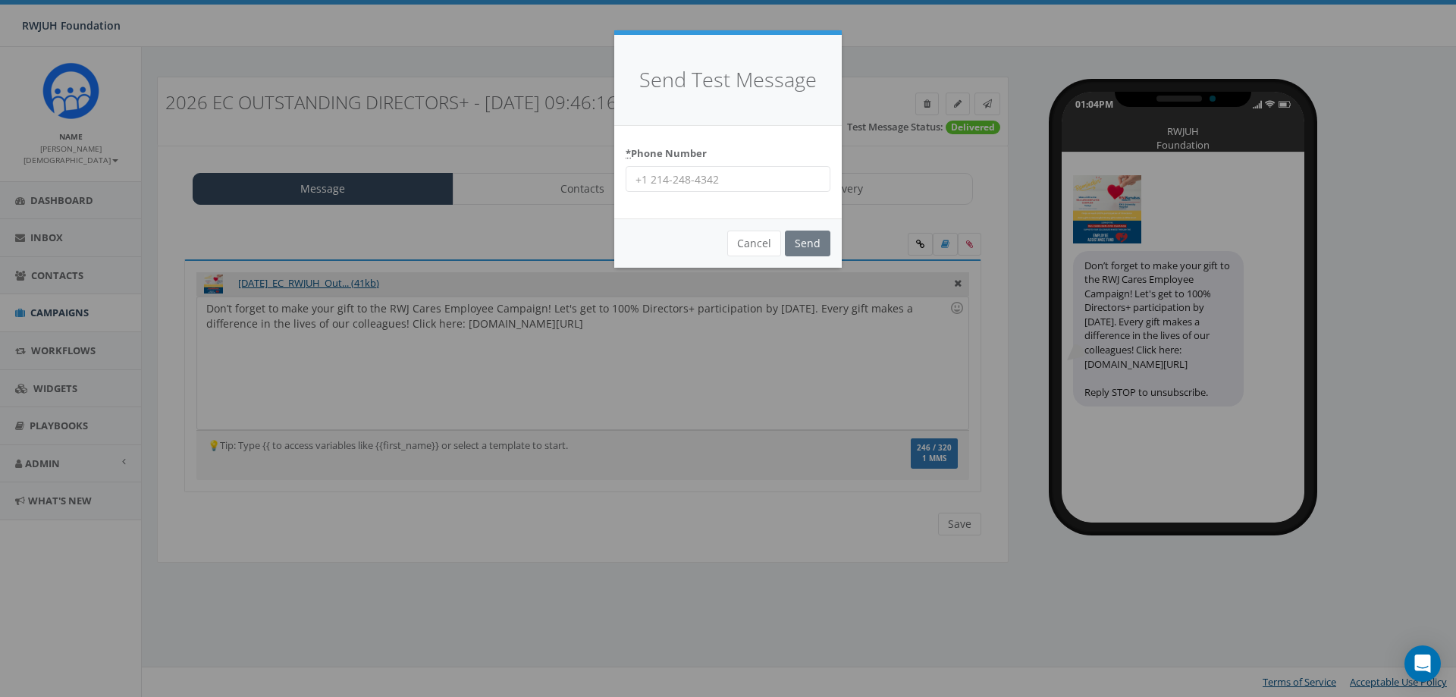
click at [746, 178] on input "* Phone Number" at bounding box center [728, 179] width 205 height 26
click at [522, 52] on div "Send Test Message * Phone Number Cancel Send Loading..." at bounding box center [728, 348] width 1456 height 697
click at [745, 239] on button "Cancel" at bounding box center [754, 244] width 54 height 26
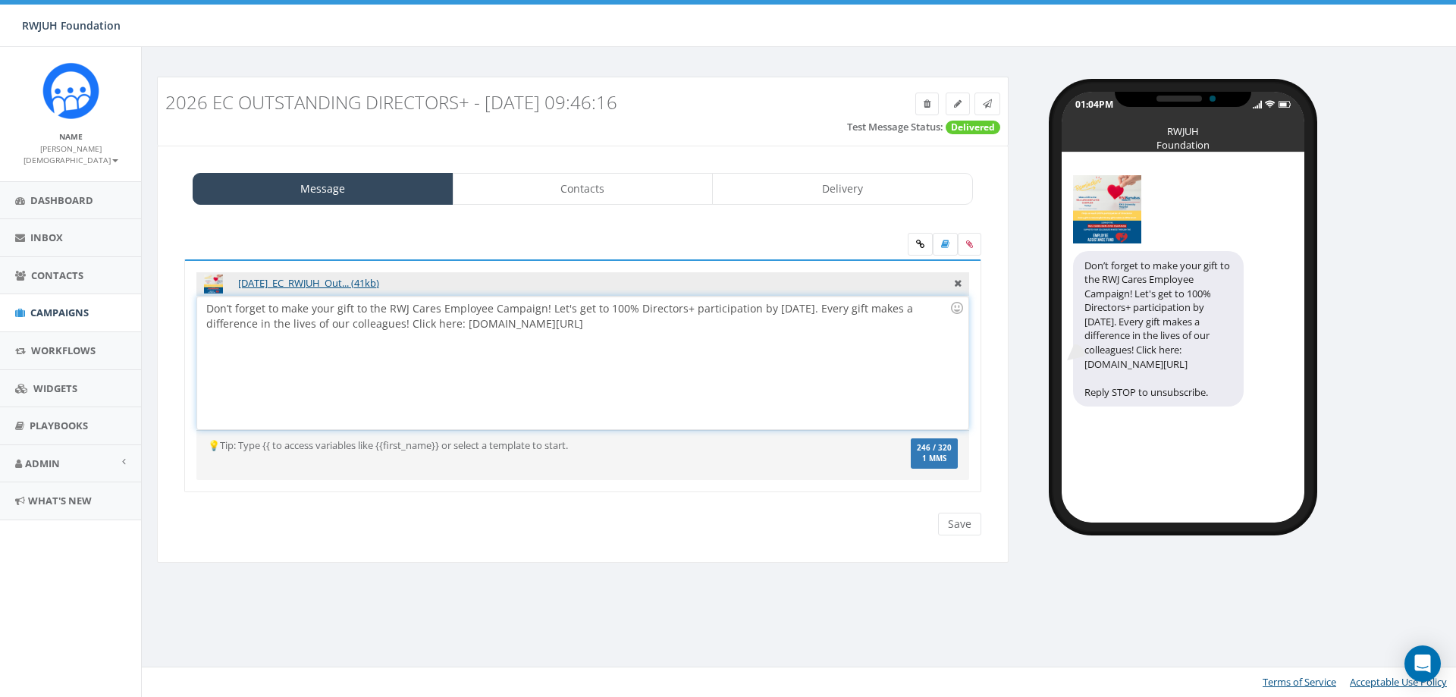
click at [671, 339] on div "Don’t forget to make your gift to the RWJ Cares Employee Campaign! Let's get to…" at bounding box center [582, 363] width 770 height 133
click at [957, 531] on input "Save" at bounding box center [959, 524] width 43 height 23
click at [994, 105] on link at bounding box center [987, 104] width 26 height 23
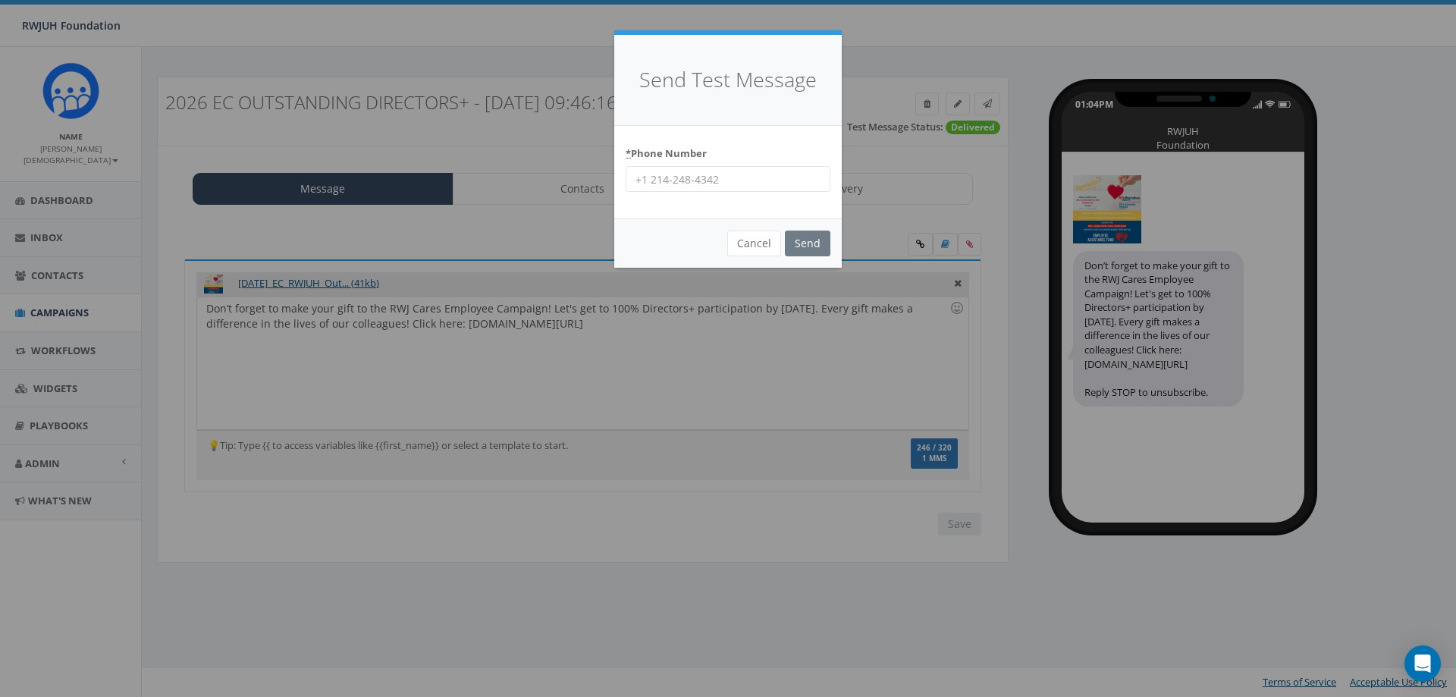
click at [715, 177] on input "* Phone Number" at bounding box center [728, 179] width 205 height 26
type input "7327709951"
click at [809, 245] on input "Send" at bounding box center [807, 244] width 45 height 26
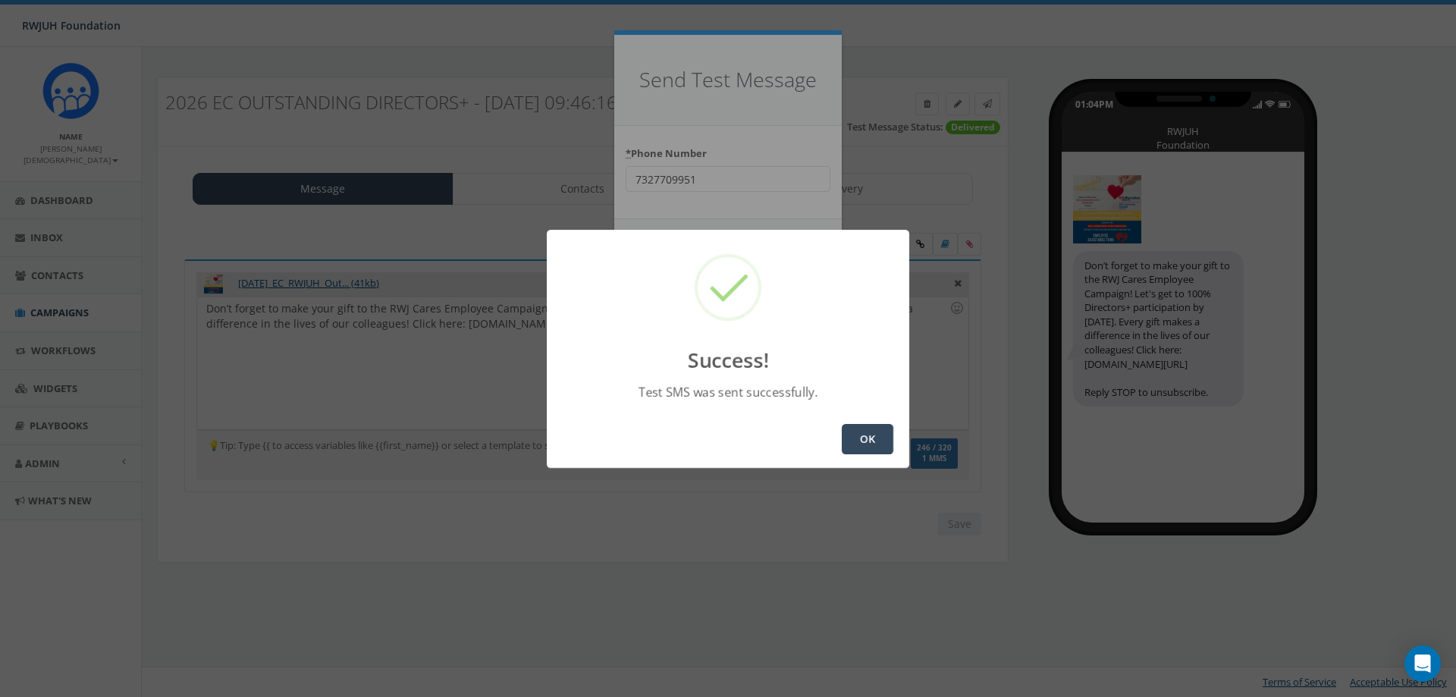
click at [874, 438] on button "OK" at bounding box center [868, 439] width 52 height 30
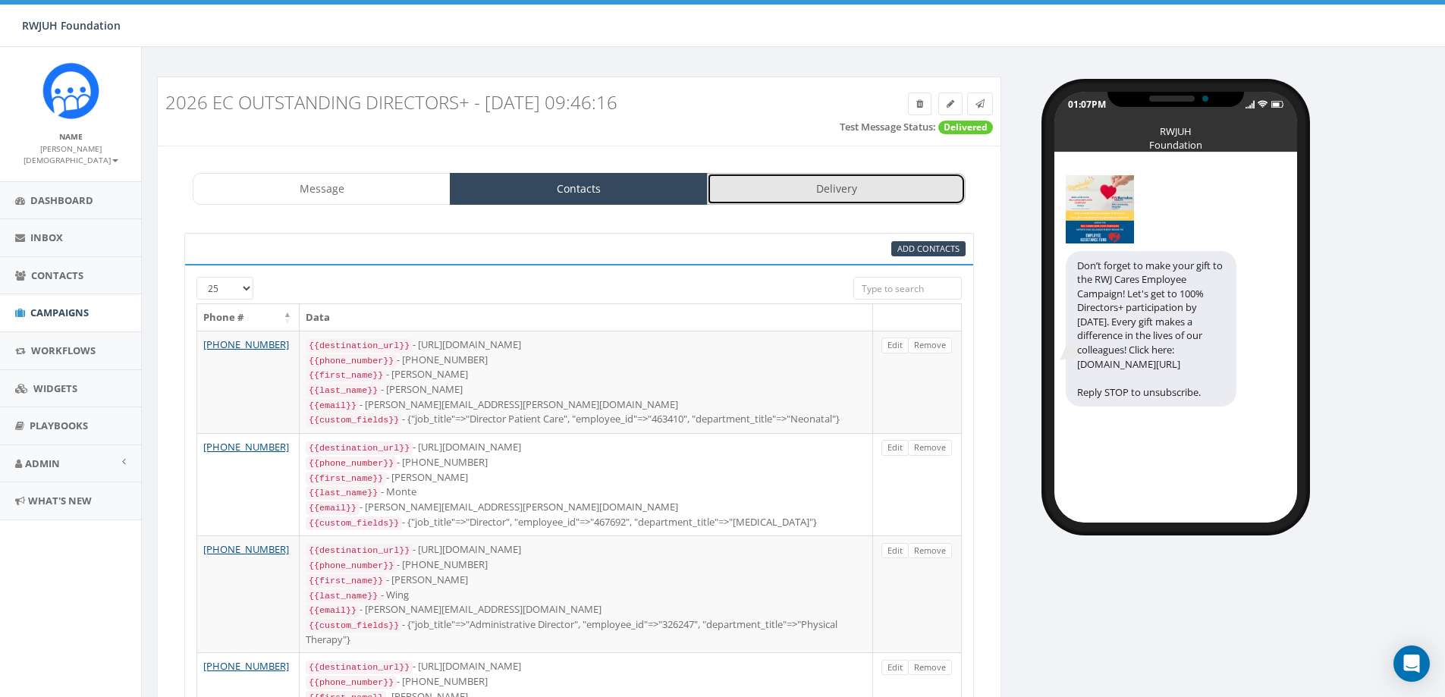
click at [850, 190] on link "Delivery" at bounding box center [836, 189] width 258 height 32
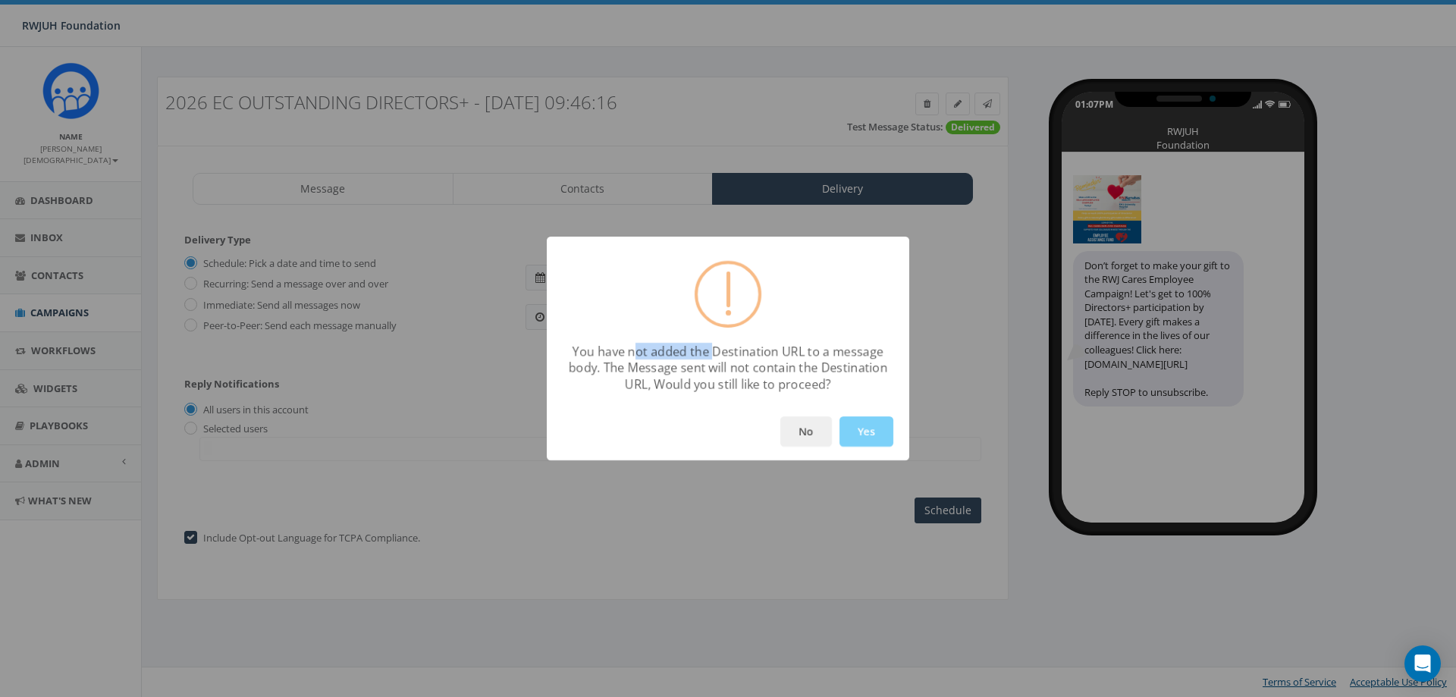
drag, startPoint x: 640, startPoint y: 353, endPoint x: 713, endPoint y: 359, distance: 73.0
click at [713, 359] on div "You have not added the Destination URL to a message body. The Message sent will…" at bounding box center [727, 368] width 347 height 50
drag, startPoint x: 664, startPoint y: 369, endPoint x: 845, endPoint y: 396, distance: 183.3
click at [847, 394] on div "You have not added the Destination URL to a message body. The Message sent will…" at bounding box center [728, 349] width 362 height 224
click at [788, 430] on button "No" at bounding box center [806, 431] width 52 height 30
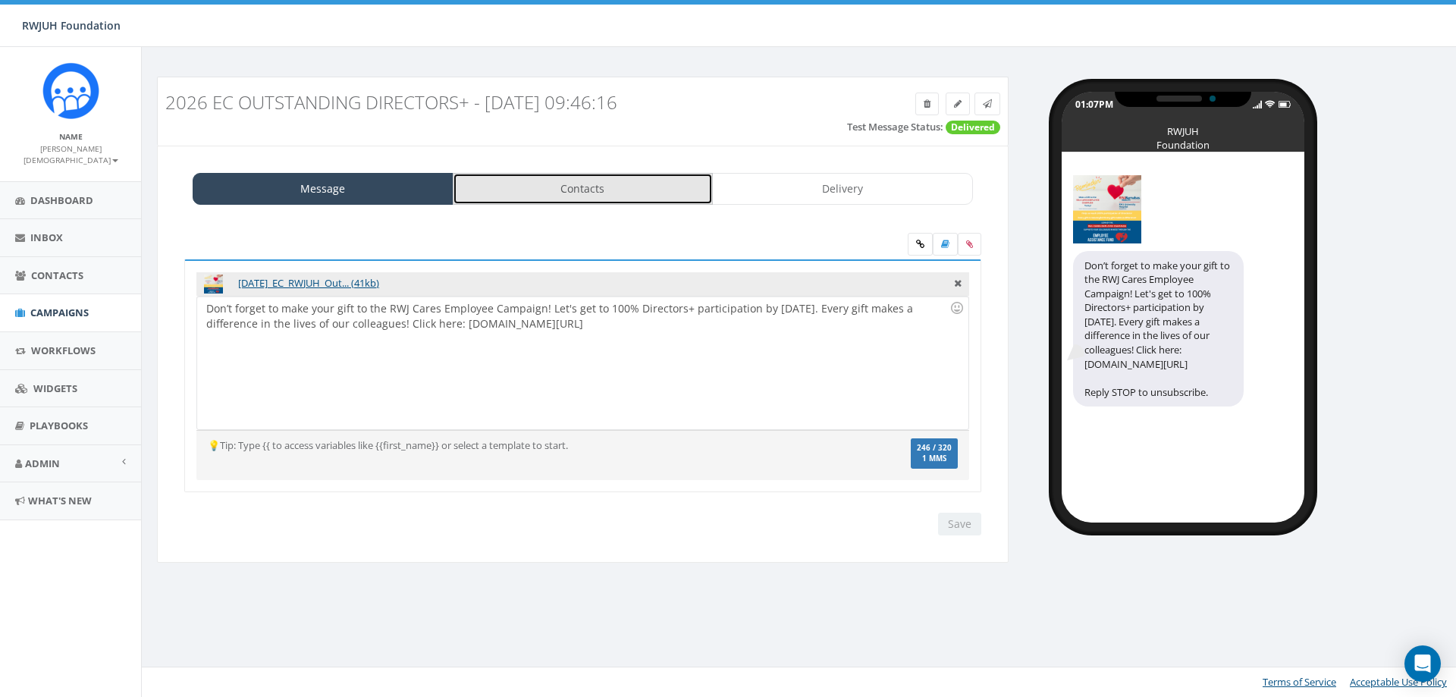
click at [543, 180] on link "Contacts" at bounding box center [583, 189] width 261 height 32
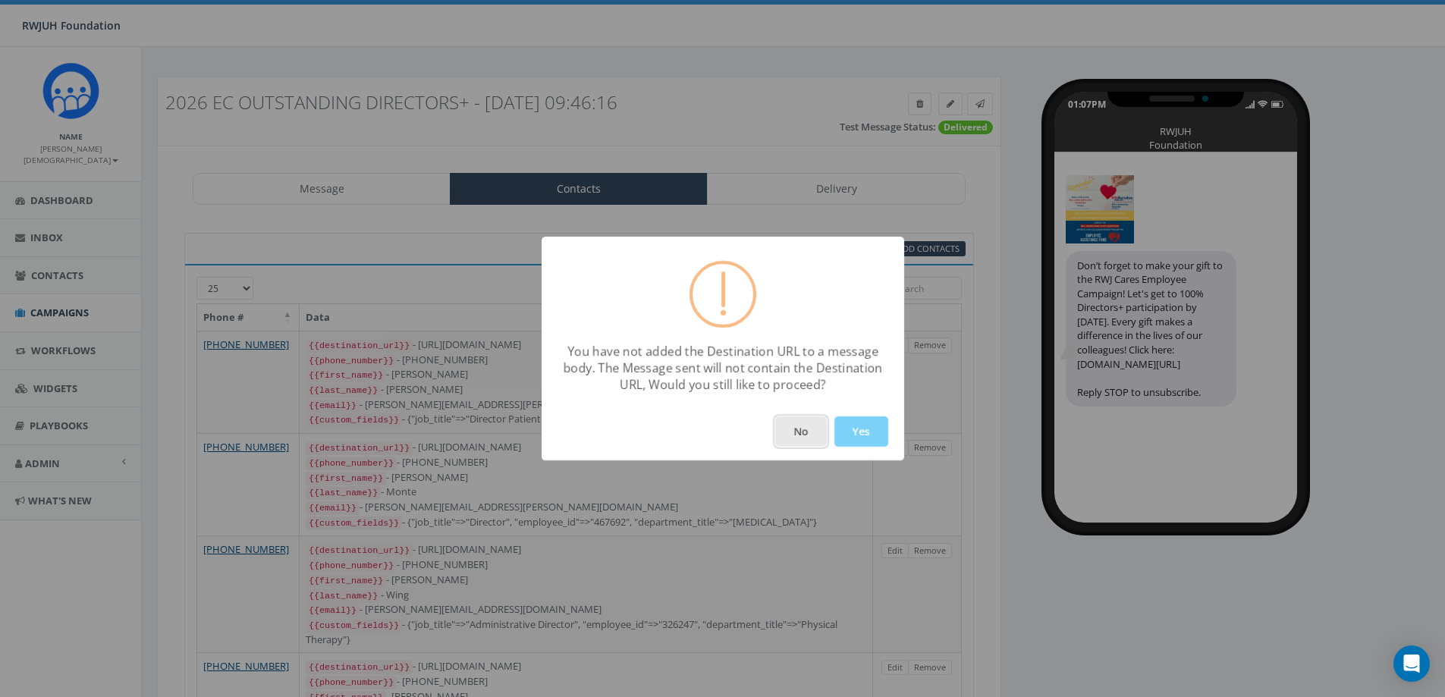
click at [786, 426] on button "No" at bounding box center [801, 431] width 52 height 30
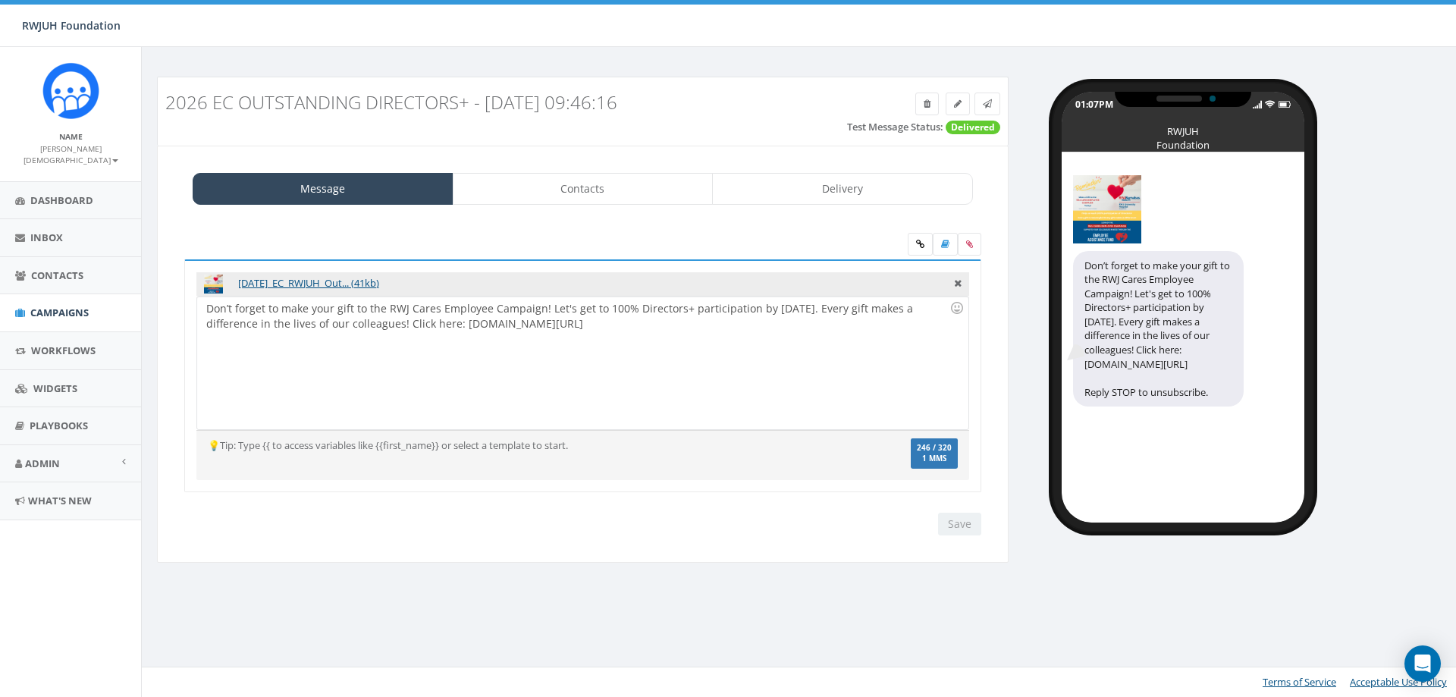
click at [397, 440] on div "💡Tip: Type {{ to access variables like {{first_name}} or select a template to s…" at bounding box center [518, 445] width 644 height 14
click at [594, 184] on link "Contacts" at bounding box center [583, 189] width 261 height 32
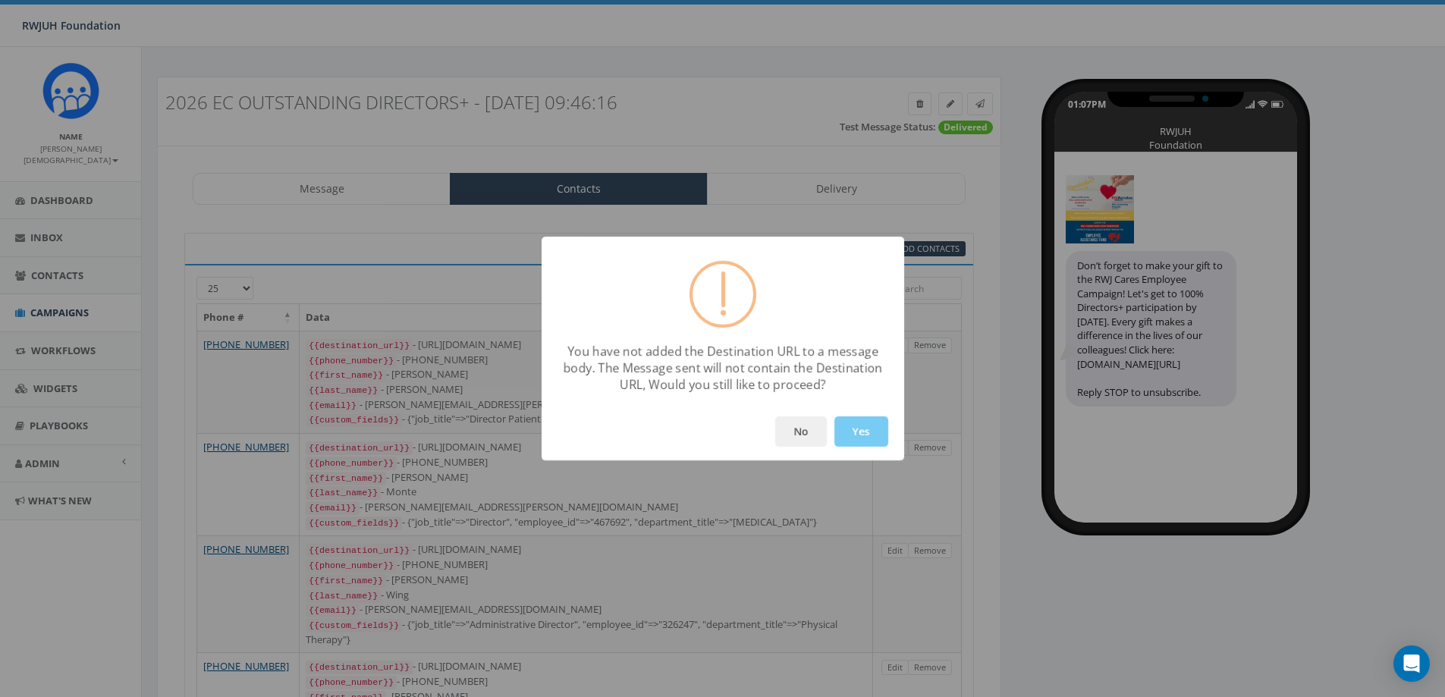
click at [857, 426] on button "Yes" at bounding box center [861, 431] width 54 height 30
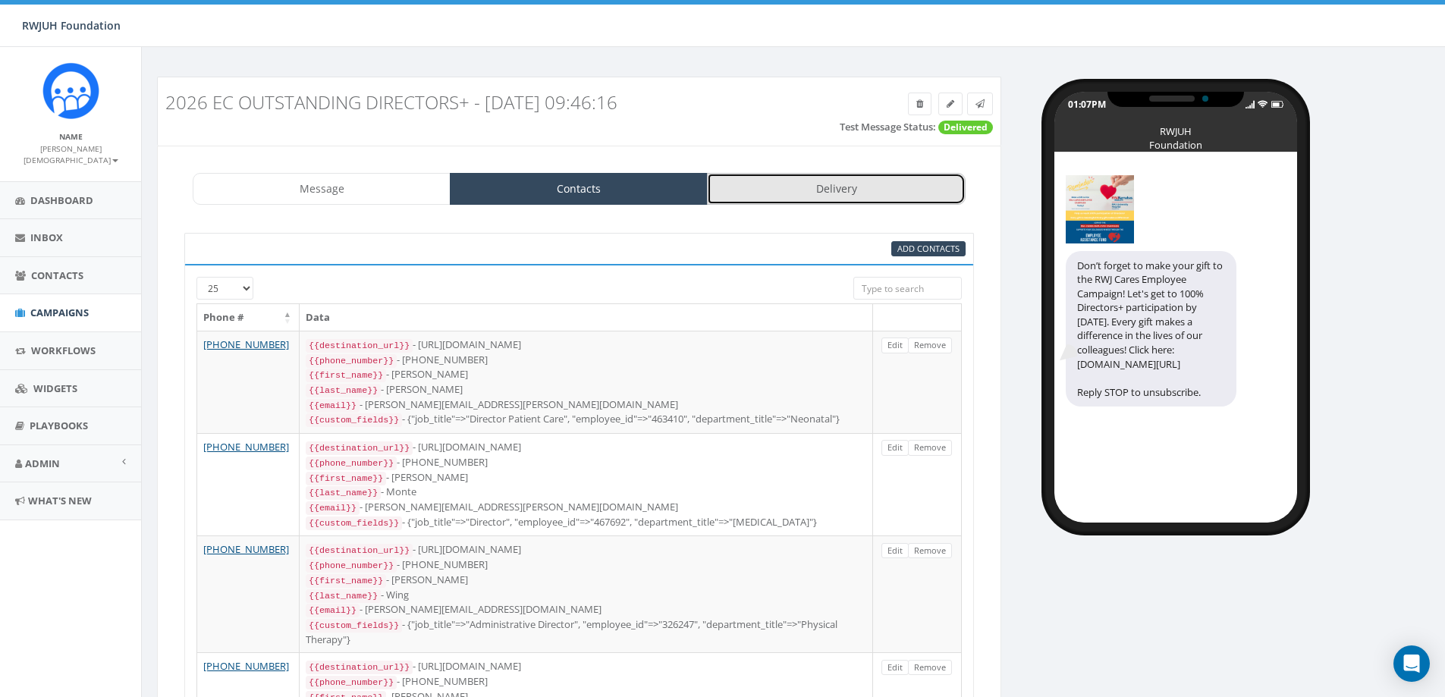
click at [753, 196] on link "Delivery" at bounding box center [836, 189] width 258 height 32
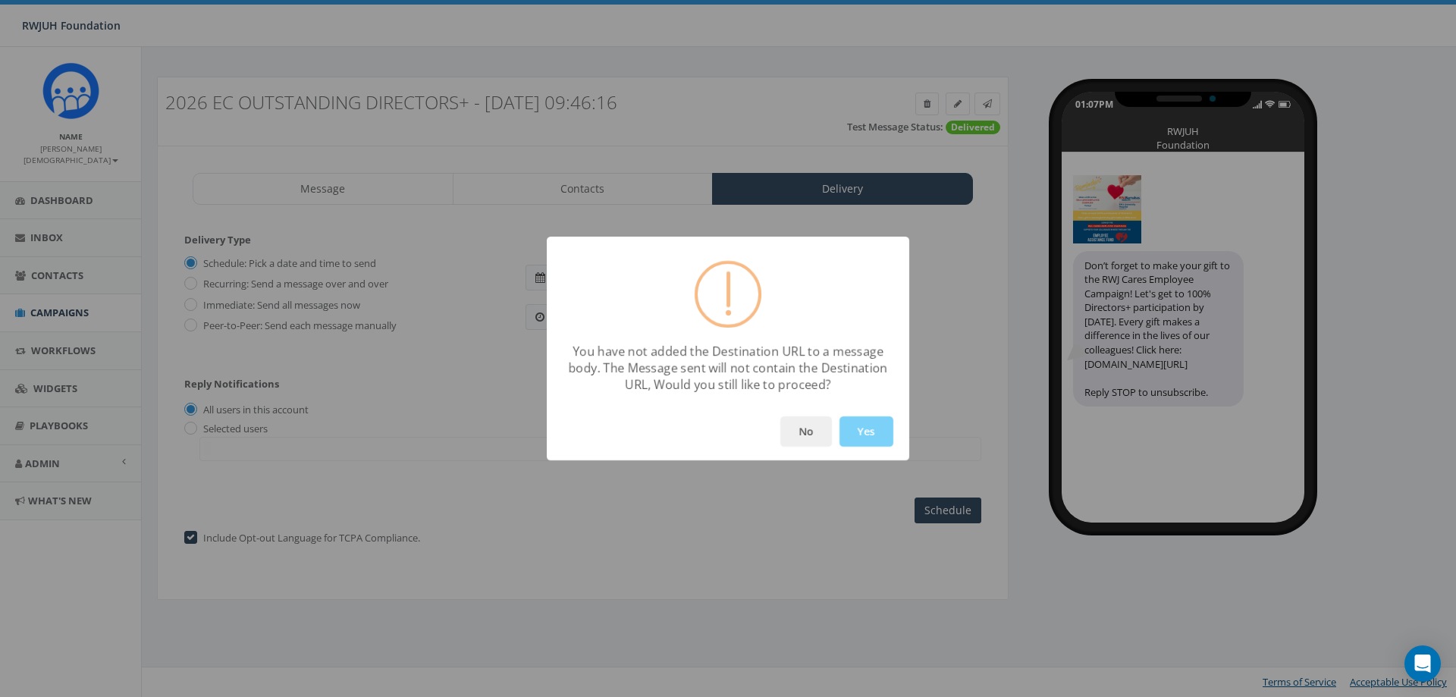
drag, startPoint x: 880, startPoint y: 428, endPoint x: 861, endPoint y: 424, distance: 19.3
click at [878, 428] on button "Yes" at bounding box center [866, 431] width 54 height 30
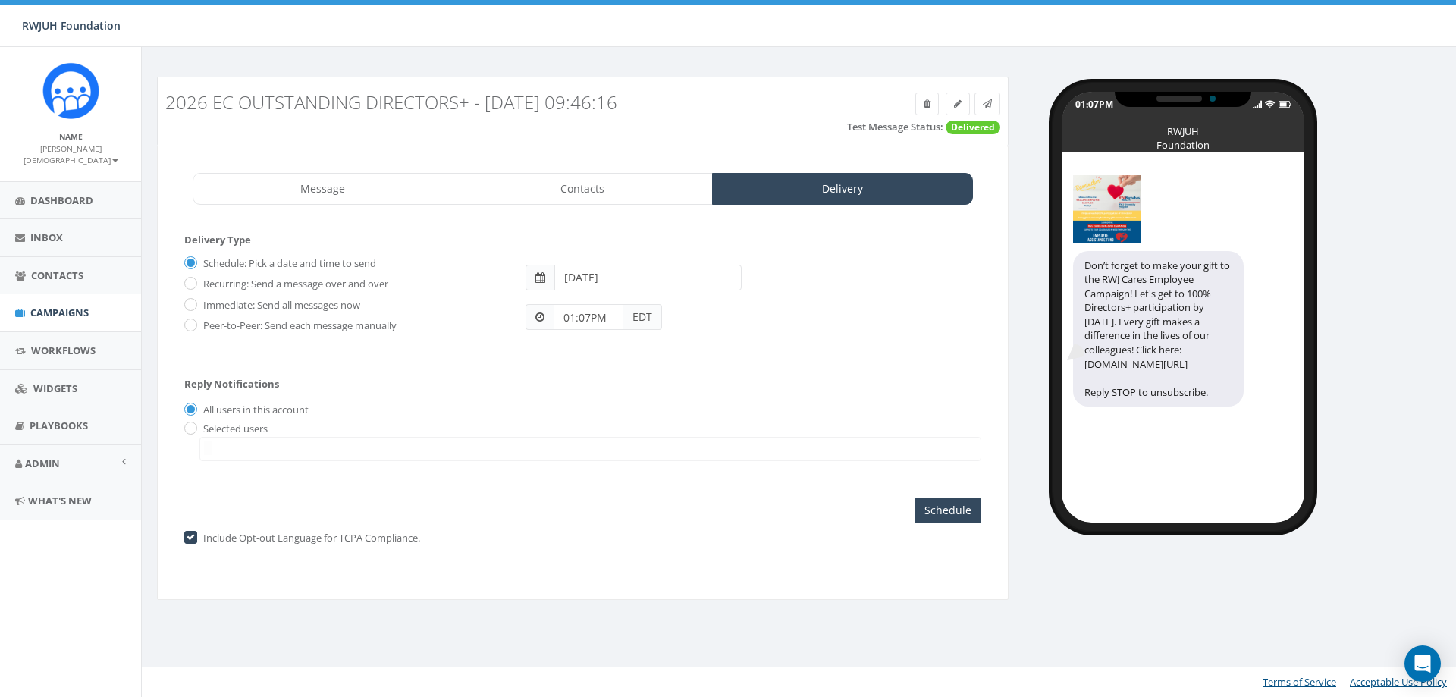
click at [259, 304] on label "Immediate: Send all messages now" at bounding box center [279, 305] width 161 height 15
click at [194, 304] on input "Immediate: Send all messages now" at bounding box center [189, 305] width 10 height 10
radio input "true"
click at [962, 516] on input "Send Now" at bounding box center [945, 510] width 71 height 26
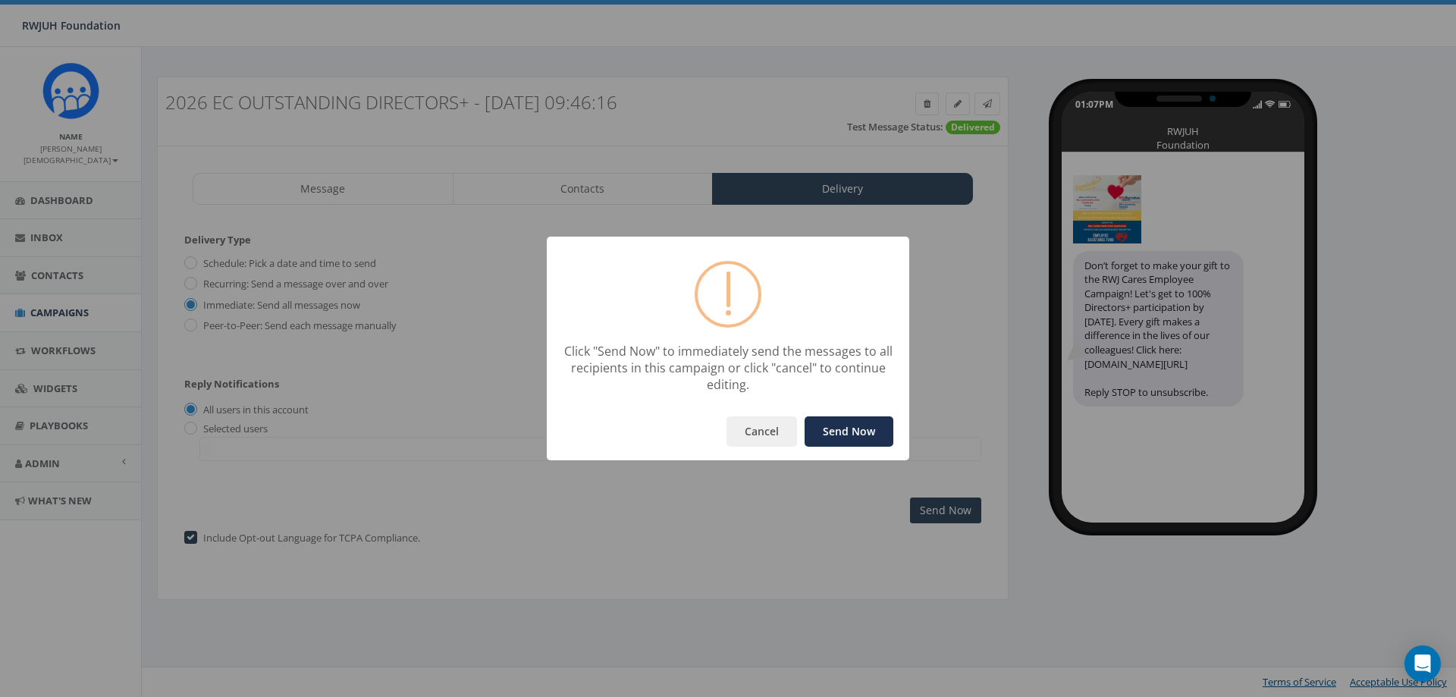
click at [846, 436] on button "Send Now" at bounding box center [849, 431] width 89 height 30
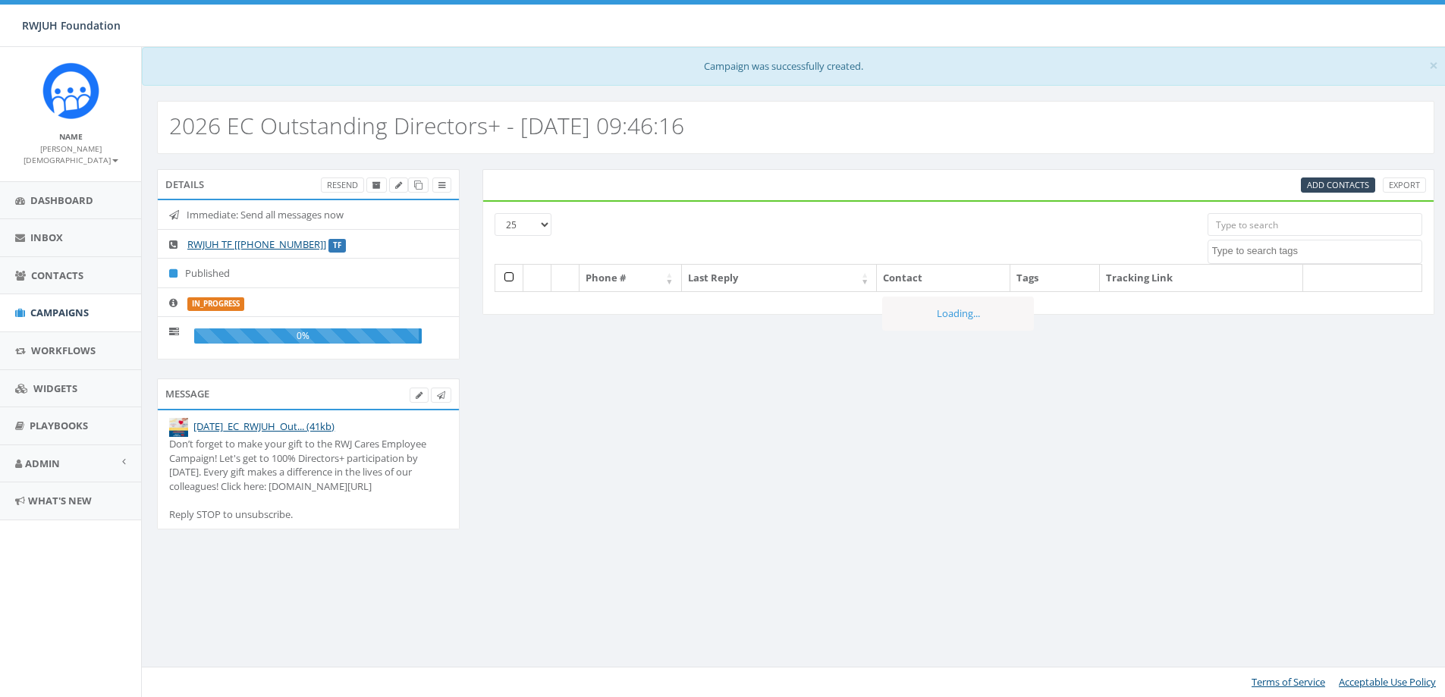
select select
